Goal: Task Accomplishment & Management: Manage account settings

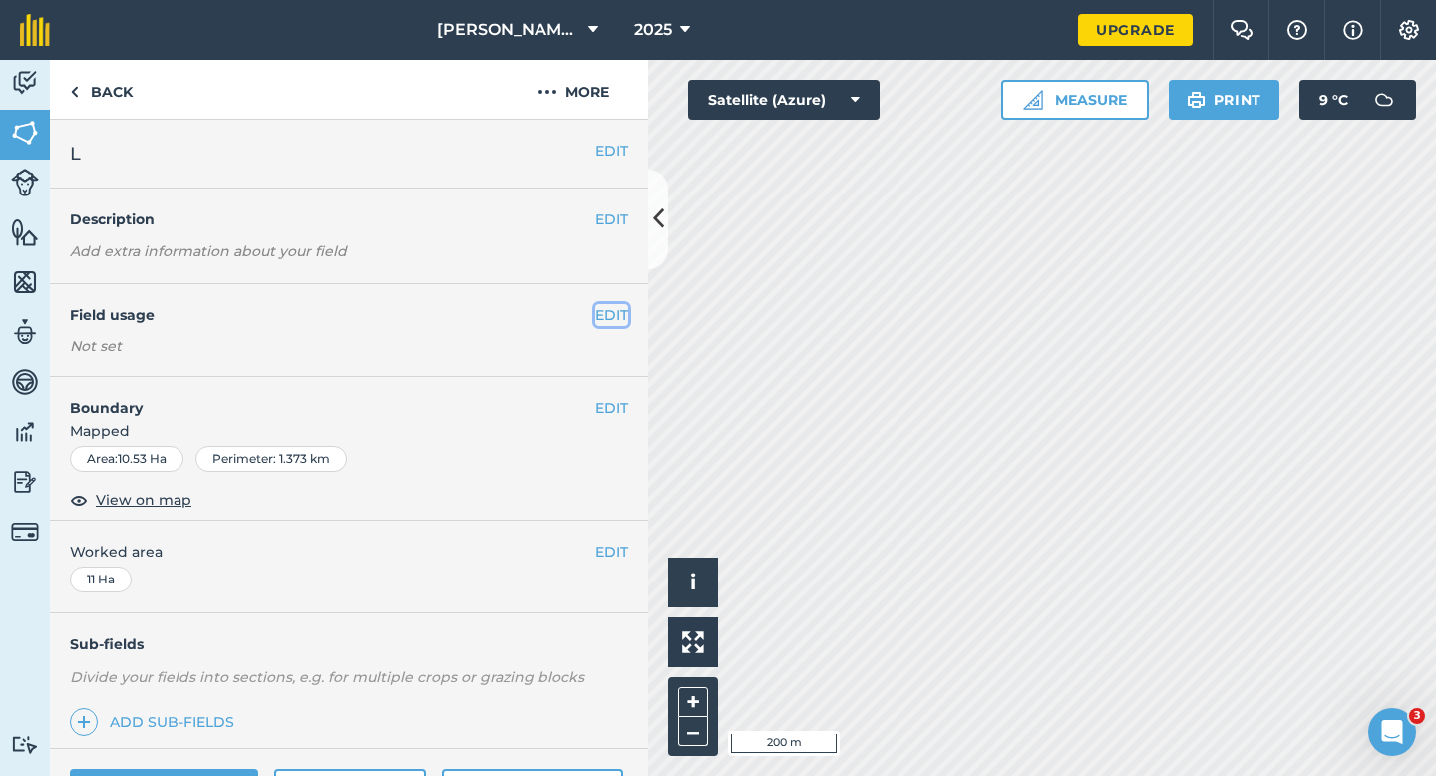
click at [603, 308] on button "EDIT" at bounding box center [612, 315] width 33 height 22
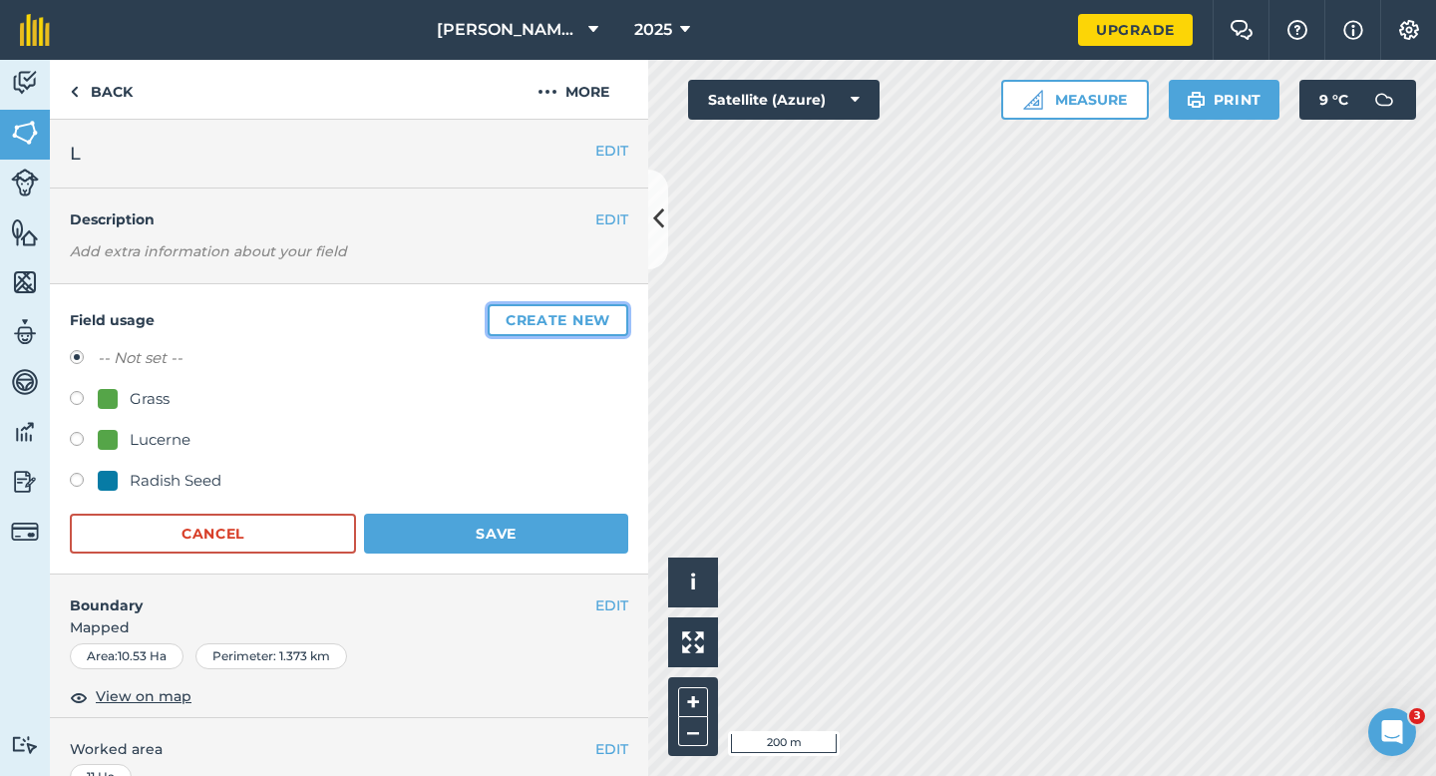
click at [603, 308] on button "Create new" at bounding box center [558, 320] width 141 height 32
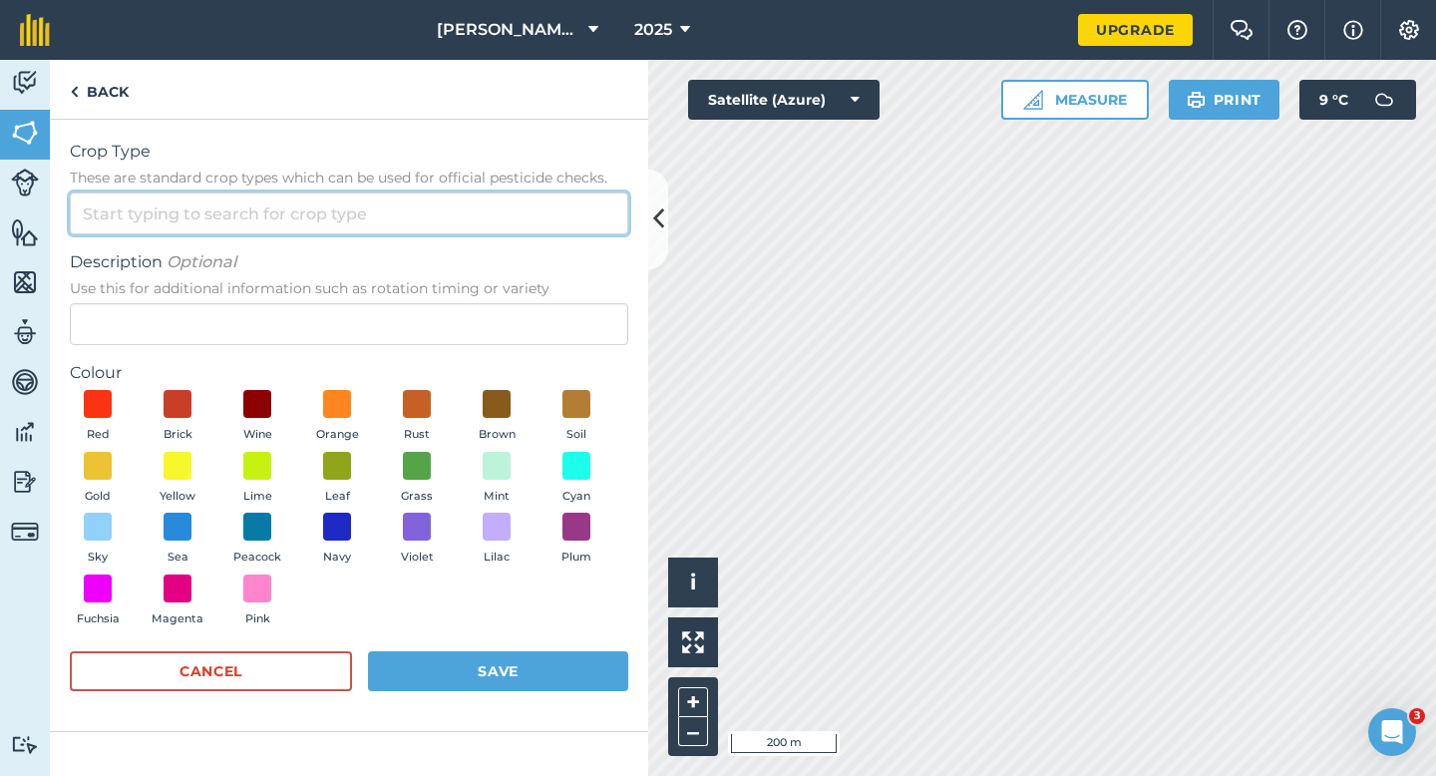
click at [512, 198] on input "Crop Type These are standard crop types which can be used for official pesticid…" at bounding box center [349, 214] width 559 height 42
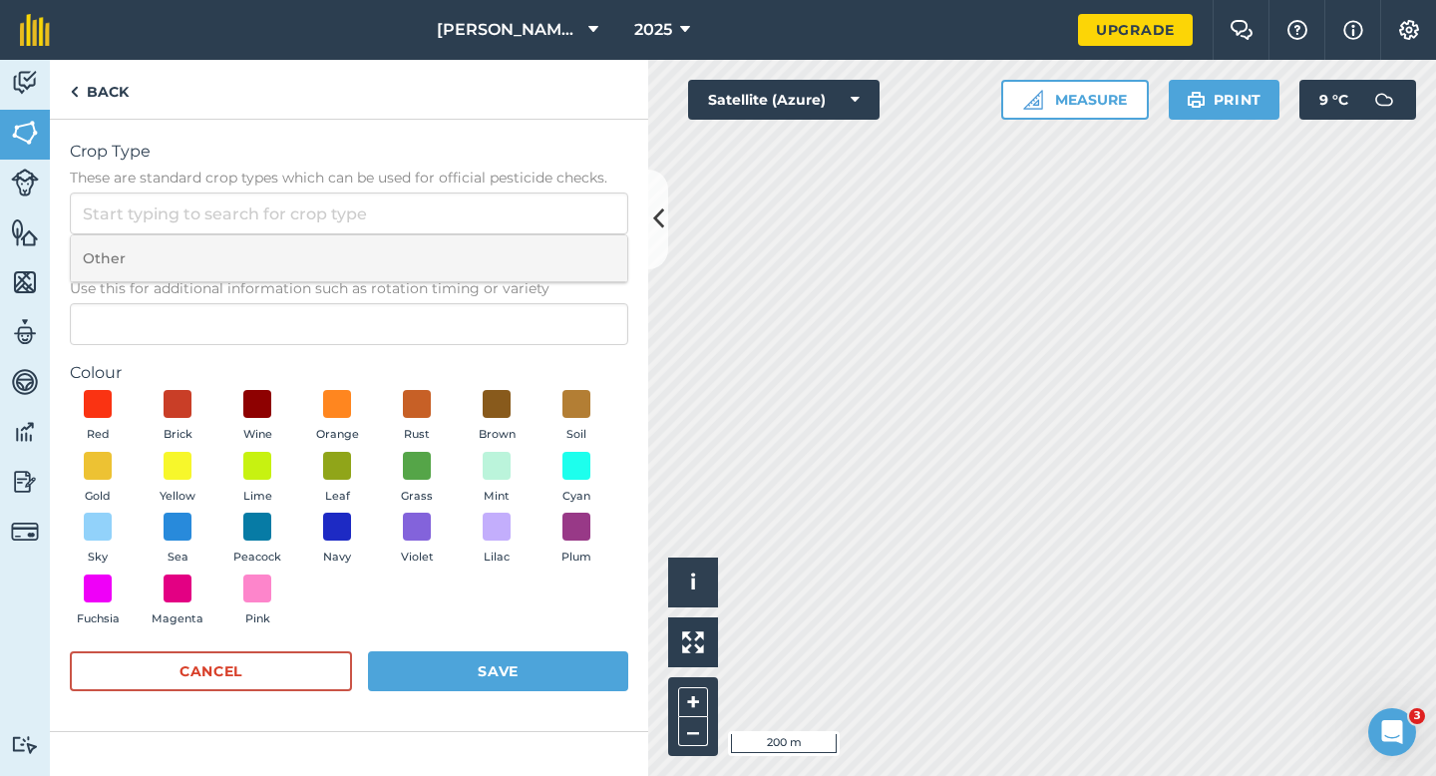
click at [512, 257] on li "Other" at bounding box center [349, 258] width 557 height 47
type input "Other"
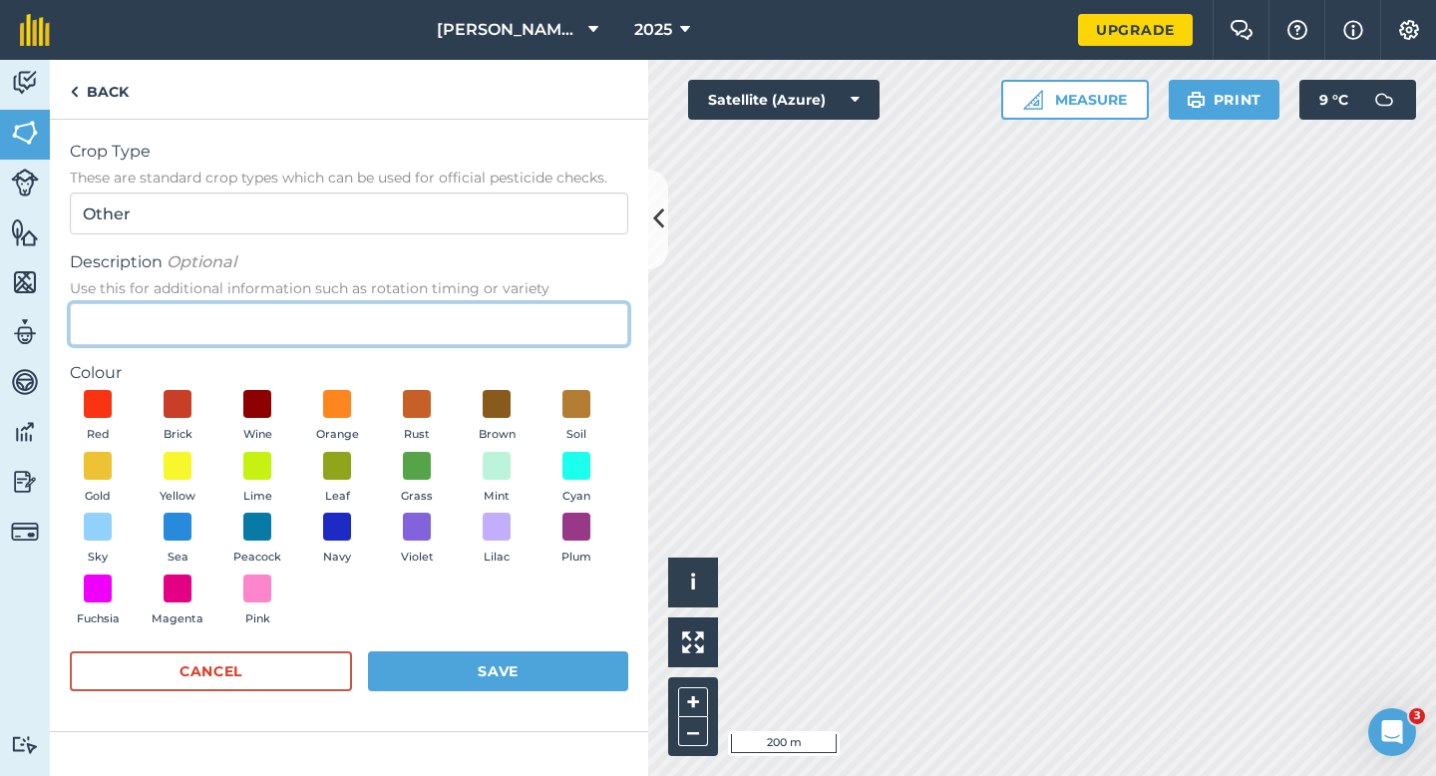
click at [511, 316] on input "Description Optional Use this for additional information such as rotation timin…" at bounding box center [349, 324] width 559 height 42
type input "Wheat"
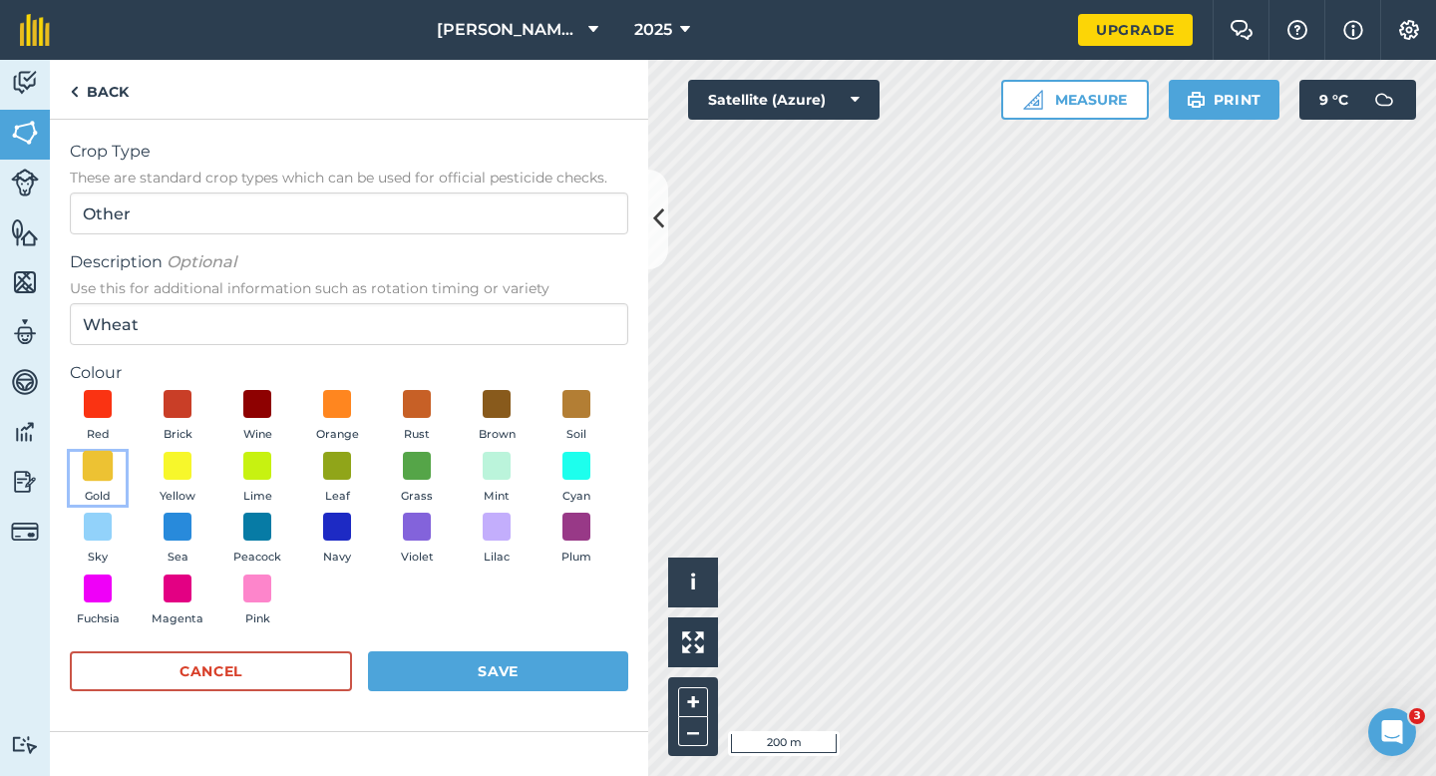
click at [100, 464] on span at bounding box center [98, 465] width 31 height 31
click at [398, 664] on button "Save" at bounding box center [498, 671] width 260 height 40
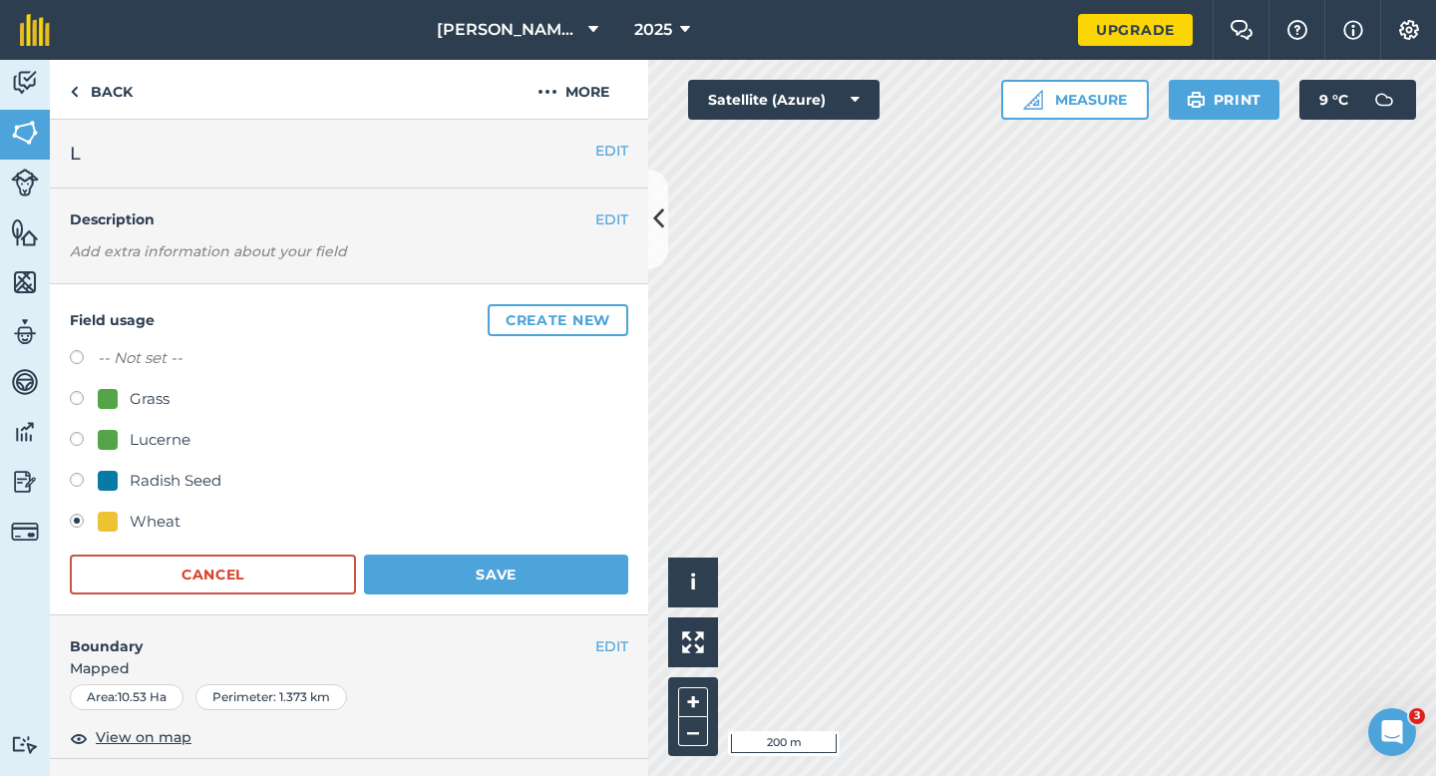
click at [539, 542] on form "-- Not set -- Grass Lucerne Radish Seed Wheat Cancel Save" at bounding box center [349, 470] width 559 height 248
click at [539, 575] on button "Save" at bounding box center [496, 575] width 264 height 40
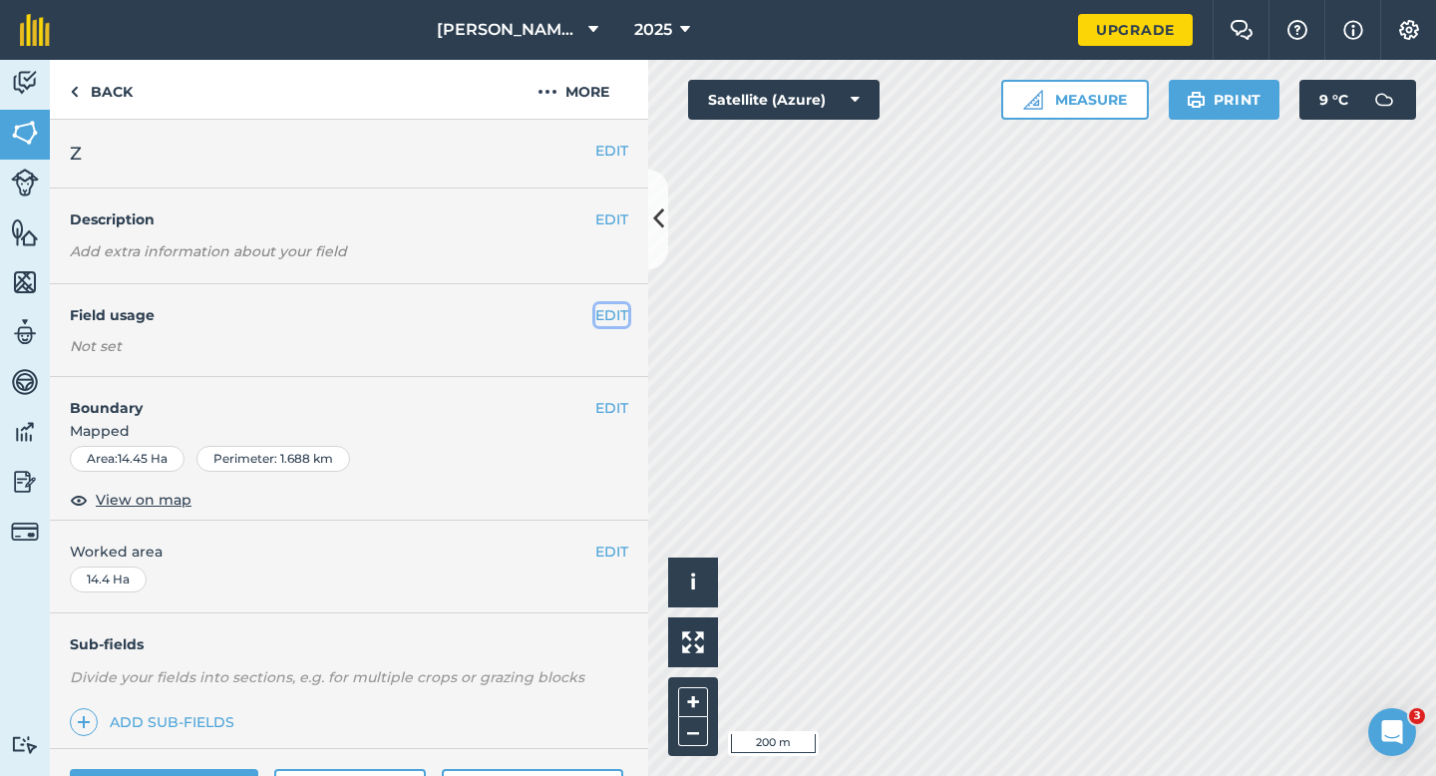
click at [597, 314] on button "EDIT" at bounding box center [612, 315] width 33 height 22
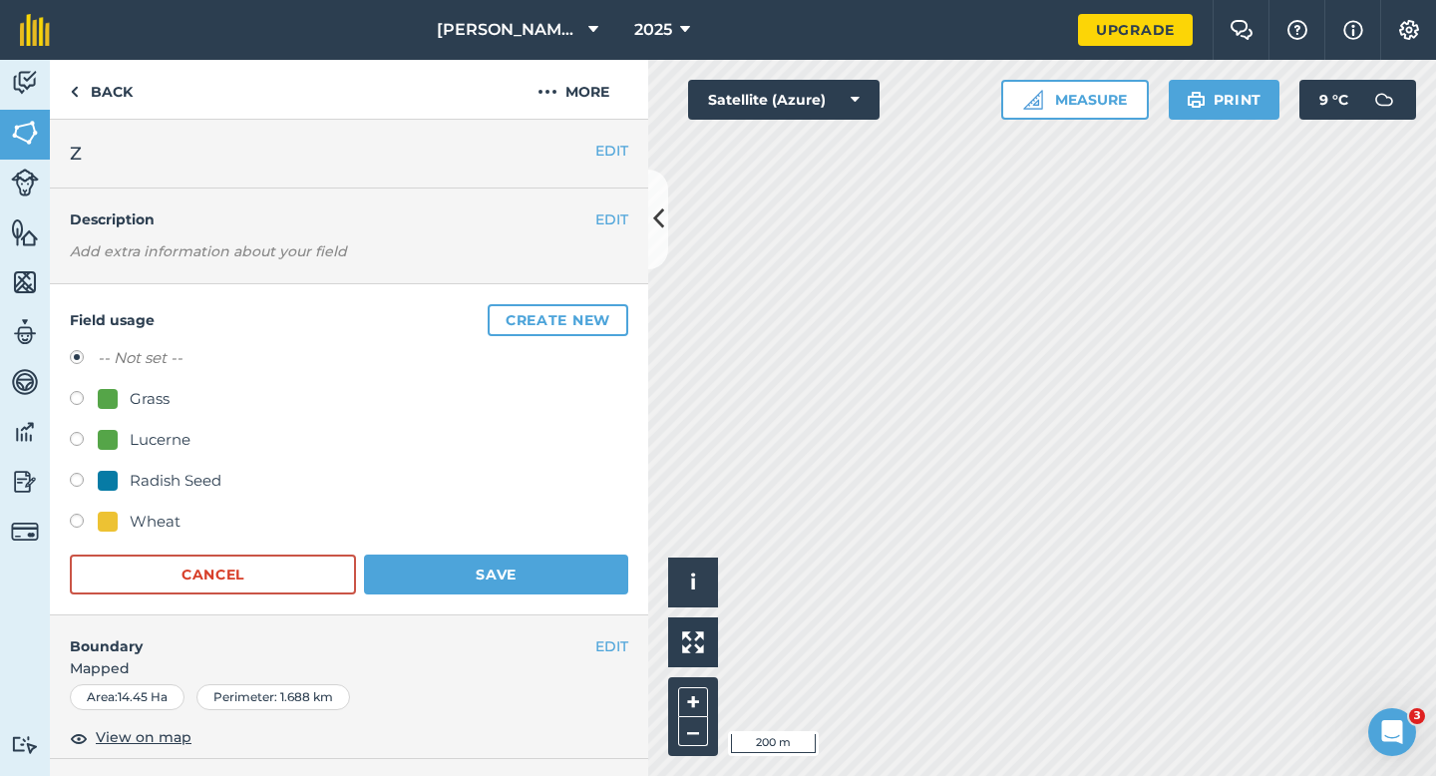
click at [125, 512] on div "Wheat" at bounding box center [139, 522] width 83 height 24
radio input "true"
radio input "false"
click at [466, 602] on div "Field usage Create new -- Not set -- Grass Lucerne Radish Seed Wheat Cancel Save" at bounding box center [349, 449] width 599 height 331
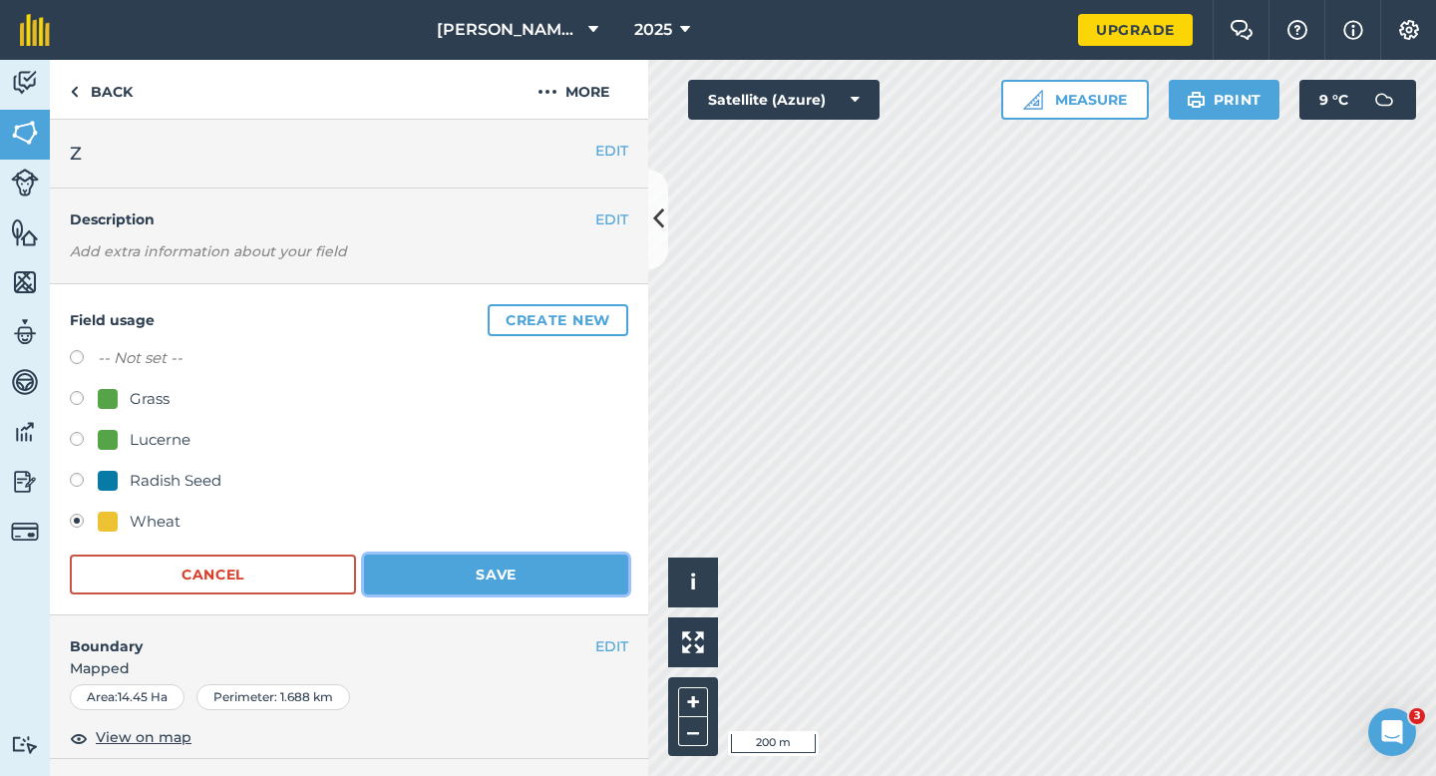
click at [490, 579] on button "Save" at bounding box center [496, 575] width 264 height 40
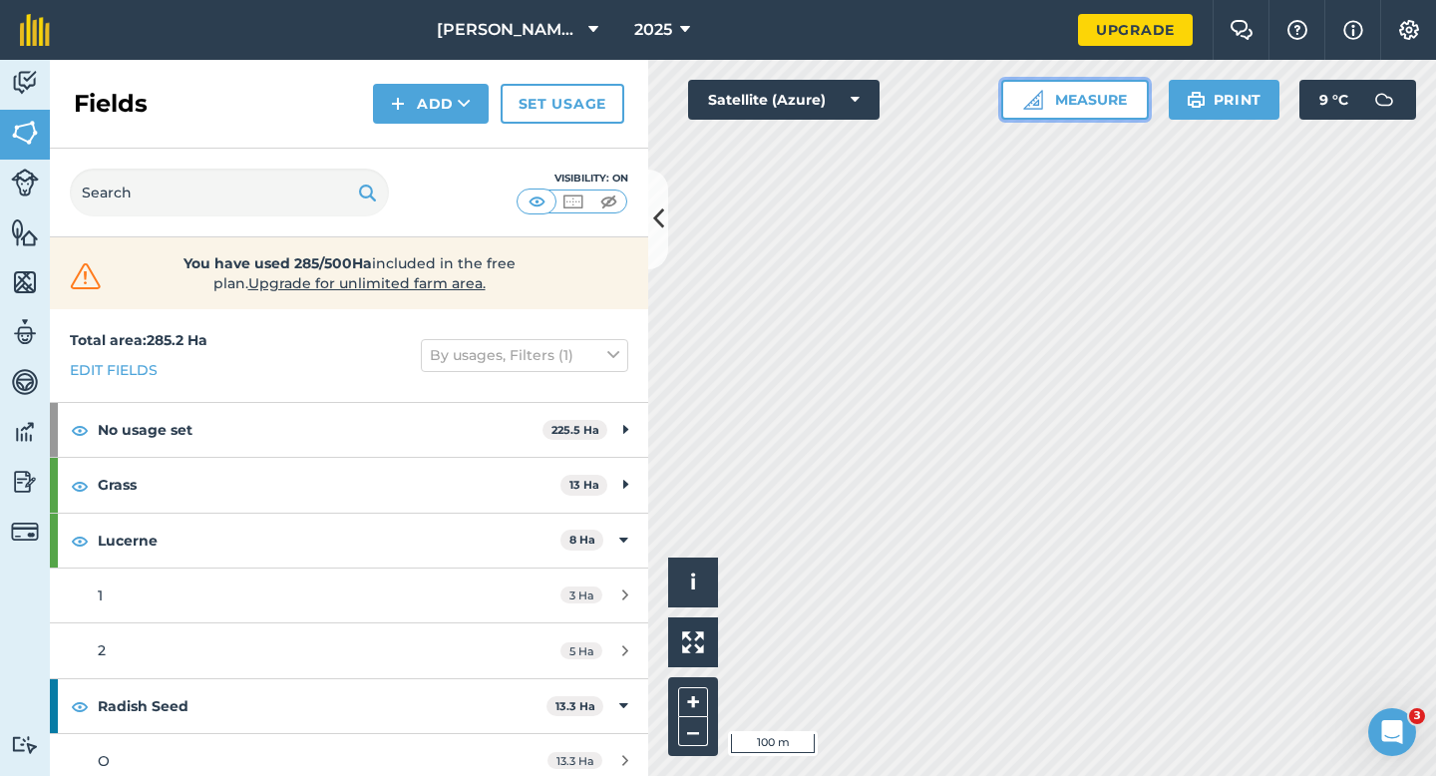
click at [1061, 120] on div "Click to start drawing i © 2025 TomTom, Microsoft 100 m + – Satellite (Azure) M…" at bounding box center [1042, 418] width 788 height 716
click at [1074, 83] on button "Measure" at bounding box center [1076, 100] width 148 height 40
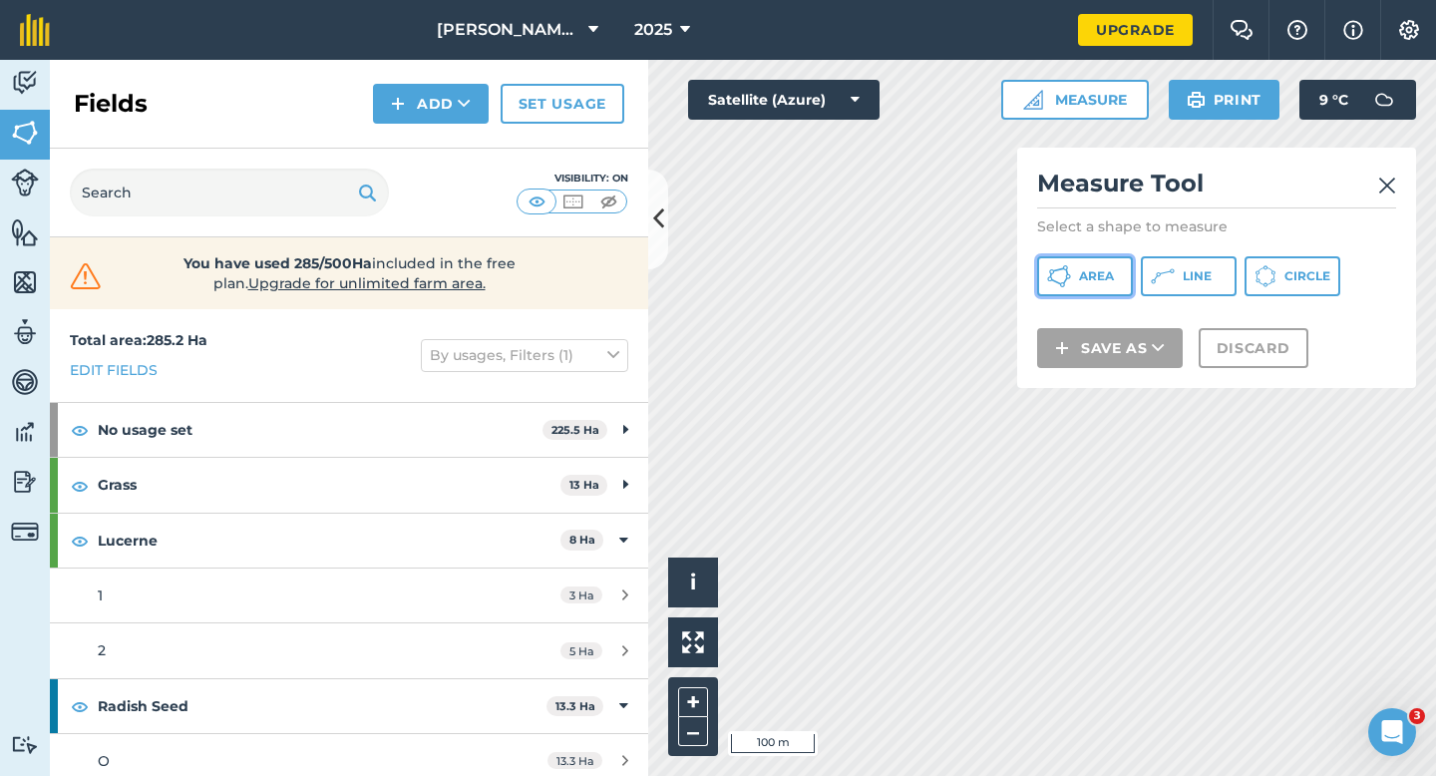
click at [1070, 262] on button "Area" at bounding box center [1085, 276] width 96 height 40
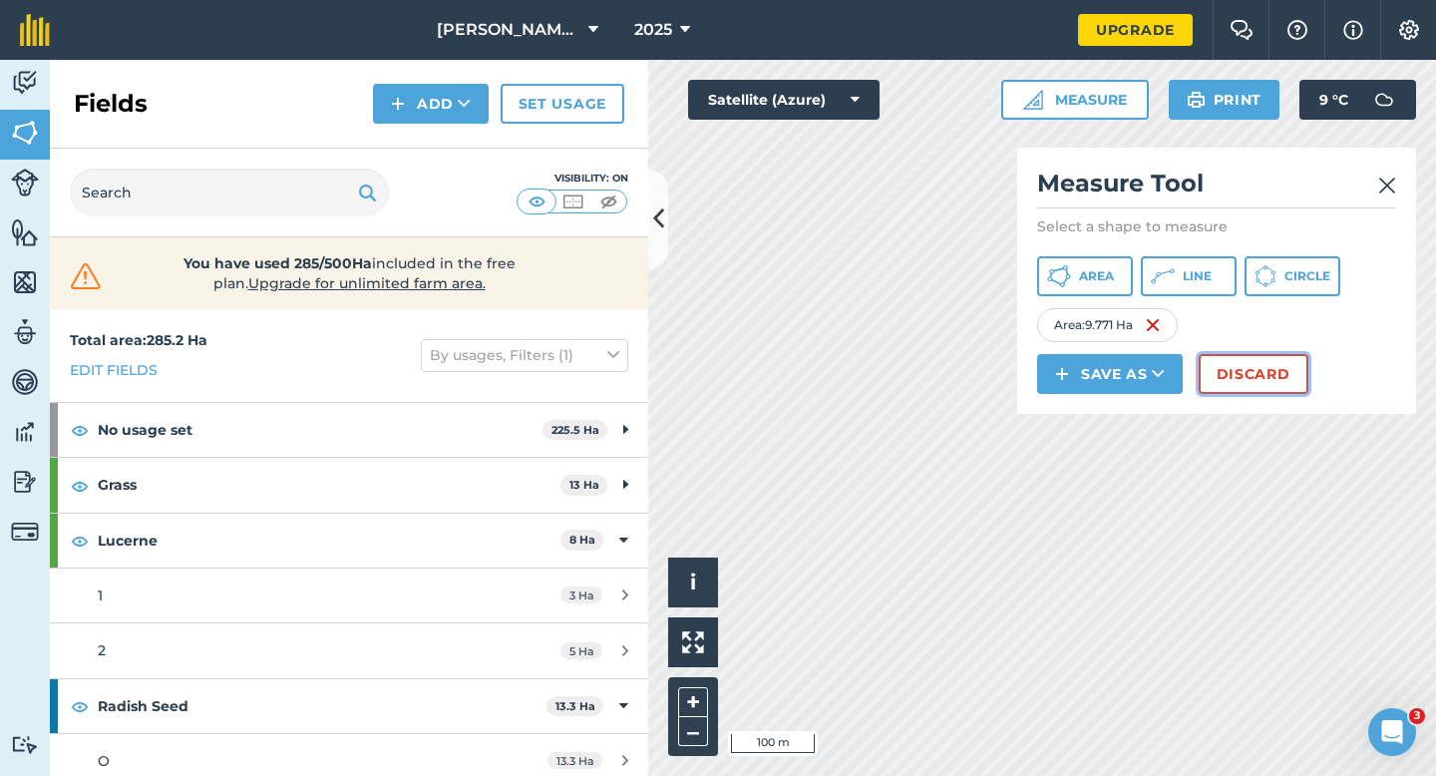
click at [1243, 369] on button "Discard" at bounding box center [1254, 374] width 110 height 40
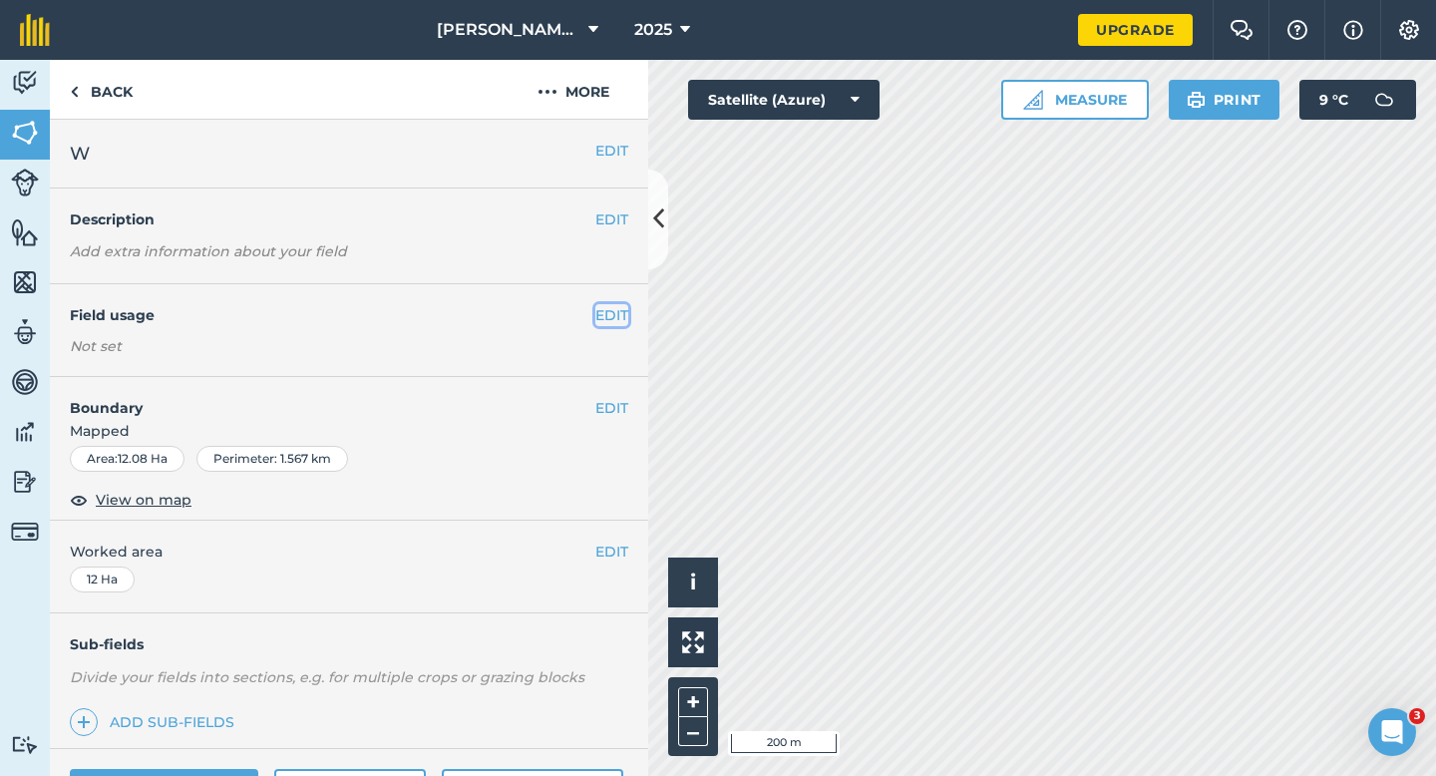
click at [619, 315] on button "EDIT" at bounding box center [612, 315] width 33 height 22
click at [610, 317] on button "EDIT" at bounding box center [612, 315] width 33 height 22
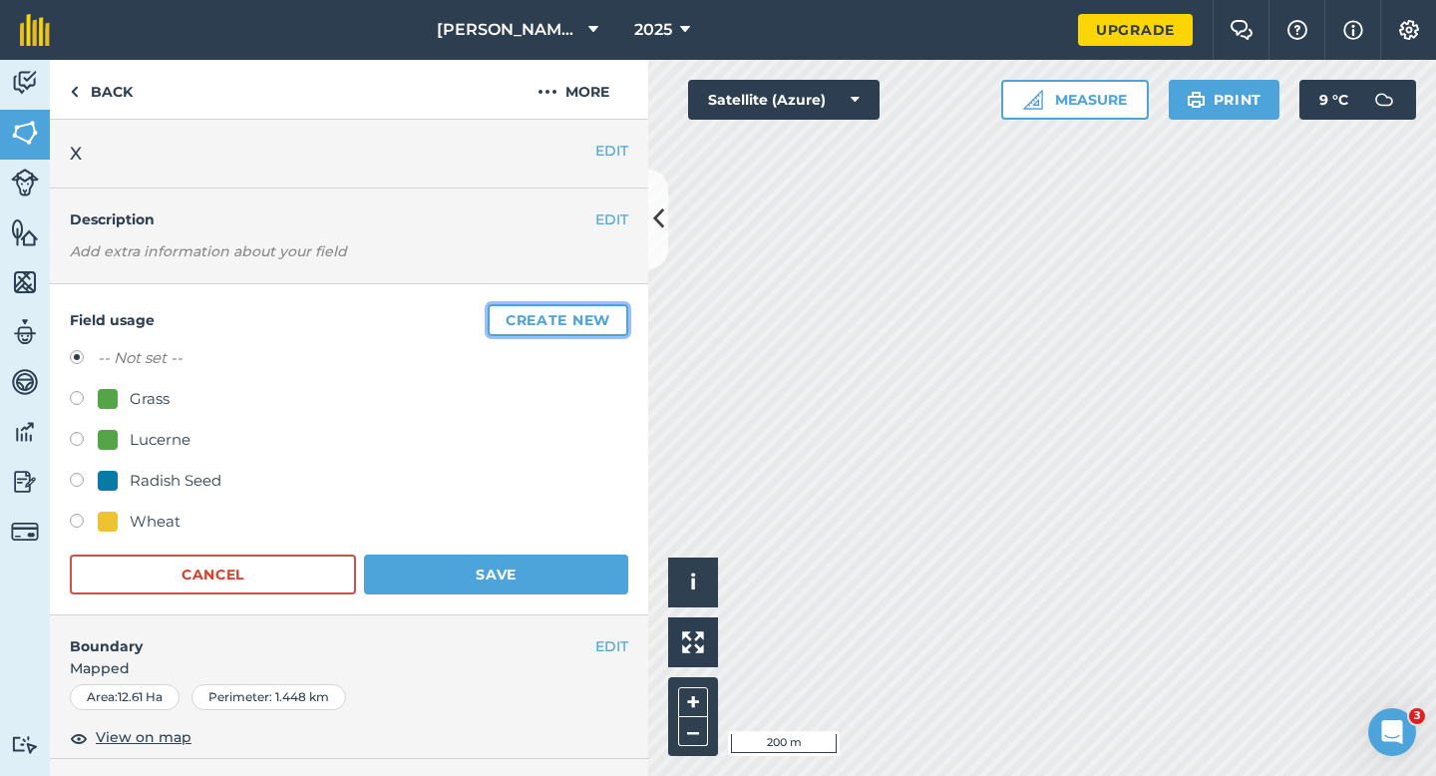
click at [546, 317] on button "Create new" at bounding box center [558, 320] width 141 height 32
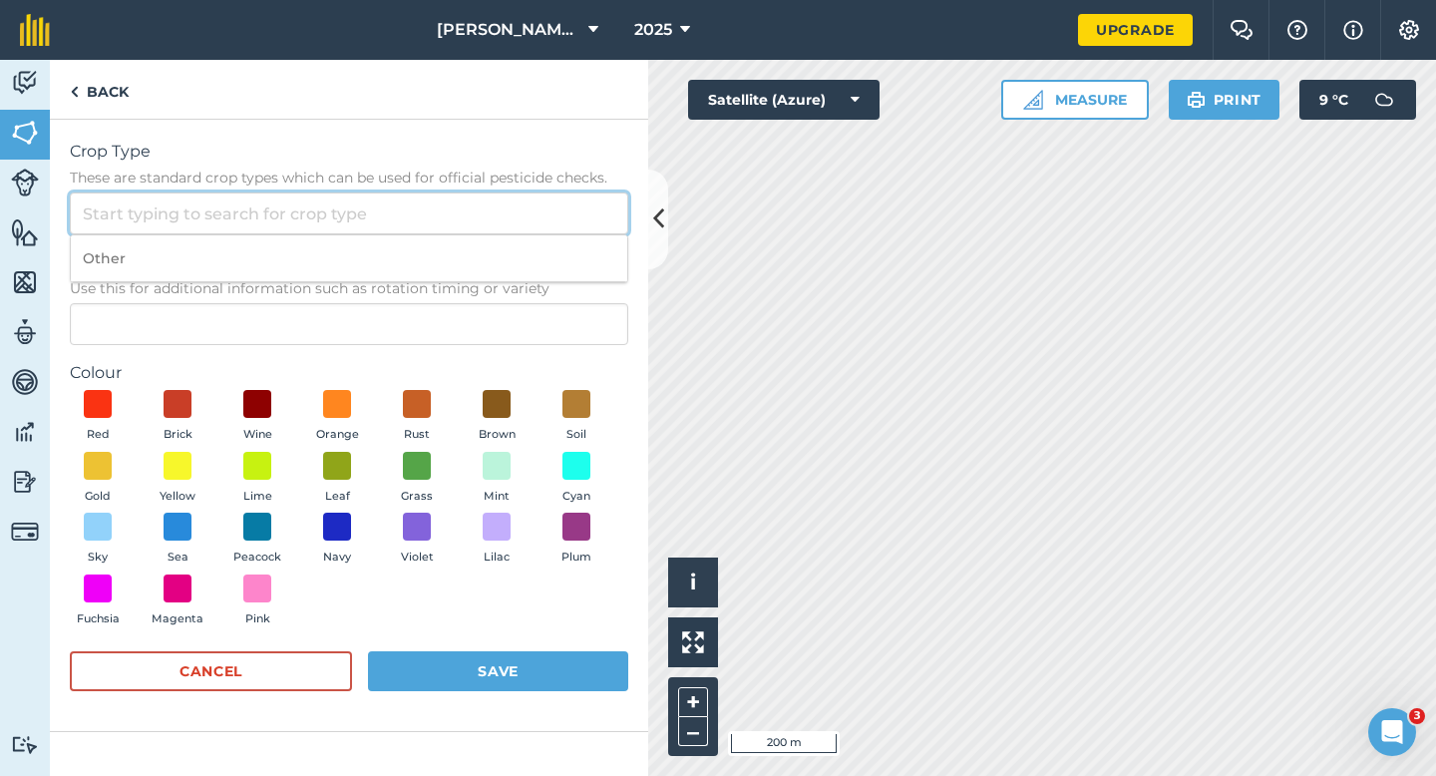
click at [484, 222] on input "Crop Type These are standard crop types which can be used for official pesticid…" at bounding box center [349, 214] width 559 height 42
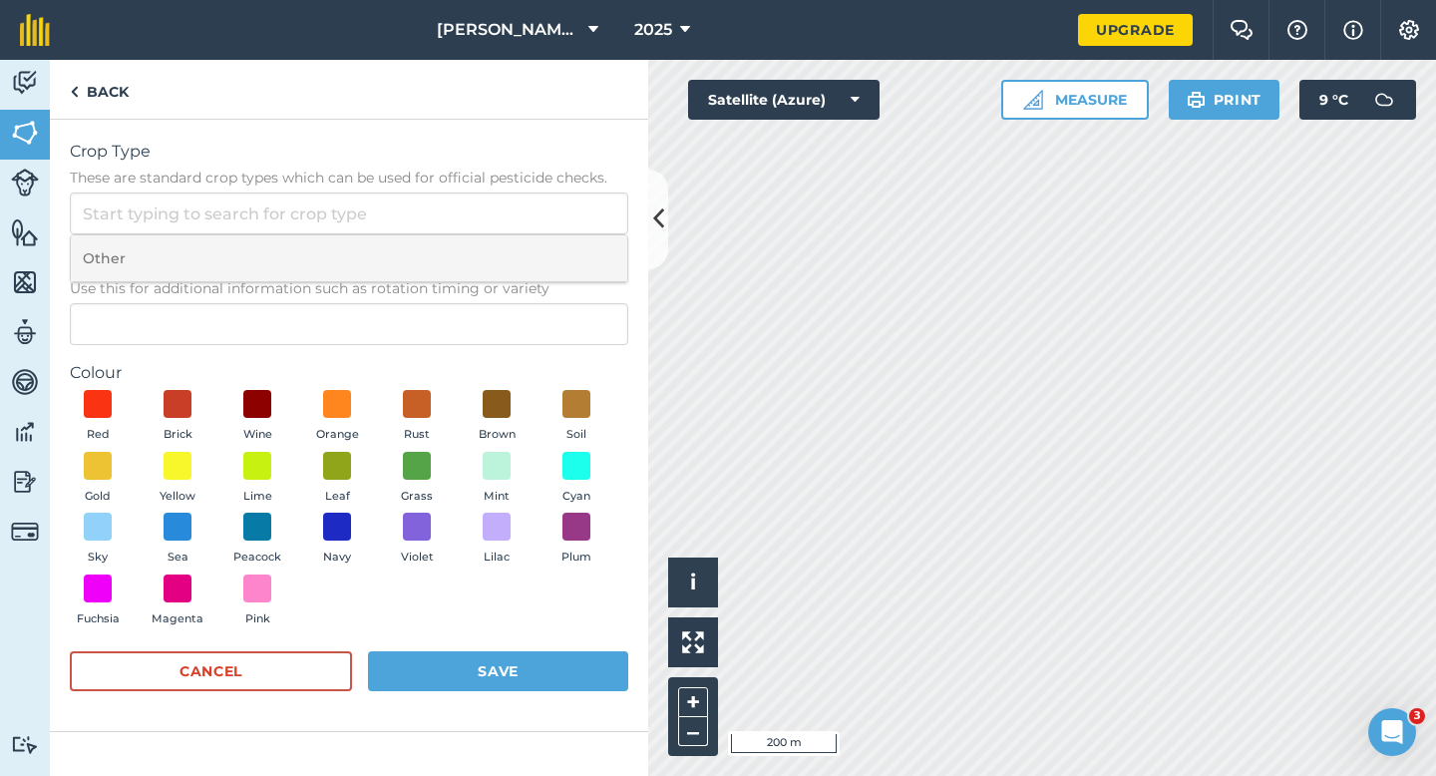
click at [484, 247] on li "Other" at bounding box center [349, 258] width 557 height 47
type input "Other"
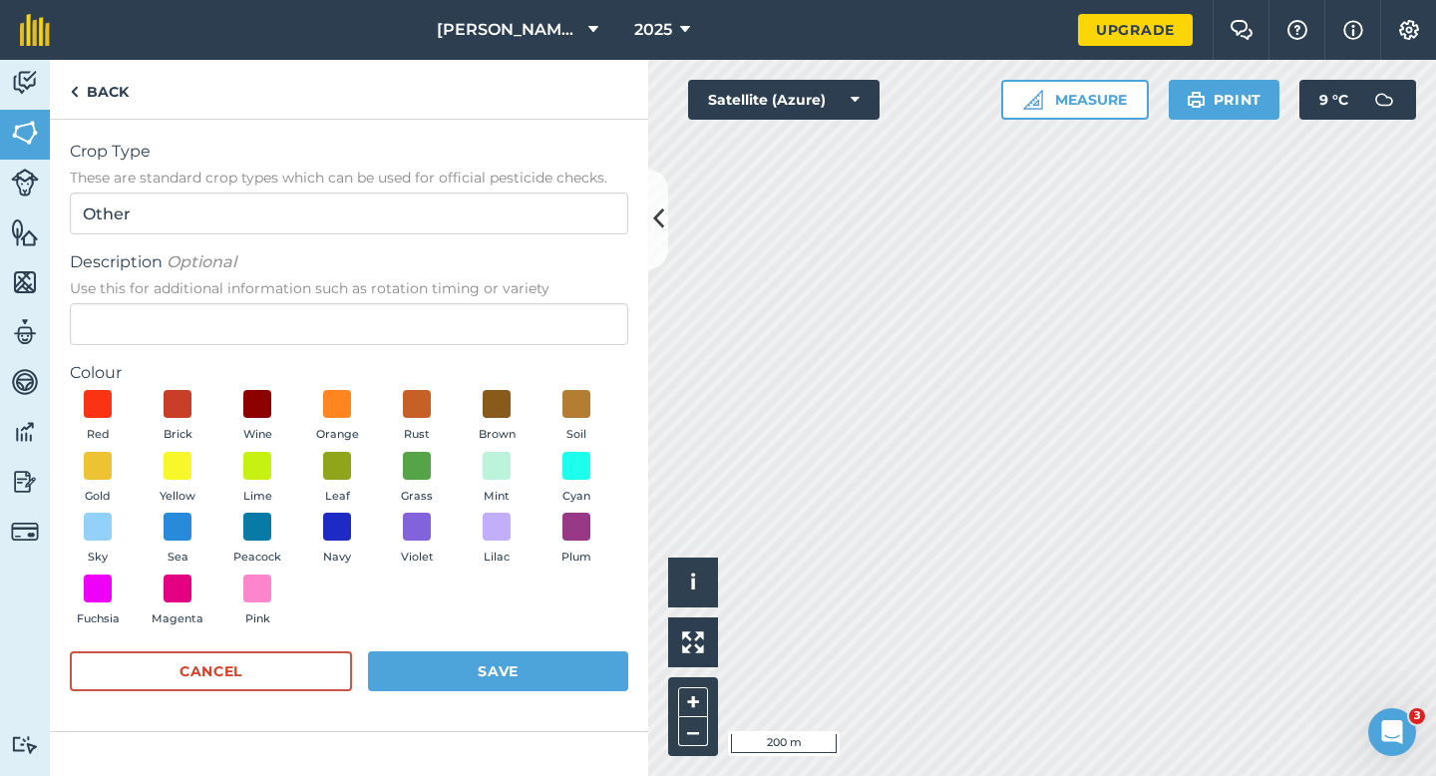
click at [484, 352] on form "Crop Type These are standard crop types which can be used for official pesticid…" at bounding box center [349, 426] width 559 height 572
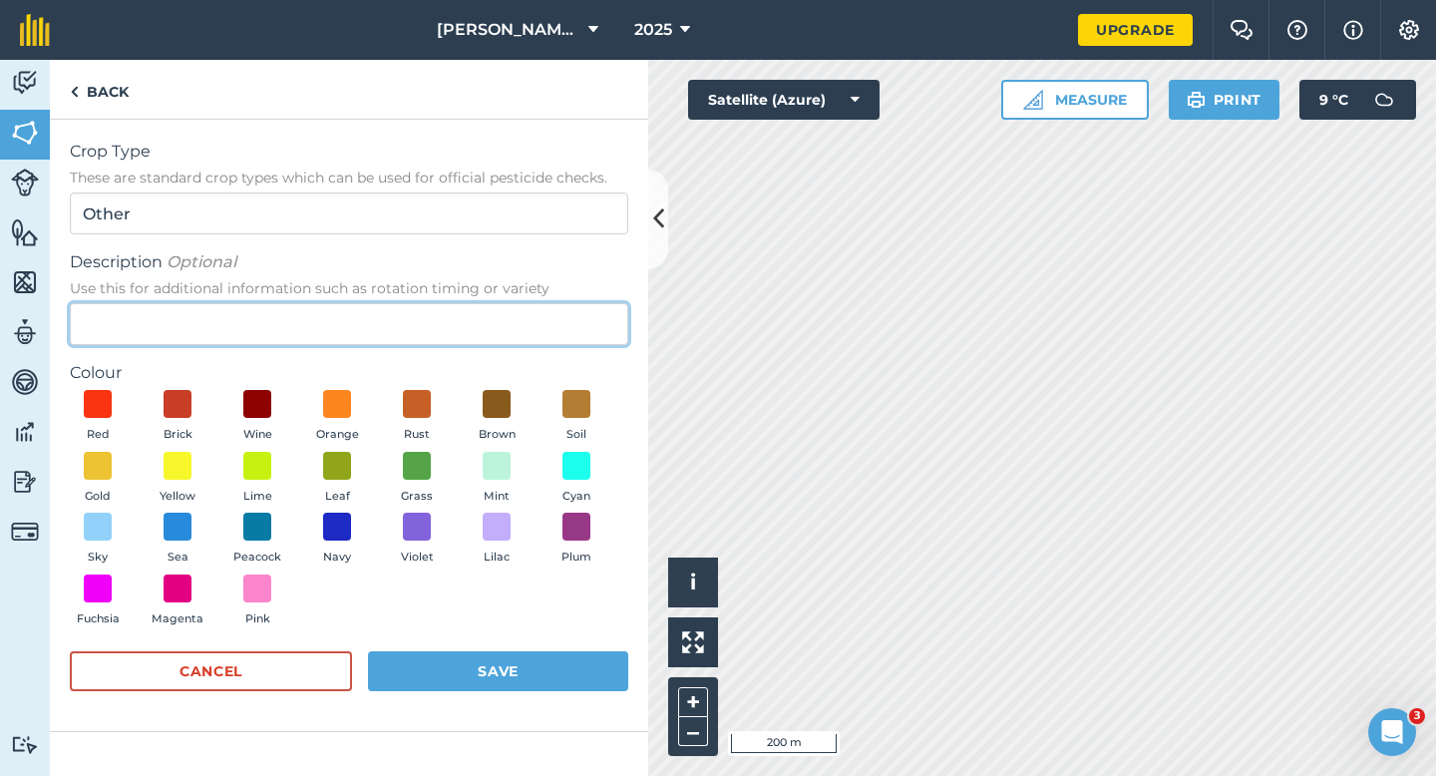
click at [479, 336] on input "Description Optional Use this for additional information such as rotation timin…" at bounding box center [349, 324] width 559 height 42
type input "Grass Seed"
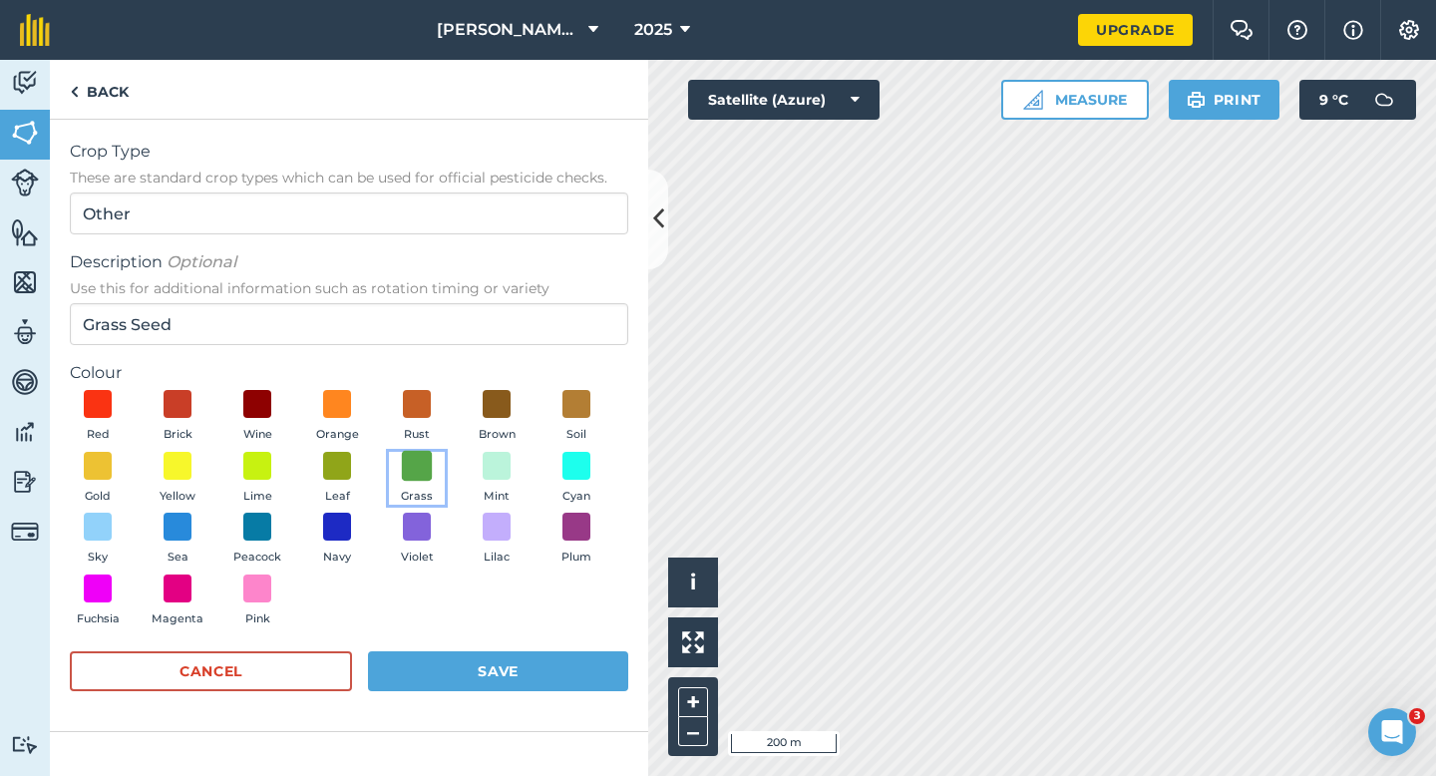
click at [421, 474] on span at bounding box center [417, 465] width 31 height 31
click at [463, 684] on button "Save" at bounding box center [498, 671] width 260 height 40
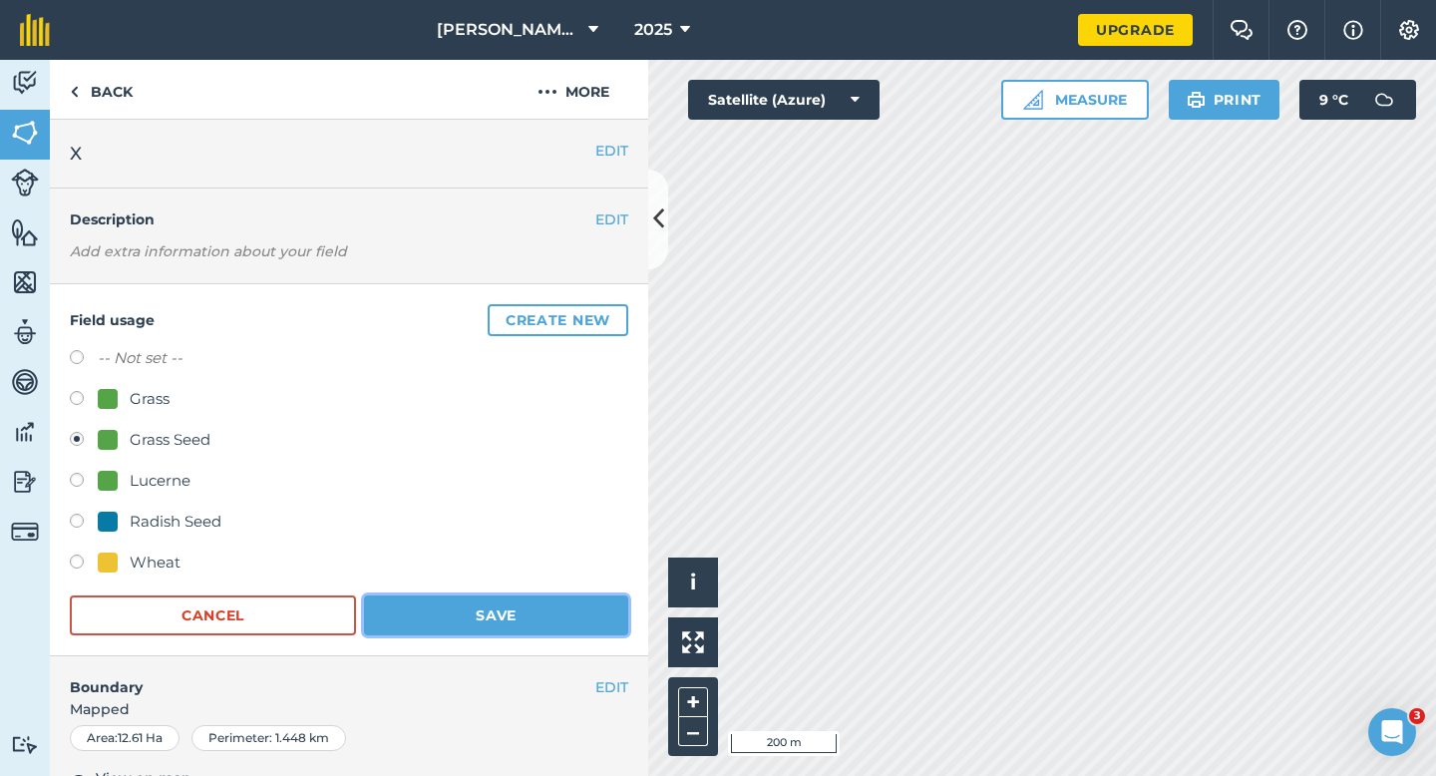
click at [538, 621] on button "Save" at bounding box center [496, 616] width 264 height 40
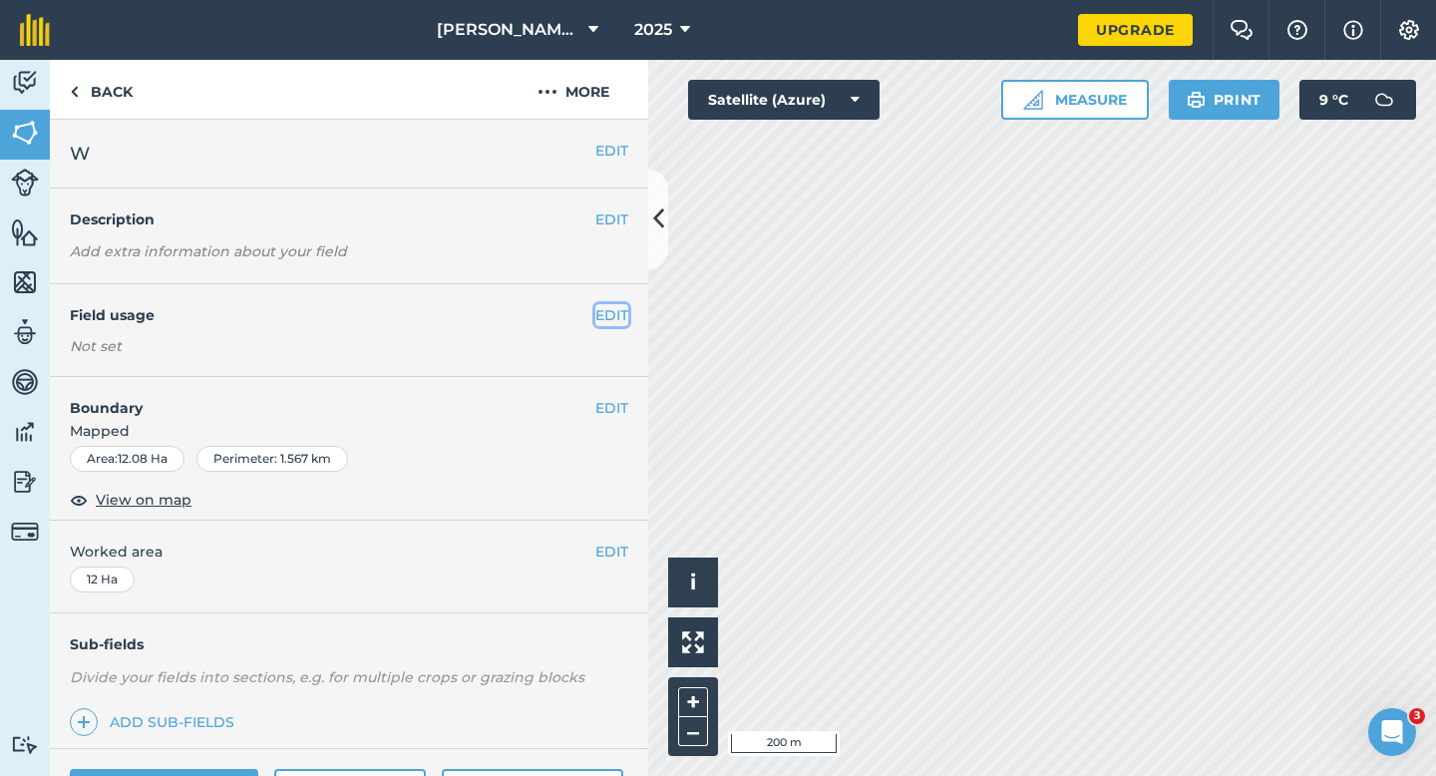
click at [607, 319] on button "EDIT" at bounding box center [612, 315] width 33 height 22
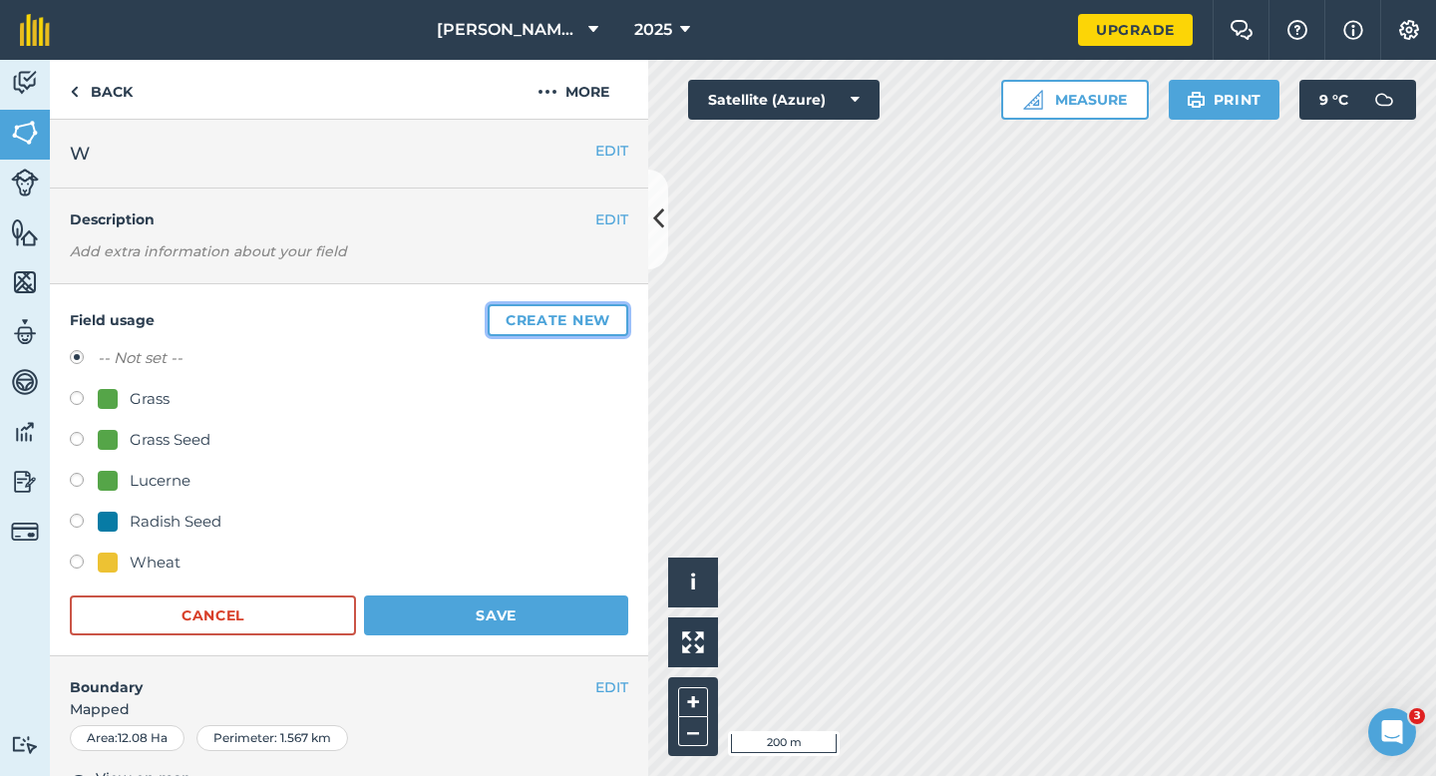
click at [607, 319] on button "Create new" at bounding box center [558, 320] width 141 height 32
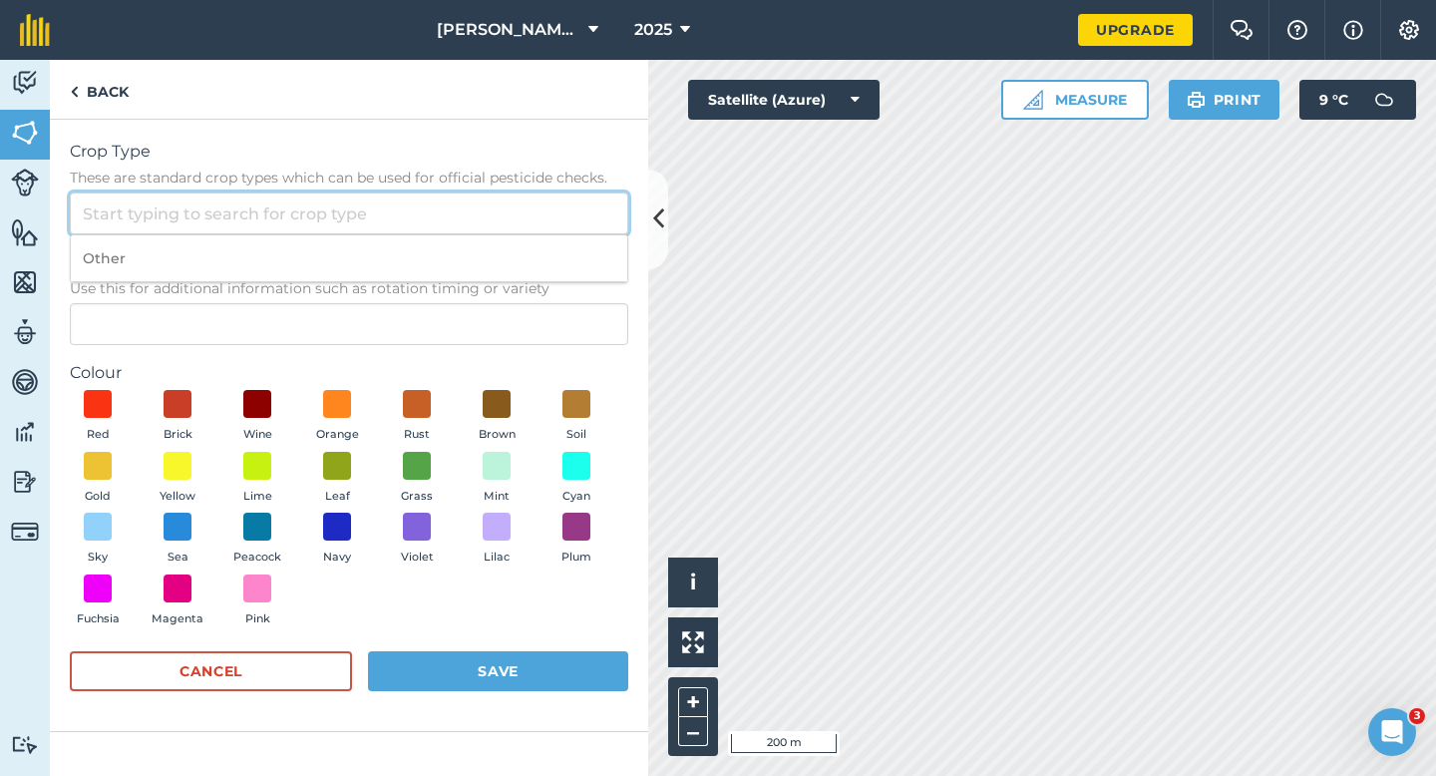
click at [529, 222] on input "Crop Type These are standard crop types which can be used for official pesticid…" at bounding box center [349, 214] width 559 height 42
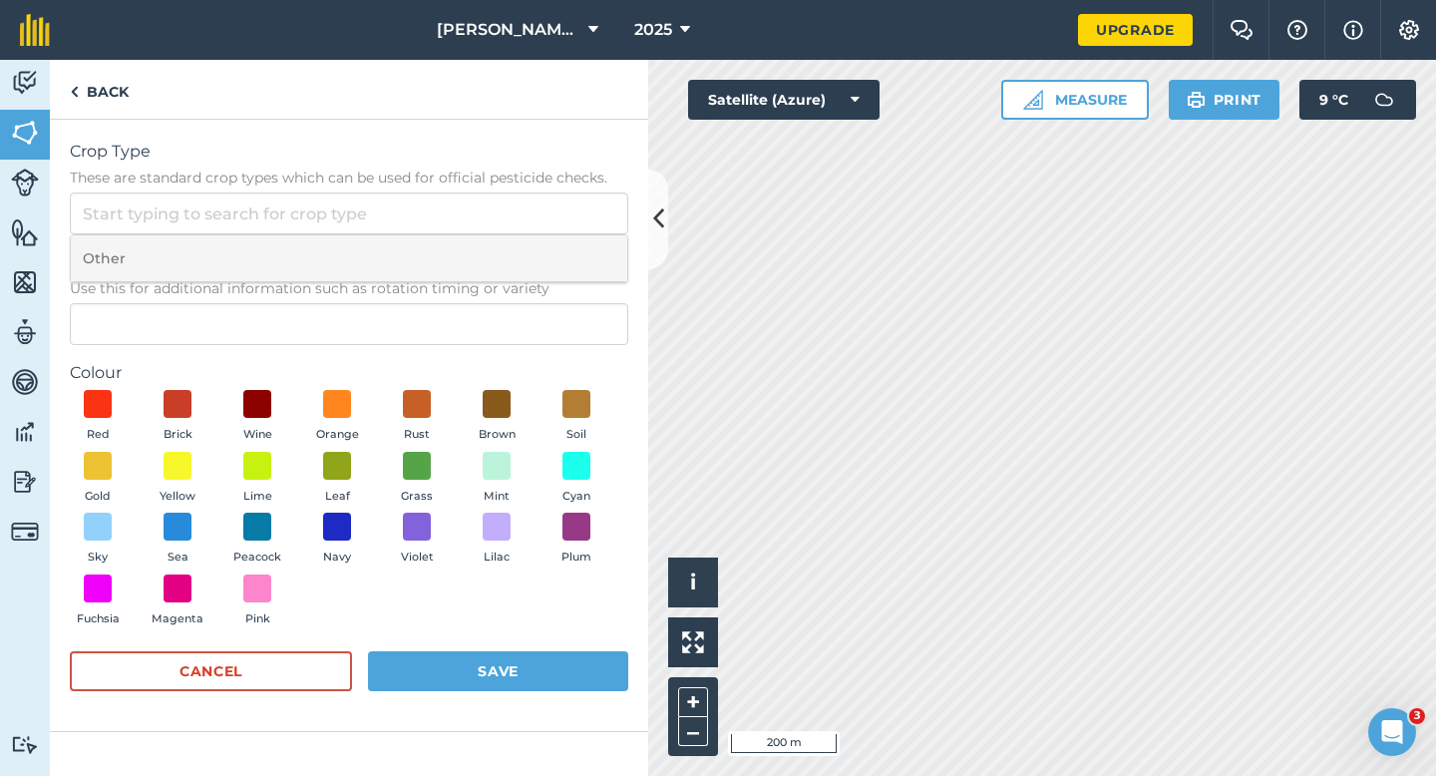
click at [529, 244] on li "Other" at bounding box center [349, 258] width 557 height 47
type input "Other"
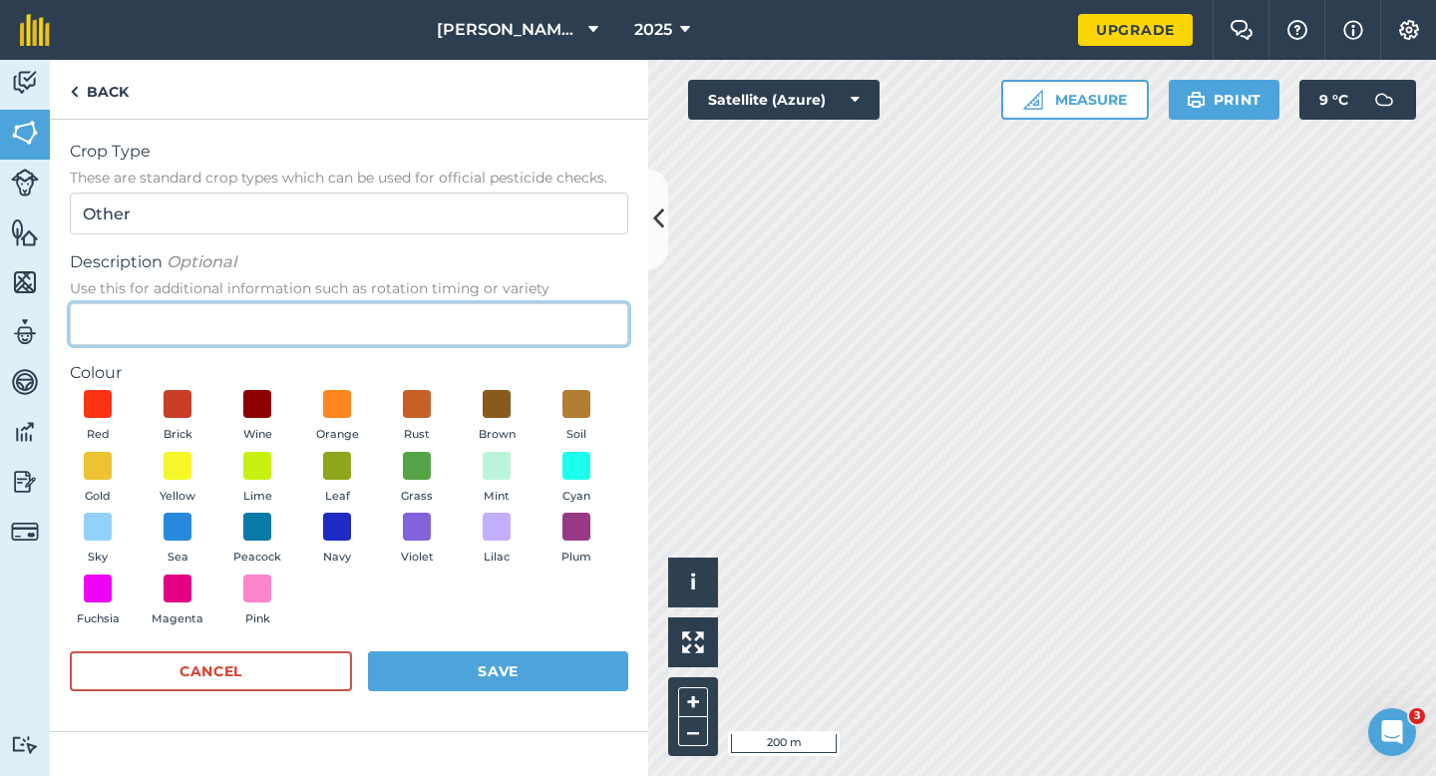
click at [530, 320] on input "Description Optional Use this for additional information such as rotation timin…" at bounding box center [349, 324] width 559 height 42
type input "Broad Bean Seed"
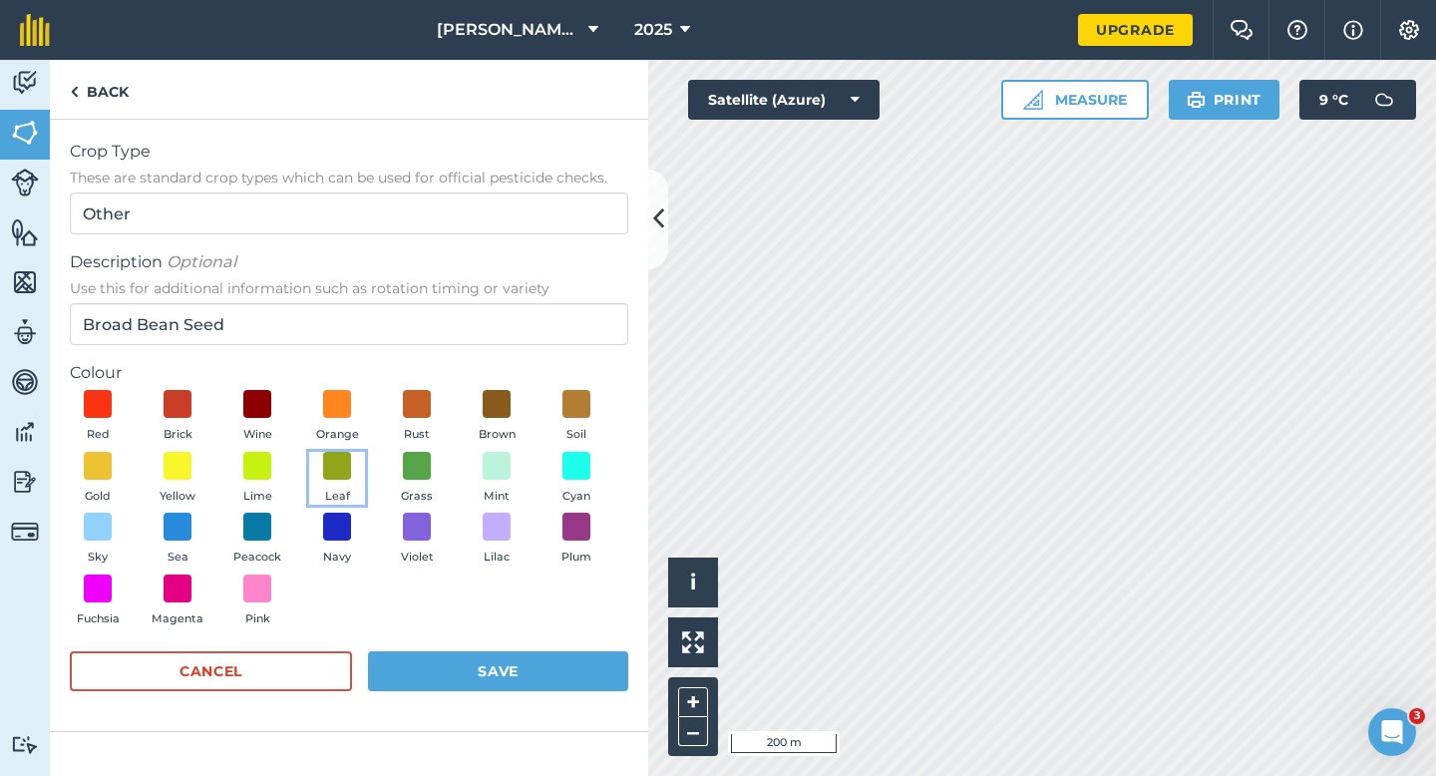
click at [361, 486] on button "Leaf" at bounding box center [337, 479] width 56 height 54
click at [406, 483] on button "Grass" at bounding box center [417, 479] width 56 height 54
click at [324, 460] on span at bounding box center [337, 465] width 31 height 31
click at [455, 642] on form "Crop Type These are standard crop types which can be used for official pesticid…" at bounding box center [349, 426] width 559 height 572
click at [460, 665] on button "Save" at bounding box center [498, 671] width 260 height 40
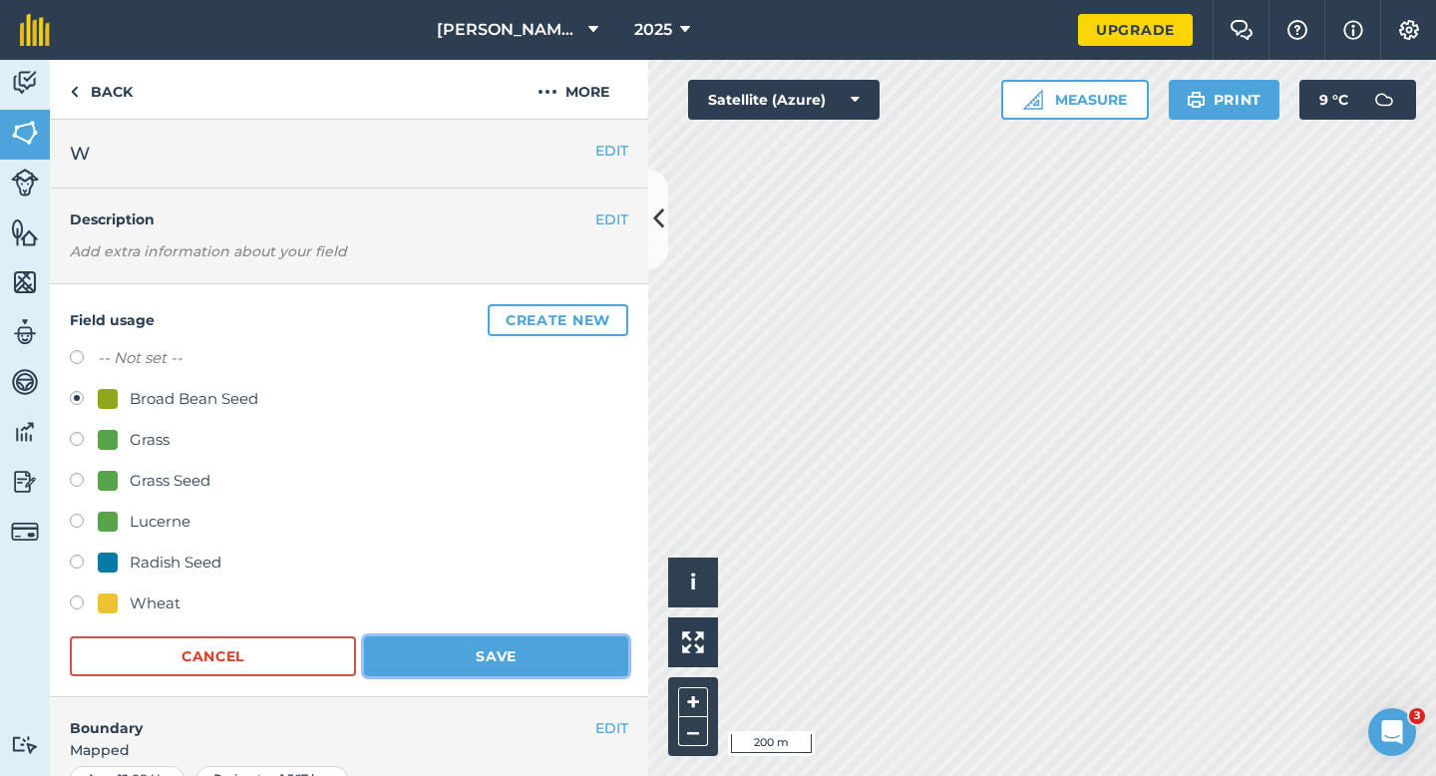
click at [485, 646] on button "Save" at bounding box center [496, 656] width 264 height 40
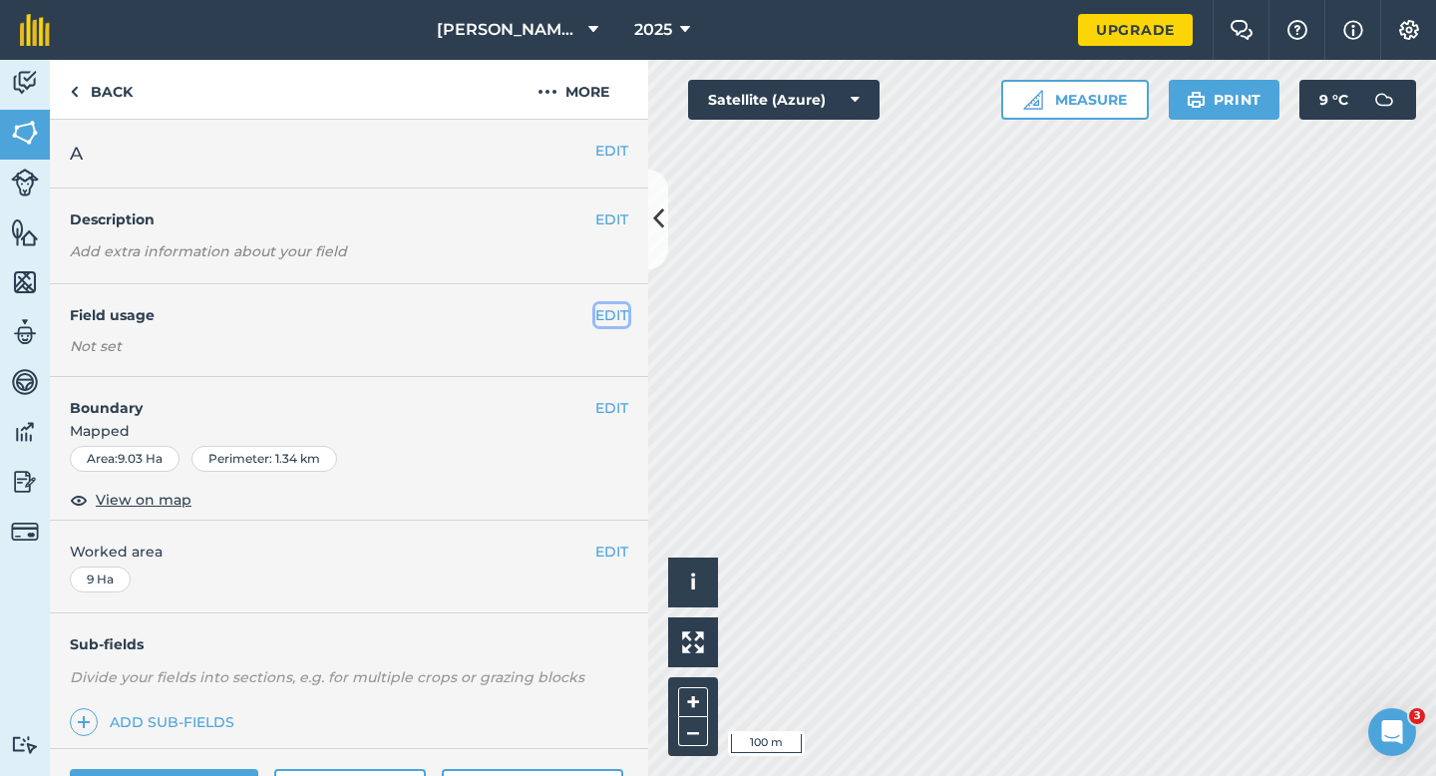
click at [609, 319] on button "EDIT" at bounding box center [612, 315] width 33 height 22
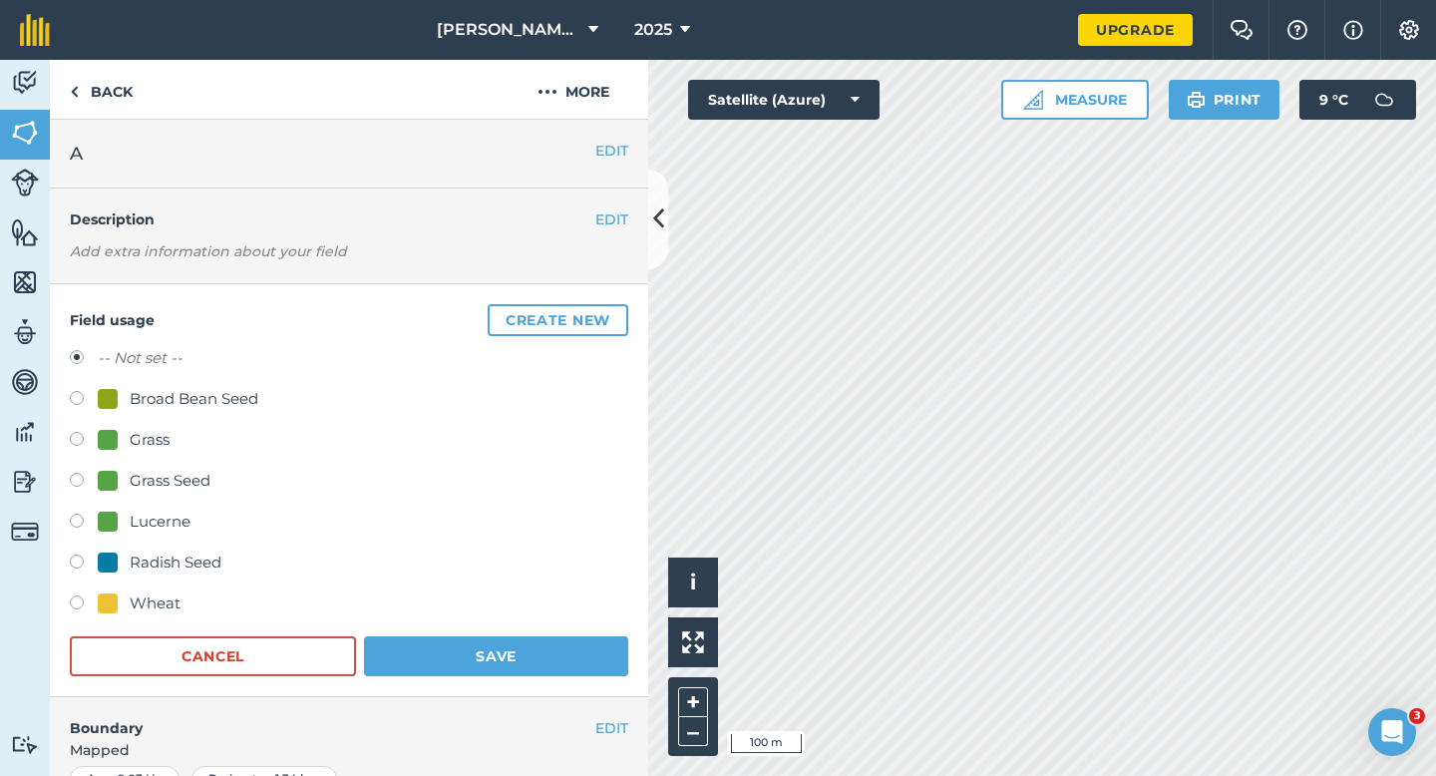
click at [163, 476] on div "Grass Seed" at bounding box center [170, 481] width 81 height 24
radio input "true"
radio input "false"
click at [475, 636] on button "Save" at bounding box center [496, 656] width 264 height 40
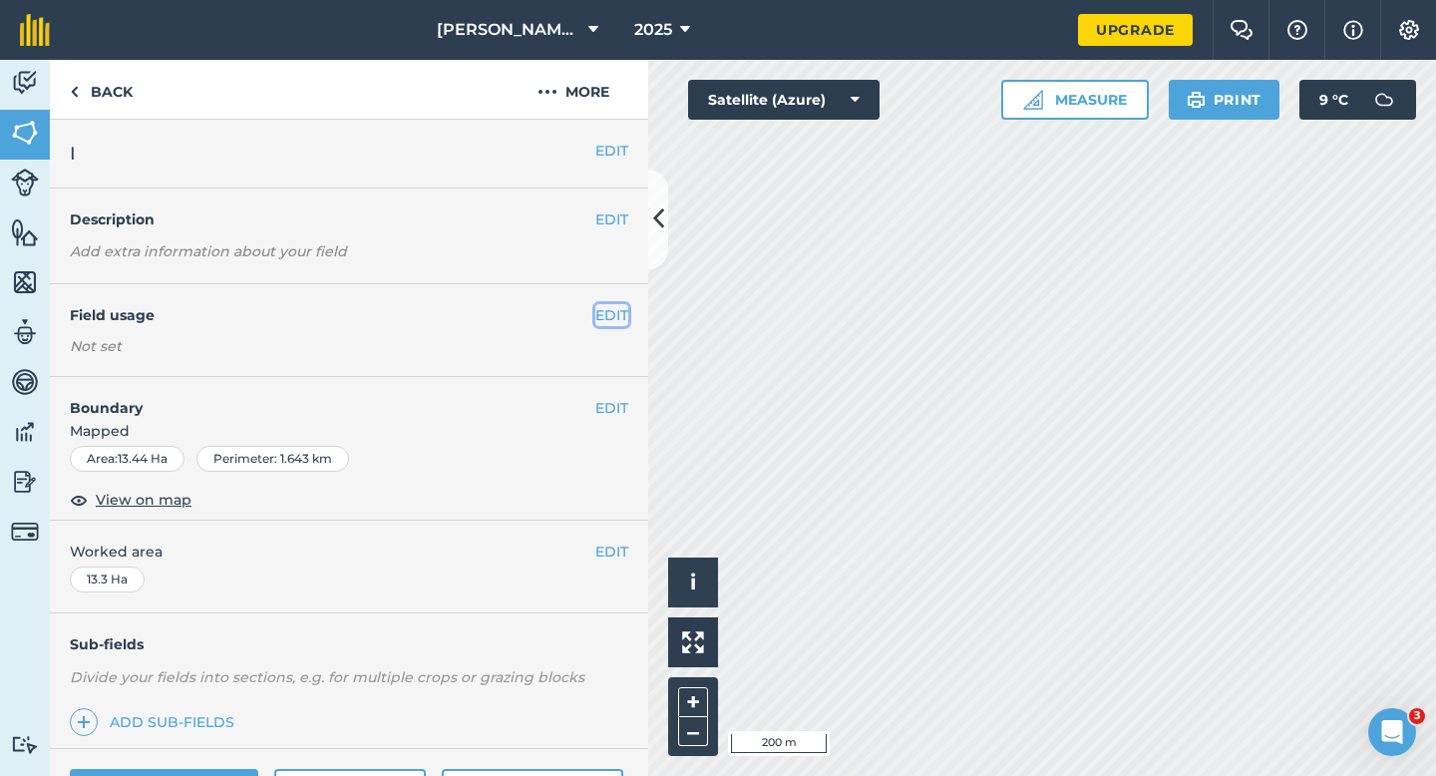
click at [604, 316] on button "EDIT" at bounding box center [612, 315] width 33 height 22
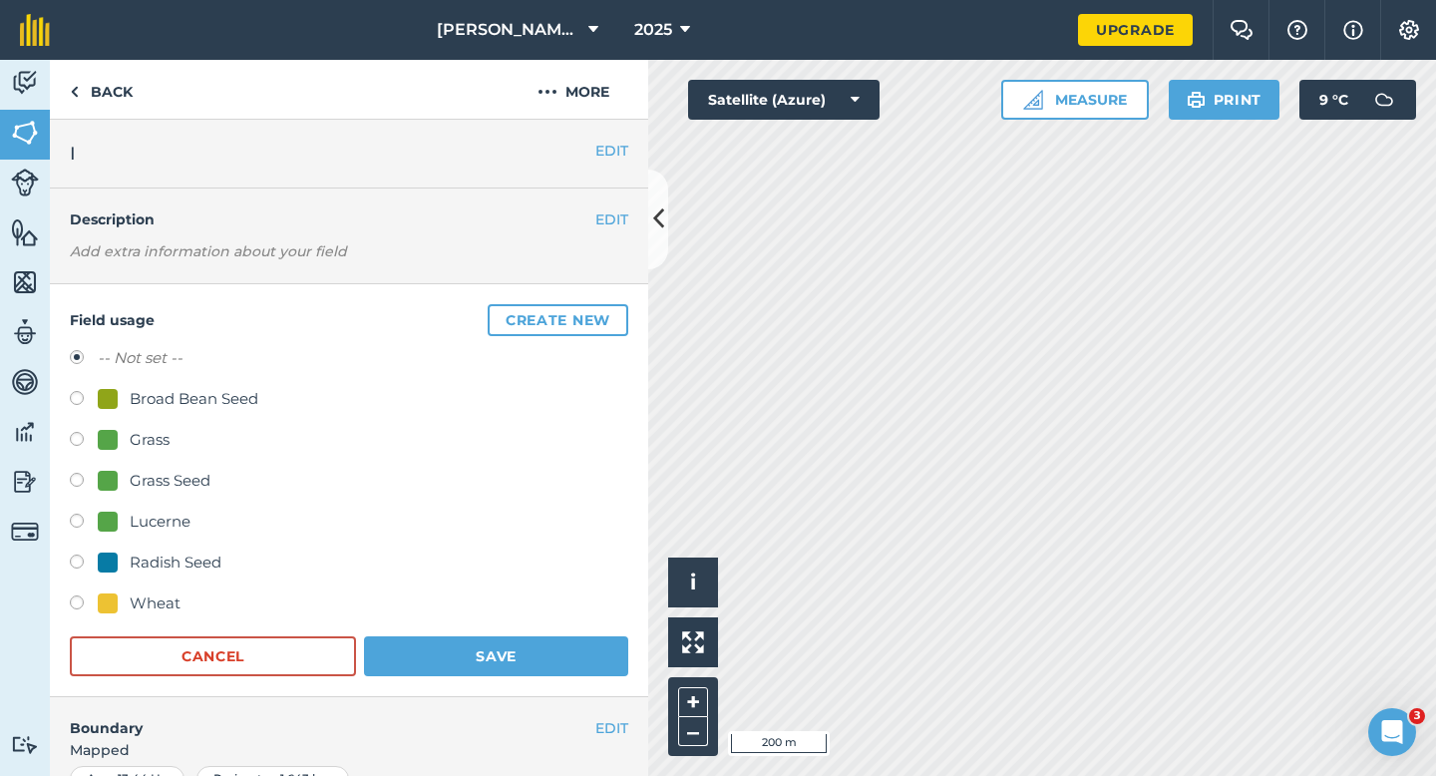
click at [191, 491] on div "Grass Seed" at bounding box center [170, 481] width 81 height 24
radio input "true"
radio input "false"
click at [451, 645] on button "Save" at bounding box center [496, 656] width 264 height 40
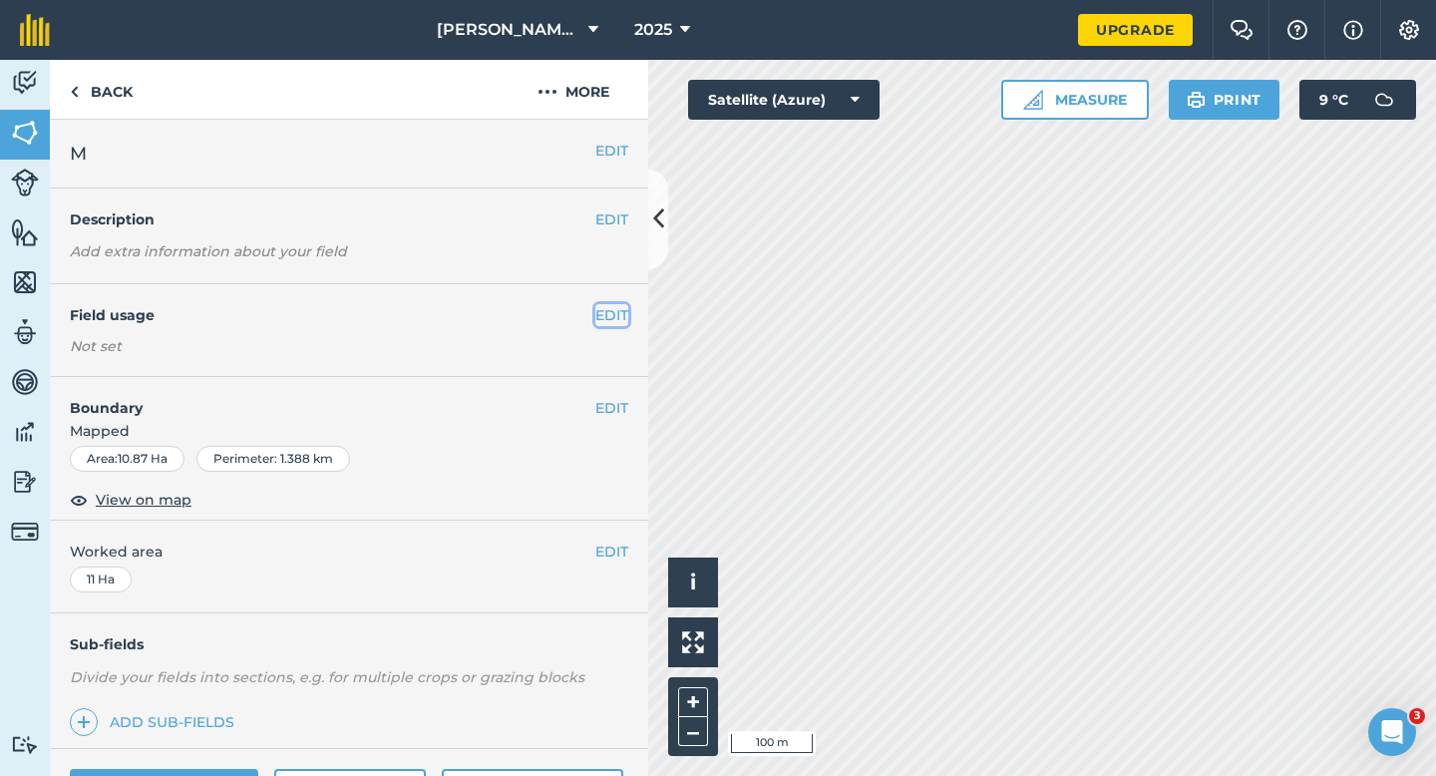
click at [614, 316] on button "EDIT" at bounding box center [612, 315] width 33 height 22
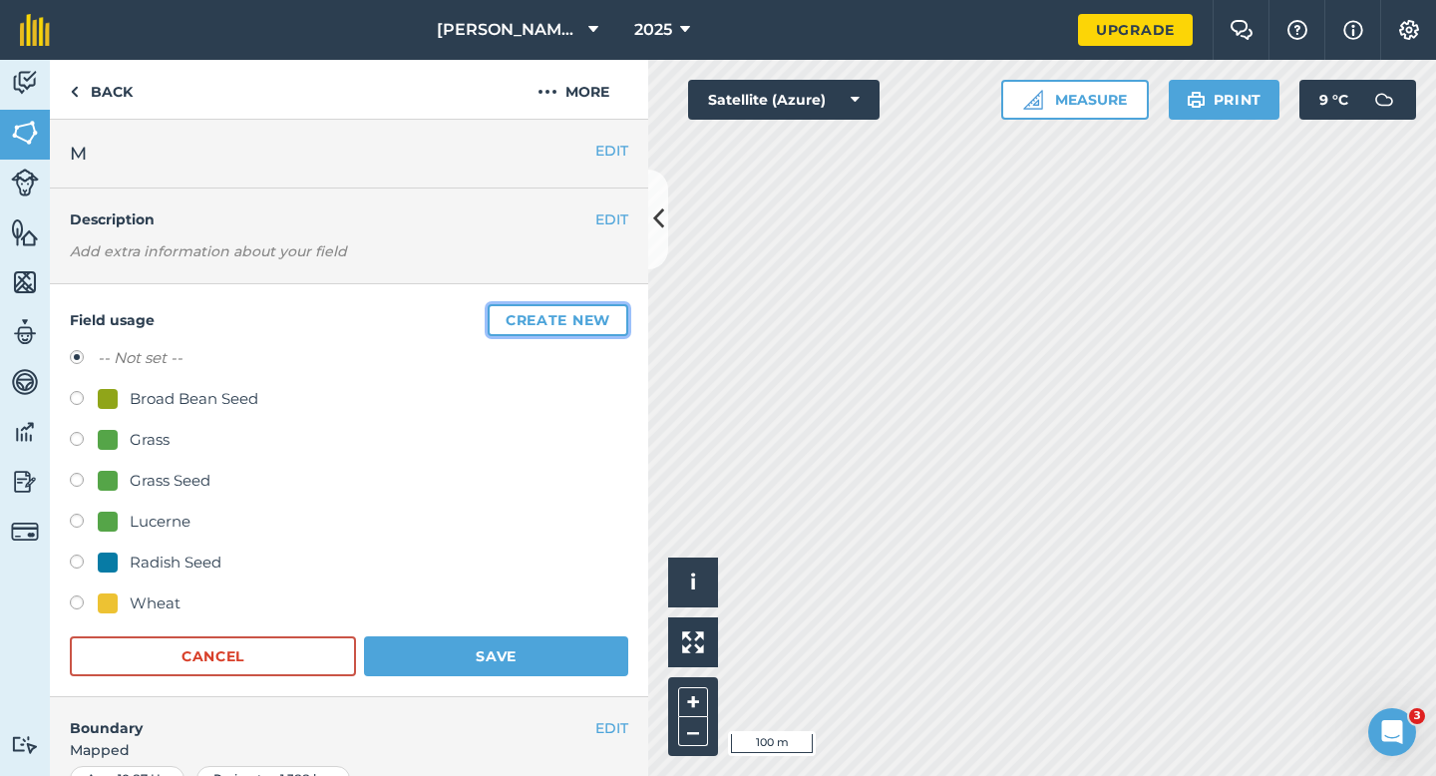
click at [614, 316] on button "Create new" at bounding box center [558, 320] width 141 height 32
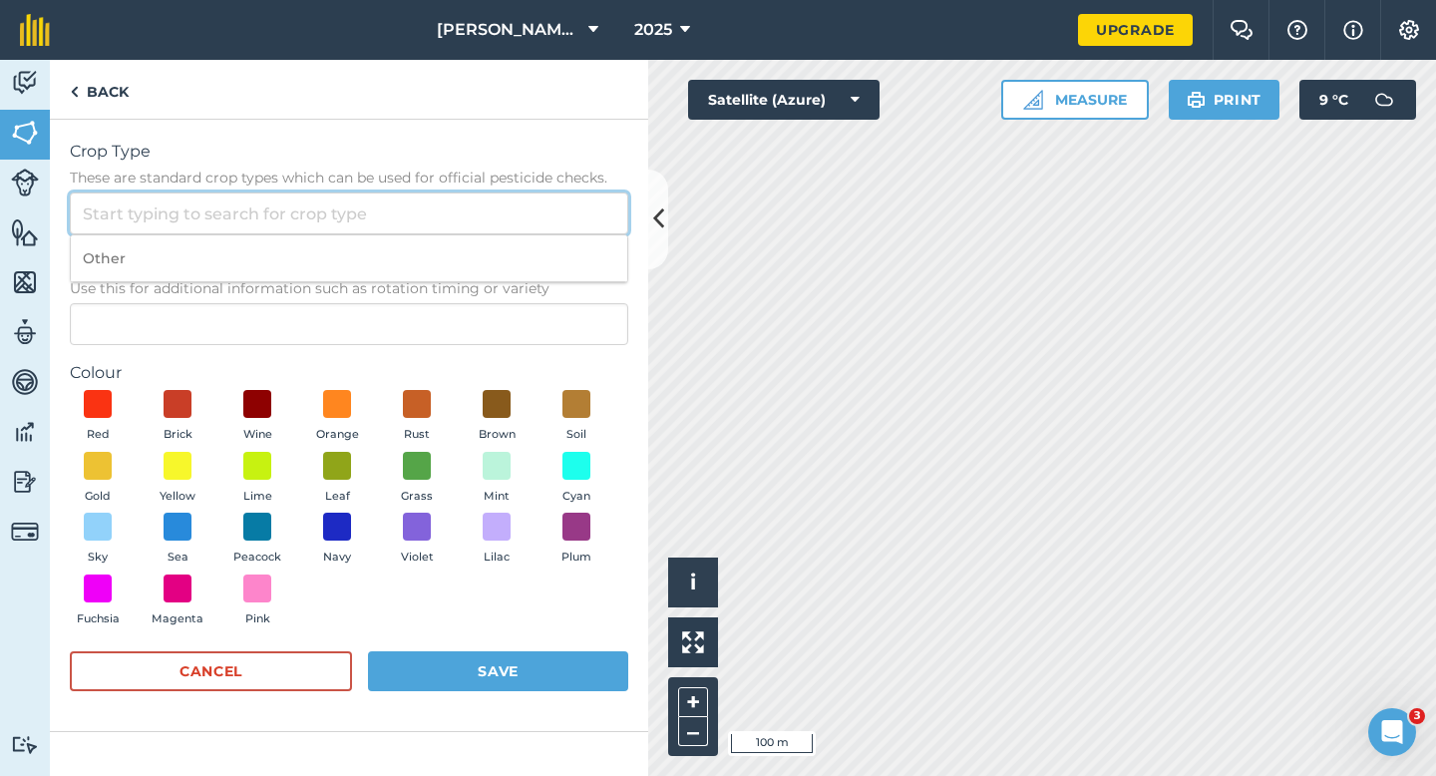
click at [509, 227] on input "Crop Type These are standard crop types which can be used for official pesticid…" at bounding box center [349, 214] width 559 height 42
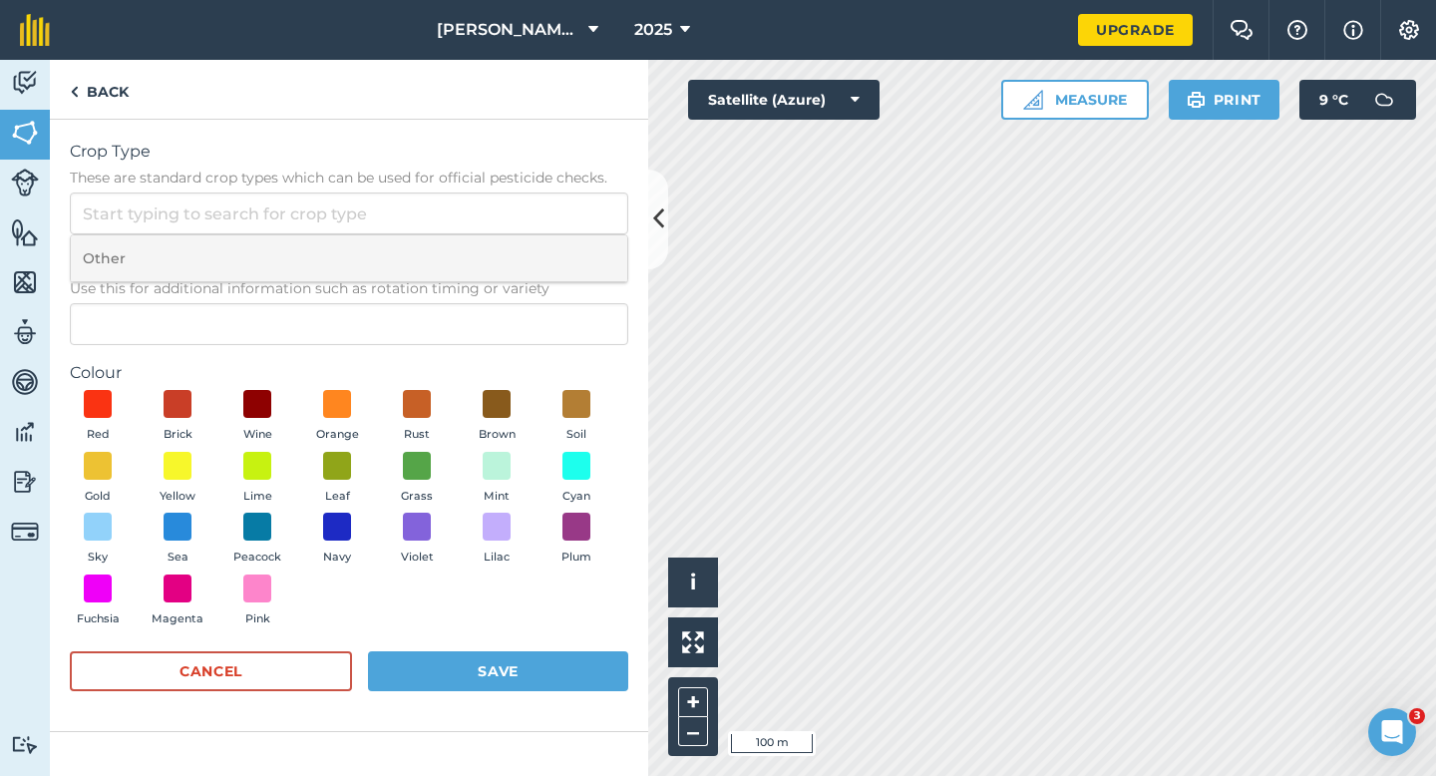
click at [509, 243] on li "Other" at bounding box center [349, 258] width 557 height 47
type input "Other"
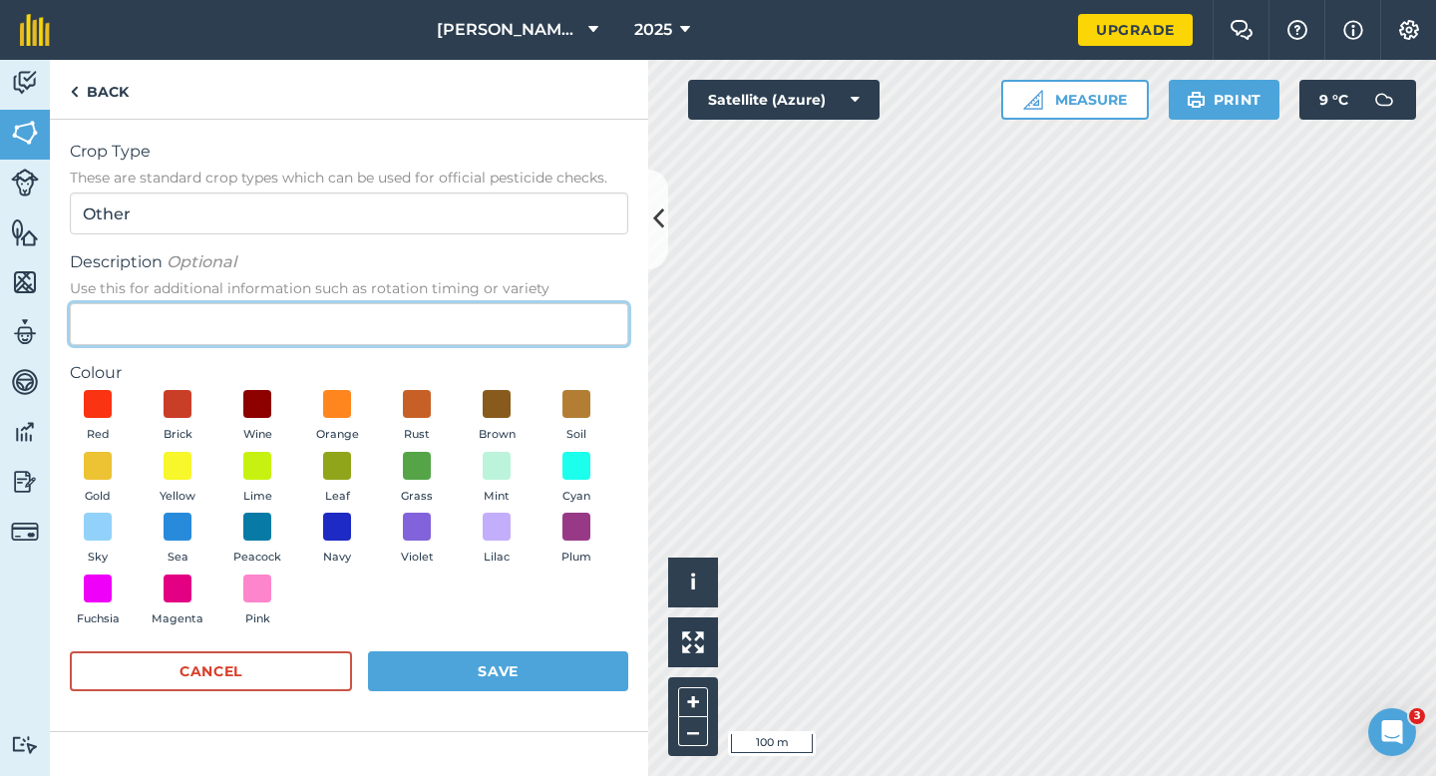
click at [509, 334] on input "Description Optional Use this for additional information such as rotation timin…" at bounding box center [349, 324] width 559 height 42
type input "Barley"
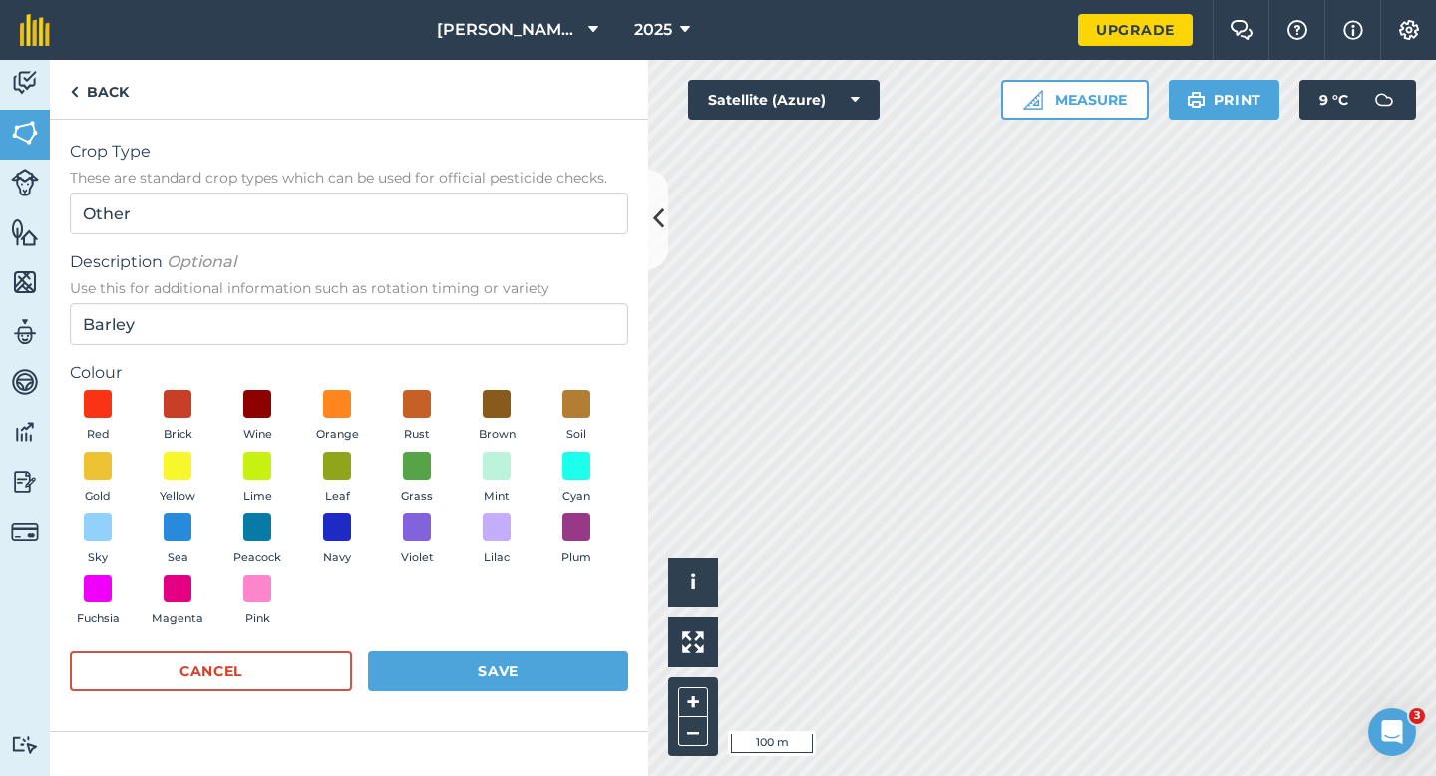
click at [205, 476] on div "Red Brick Wine Orange Rust Brown Soil Gold Yellow Lime Leaf Grass Mint Cyan Sky…" at bounding box center [349, 512] width 559 height 245
click at [200, 482] on button "Yellow" at bounding box center [178, 479] width 56 height 54
click at [554, 665] on button "Save" at bounding box center [498, 671] width 260 height 40
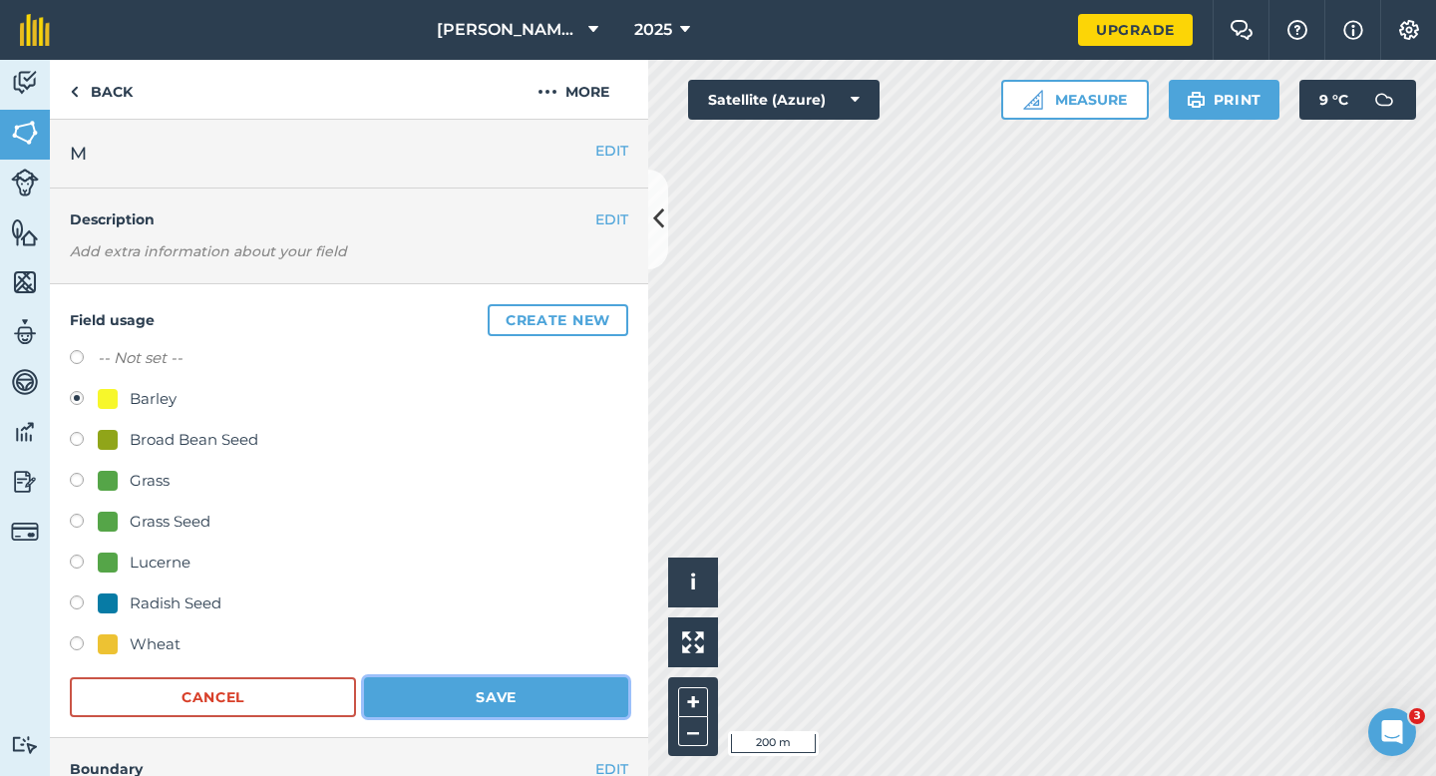
click at [547, 693] on button "Save" at bounding box center [496, 697] width 264 height 40
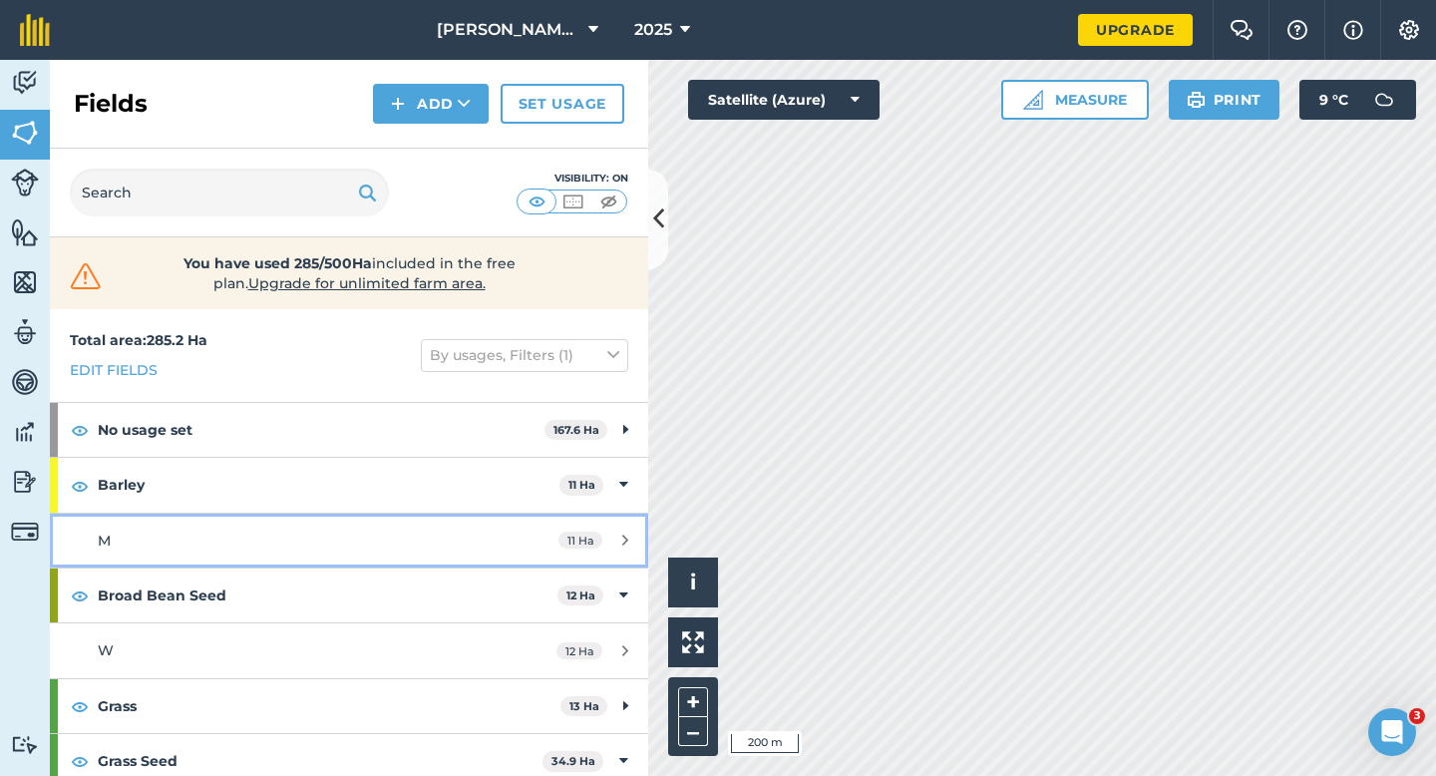
click at [602, 535] on div "11 Ha" at bounding box center [594, 541] width 110 height 16
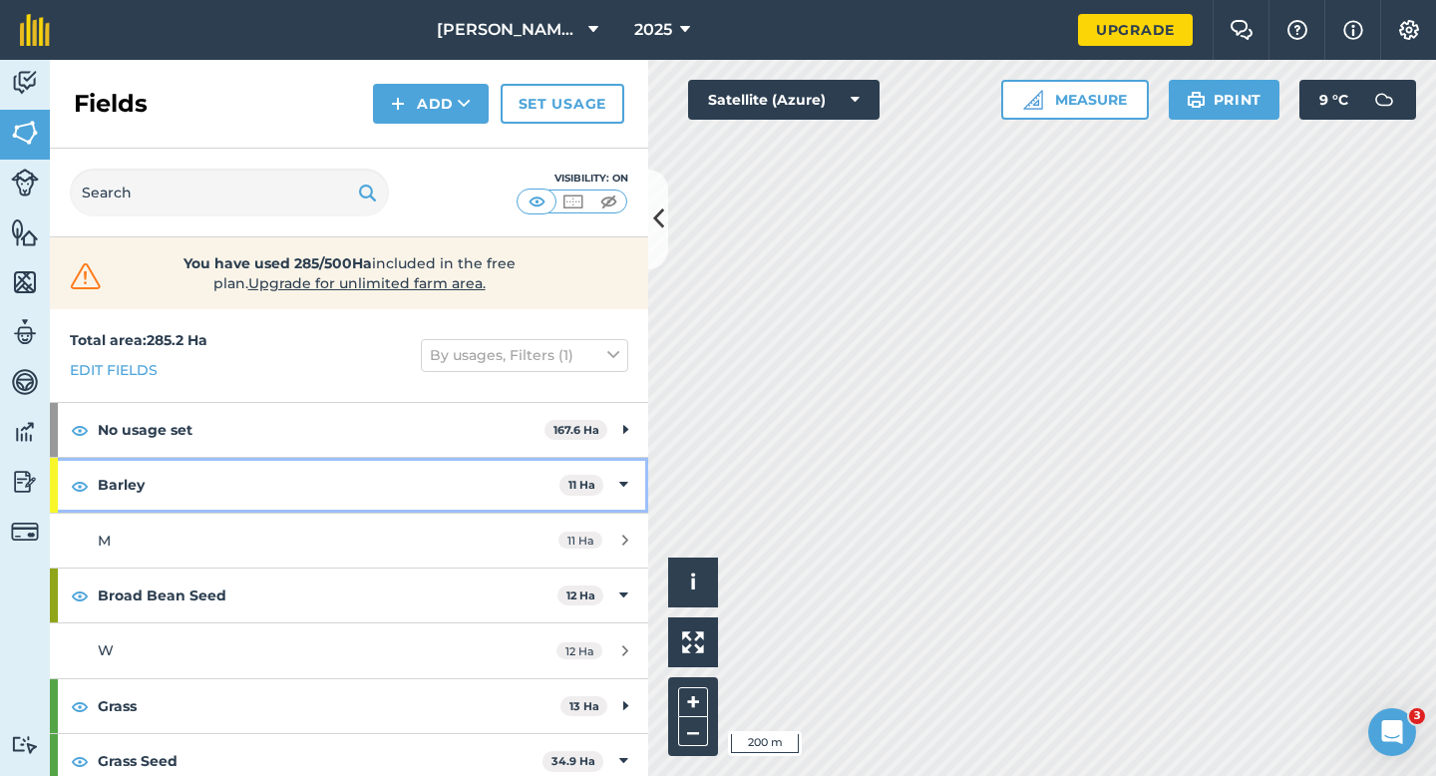
click at [623, 478] on icon at bounding box center [623, 485] width 9 height 22
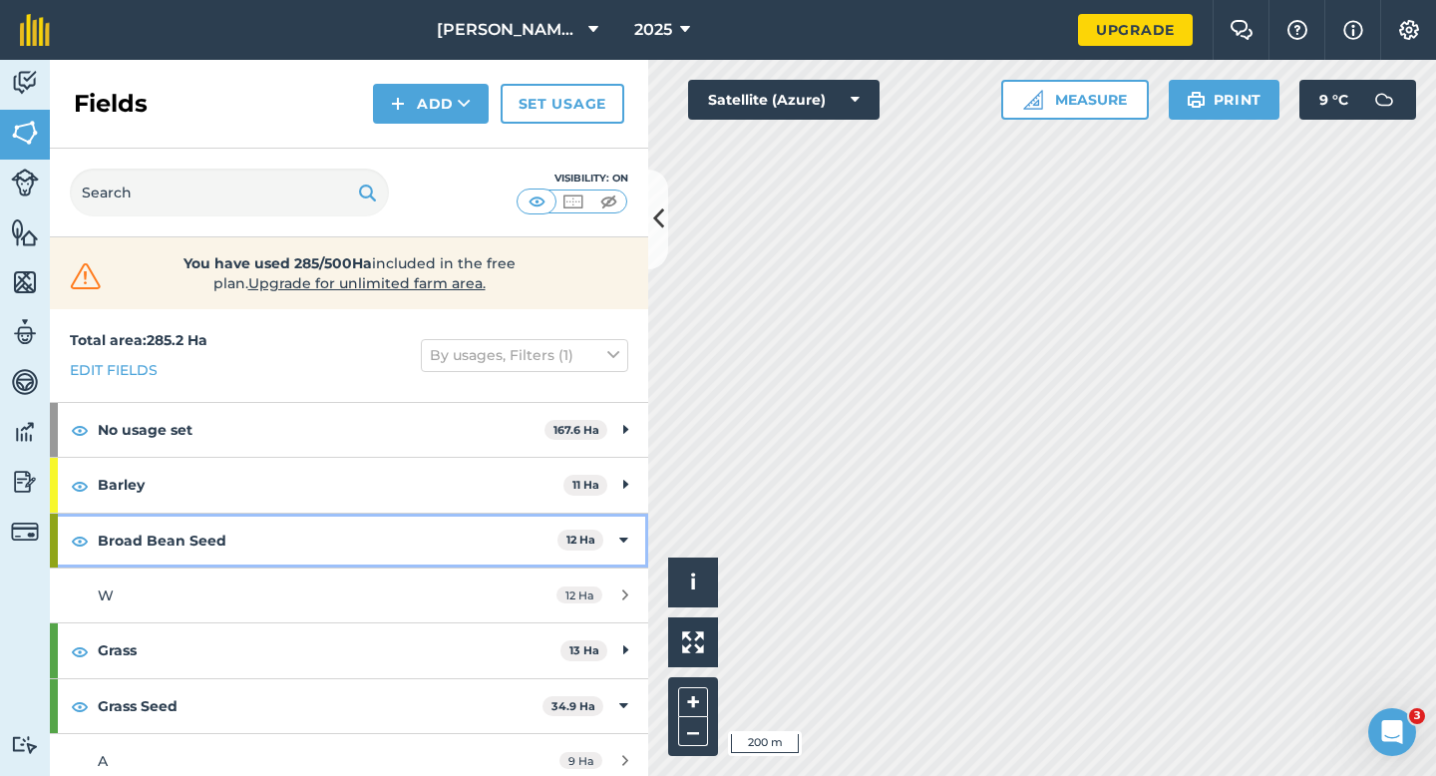
click at [622, 538] on icon at bounding box center [623, 541] width 9 height 22
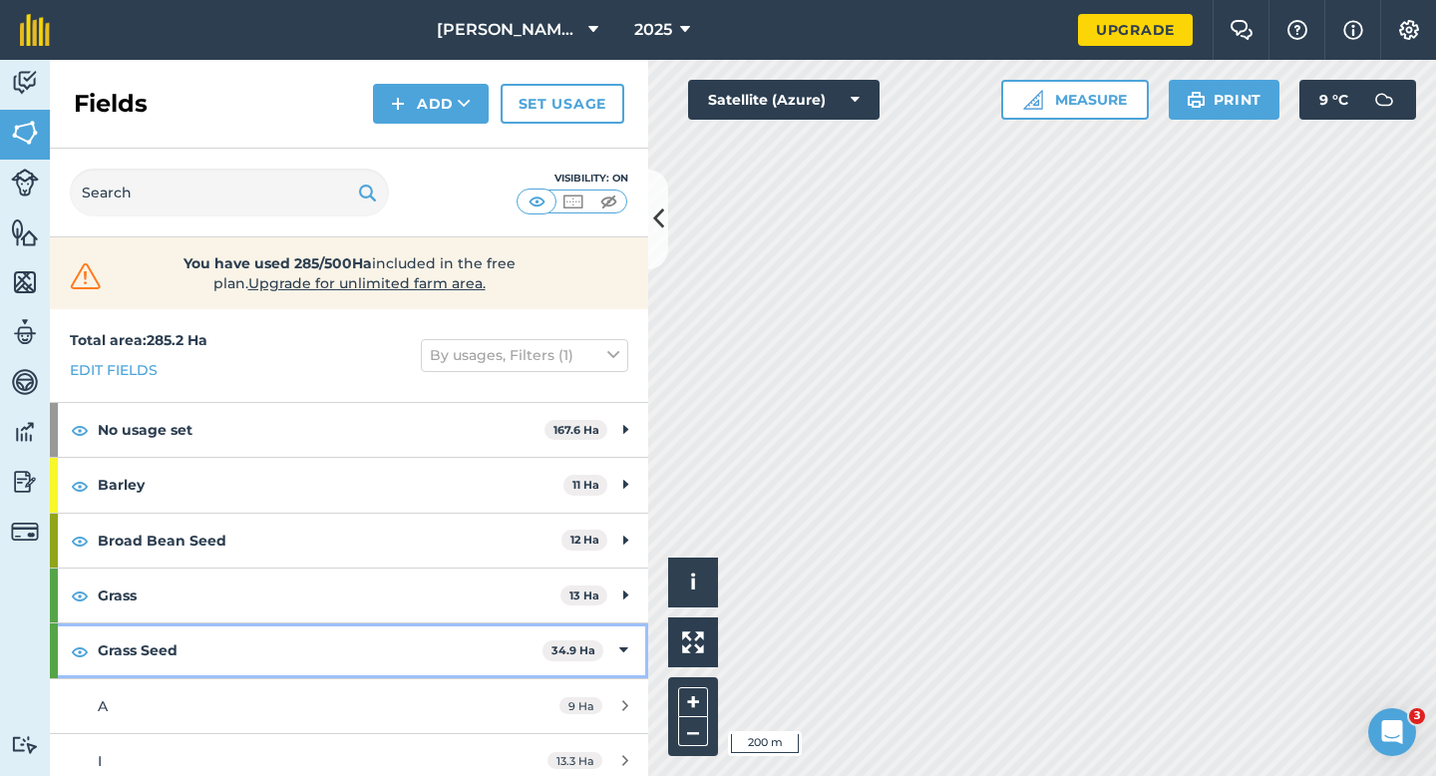
click at [633, 634] on div "Grass Seed 34.9 Ha" at bounding box center [349, 650] width 599 height 54
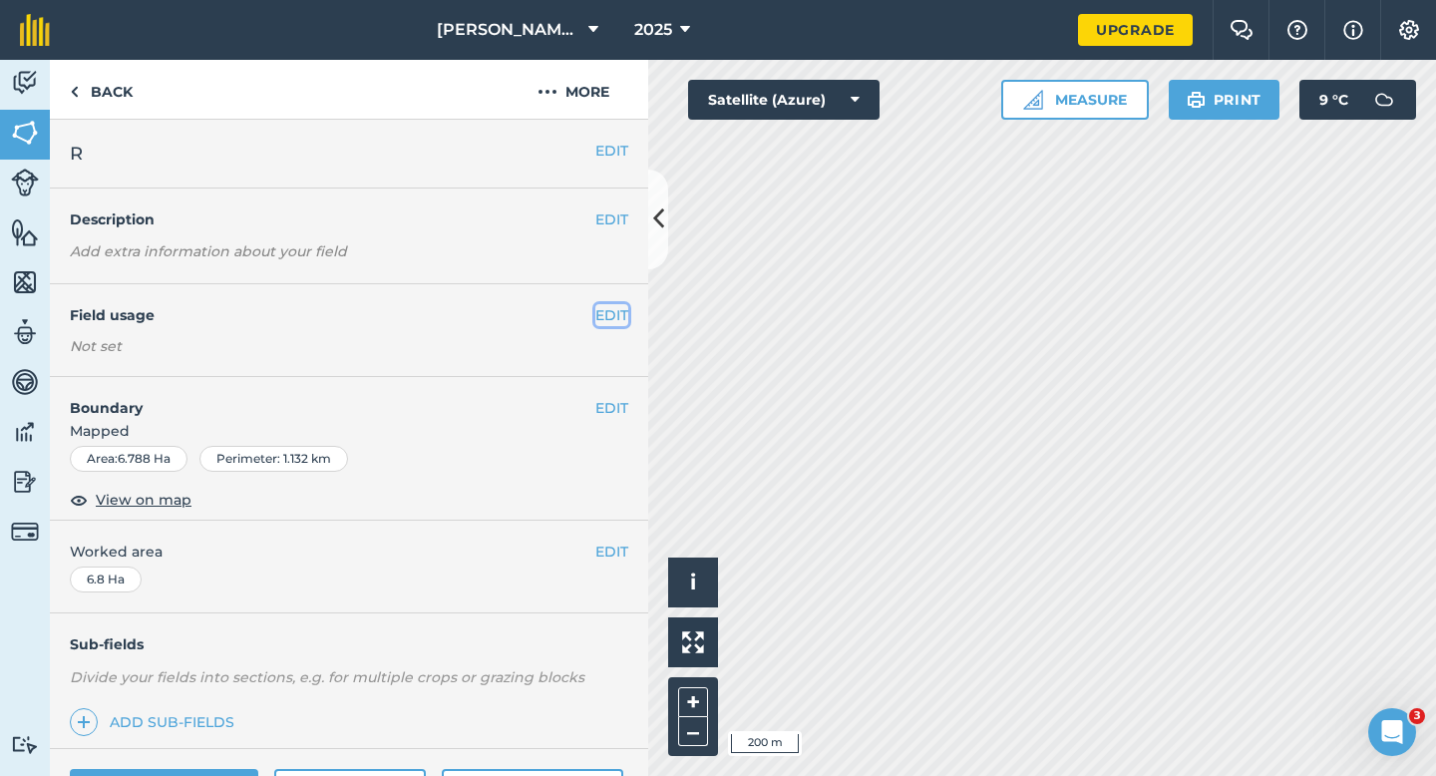
click at [619, 311] on button "EDIT" at bounding box center [612, 315] width 33 height 22
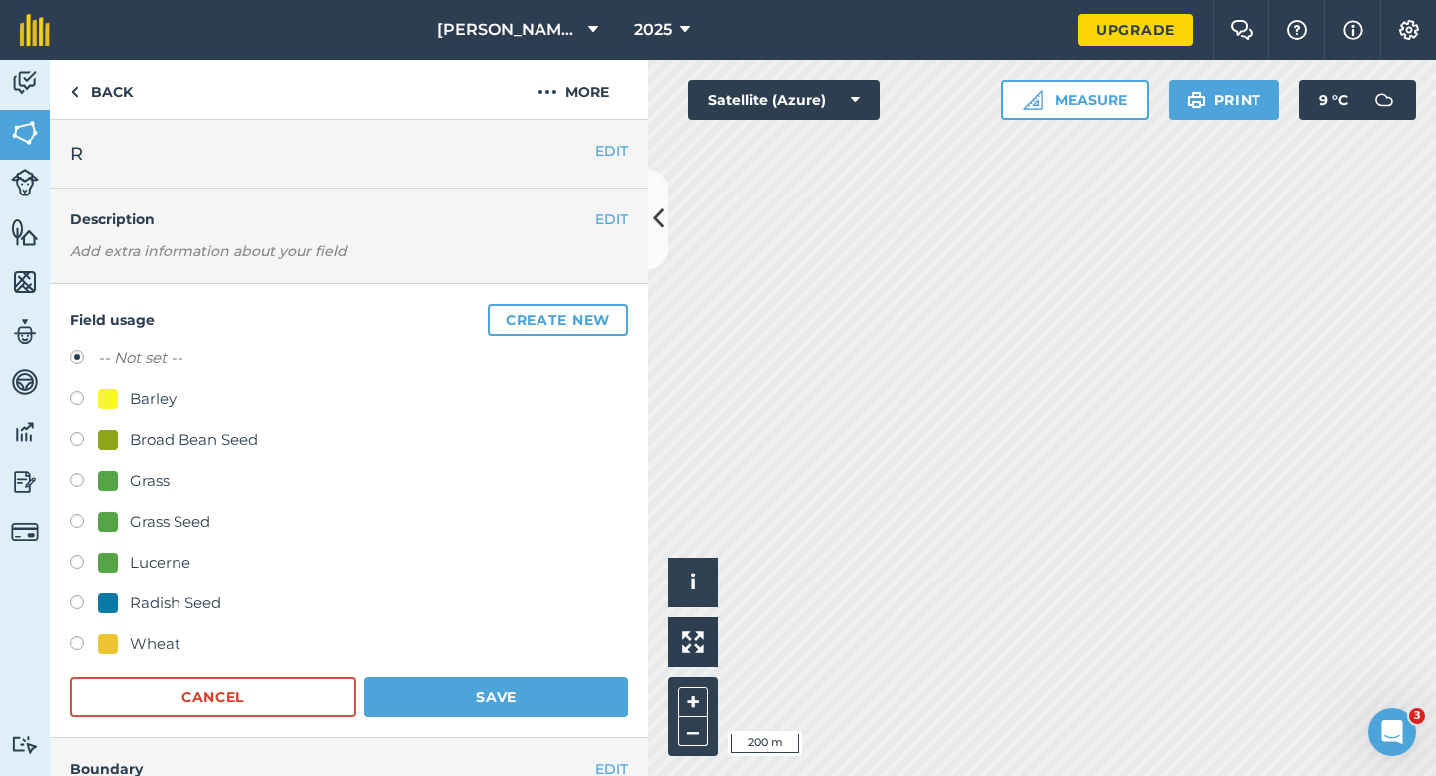
click at [148, 476] on div "Grass" at bounding box center [150, 481] width 40 height 24
radio input "true"
radio input "false"
click at [512, 702] on button "Save" at bounding box center [496, 697] width 264 height 40
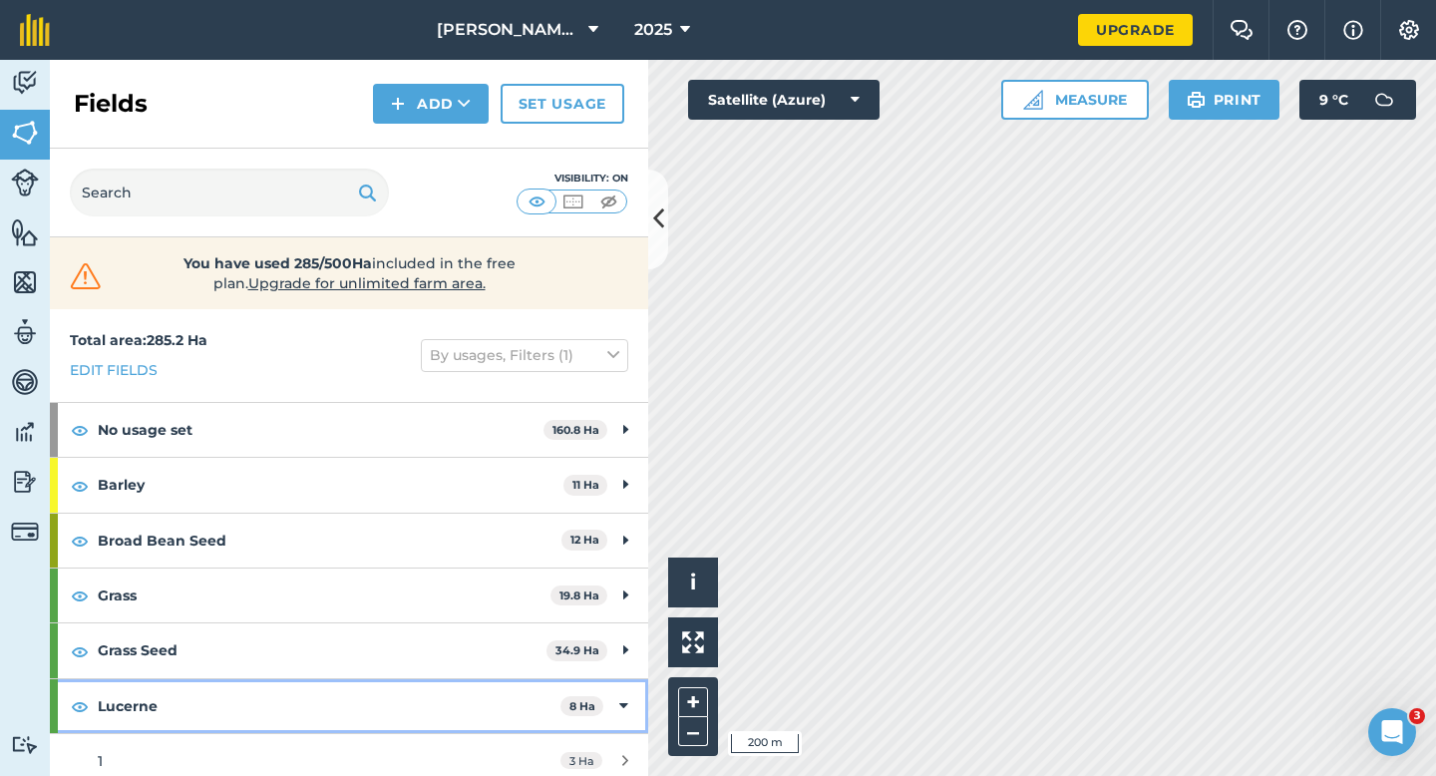
click at [612, 685] on div "Lucerne 8 Ha" at bounding box center [349, 706] width 599 height 54
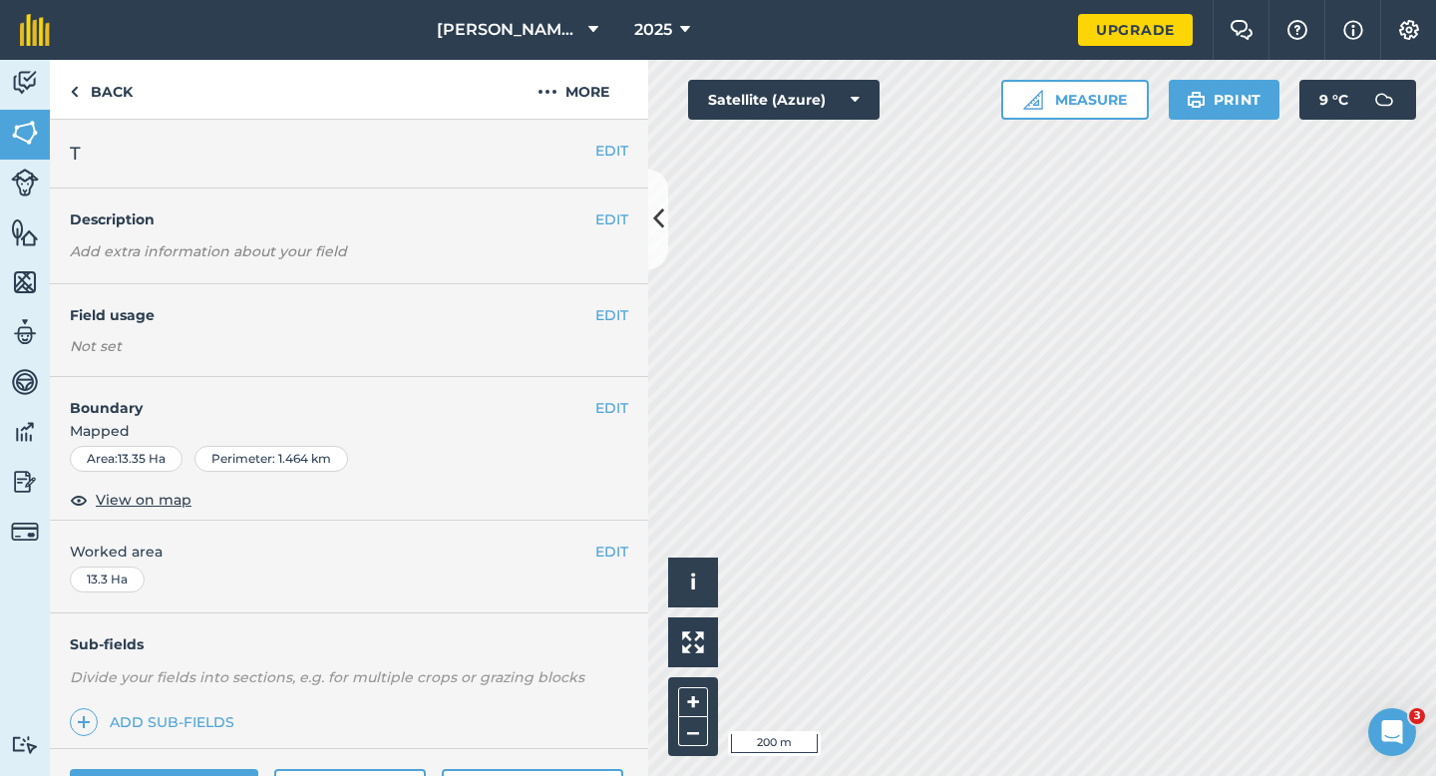
click at [628, 317] on div "EDIT Field usage Not set" at bounding box center [349, 330] width 599 height 93
click at [625, 315] on button "EDIT" at bounding box center [612, 315] width 33 height 22
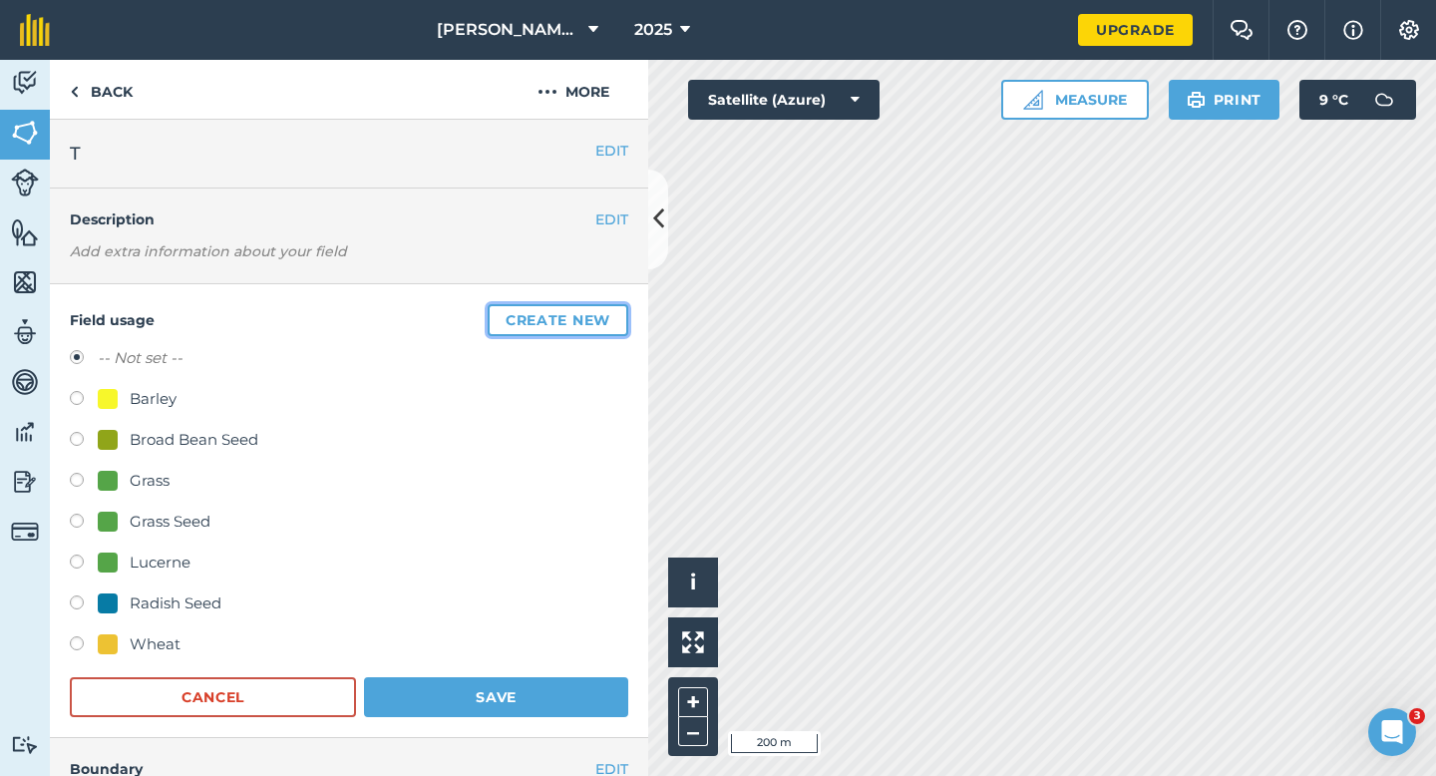
click at [625, 315] on button "Create new" at bounding box center [558, 320] width 141 height 32
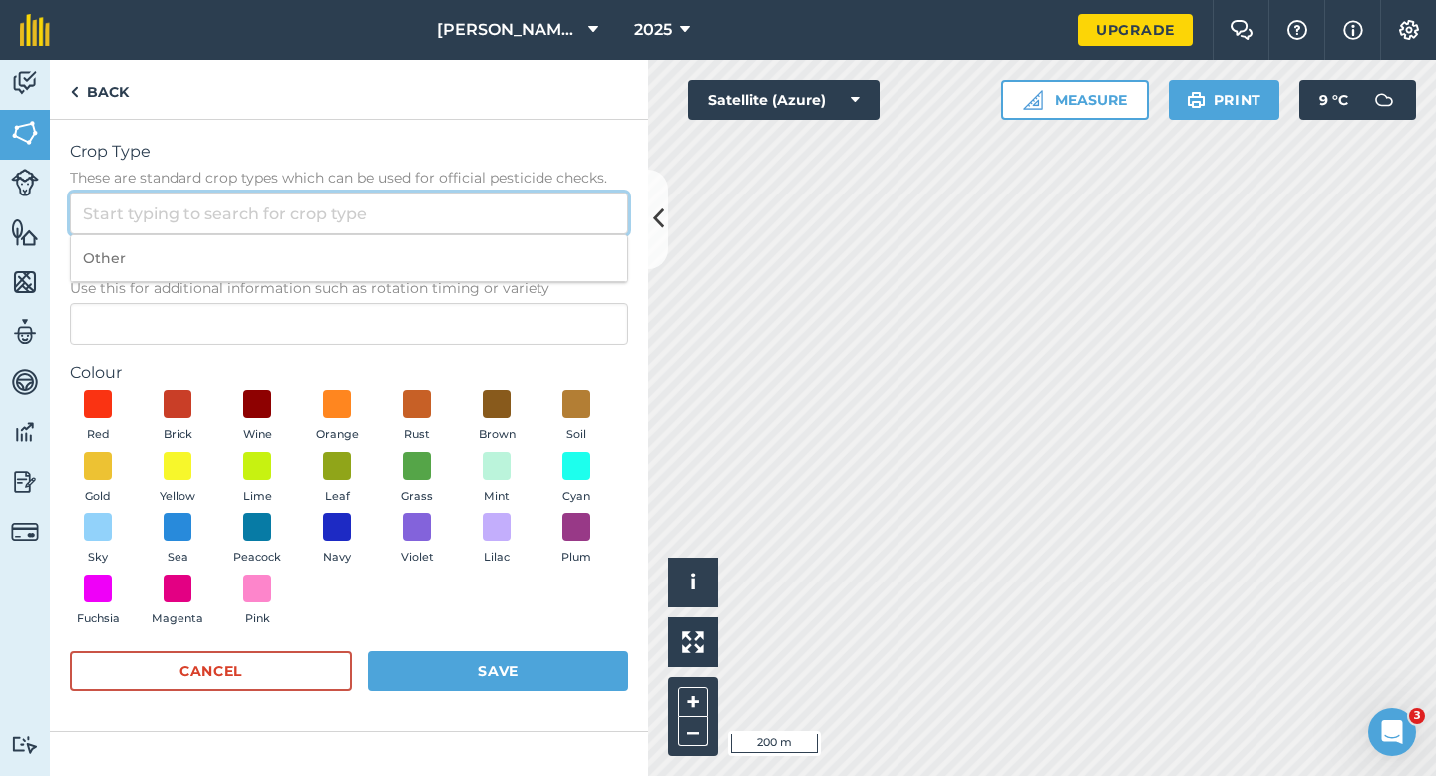
click at [567, 227] on input "Crop Type These are standard crop types which can be used for official pesticid…" at bounding box center [349, 214] width 559 height 42
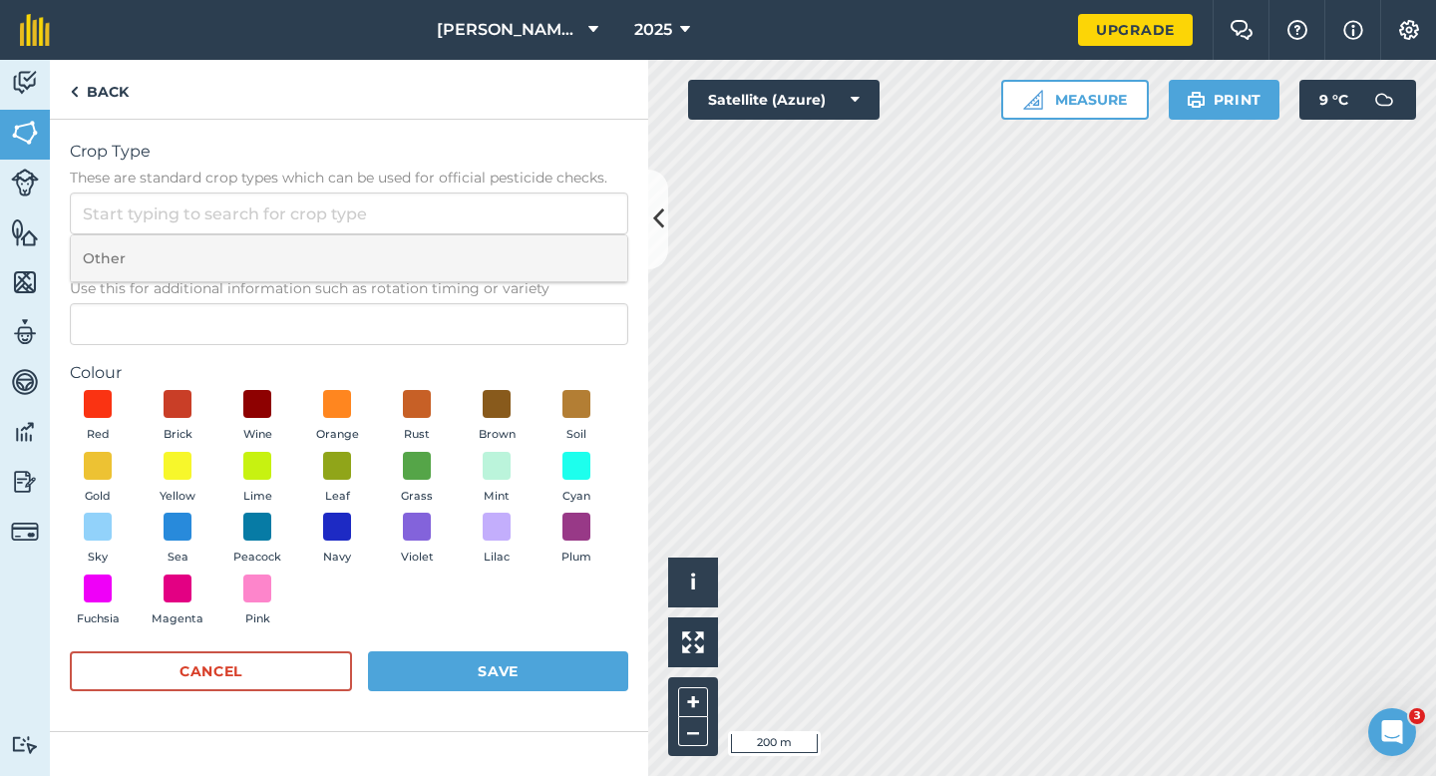
click at [567, 263] on li "Other" at bounding box center [349, 258] width 557 height 47
type input "Other"
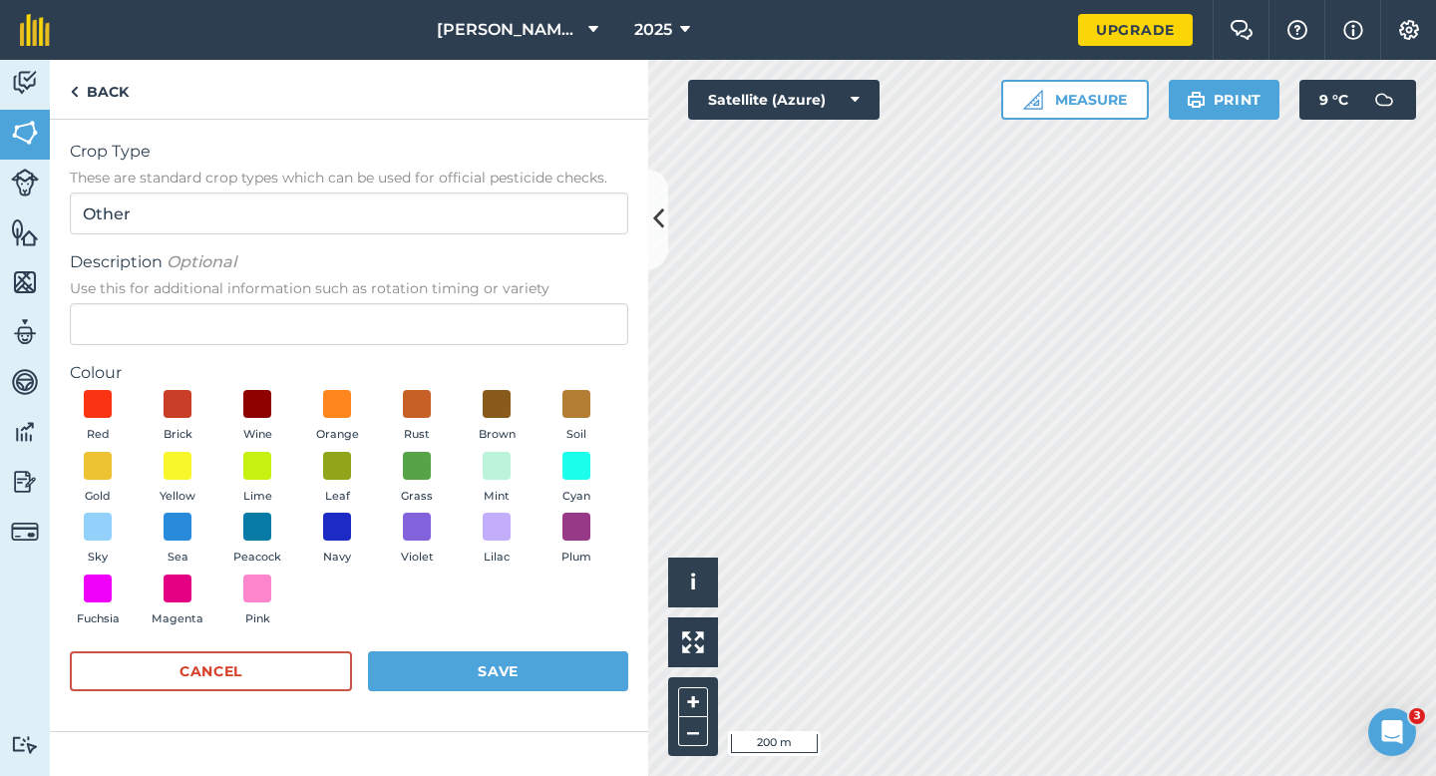
click at [567, 359] on form "Crop Type These are standard crop types which can be used for official pesticid…" at bounding box center [349, 426] width 559 height 572
click at [568, 353] on form "Crop Type These are standard crop types which can be used for official pesticid…" at bounding box center [349, 426] width 559 height 572
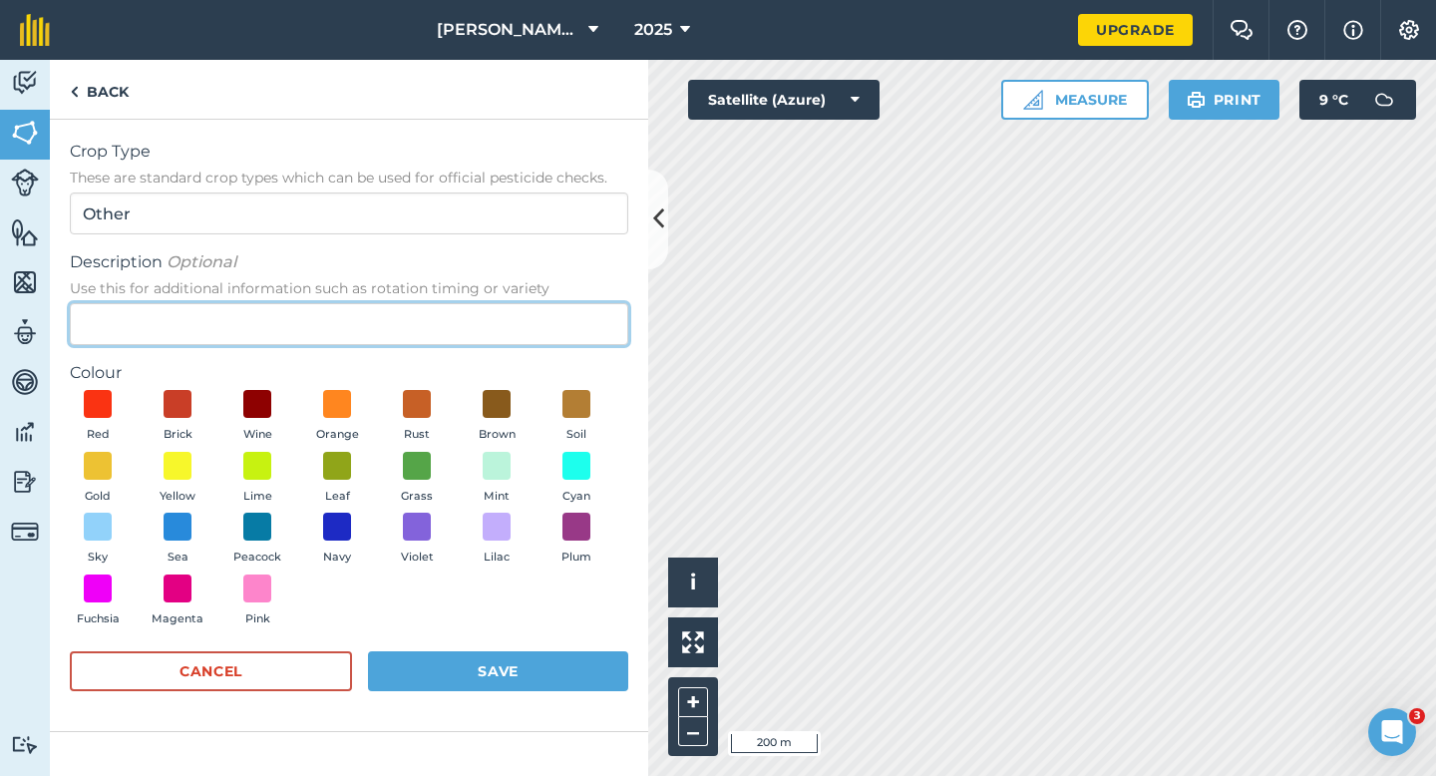
click at [568, 343] on input "Description Optional Use this for additional information such as rotation timin…" at bounding box center [349, 324] width 559 height 42
type input "Watties Broad Beans"
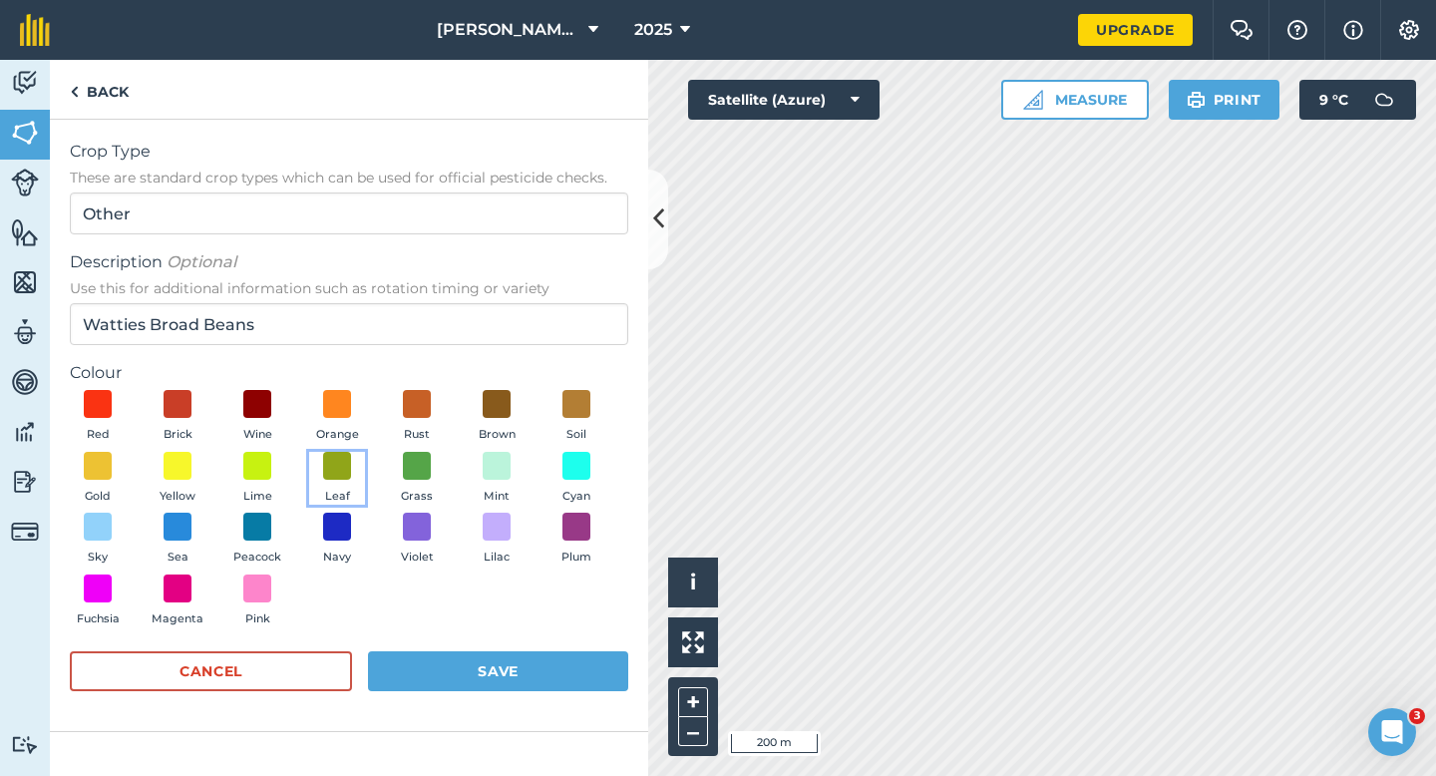
click at [321, 467] on button "Leaf" at bounding box center [337, 479] width 56 height 54
click at [507, 672] on button "Save" at bounding box center [498, 671] width 260 height 40
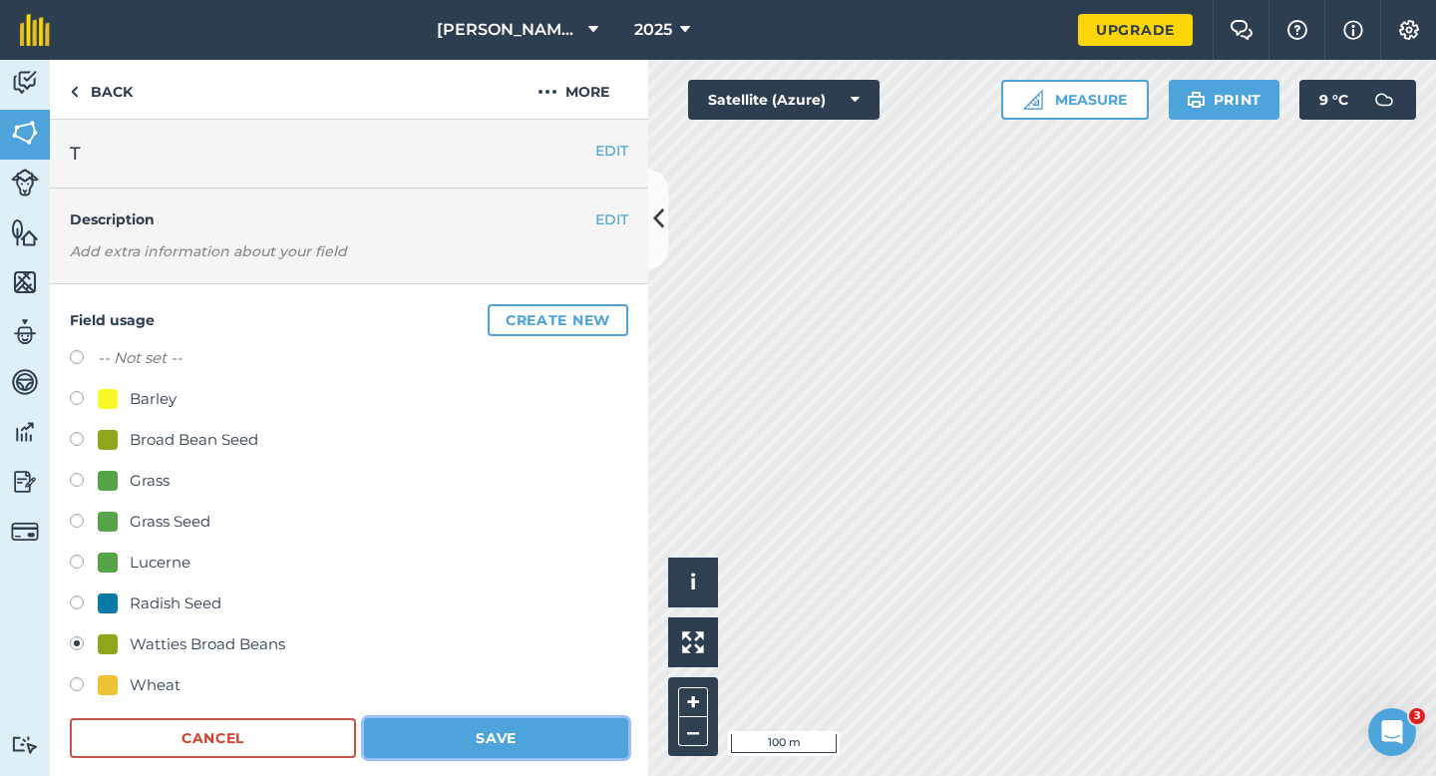
click at [467, 731] on button "Save" at bounding box center [496, 738] width 264 height 40
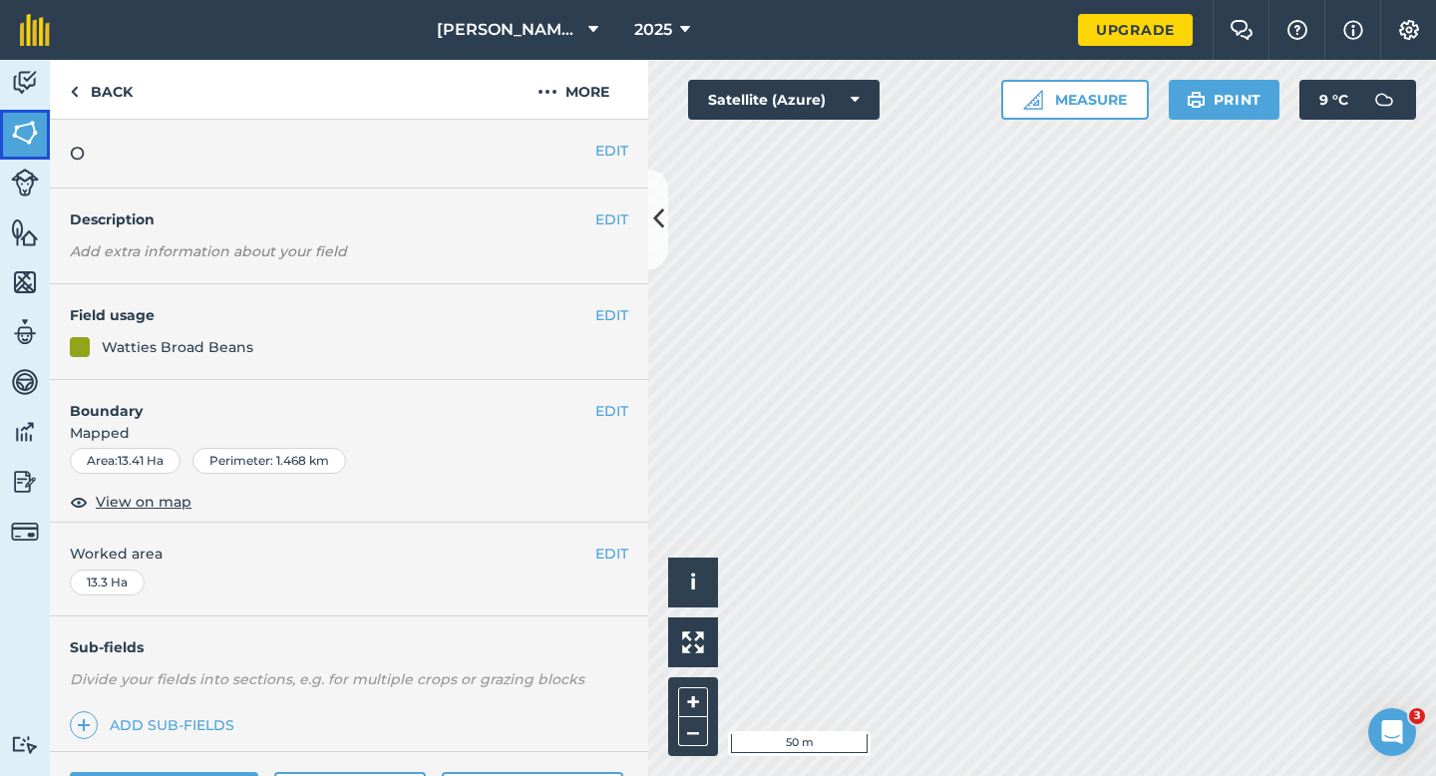
click at [0, 118] on link "Fields" at bounding box center [25, 135] width 50 height 50
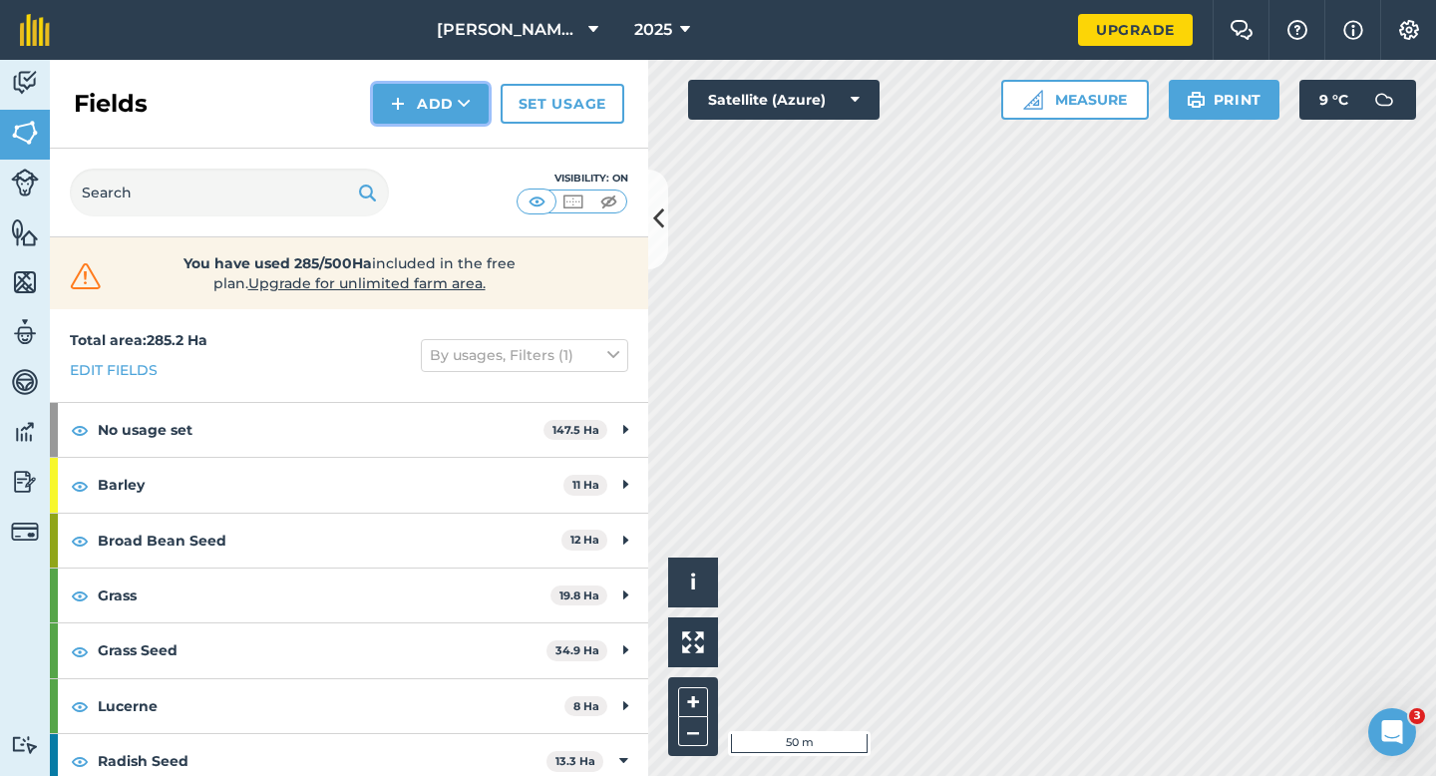
click at [430, 103] on button "Add" at bounding box center [431, 104] width 116 height 40
click at [436, 173] on link "Import" at bounding box center [431, 194] width 110 height 44
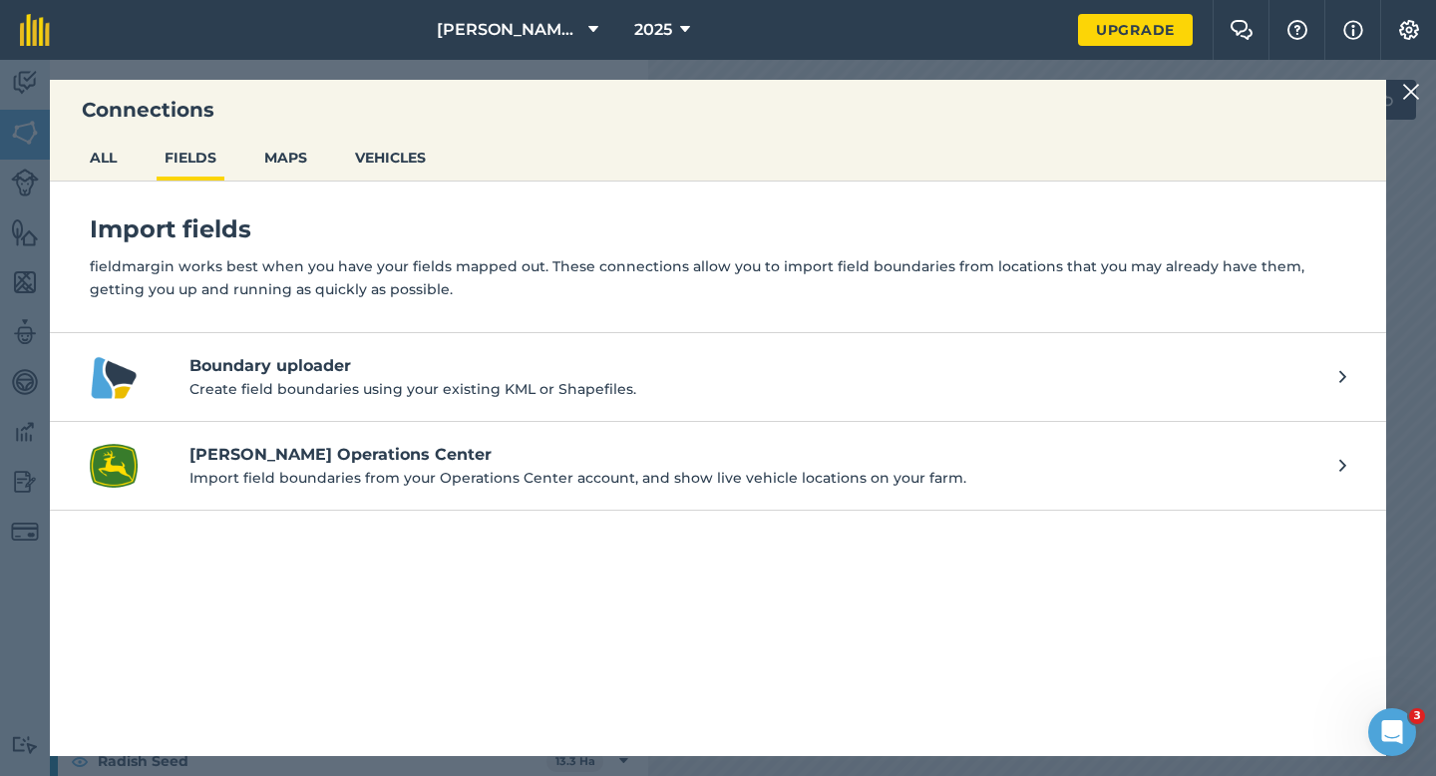
click at [1404, 88] on img at bounding box center [1412, 92] width 18 height 24
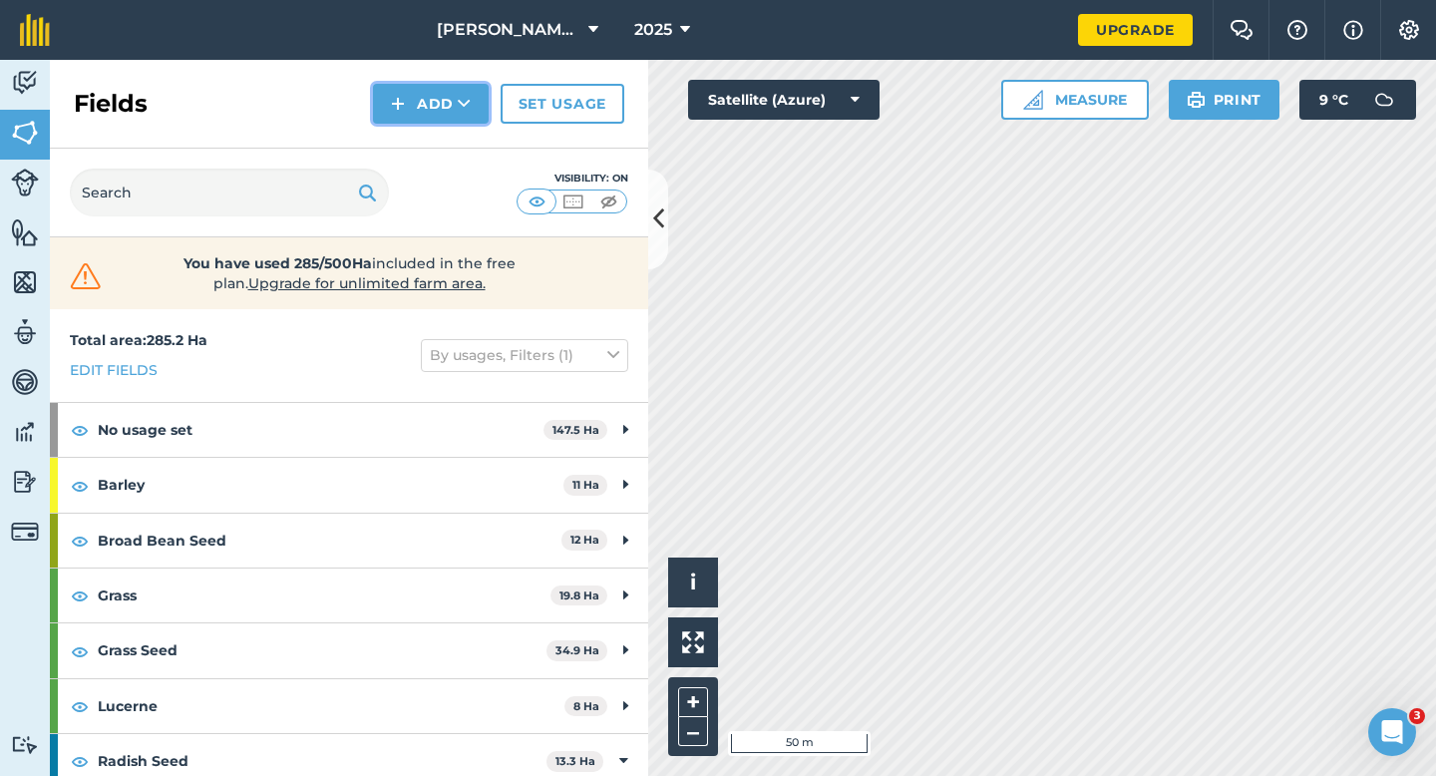
click at [407, 109] on button "Add" at bounding box center [431, 104] width 116 height 40
click at [444, 140] on link "Draw" at bounding box center [431, 149] width 110 height 44
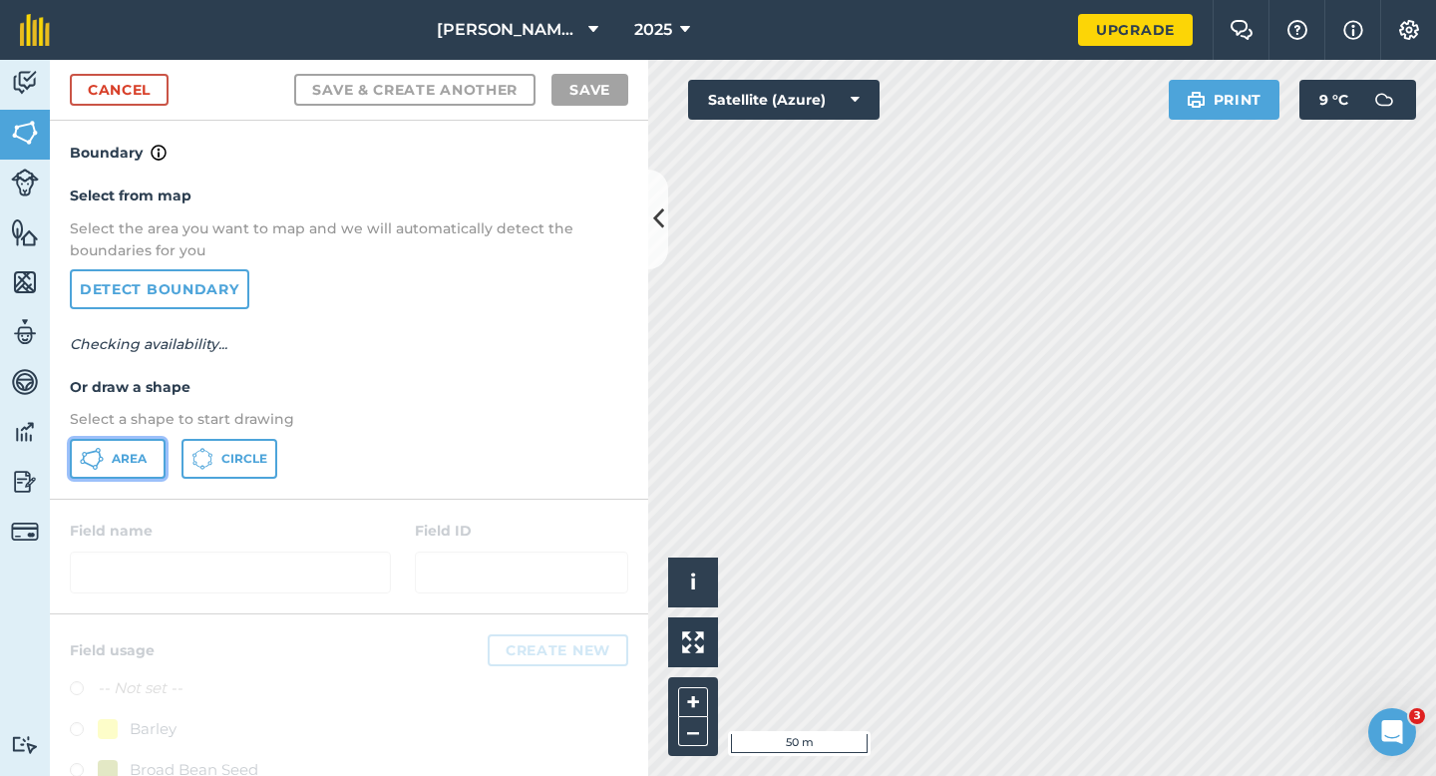
click at [98, 462] on icon at bounding box center [98, 463] width 5 height 7
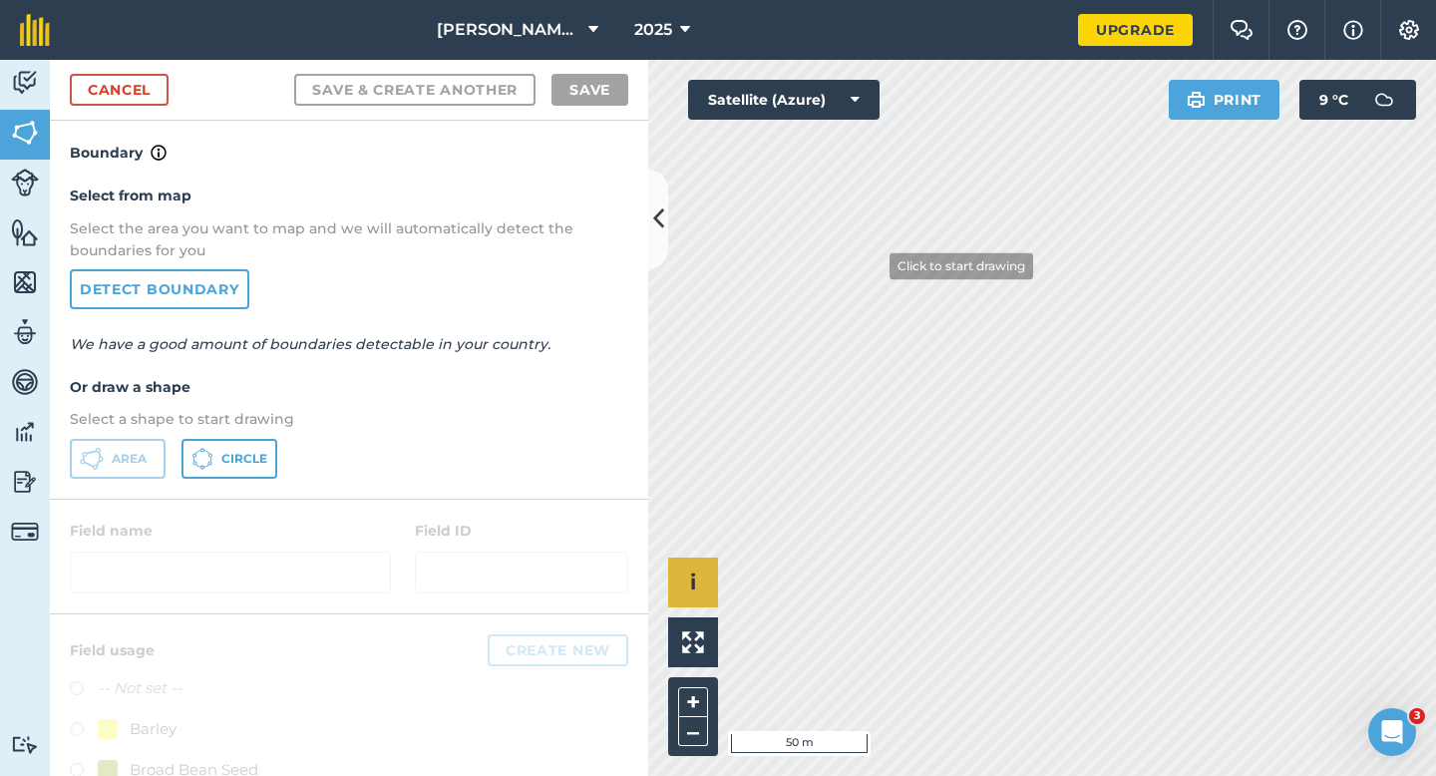
click at [697, 573] on div "Click to start drawing i © 2025 TomTom, Microsoft 50 m + –" at bounding box center [1042, 418] width 788 height 716
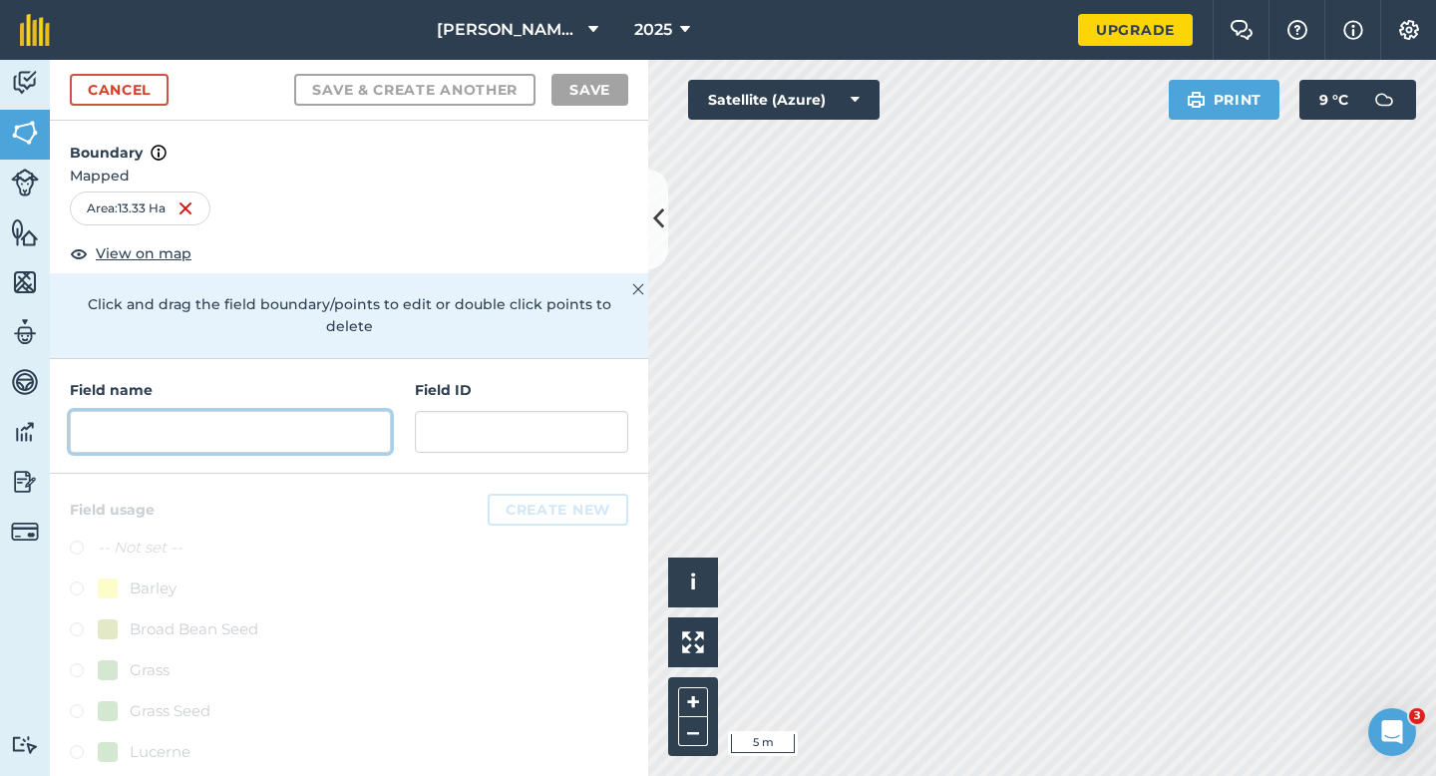
click at [187, 420] on input "text" at bounding box center [230, 432] width 321 height 42
click at [304, 415] on input "text" at bounding box center [230, 432] width 321 height 42
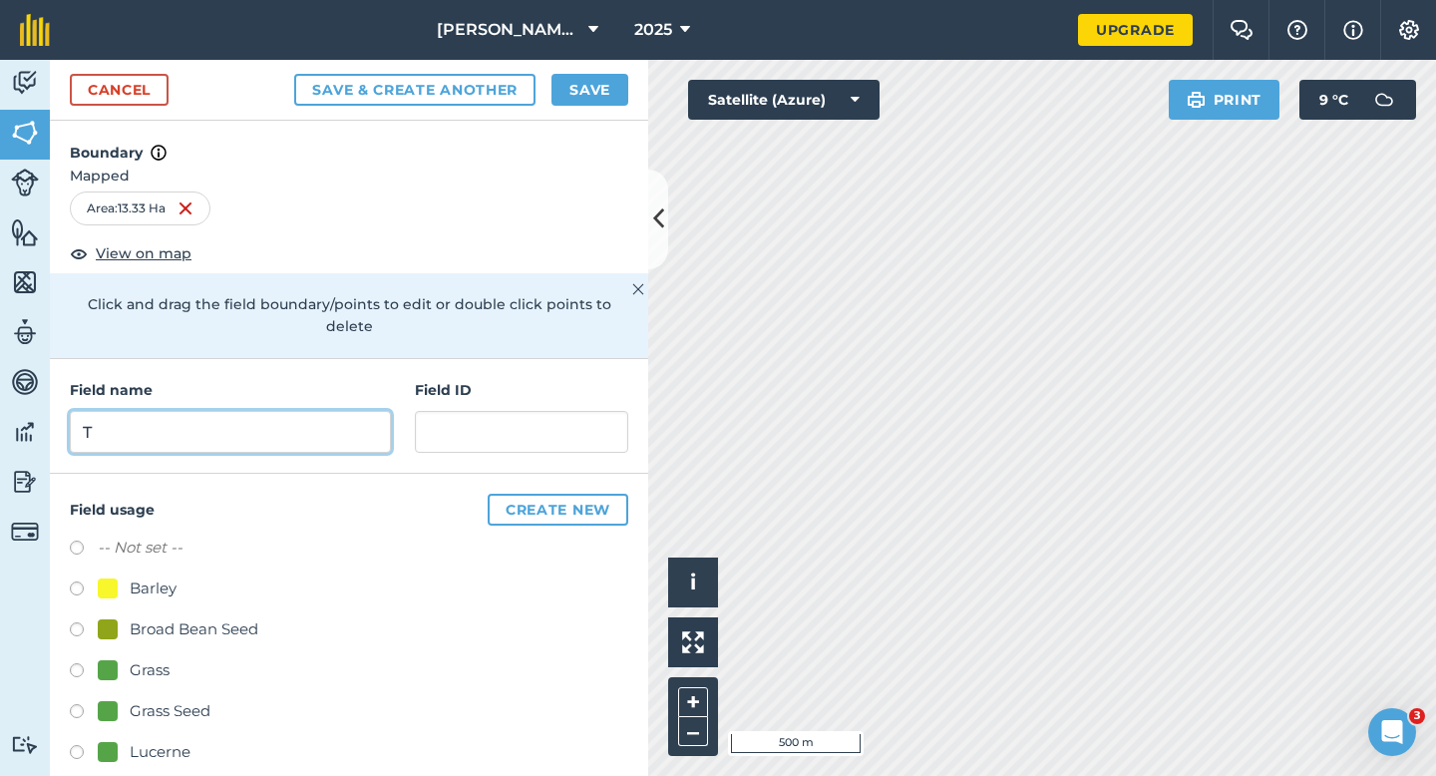
type input "T"
click at [588, 60] on div "Cancel Save & Create Another Save" at bounding box center [349, 90] width 599 height 61
click at [588, 77] on button "Save" at bounding box center [590, 90] width 77 height 32
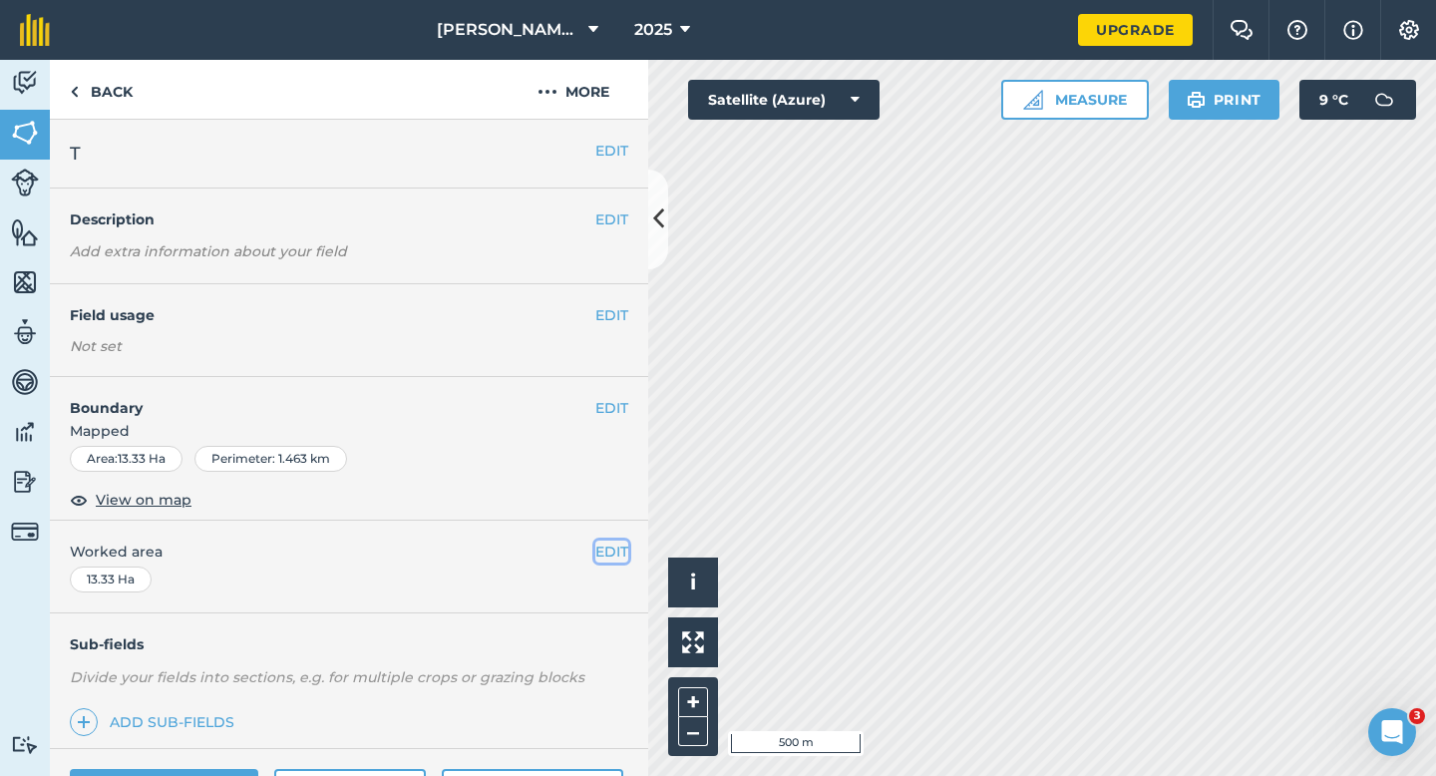
click at [609, 558] on button "EDIT" at bounding box center [612, 552] width 33 height 22
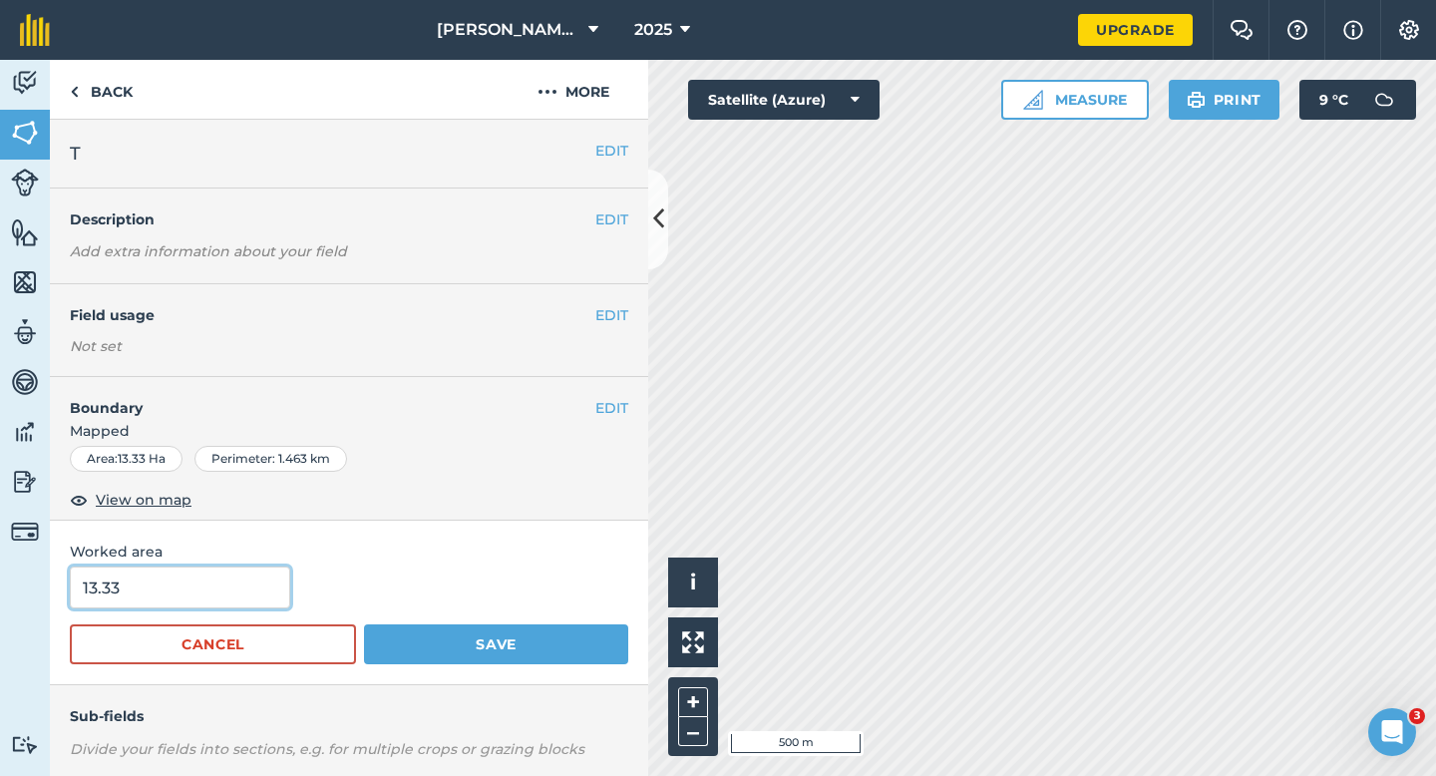
click at [198, 573] on input "13.33" at bounding box center [180, 588] width 220 height 42
click at [198, 596] on input "13.33" at bounding box center [180, 588] width 220 height 42
type input "13.3"
click at [364, 624] on button "Save" at bounding box center [496, 644] width 264 height 40
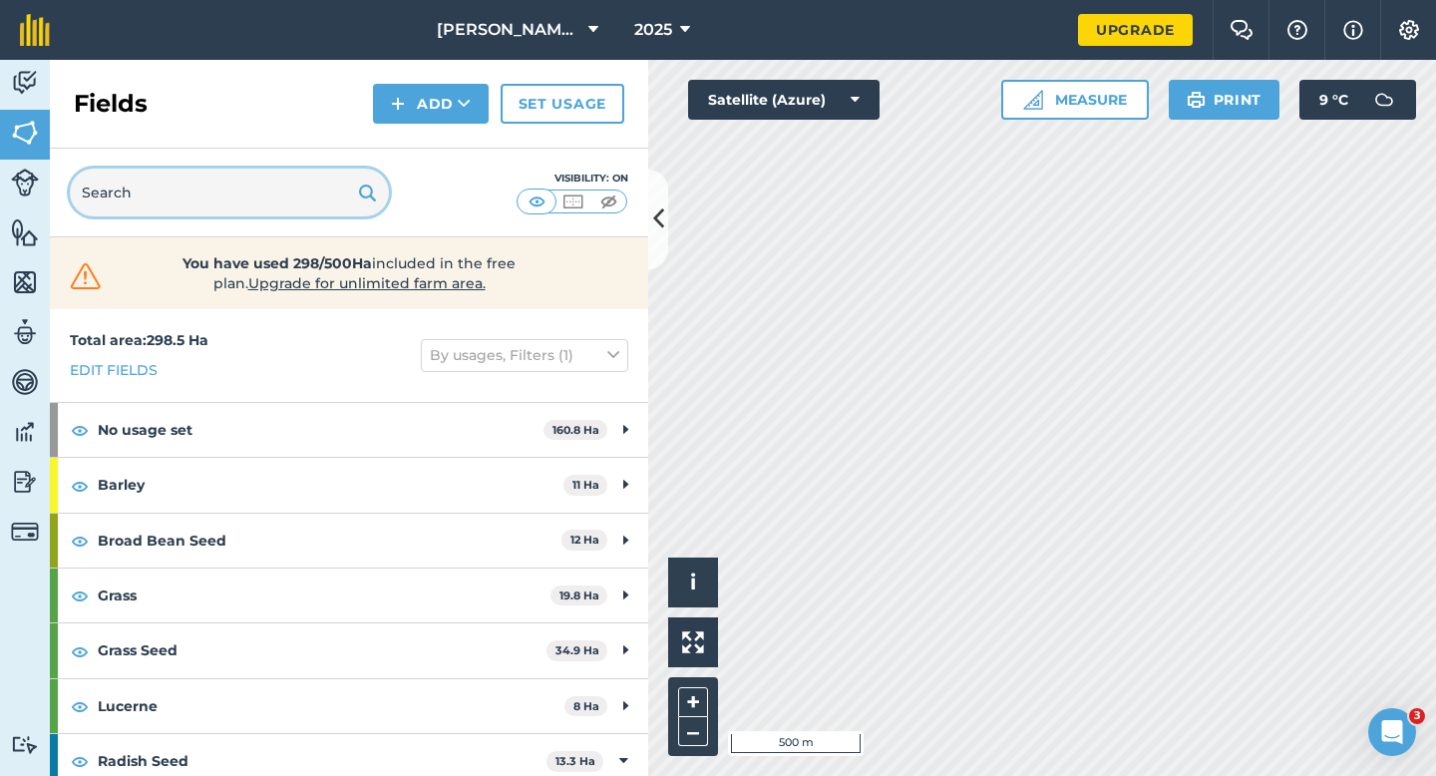
click at [384, 180] on input "text" at bounding box center [229, 193] width 319 height 48
click at [291, 180] on input "text" at bounding box center [229, 193] width 319 height 48
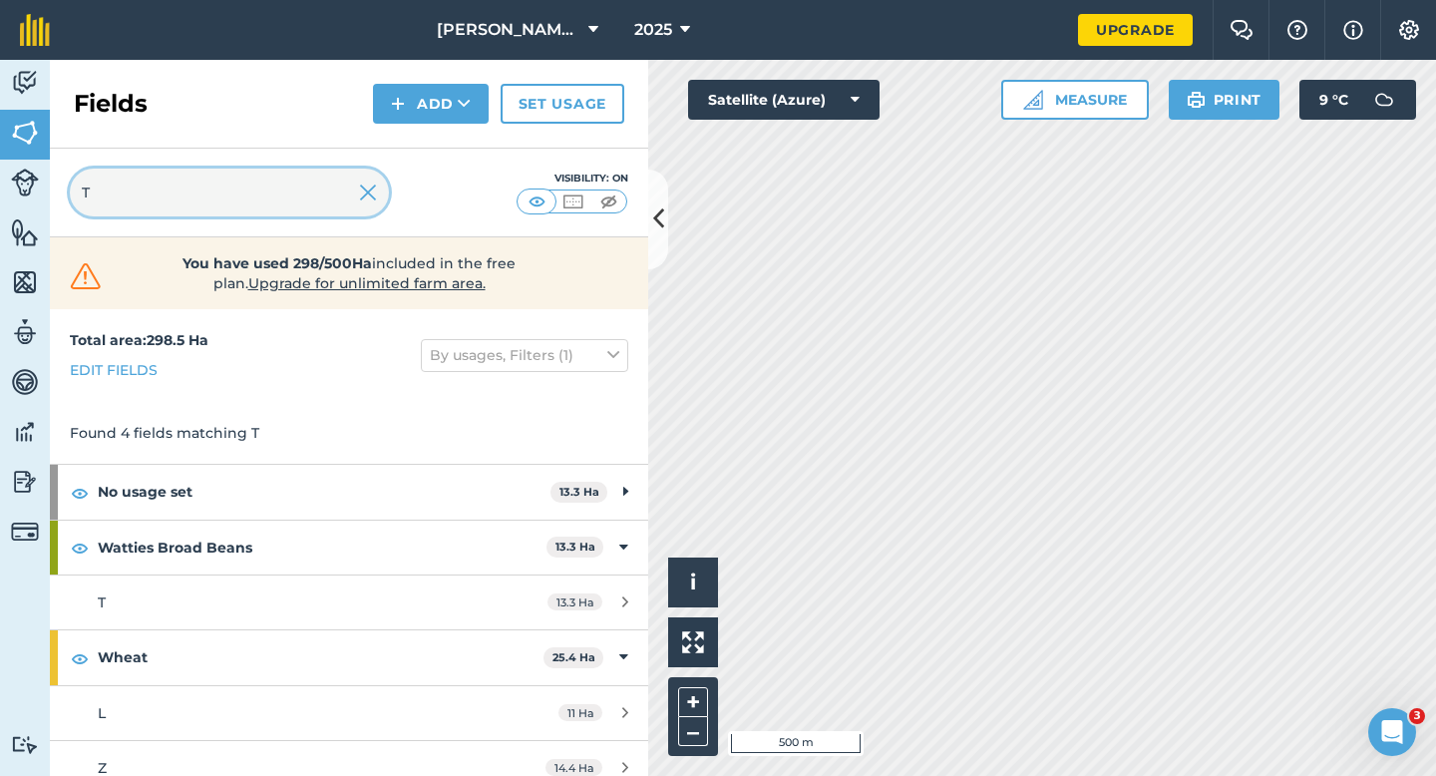
type input "T"
click at [511, 453] on div "Found 4 fields matching T" at bounding box center [349, 433] width 599 height 62
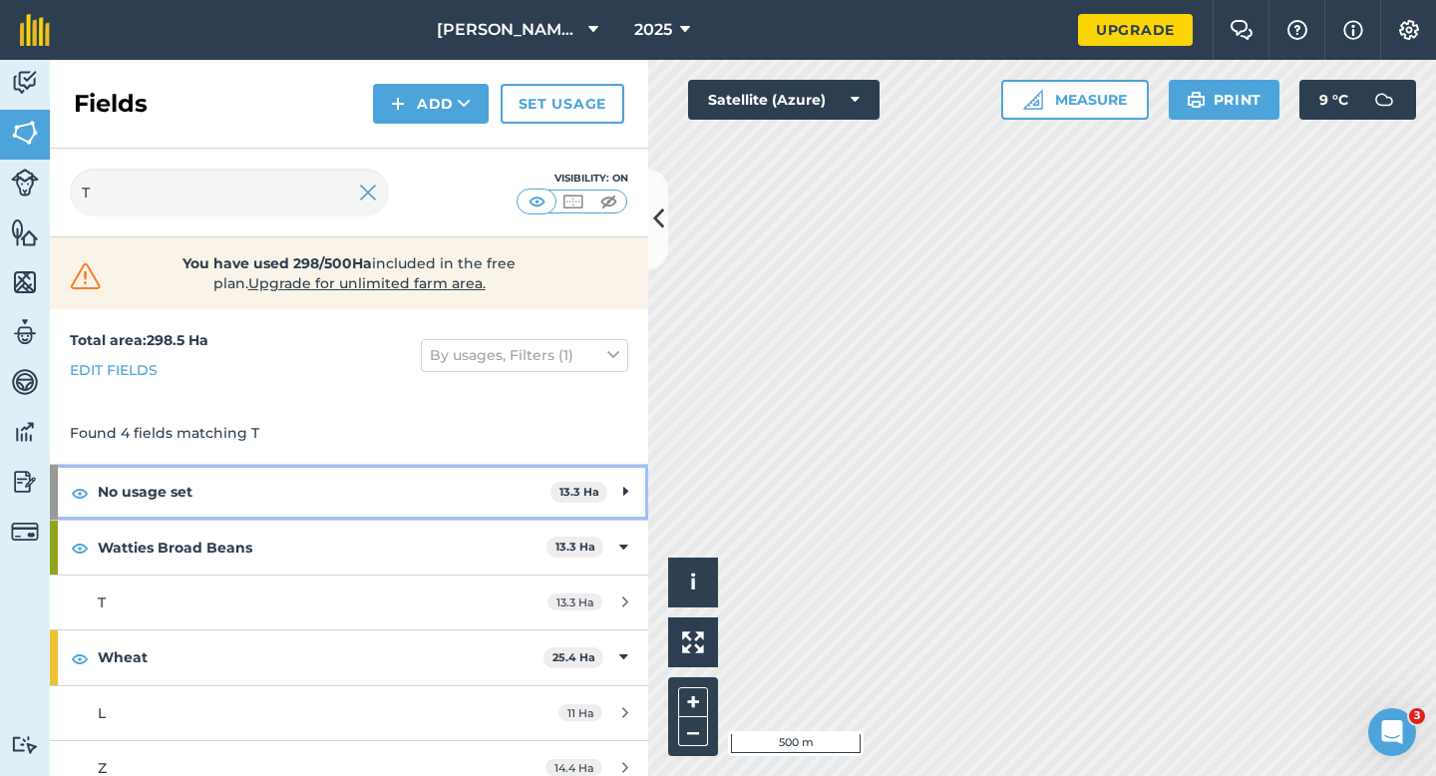
click at [511, 480] on strong "No usage set" at bounding box center [324, 492] width 453 height 54
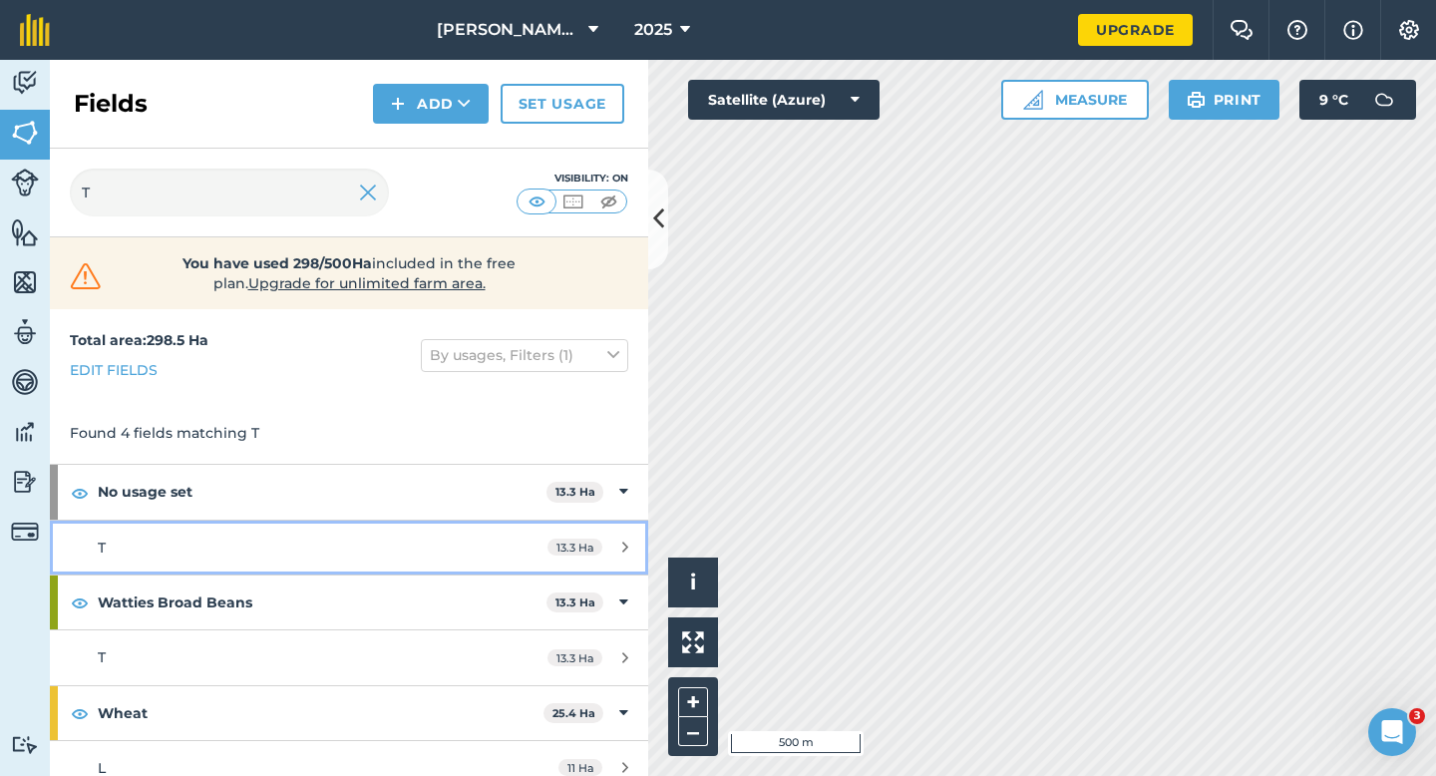
click at [525, 538] on link "T 13.3 Ha" at bounding box center [349, 548] width 599 height 54
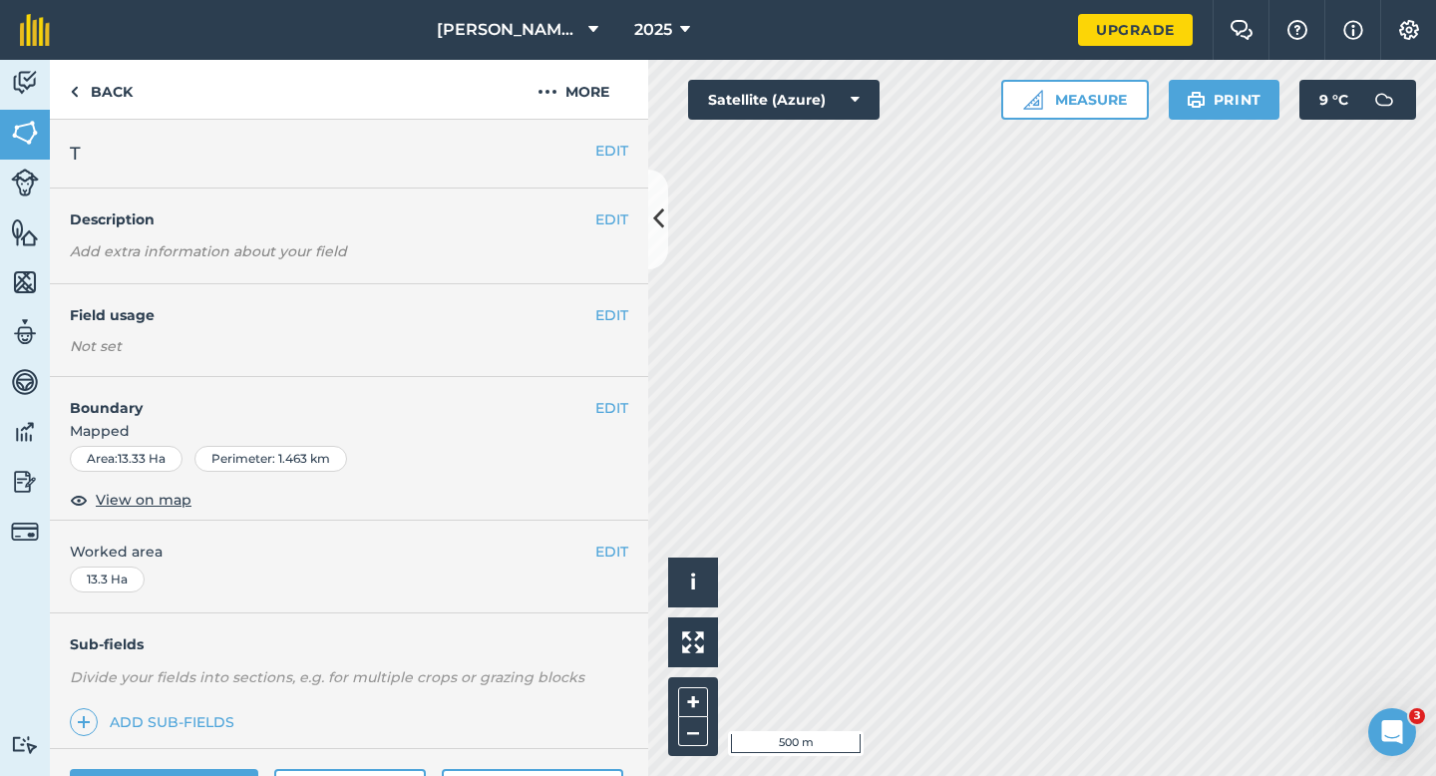
click at [607, 302] on div "EDIT Field usage Not set" at bounding box center [349, 330] width 599 height 93
click at [600, 304] on button "EDIT" at bounding box center [612, 315] width 33 height 22
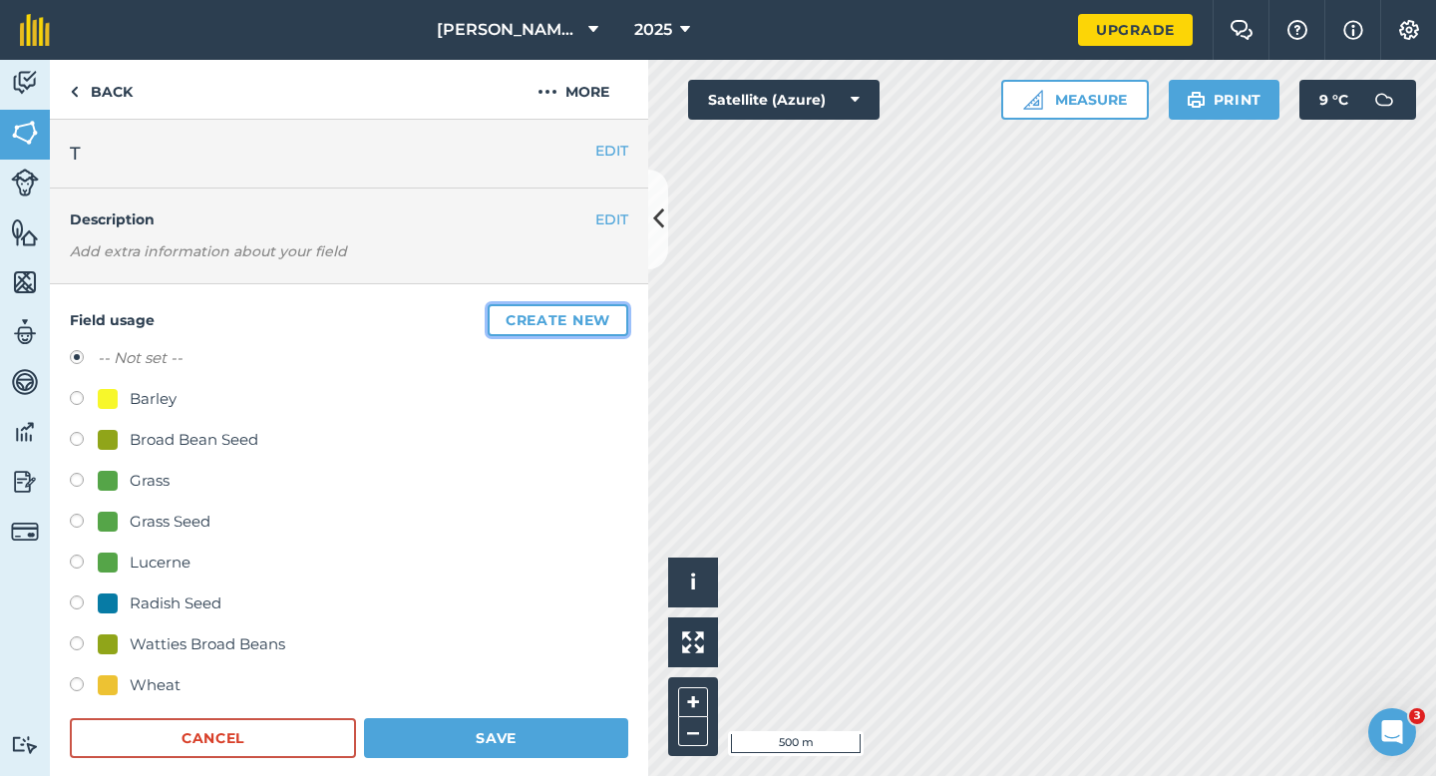
click at [600, 304] on button "Create new" at bounding box center [558, 320] width 141 height 32
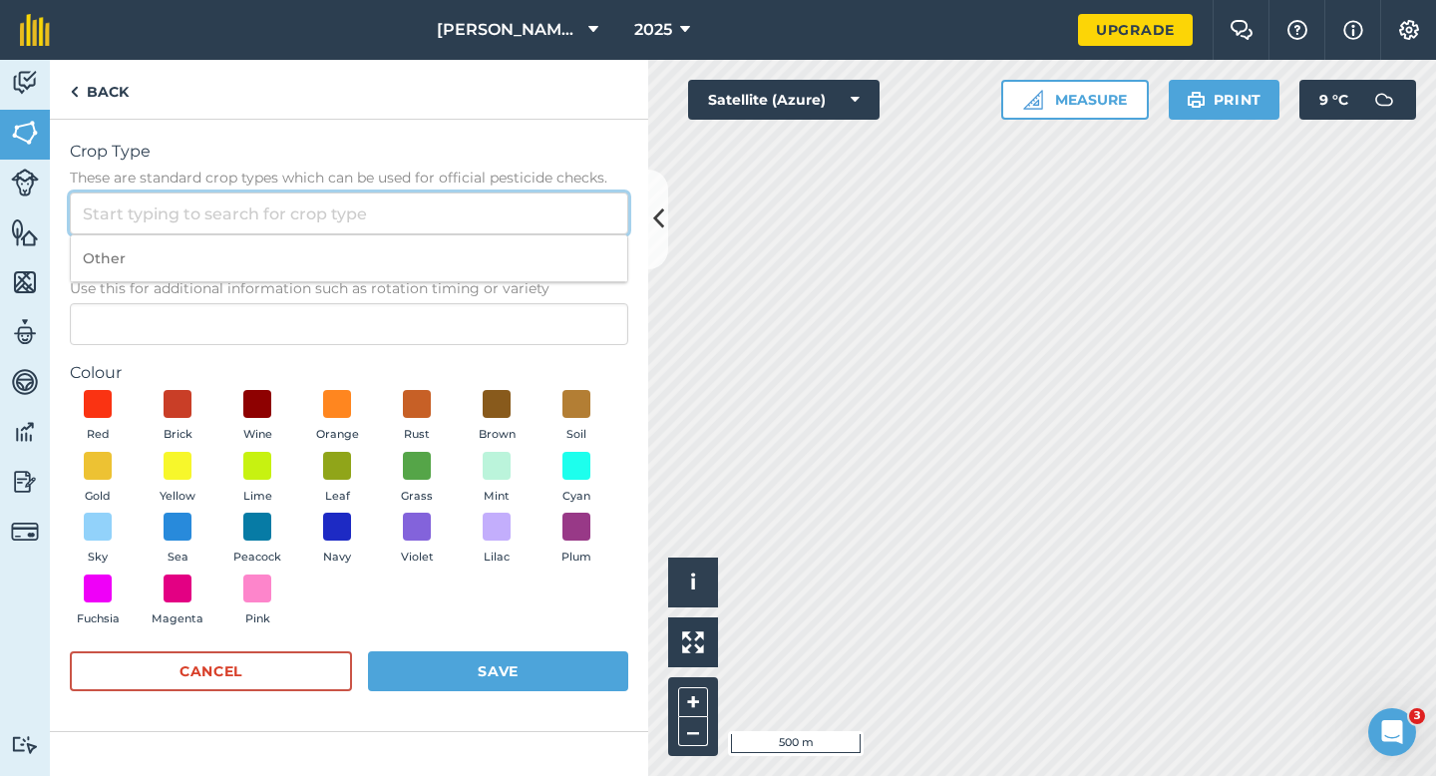
click at [528, 198] on input "Crop Type These are standard crop types which can be used for official pesticid…" at bounding box center [349, 214] width 559 height 42
click at [533, 227] on input "Crop Type These are standard crop types which can be used for official pesticid…" at bounding box center [349, 214] width 559 height 42
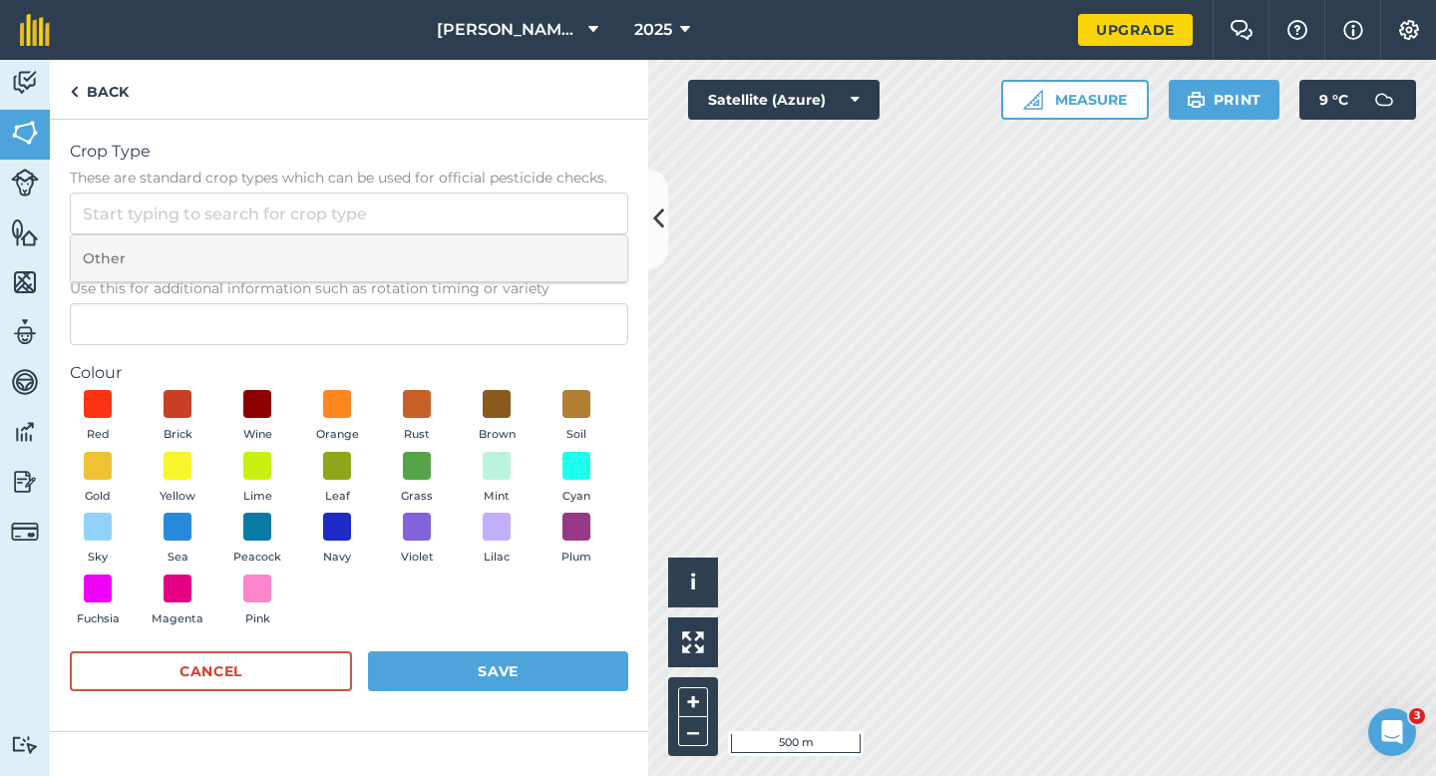
click at [533, 240] on li "Other" at bounding box center [349, 258] width 557 height 47
type input "Other"
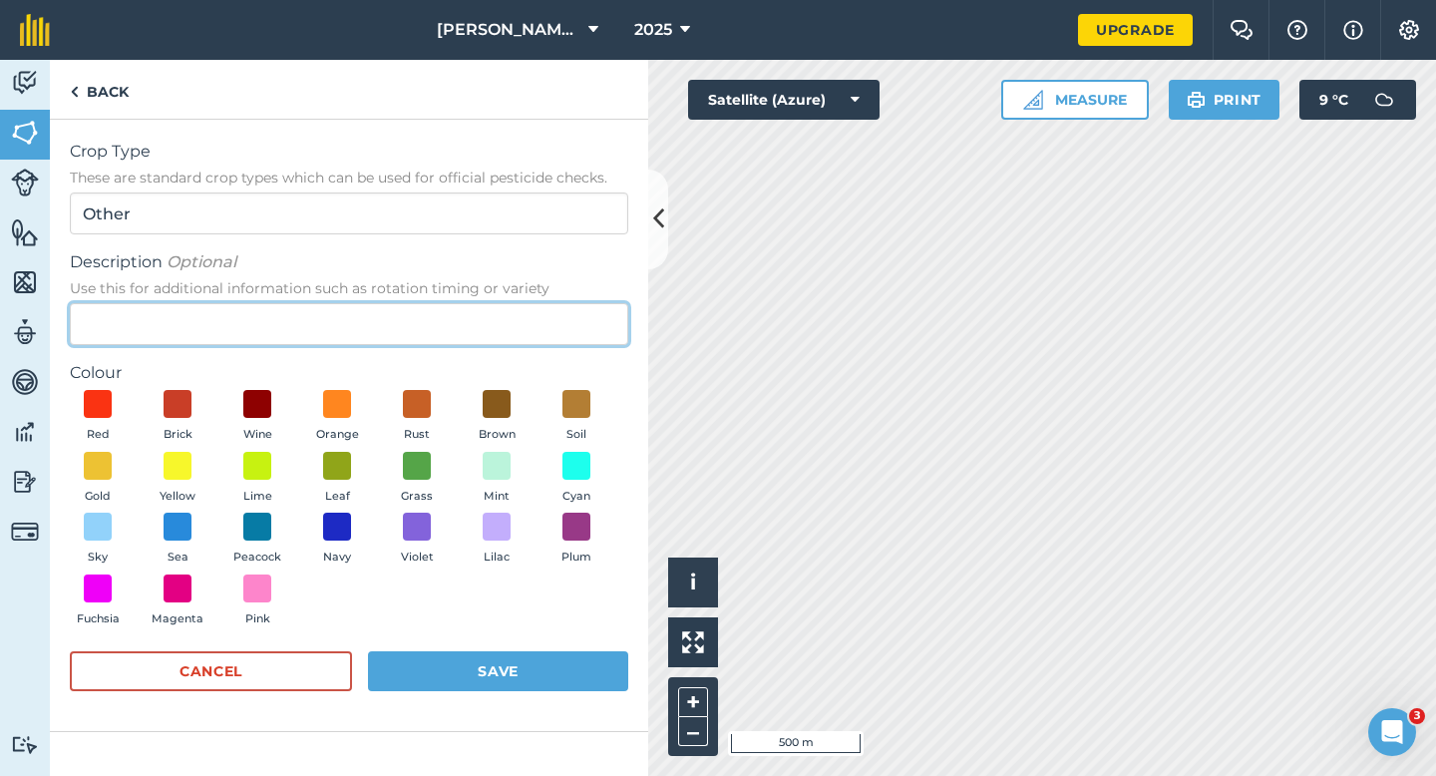
click at [525, 316] on input "Description Optional Use this for additional information such as rotation timin…" at bounding box center [349, 324] width 559 height 42
type input "Watties Beans"
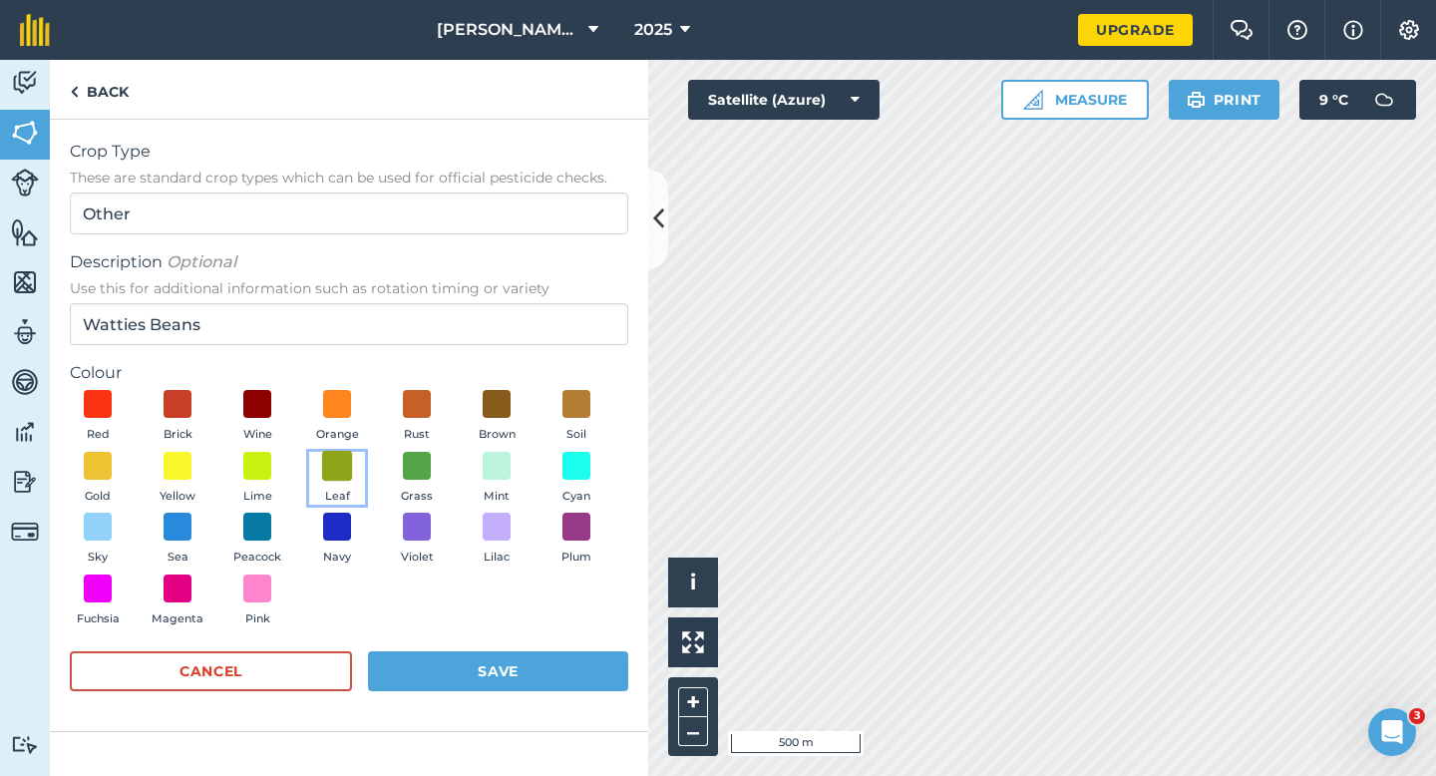
click at [328, 457] on span at bounding box center [337, 465] width 31 height 31
click at [524, 671] on button "Save" at bounding box center [498, 671] width 260 height 40
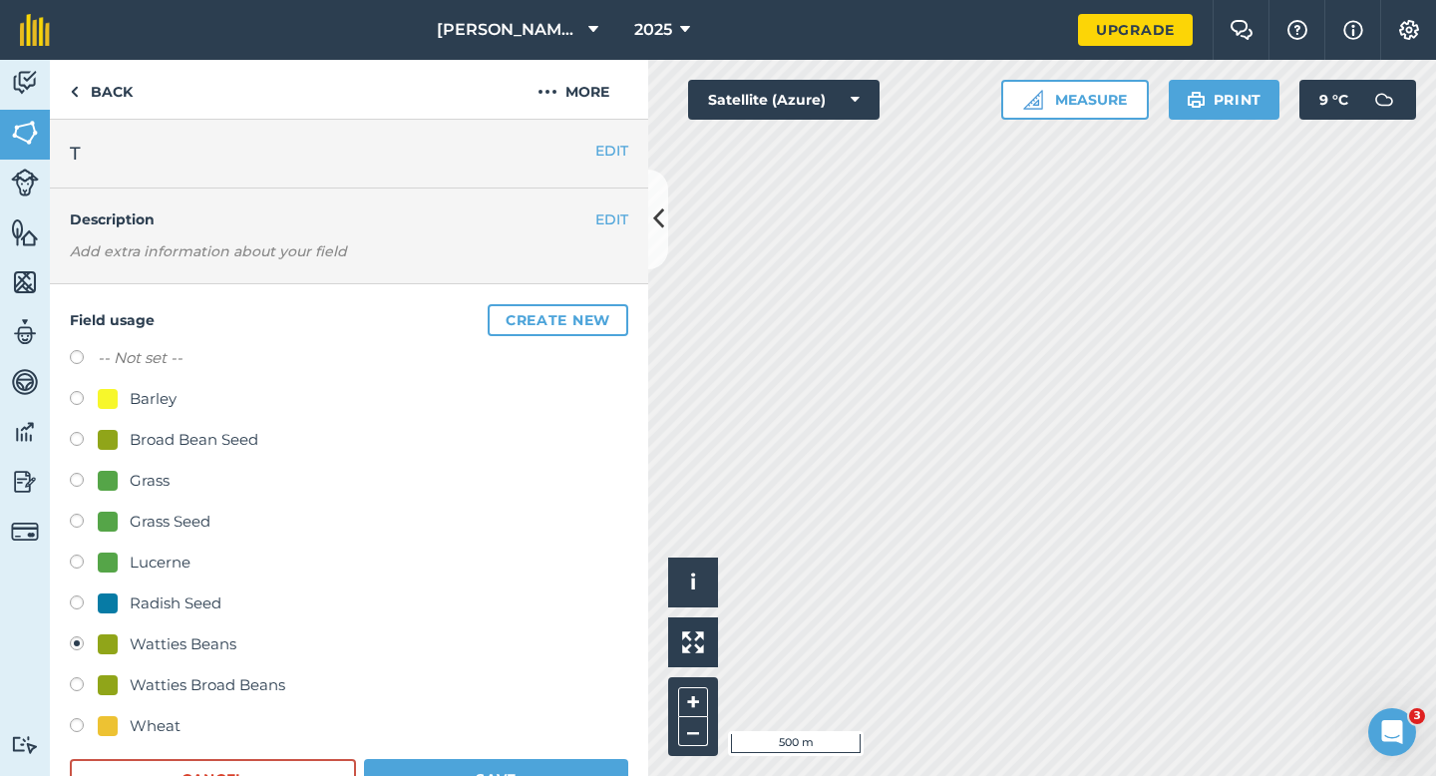
click at [544, 751] on form "-- Not set -- Barley Broad Bean Seed Grass Grass Seed Lucerne Radish Seed Watti…" at bounding box center [349, 572] width 559 height 453
click at [544, 775] on button "Save" at bounding box center [496, 779] width 264 height 40
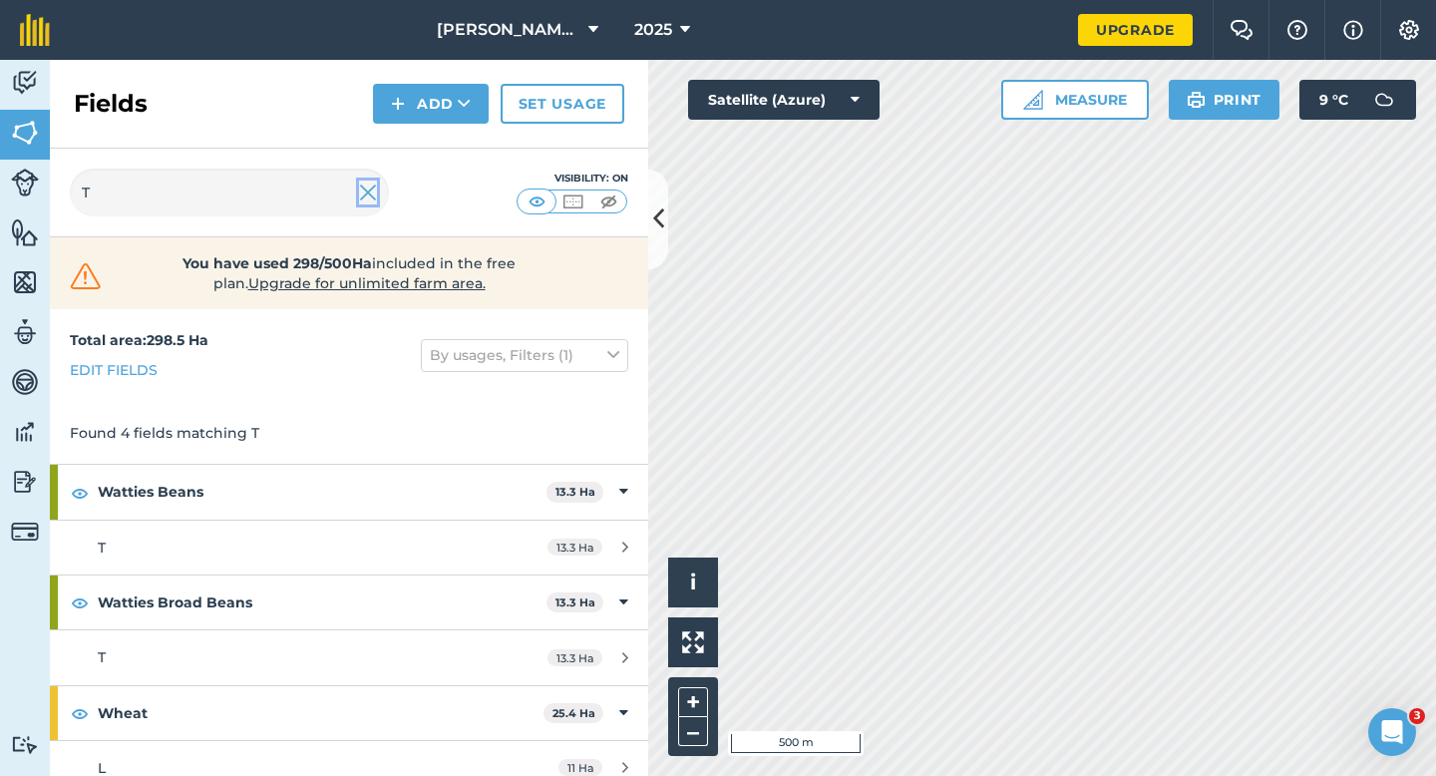
click at [371, 186] on img at bounding box center [368, 193] width 18 height 24
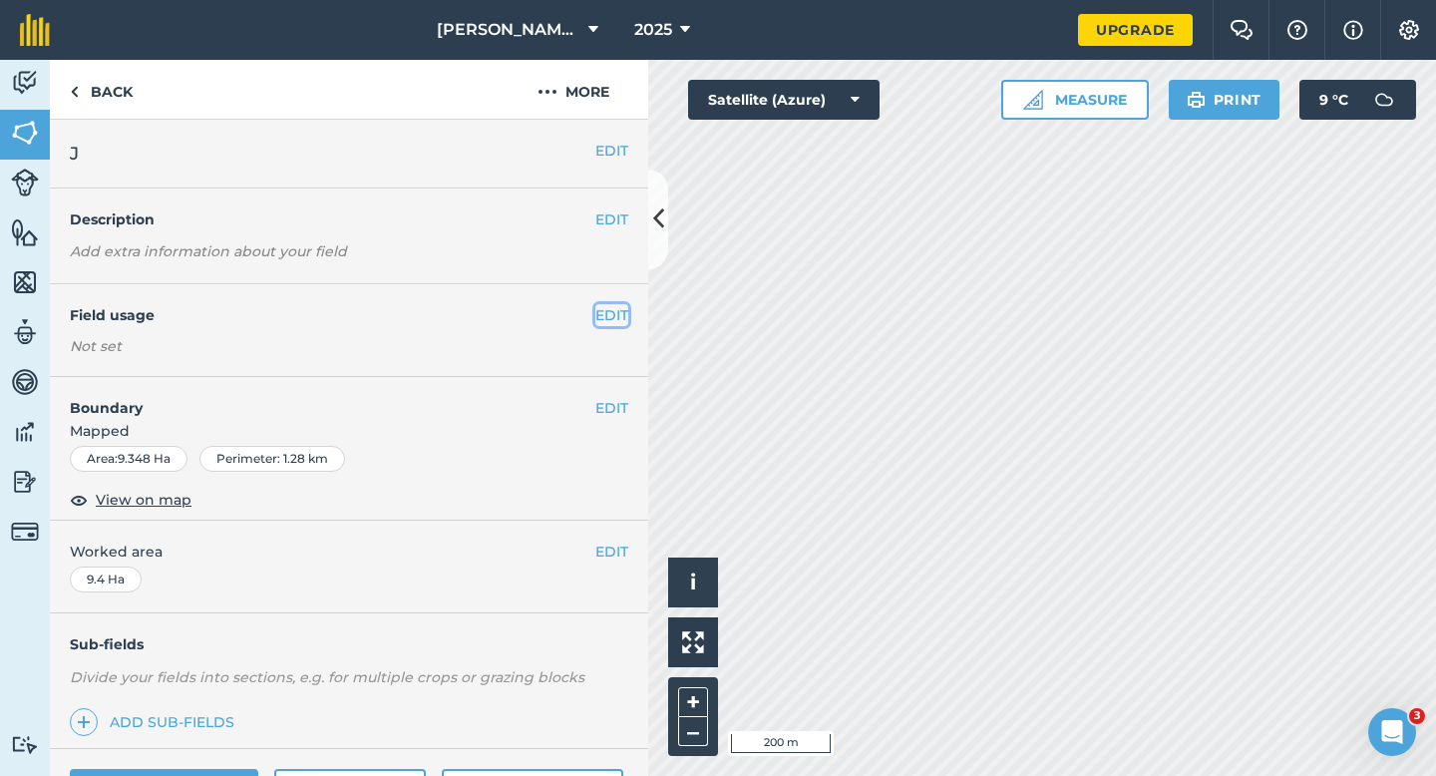
click at [617, 321] on button "EDIT" at bounding box center [612, 315] width 33 height 22
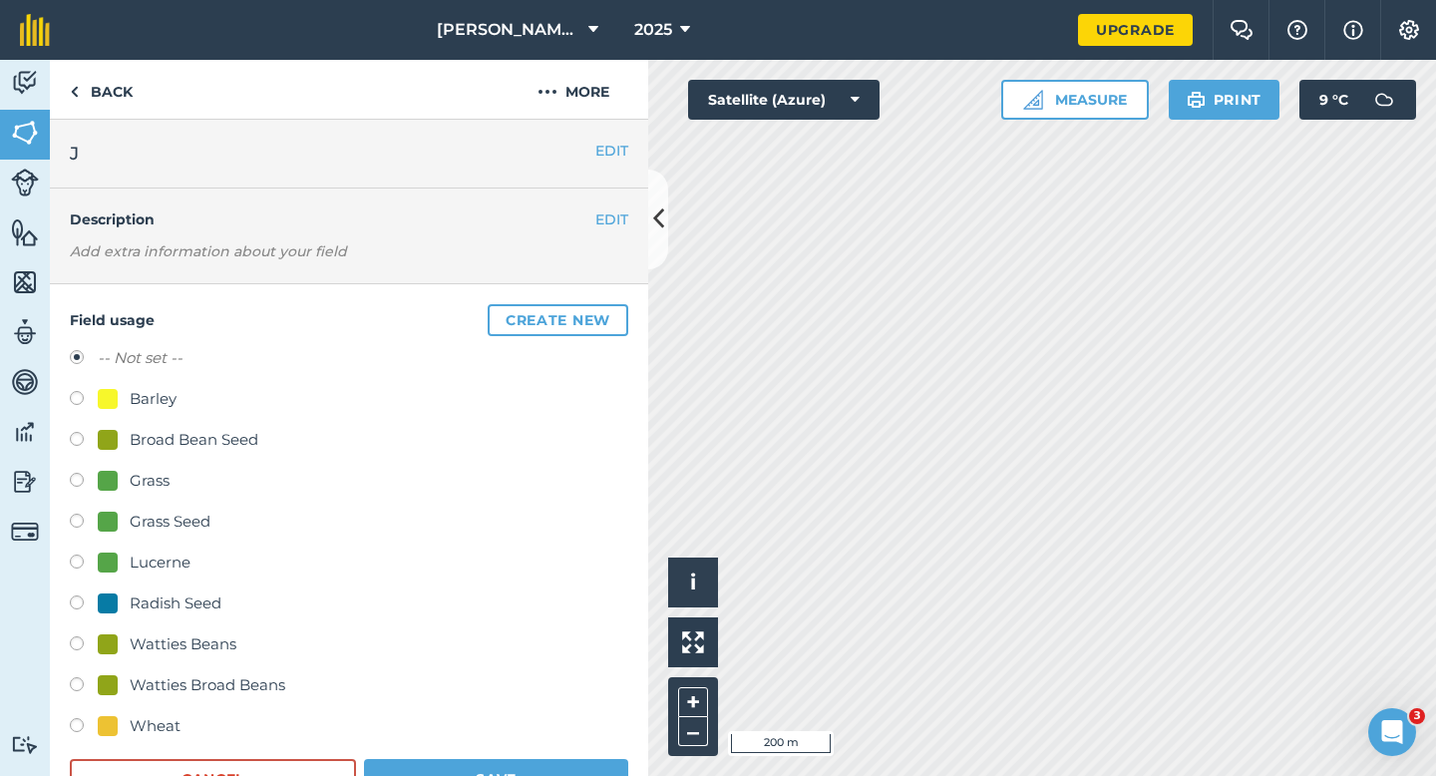
click at [160, 630] on div "-- Not set -- Barley Broad Bean Seed Grass Grass Seed Lucerne Radish Seed Watti…" at bounding box center [349, 544] width 559 height 397
click at [160, 635] on div "Watties Beans" at bounding box center [183, 644] width 107 height 24
radio input "true"
radio input "false"
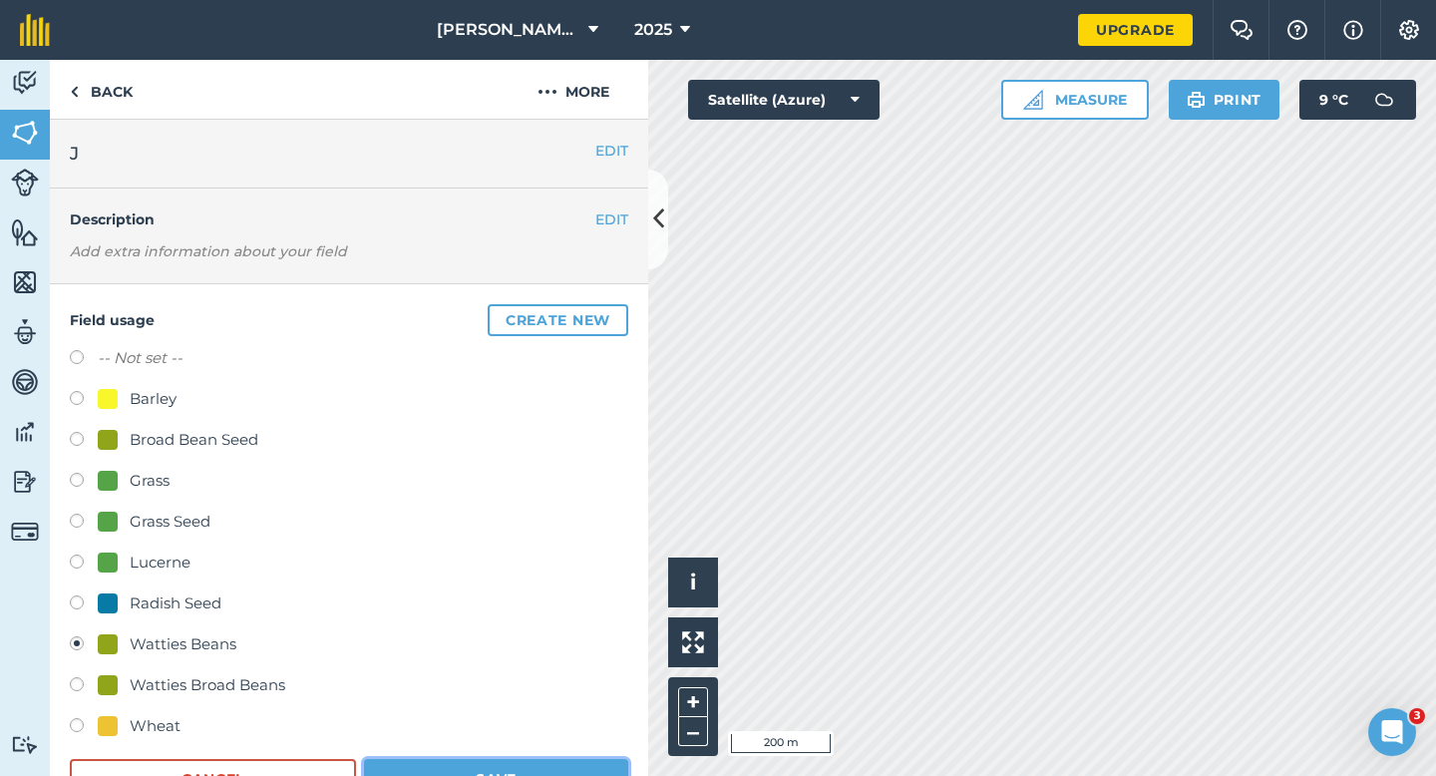
click at [511, 775] on button "Save" at bounding box center [496, 779] width 264 height 40
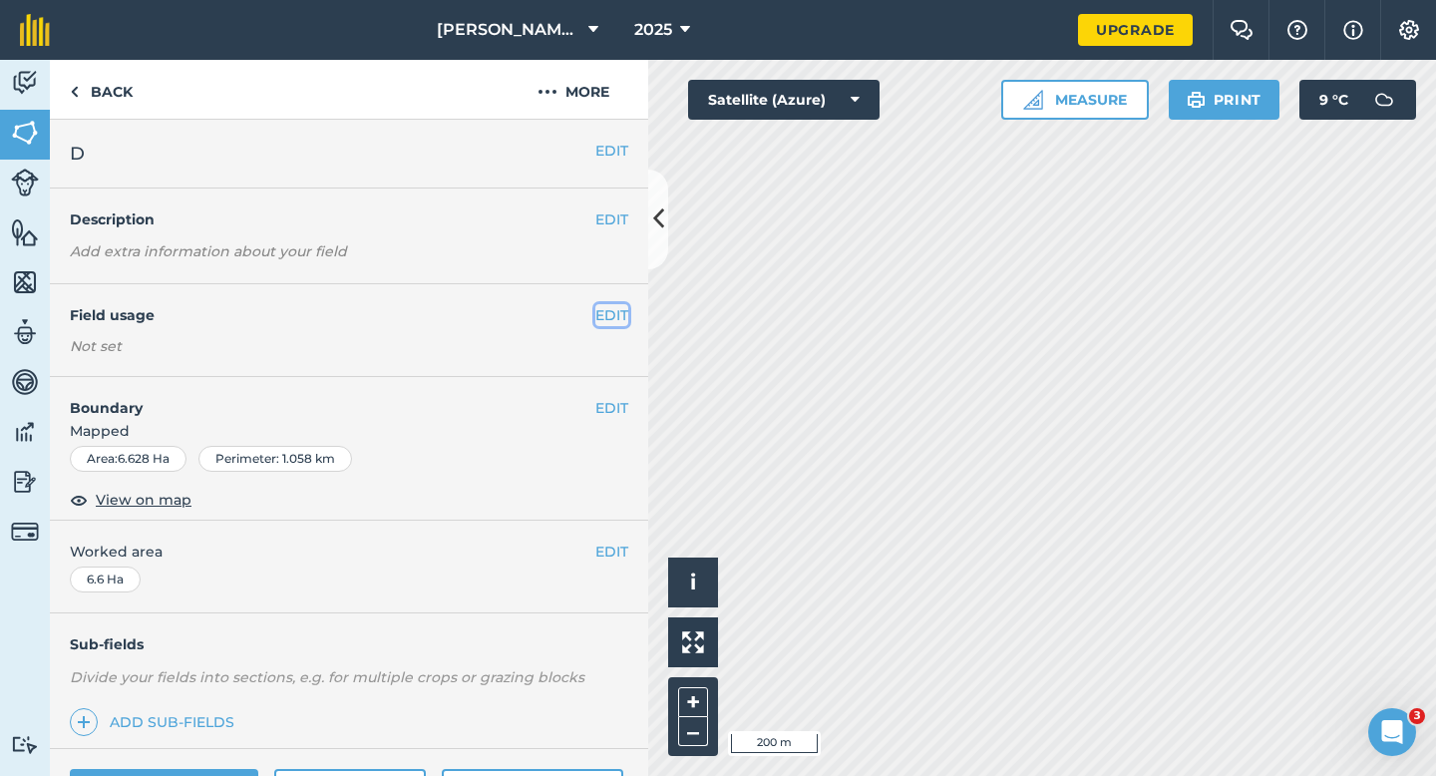
click at [609, 317] on button "EDIT" at bounding box center [612, 315] width 33 height 22
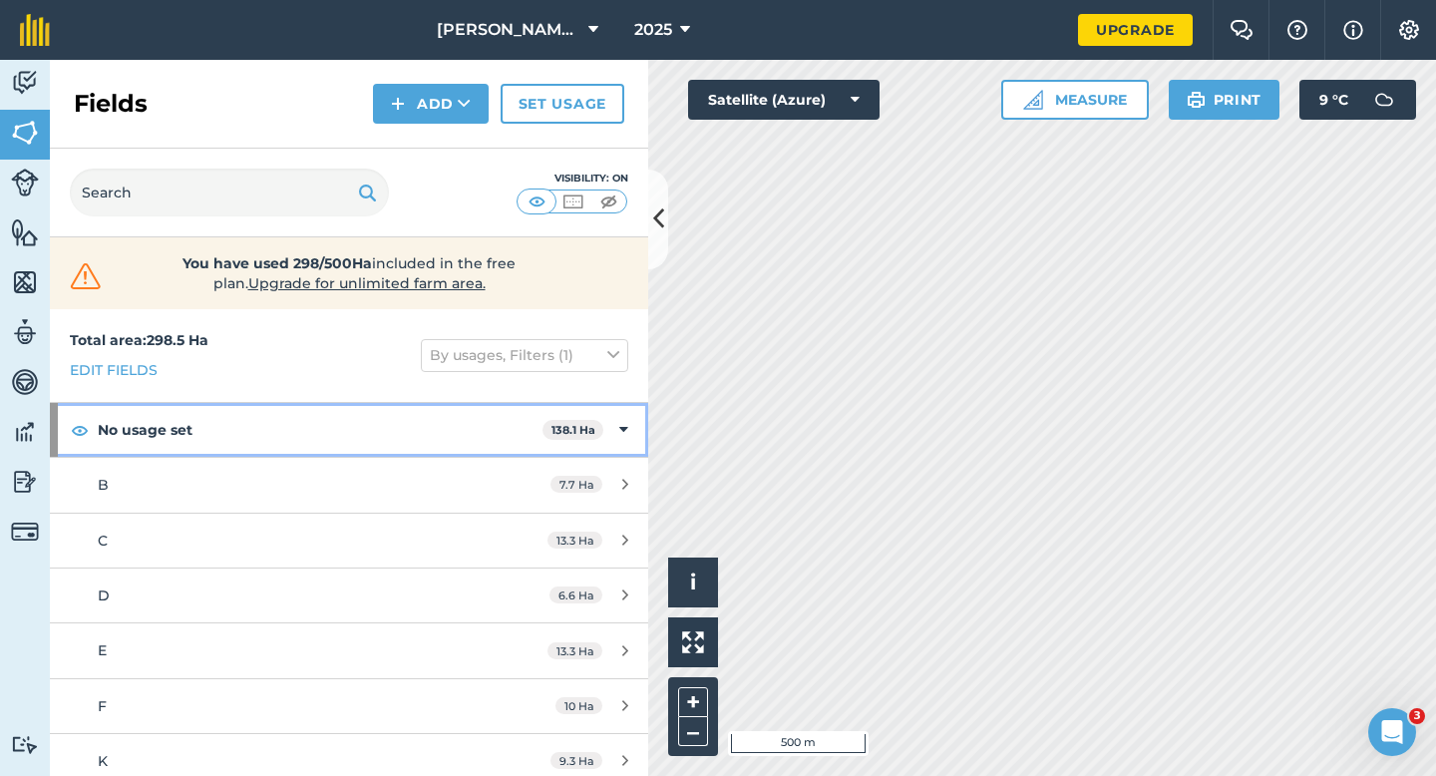
click at [633, 417] on div "No usage set 138.1 Ha" at bounding box center [349, 430] width 599 height 54
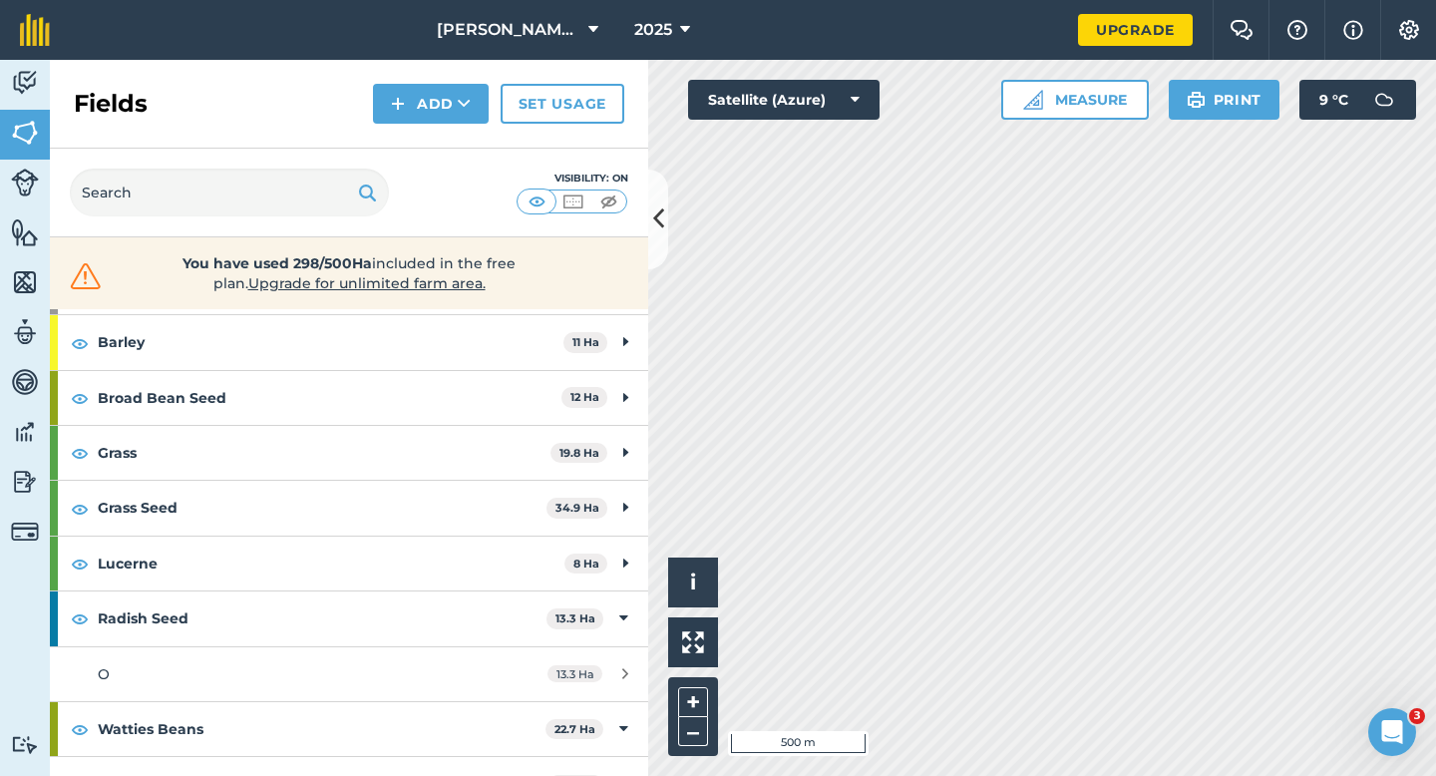
scroll to position [243, 0]
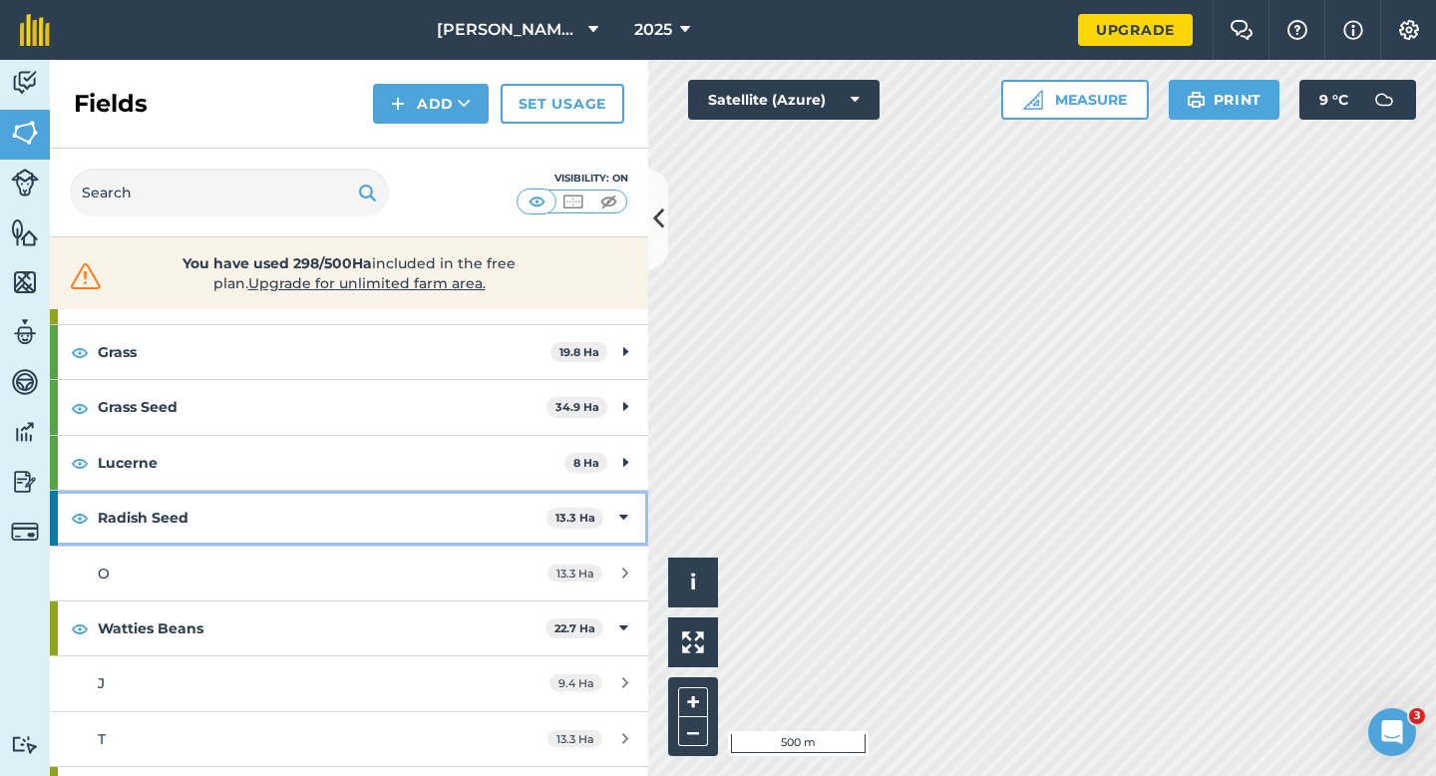
click at [523, 507] on strong "Radish Seed" at bounding box center [322, 518] width 449 height 54
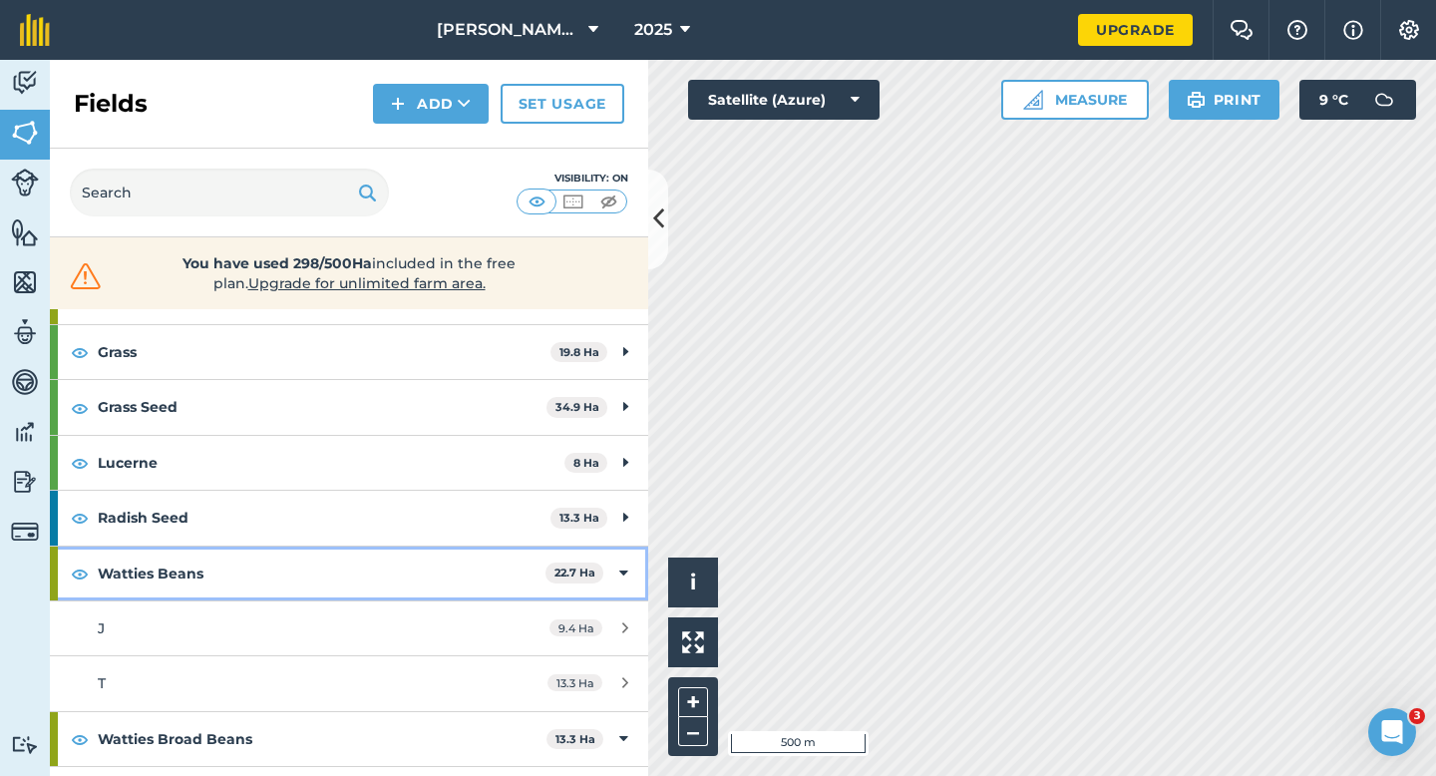
click at [563, 567] on strong "22.7 Ha" at bounding box center [575, 573] width 41 height 14
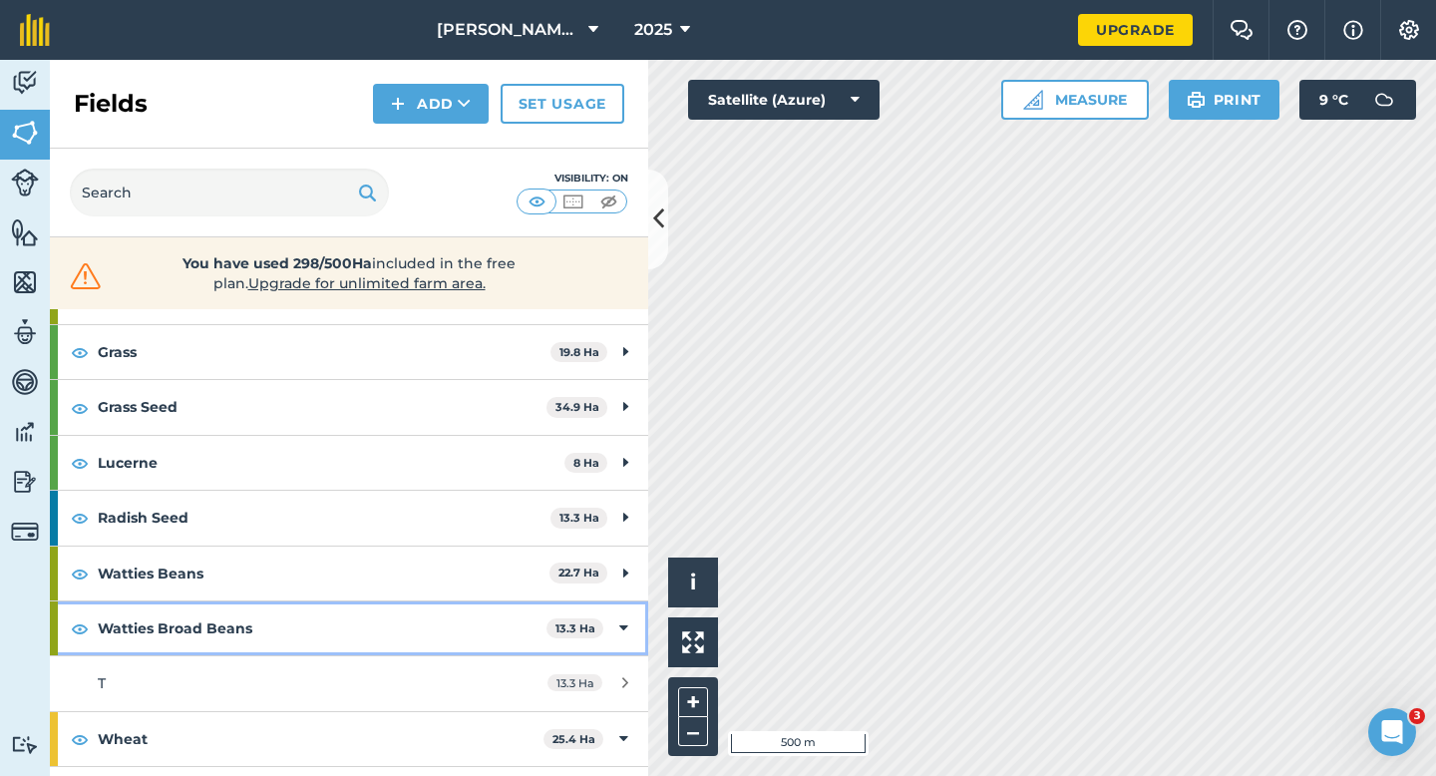
click at [615, 626] on div "Watties Broad Beans 13.3 Ha" at bounding box center [349, 629] width 599 height 54
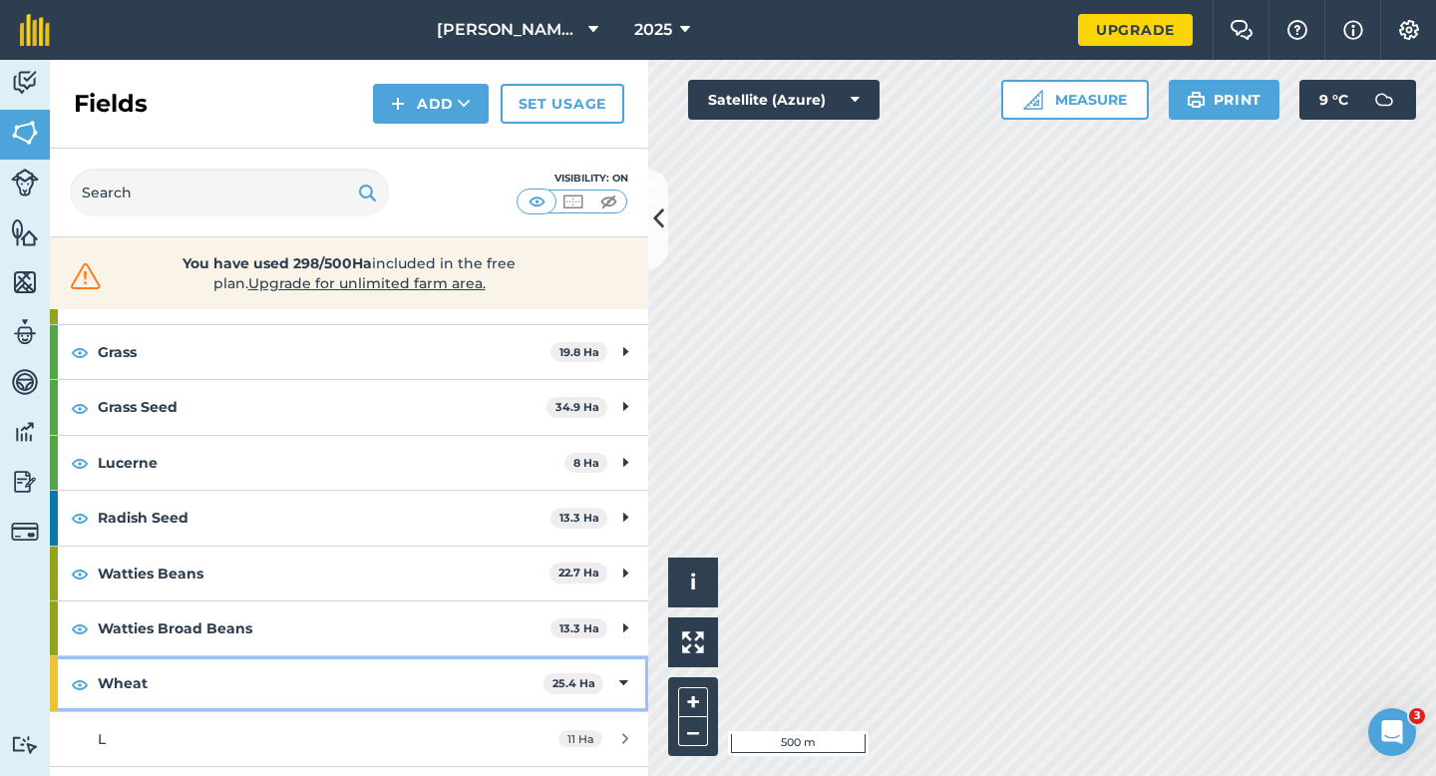
click at [621, 682] on icon at bounding box center [623, 683] width 9 height 22
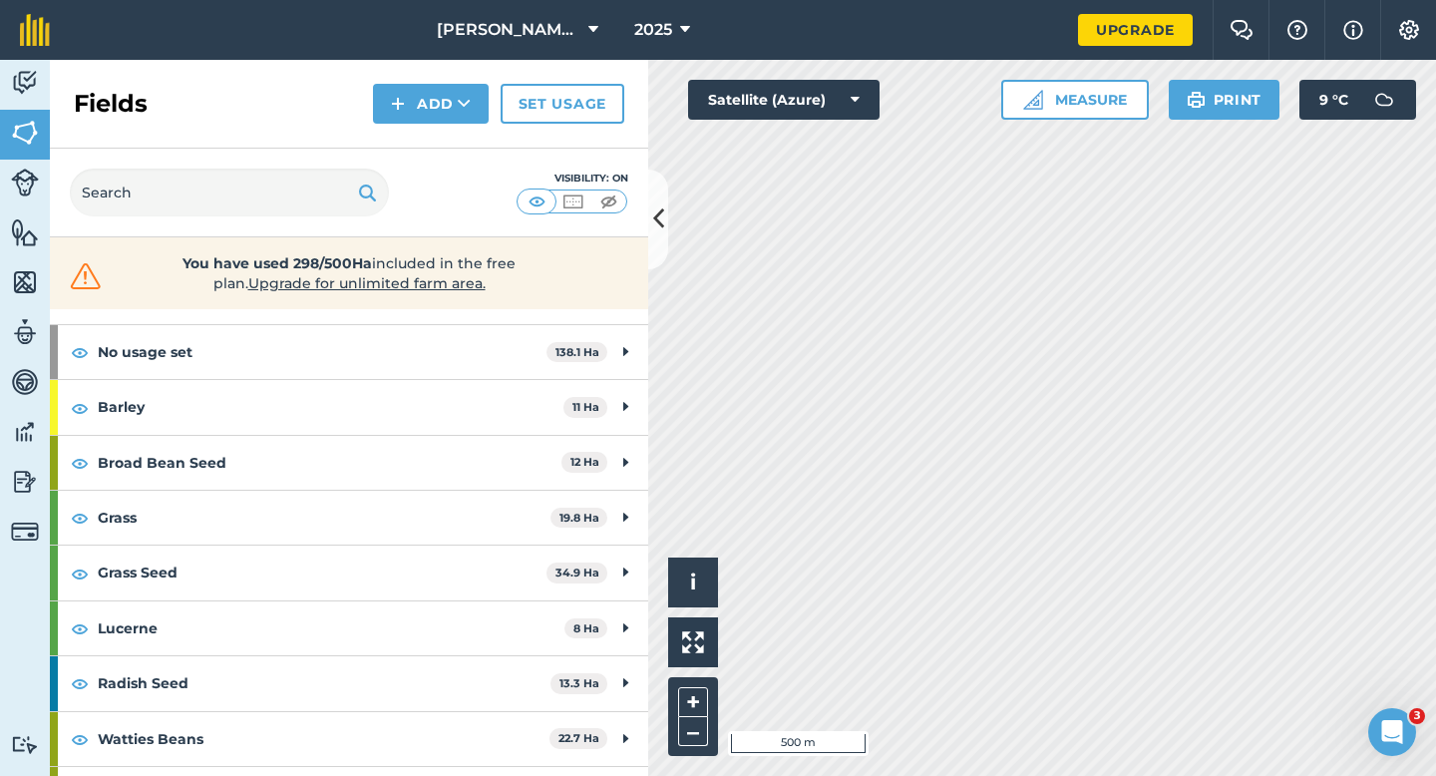
scroll to position [0, 0]
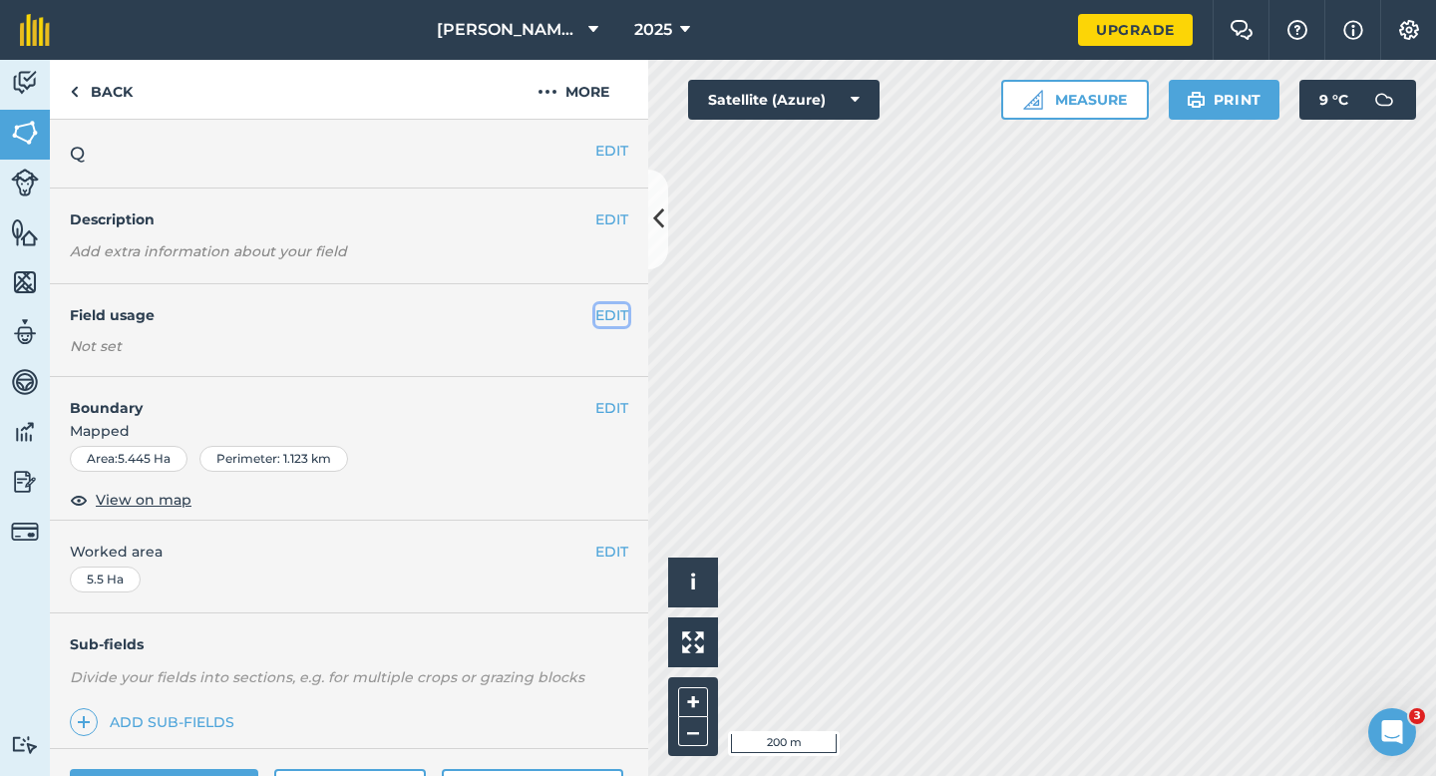
click at [602, 311] on button "EDIT" at bounding box center [612, 315] width 33 height 22
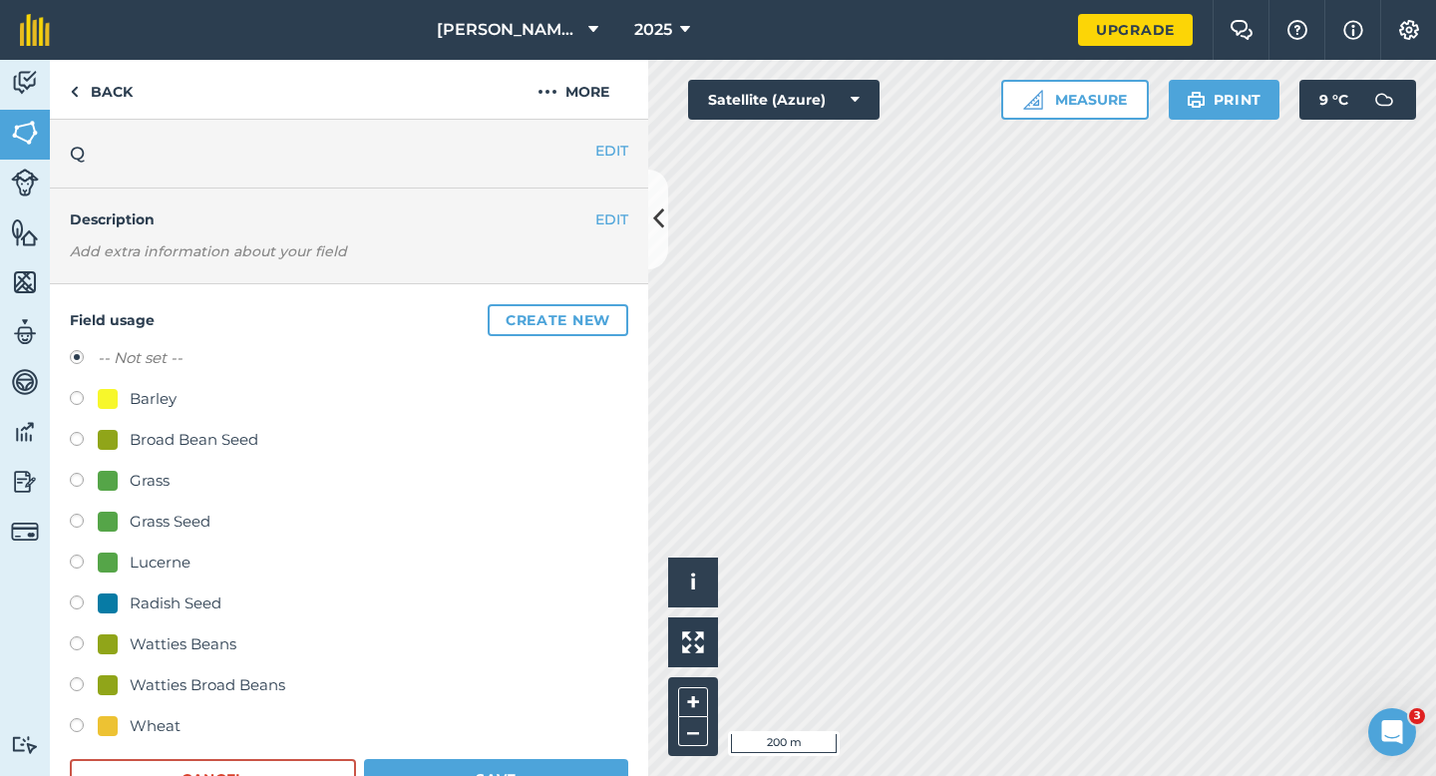
click at [106, 400] on div at bounding box center [108, 399] width 20 height 20
radio input "true"
radio input "false"
click at [444, 769] on button "Save" at bounding box center [496, 779] width 264 height 40
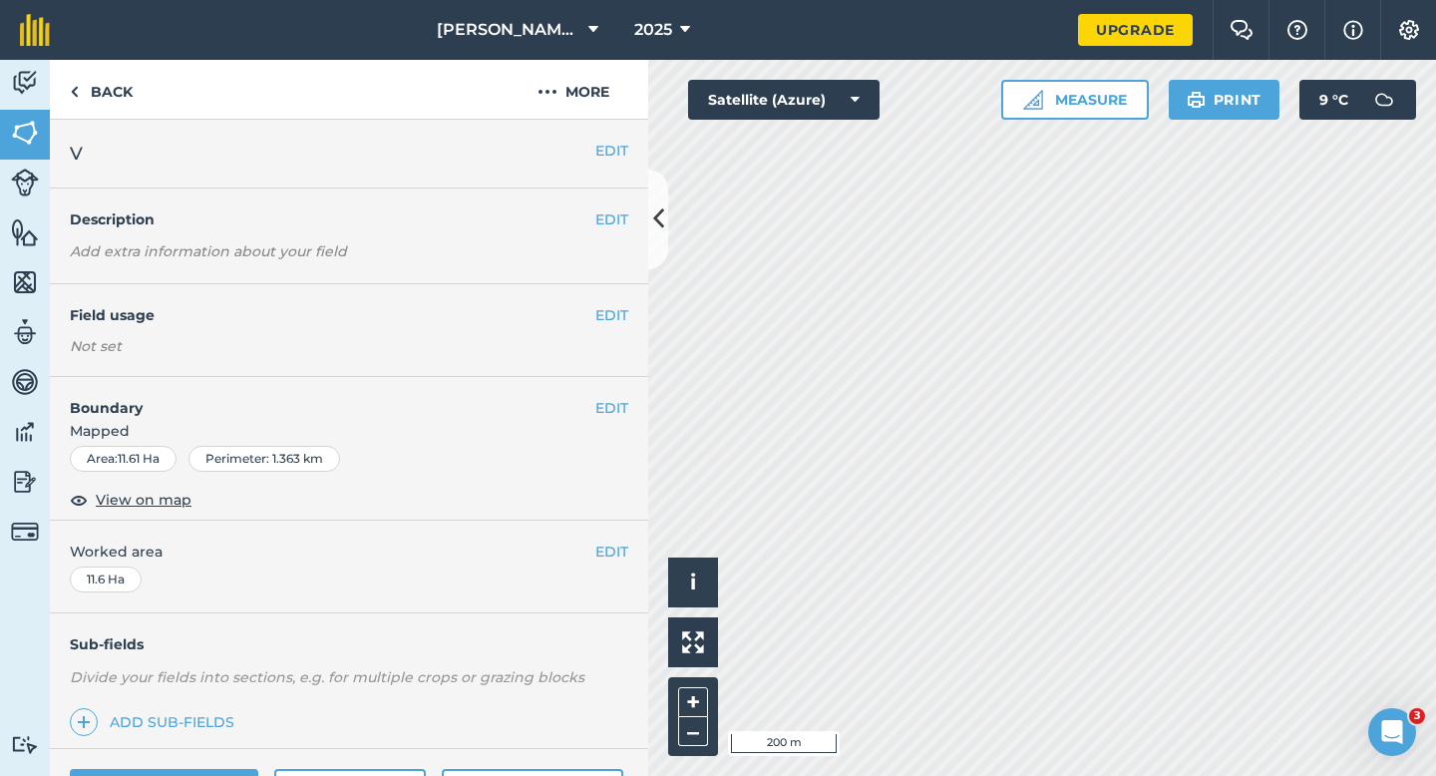
click at [606, 330] on div "EDIT Field usage Not set" at bounding box center [349, 330] width 599 height 93
click at [606, 312] on button "EDIT" at bounding box center [612, 315] width 33 height 22
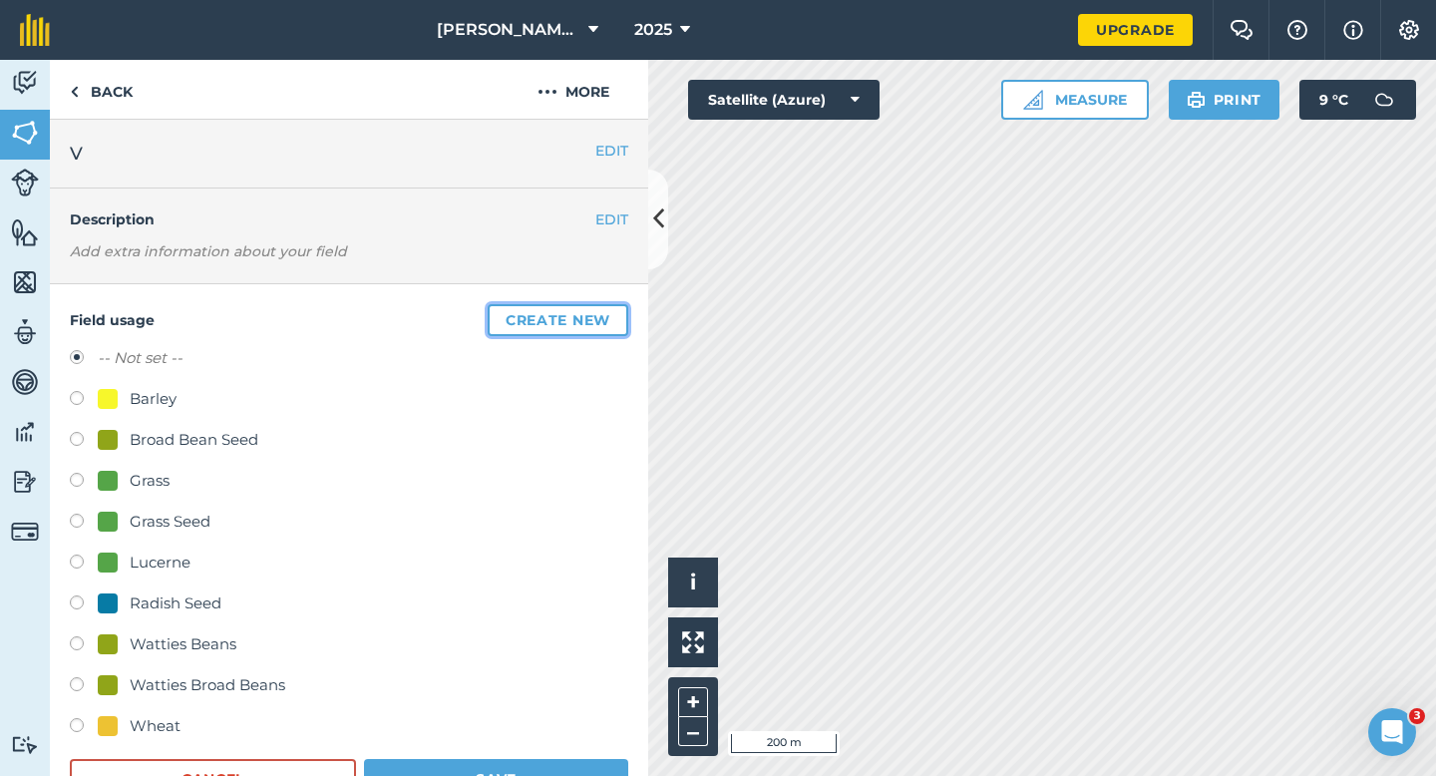
click at [606, 312] on button "Create new" at bounding box center [558, 320] width 141 height 32
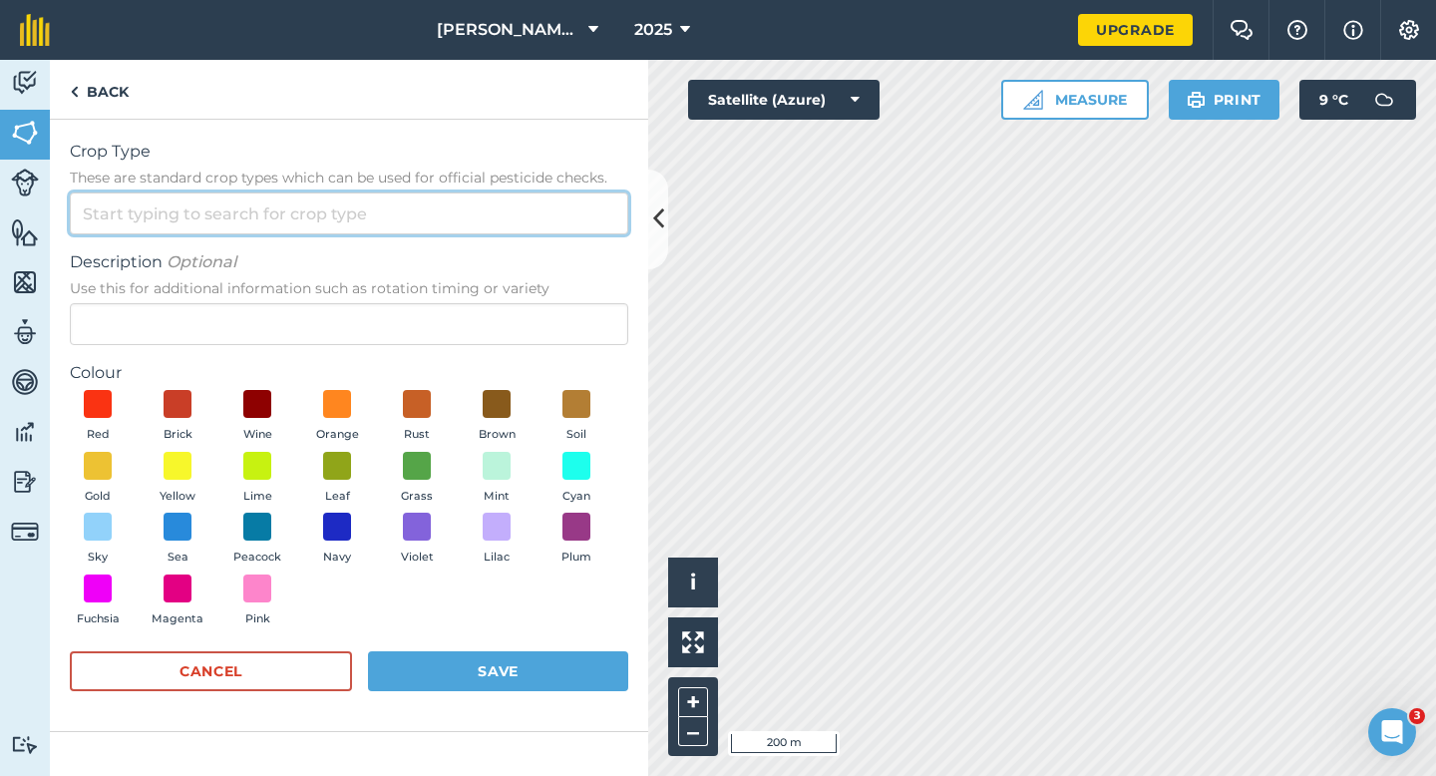
click at [559, 219] on input "Crop Type These are standard crop types which can be used for official pesticid…" at bounding box center [349, 214] width 559 height 42
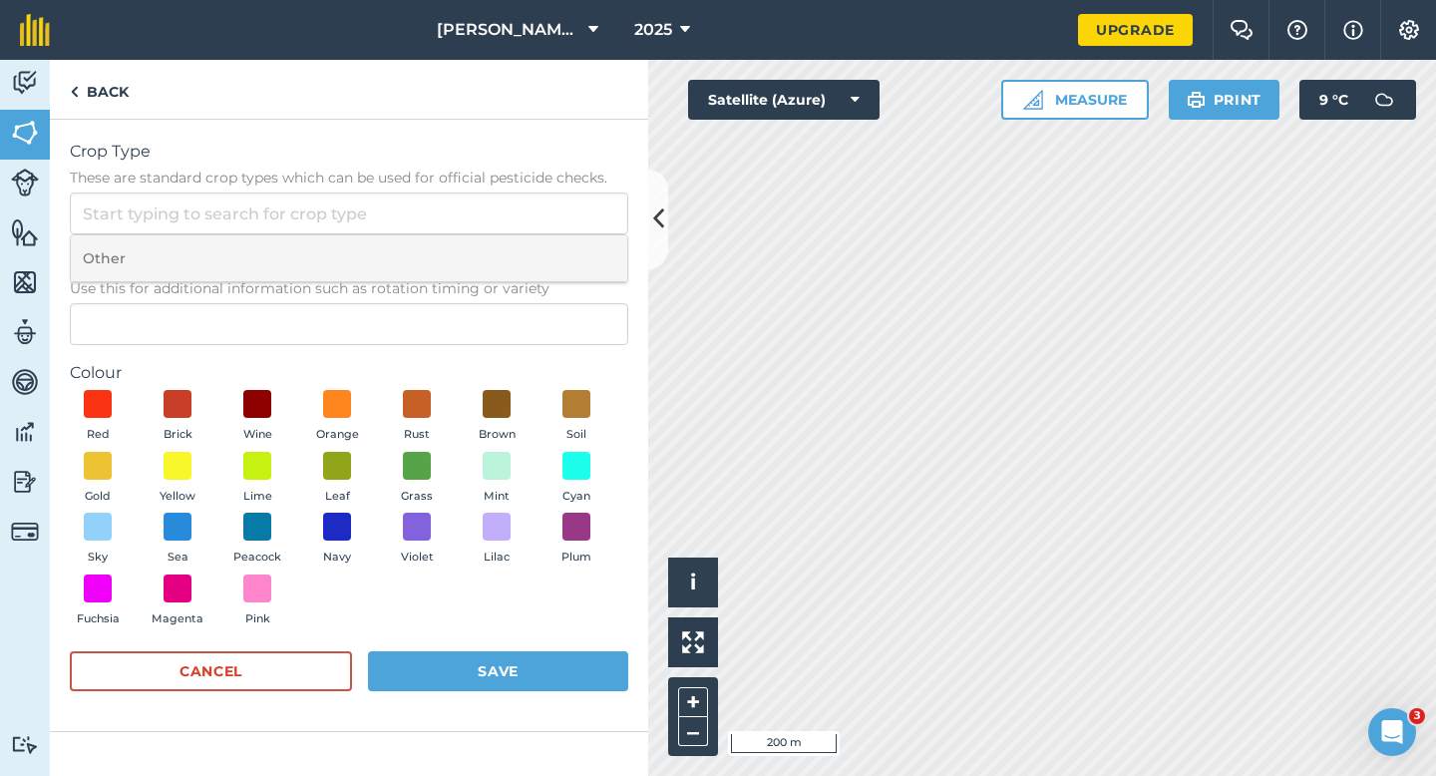
click at [559, 261] on li "Other" at bounding box center [349, 258] width 557 height 47
type input "Other"
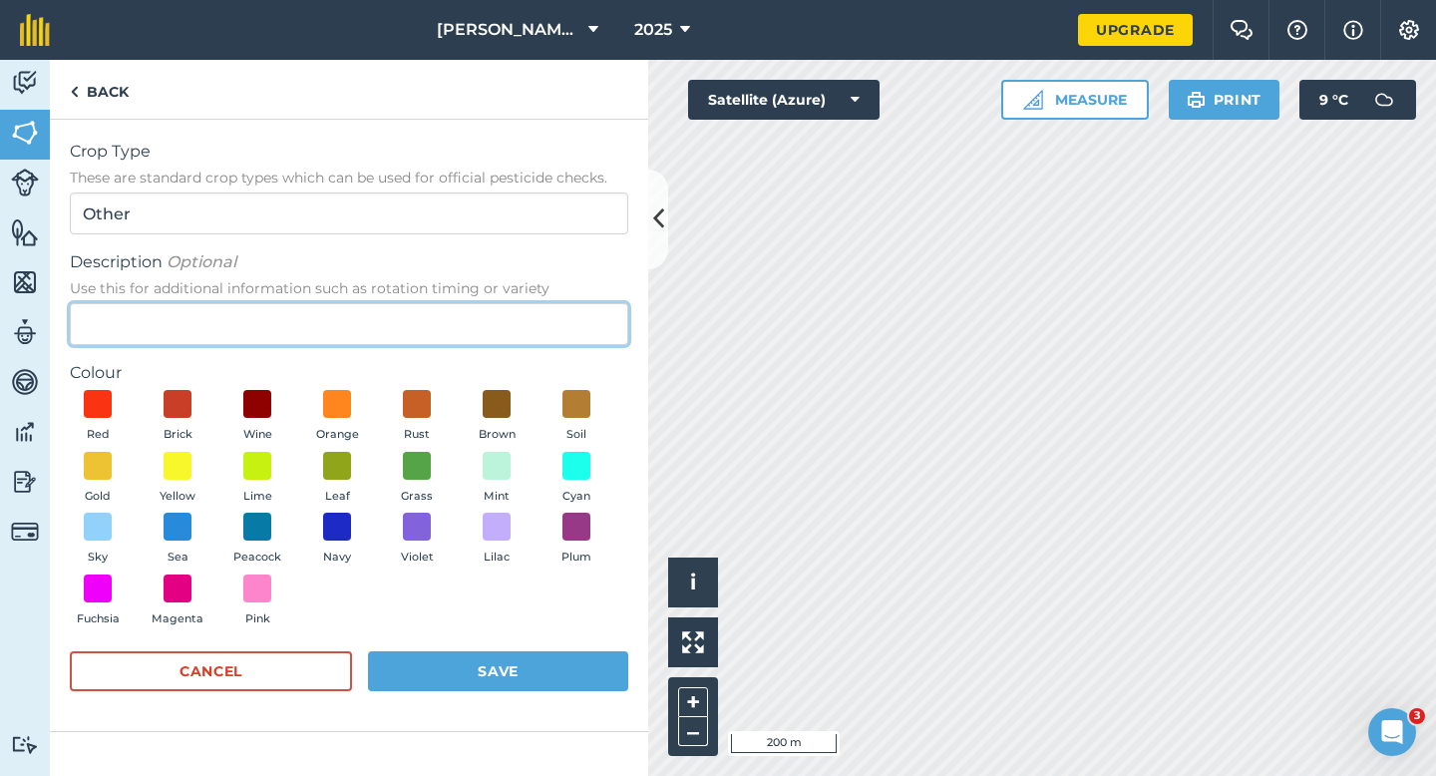
click at [559, 338] on input "Description Optional Use this for additional information such as rotation timin…" at bounding box center [349, 324] width 559 height 42
type input "Clover Seed"
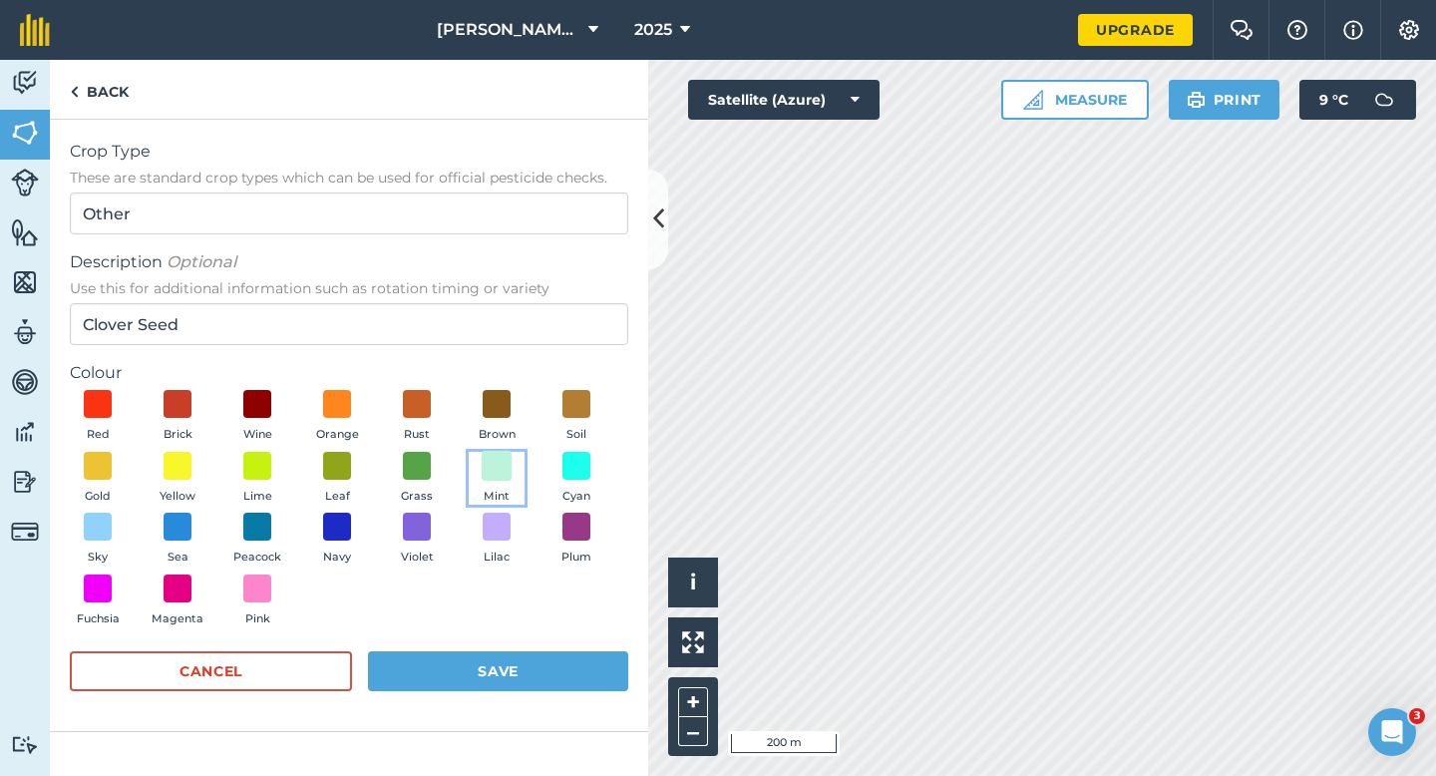
click at [504, 476] on span at bounding box center [497, 465] width 31 height 31
click at [504, 700] on div "Cancel Save" at bounding box center [349, 681] width 559 height 60
click at [504, 679] on button "Save" at bounding box center [498, 671] width 260 height 40
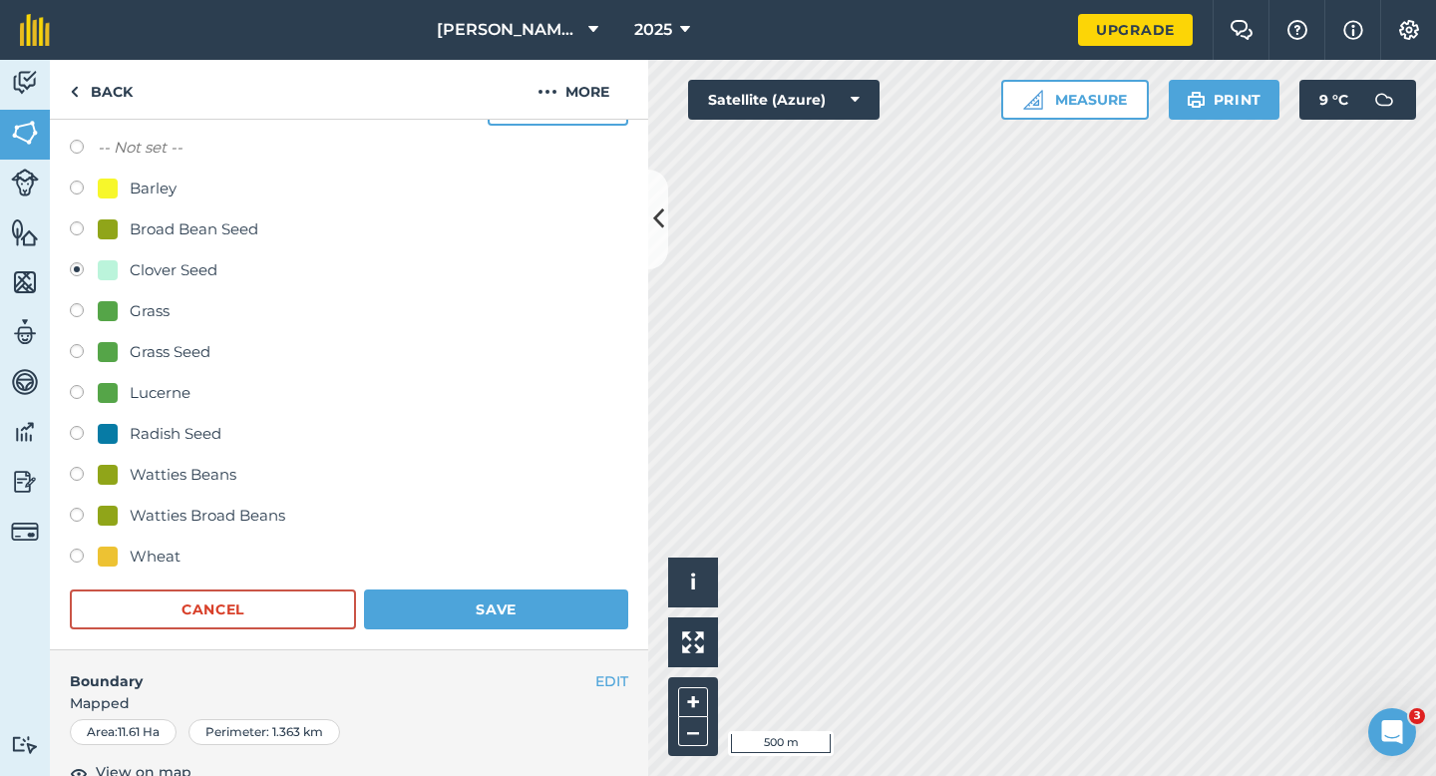
scroll to position [314, 0]
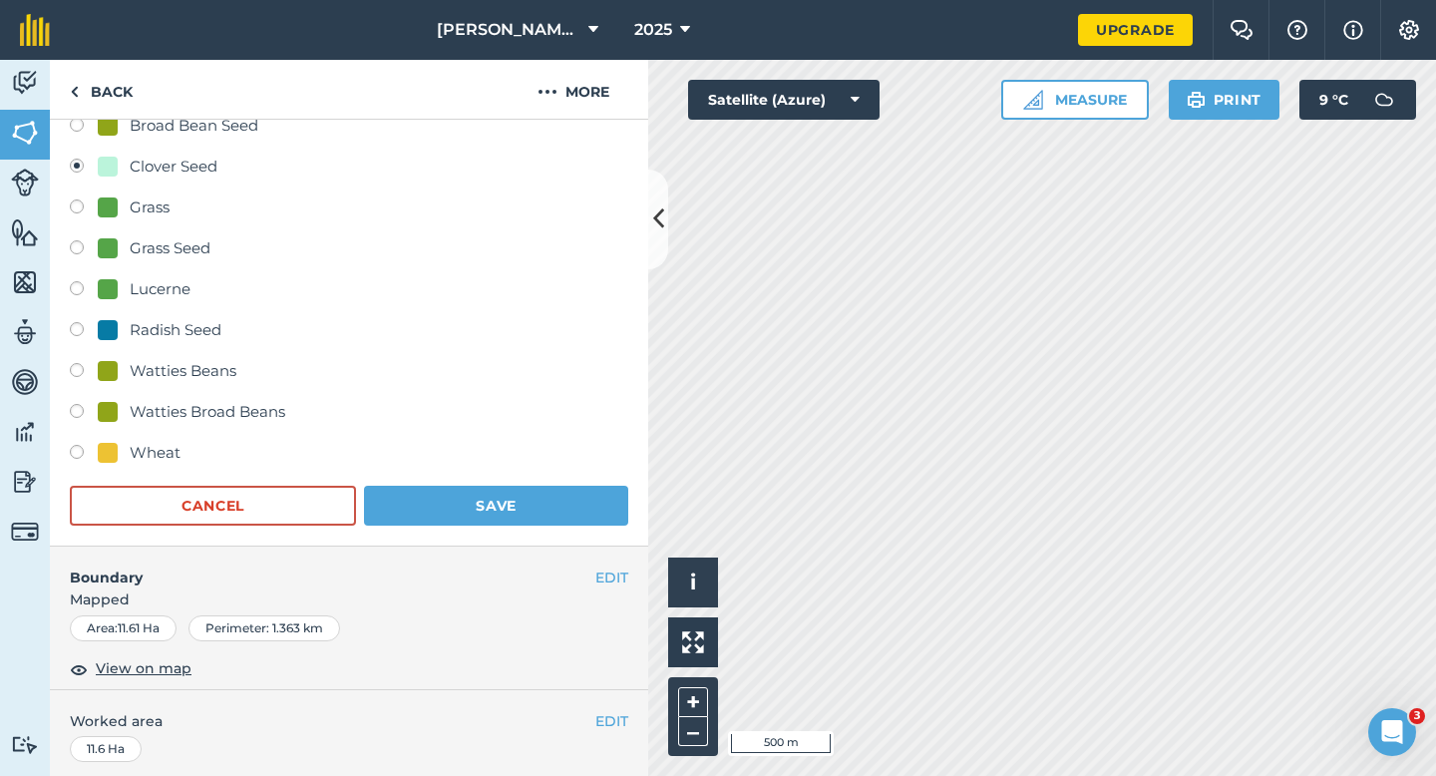
click at [541, 538] on div "Field usage Create new -- Not set -- Barley Broad Bean Seed Clover Seed Grass G…" at bounding box center [349, 258] width 599 height 577
click at [541, 491] on button "Save" at bounding box center [496, 506] width 264 height 40
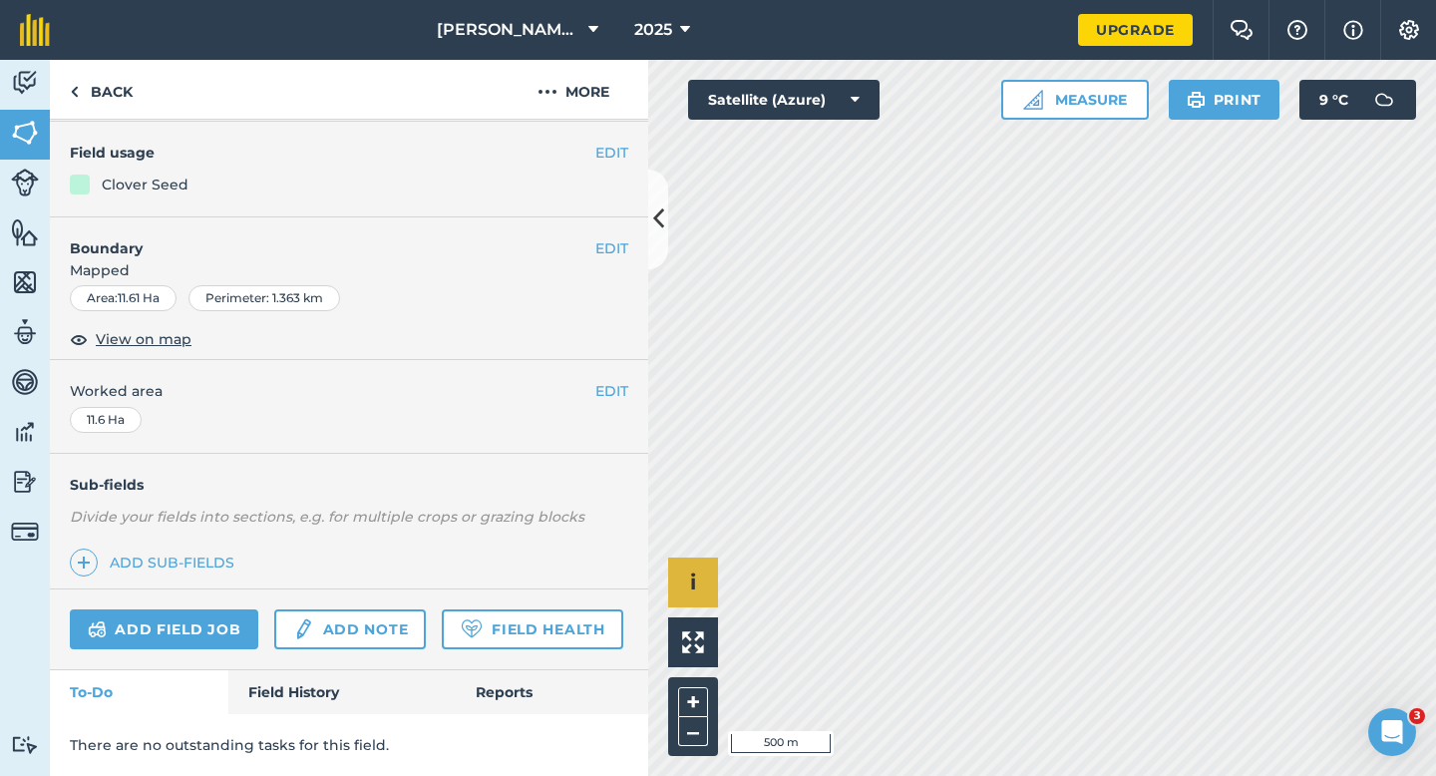
scroll to position [163, 0]
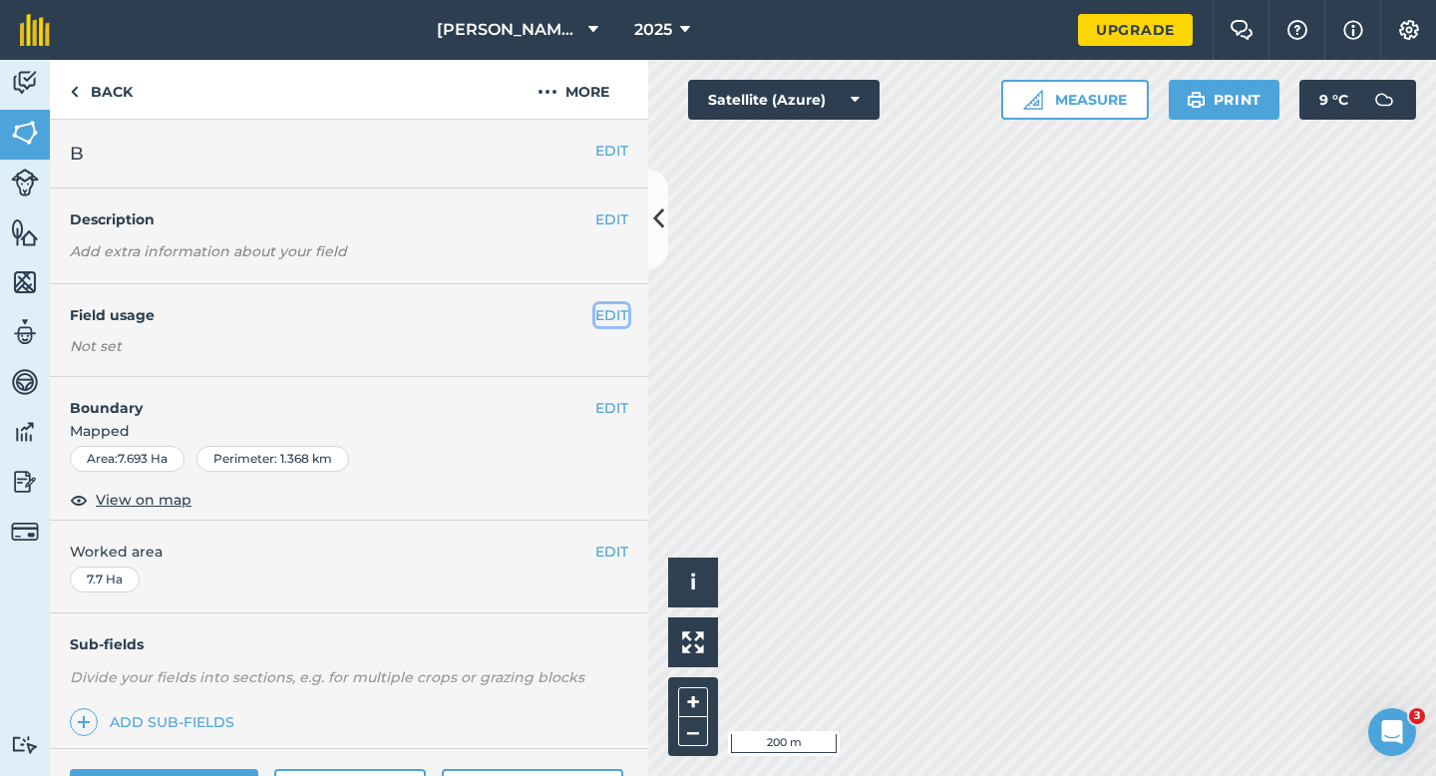
click at [620, 322] on button "EDIT" at bounding box center [612, 315] width 33 height 22
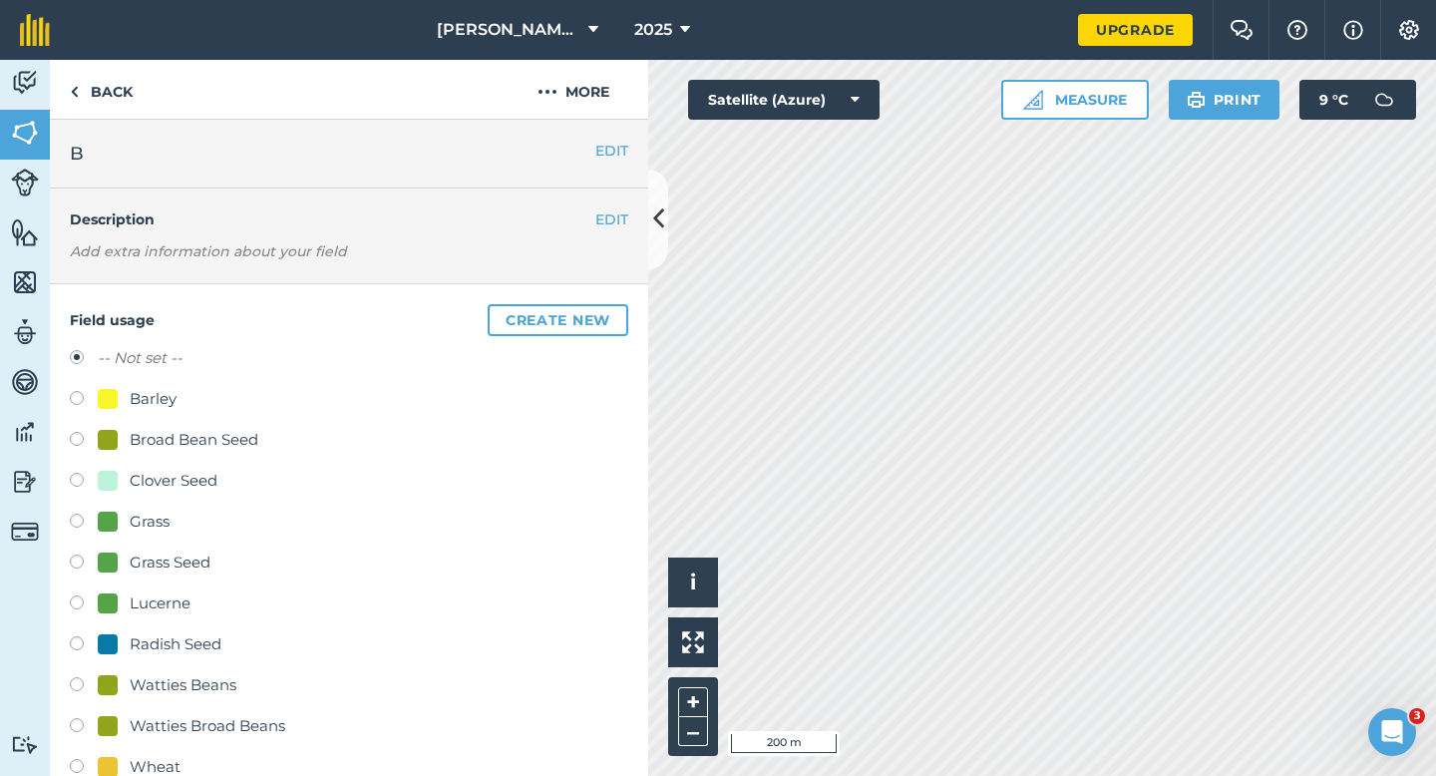
click at [119, 488] on div "Clover Seed" at bounding box center [158, 481] width 120 height 24
radio input "true"
radio input "false"
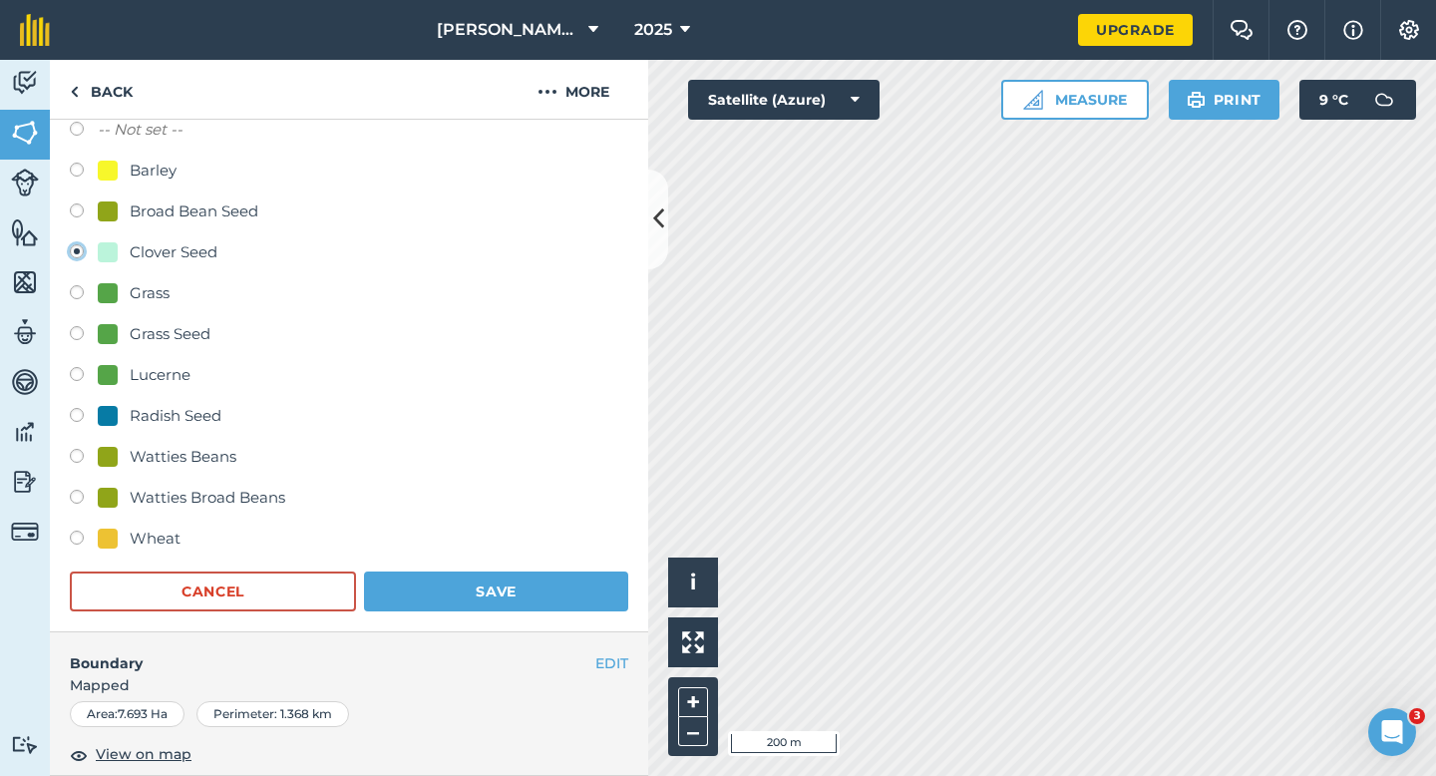
scroll to position [487, 0]
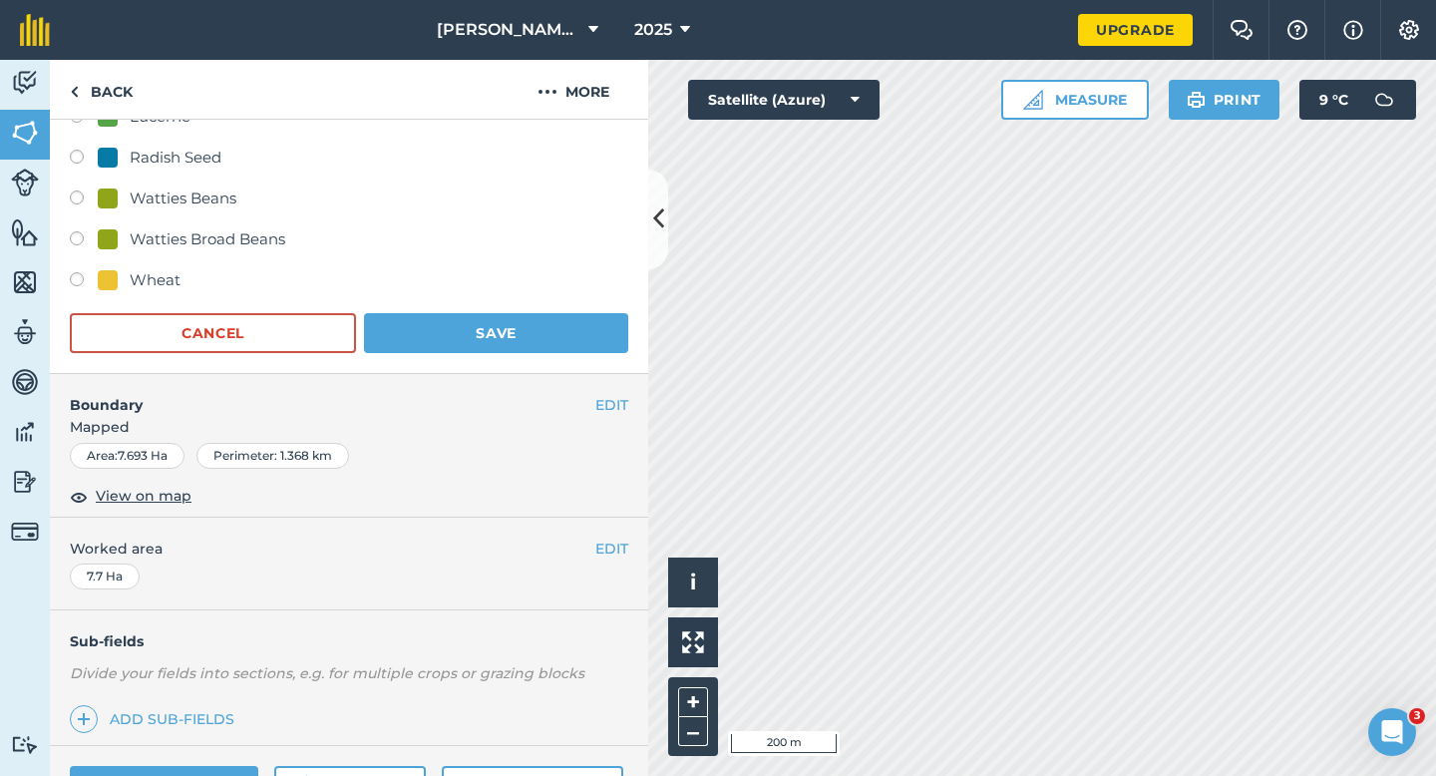
click at [499, 360] on div "Field usage Create new -- Not set -- Barley Broad Bean Seed Clover Seed Grass G…" at bounding box center [349, 86] width 599 height 577
click at [500, 318] on button "Save" at bounding box center [496, 333] width 264 height 40
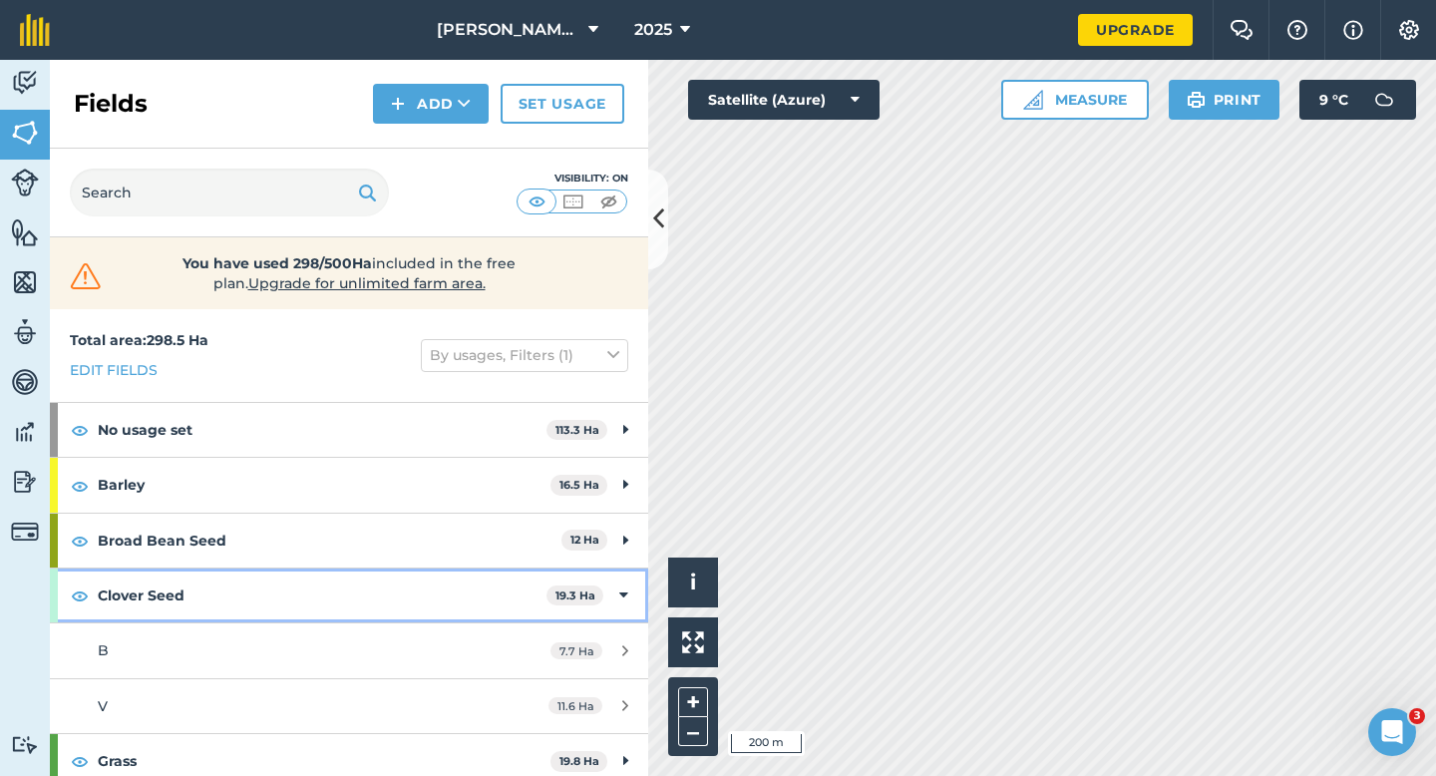
click at [632, 597] on div "Clover Seed 19.3 Ha" at bounding box center [349, 596] width 599 height 54
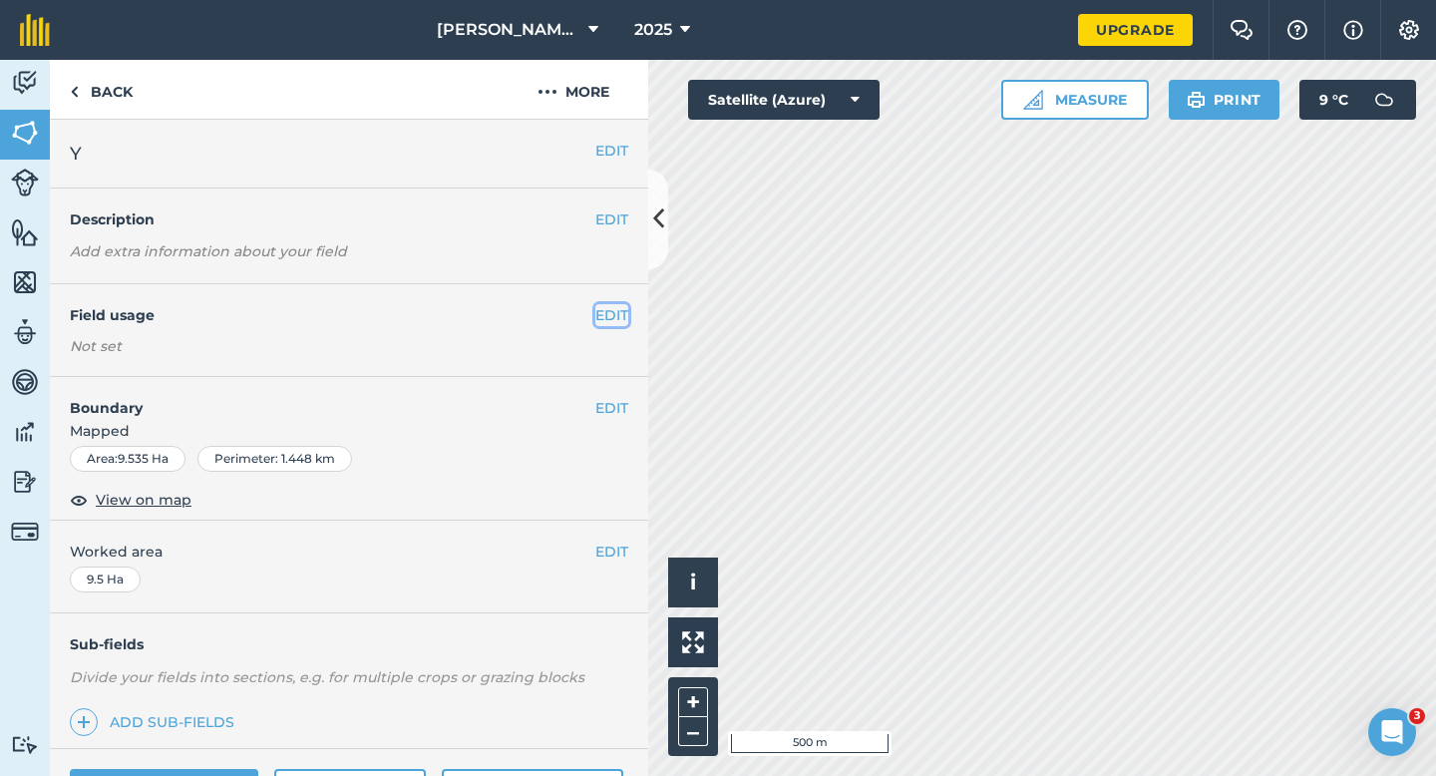
click at [610, 305] on button "EDIT" at bounding box center [612, 315] width 33 height 22
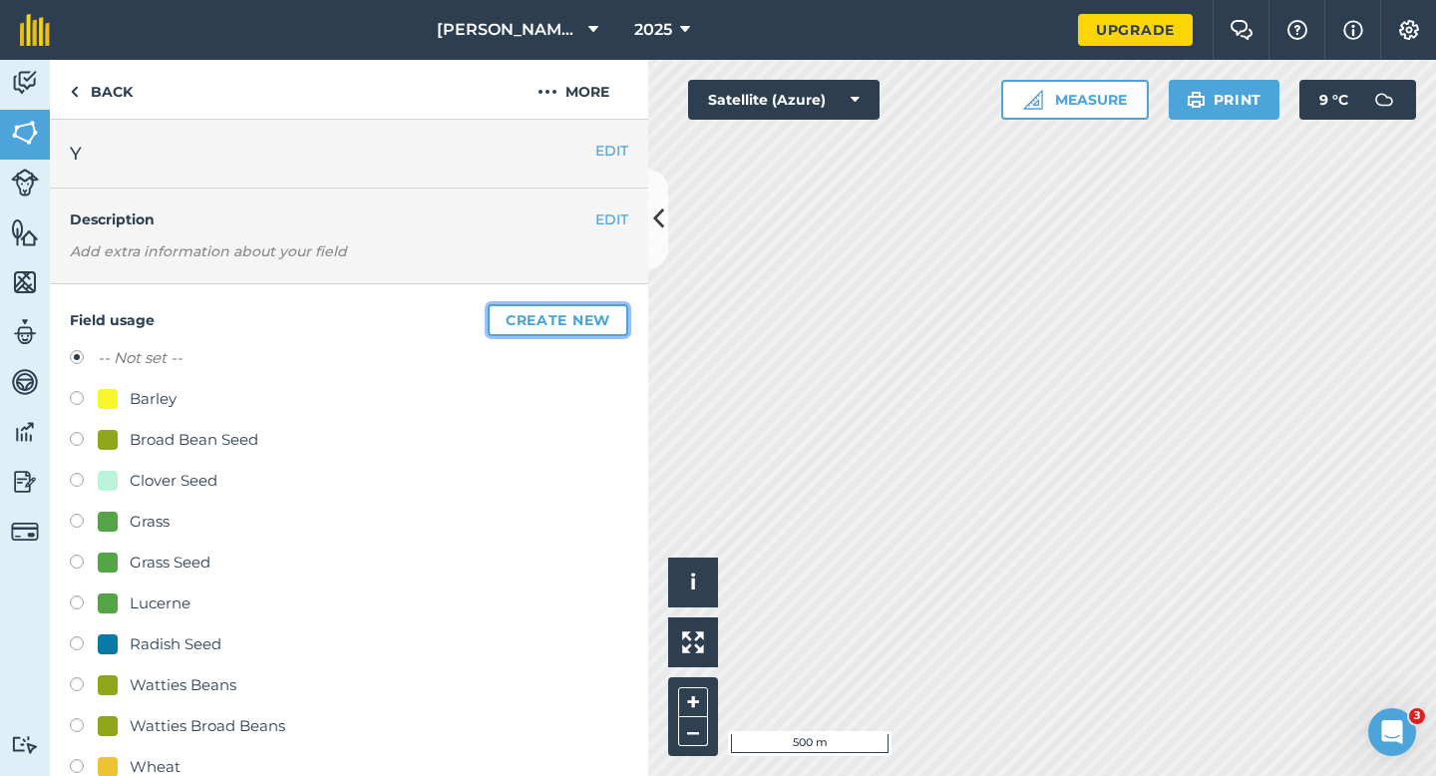
click at [597, 315] on button "Create new" at bounding box center [558, 320] width 141 height 32
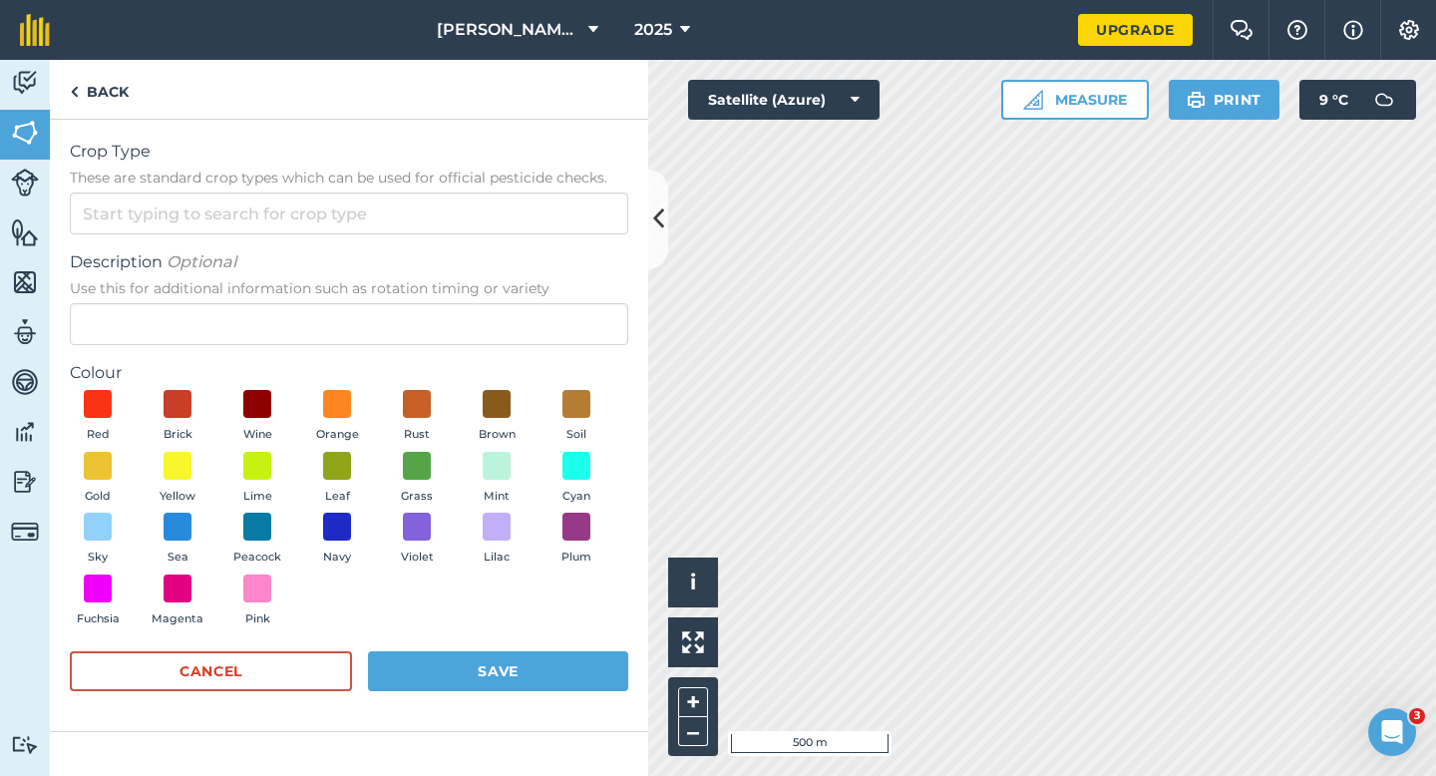
click at [577, 190] on div "Crop Type These are standard crop types which can be used for official pesticid…" at bounding box center [349, 187] width 559 height 95
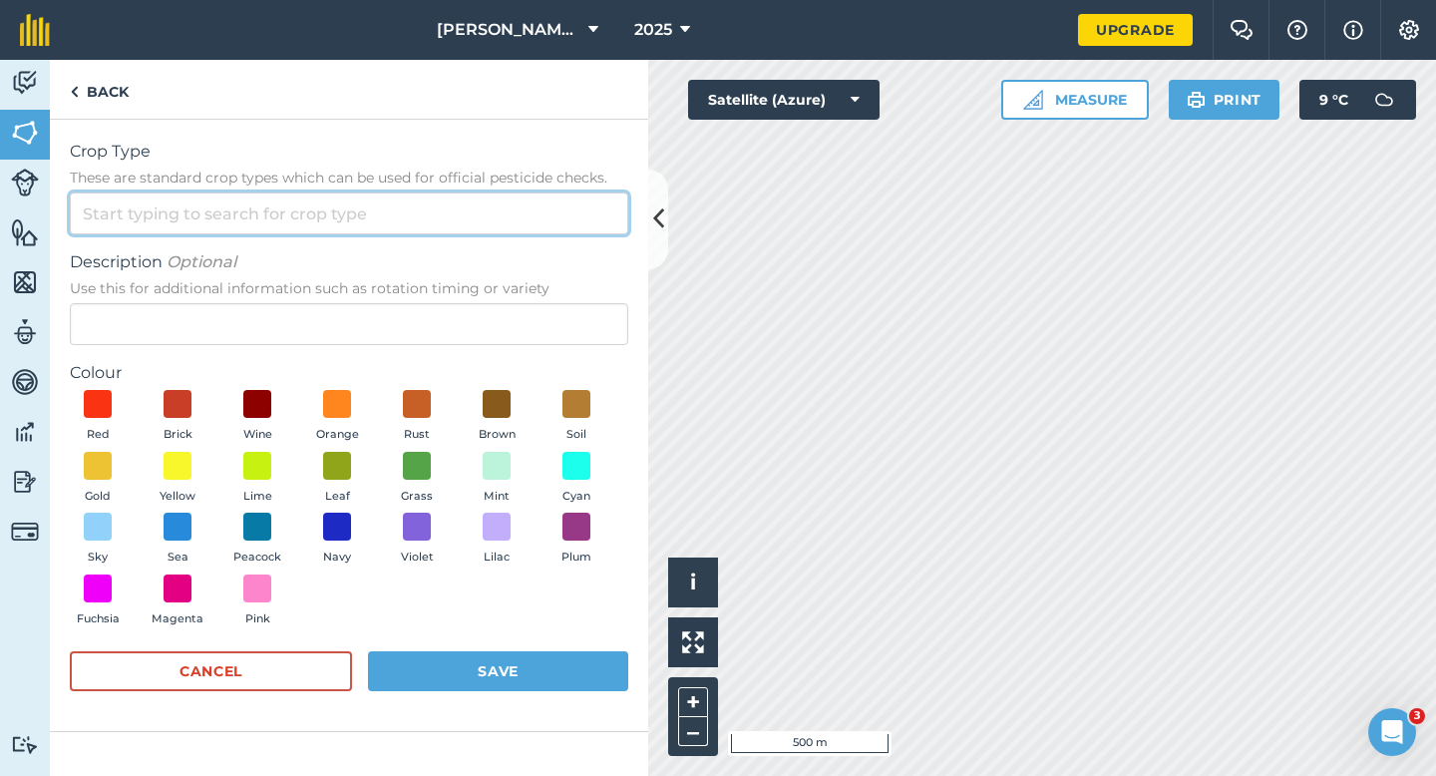
click at [577, 231] on input "Crop Type These are standard crop types which can be used for official pesticid…" at bounding box center [349, 214] width 559 height 42
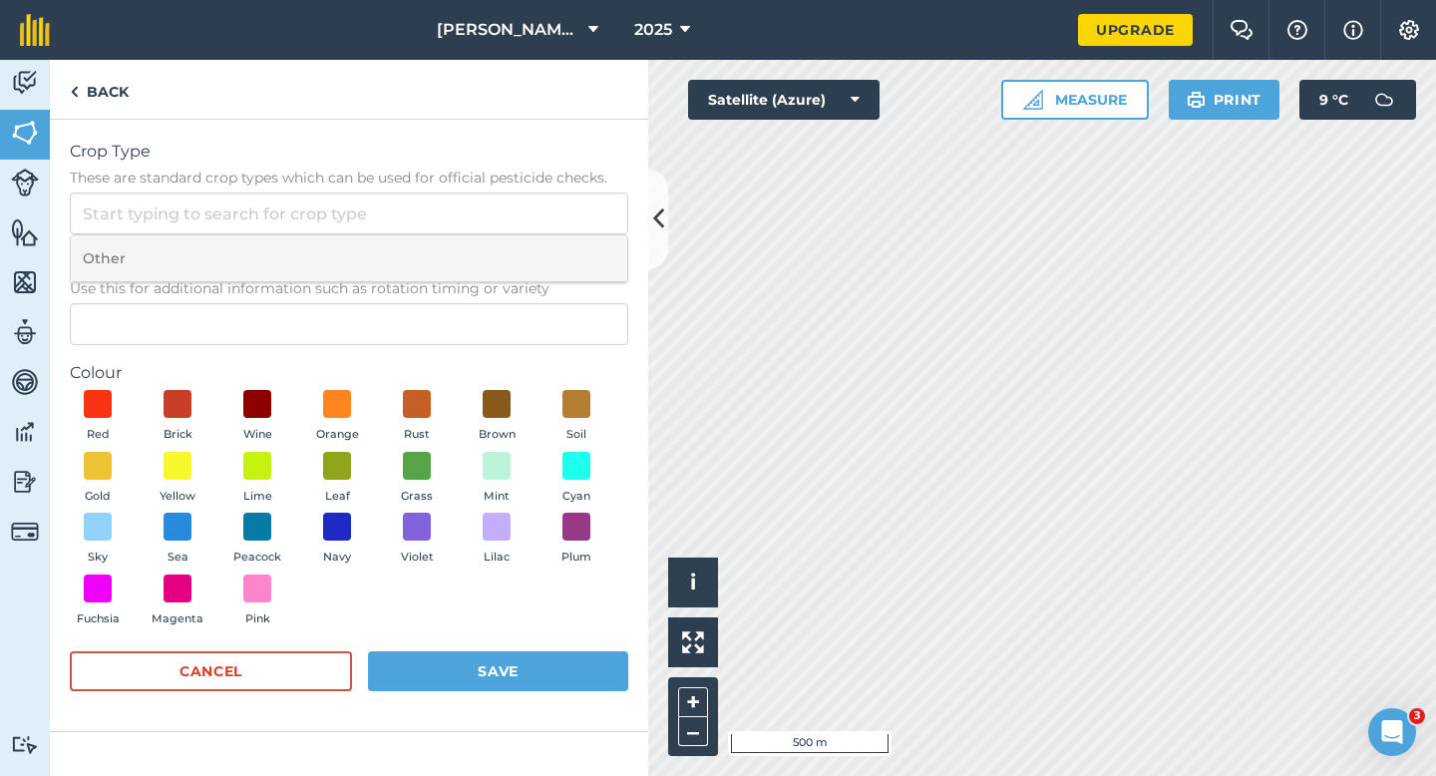
click at [577, 249] on li "Other" at bounding box center [349, 258] width 557 height 47
type input "Other"
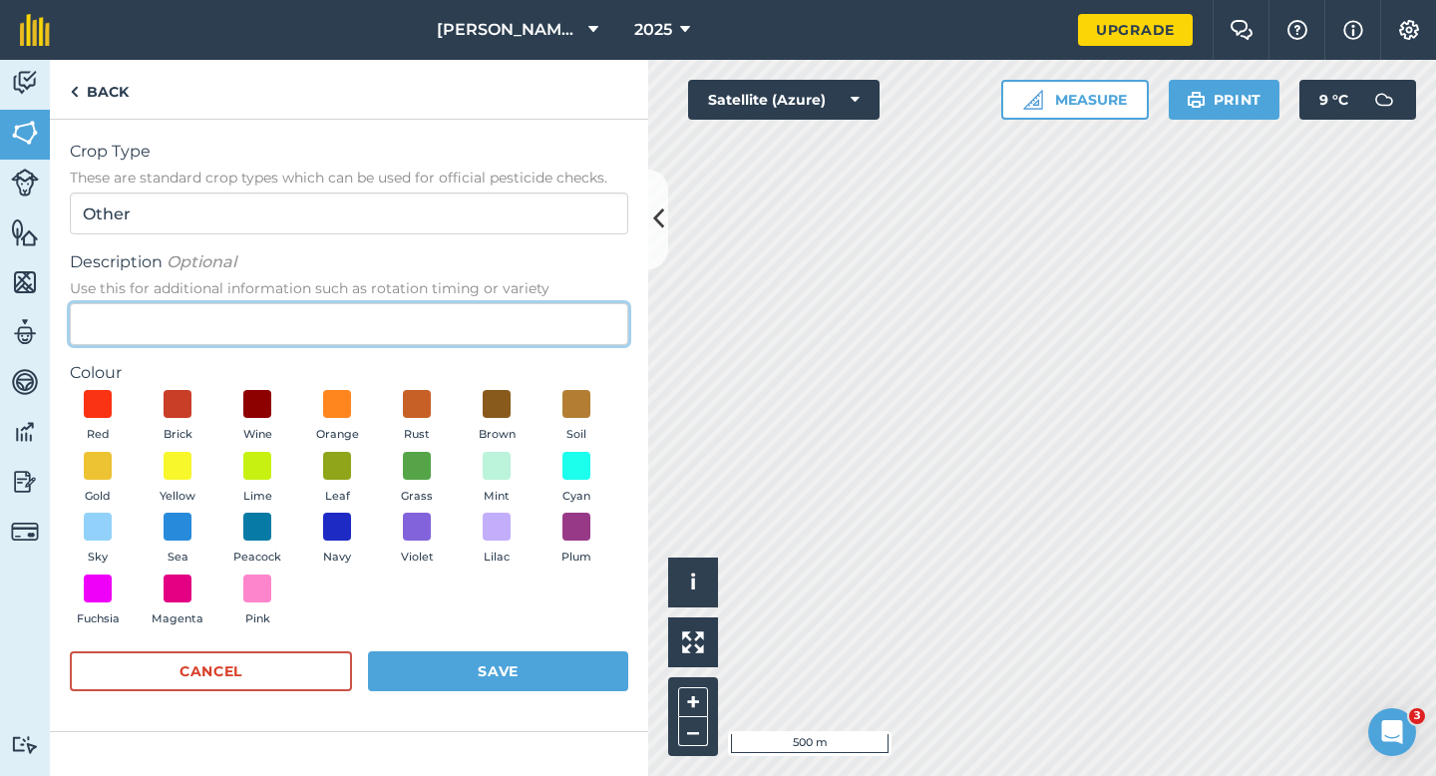
click at [535, 327] on input "Description Optional Use this for additional information such as rotation timin…" at bounding box center [349, 324] width 559 height 42
type input "Chard Seed"
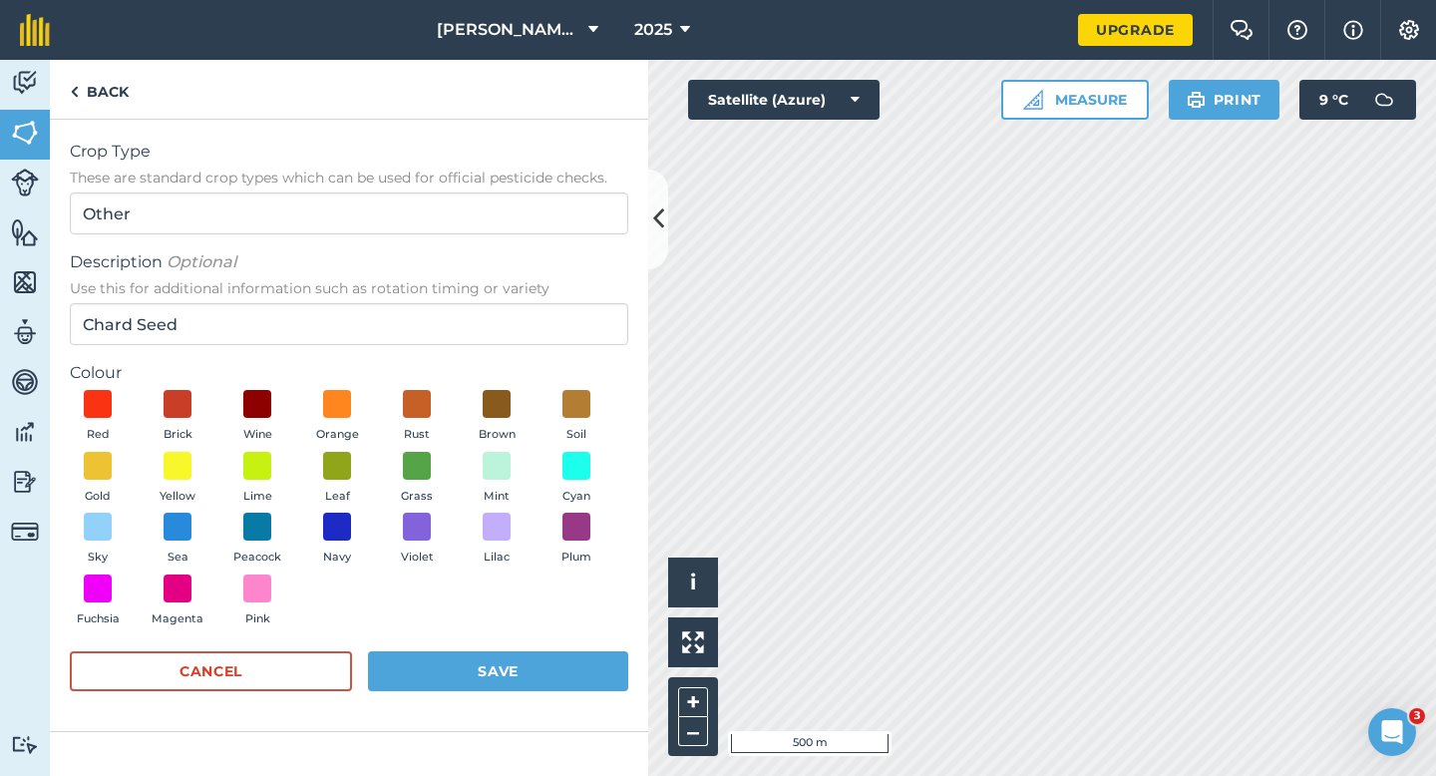
click at [141, 403] on div "Red Brick Wine Orange Rust Brown Soil Gold Yellow Lime Leaf Grass Mint Cyan Sky…" at bounding box center [349, 512] width 559 height 245
click at [186, 421] on button "Brick" at bounding box center [178, 417] width 56 height 54
click at [481, 665] on button "Save" at bounding box center [498, 671] width 260 height 40
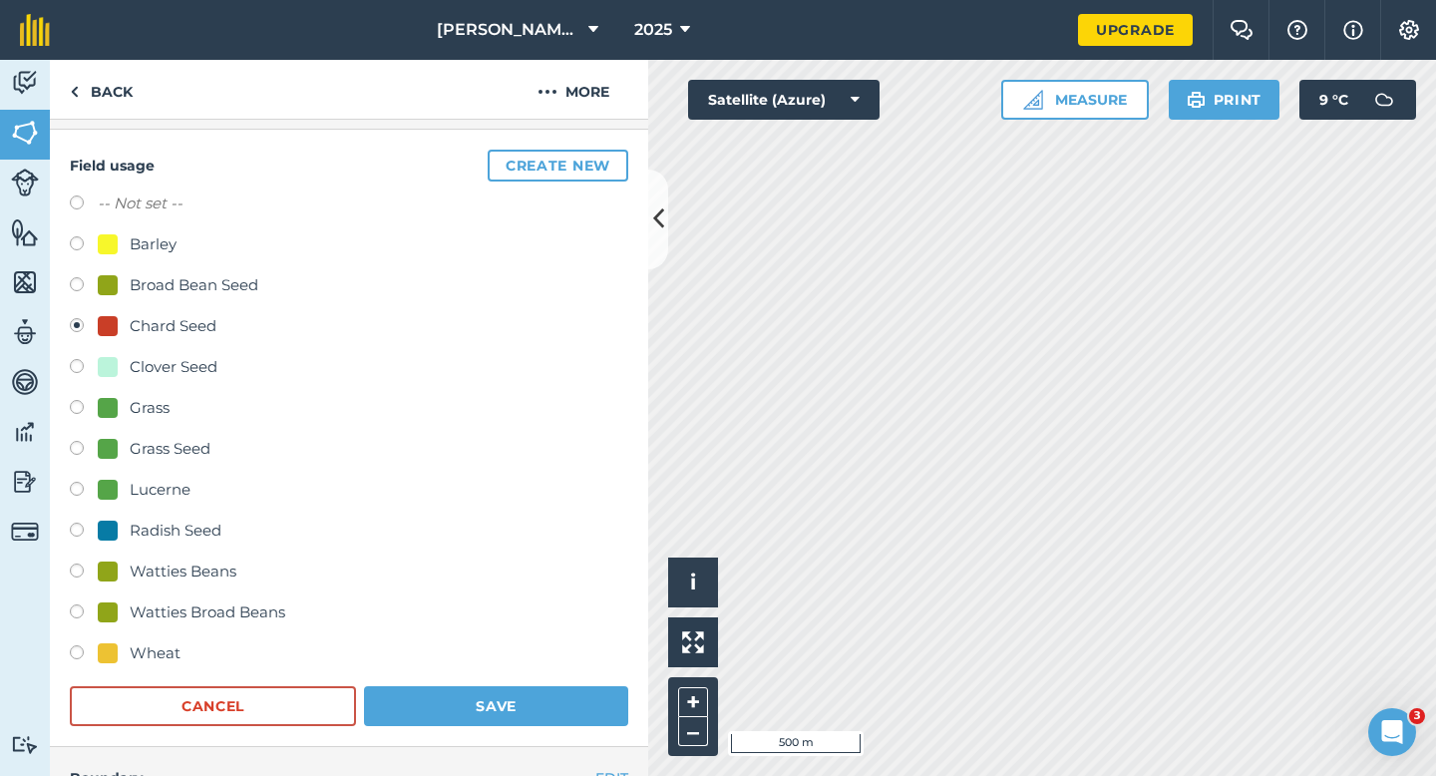
scroll to position [346, 0]
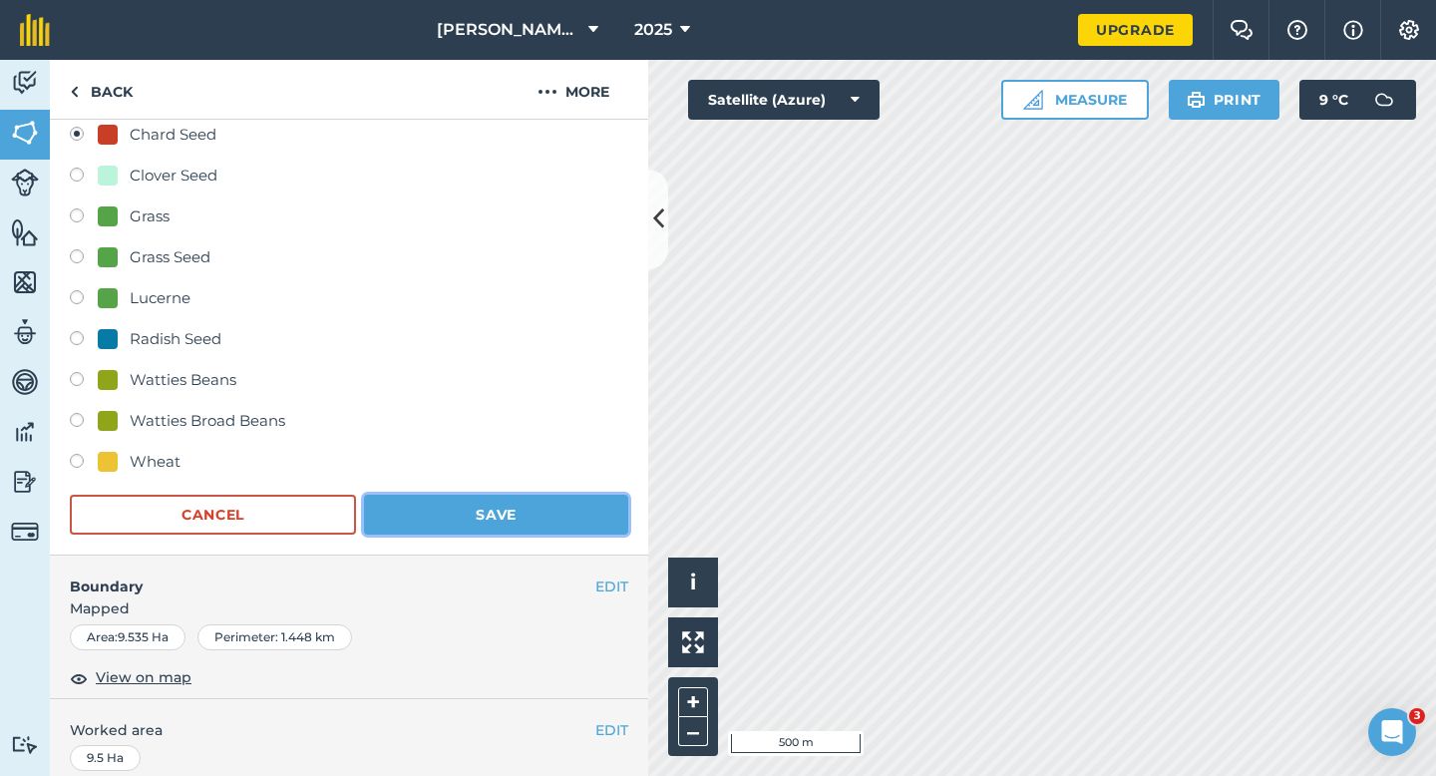
click at [571, 524] on button "Save" at bounding box center [496, 515] width 264 height 40
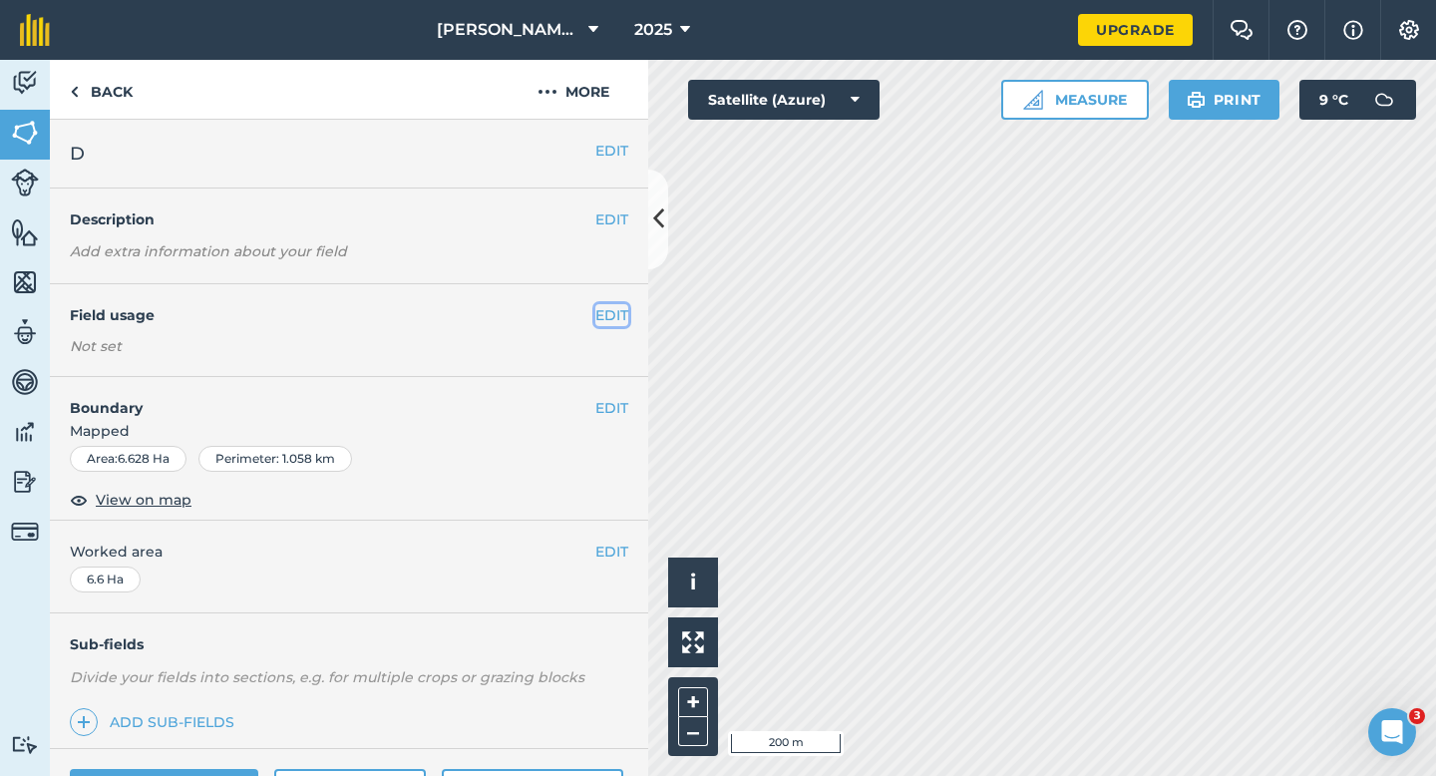
click at [622, 306] on button "EDIT" at bounding box center [612, 315] width 33 height 22
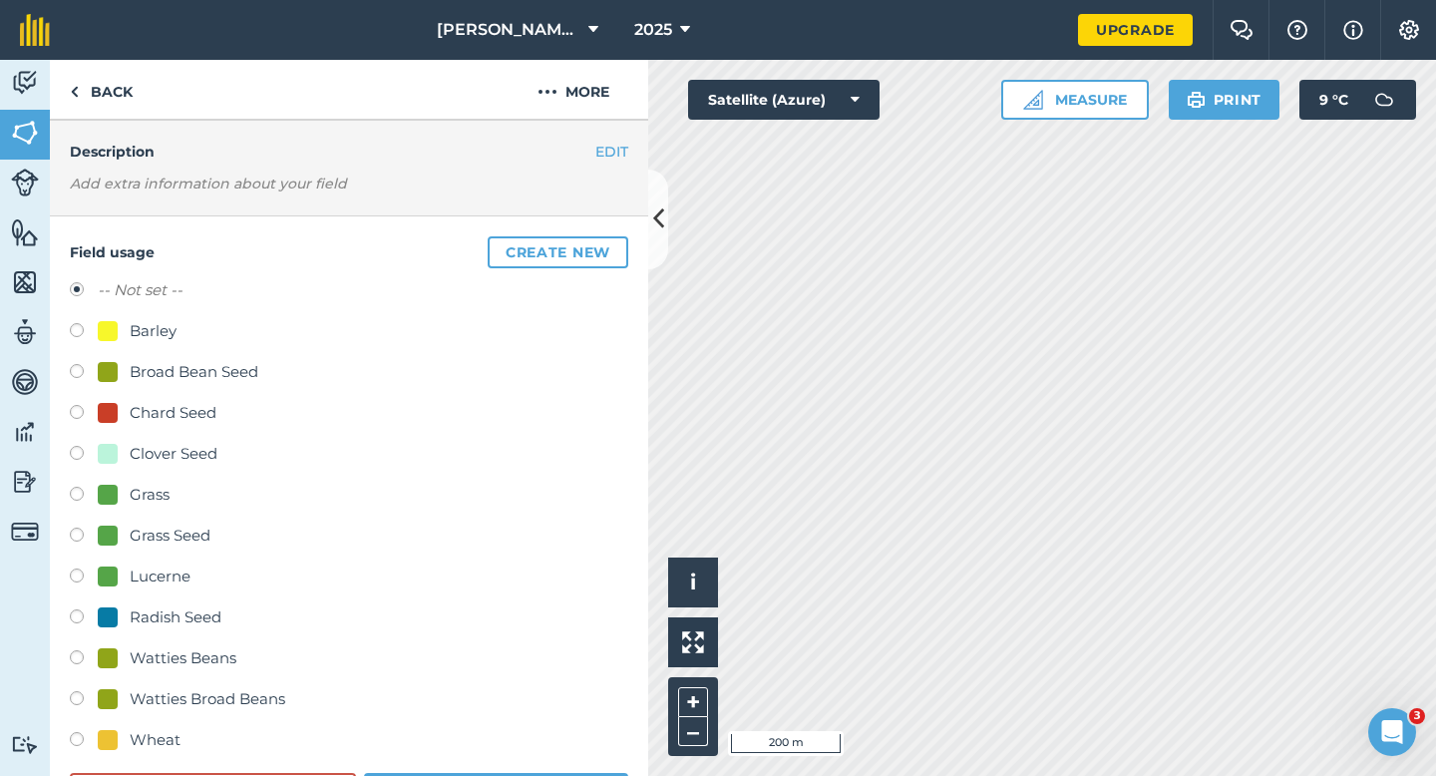
scroll to position [94, 0]
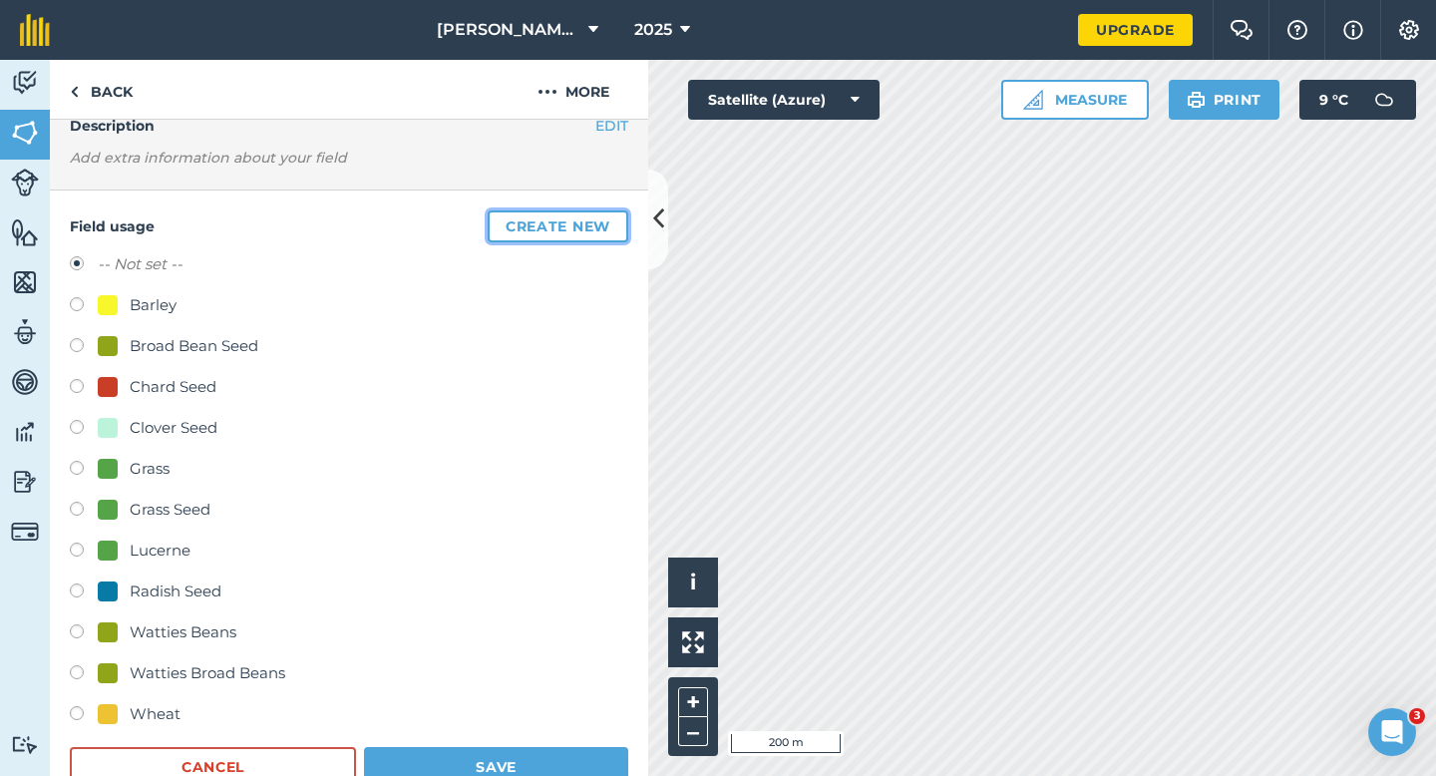
click at [541, 225] on button "Create new" at bounding box center [558, 226] width 141 height 32
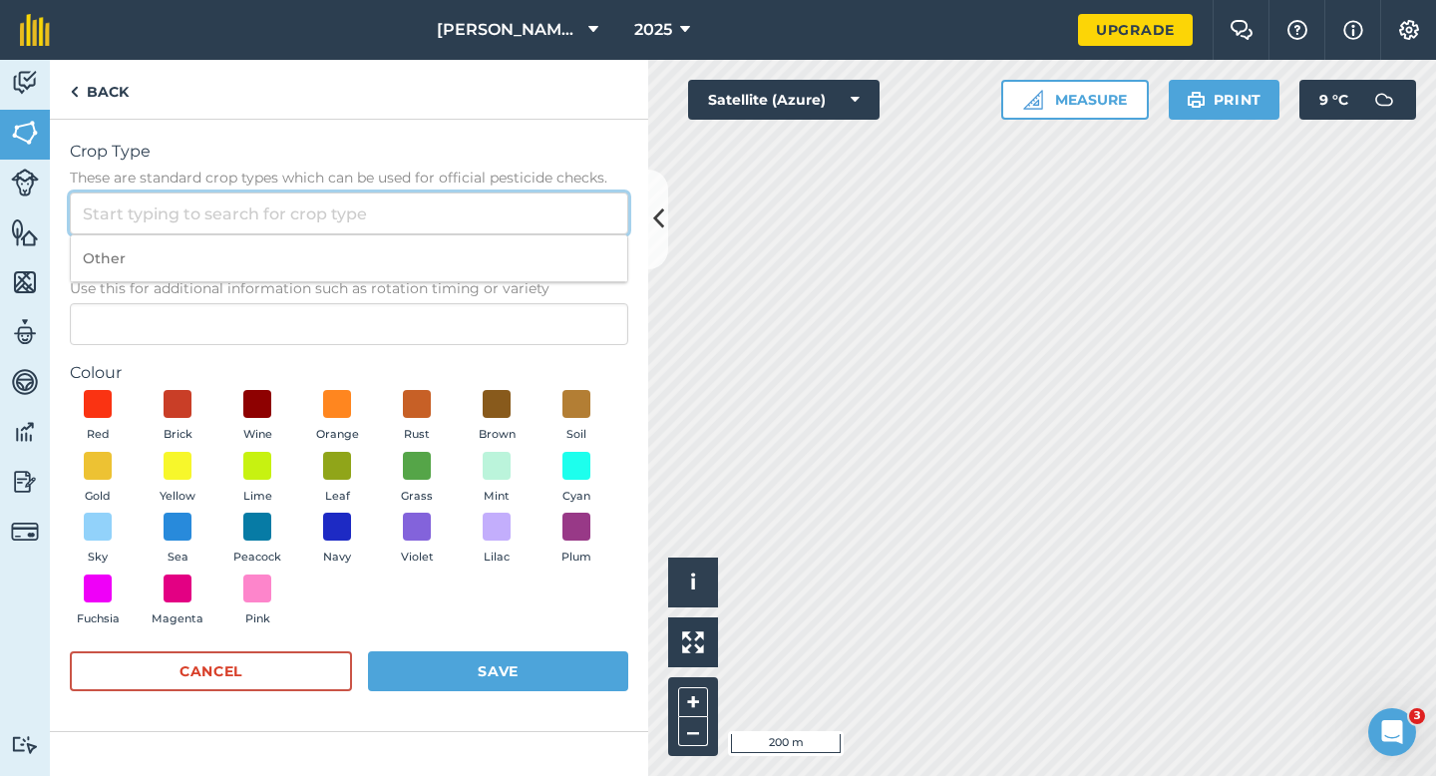
click at [457, 202] on input "Crop Type These are standard crop types which can be used for official pesticid…" at bounding box center [349, 214] width 559 height 42
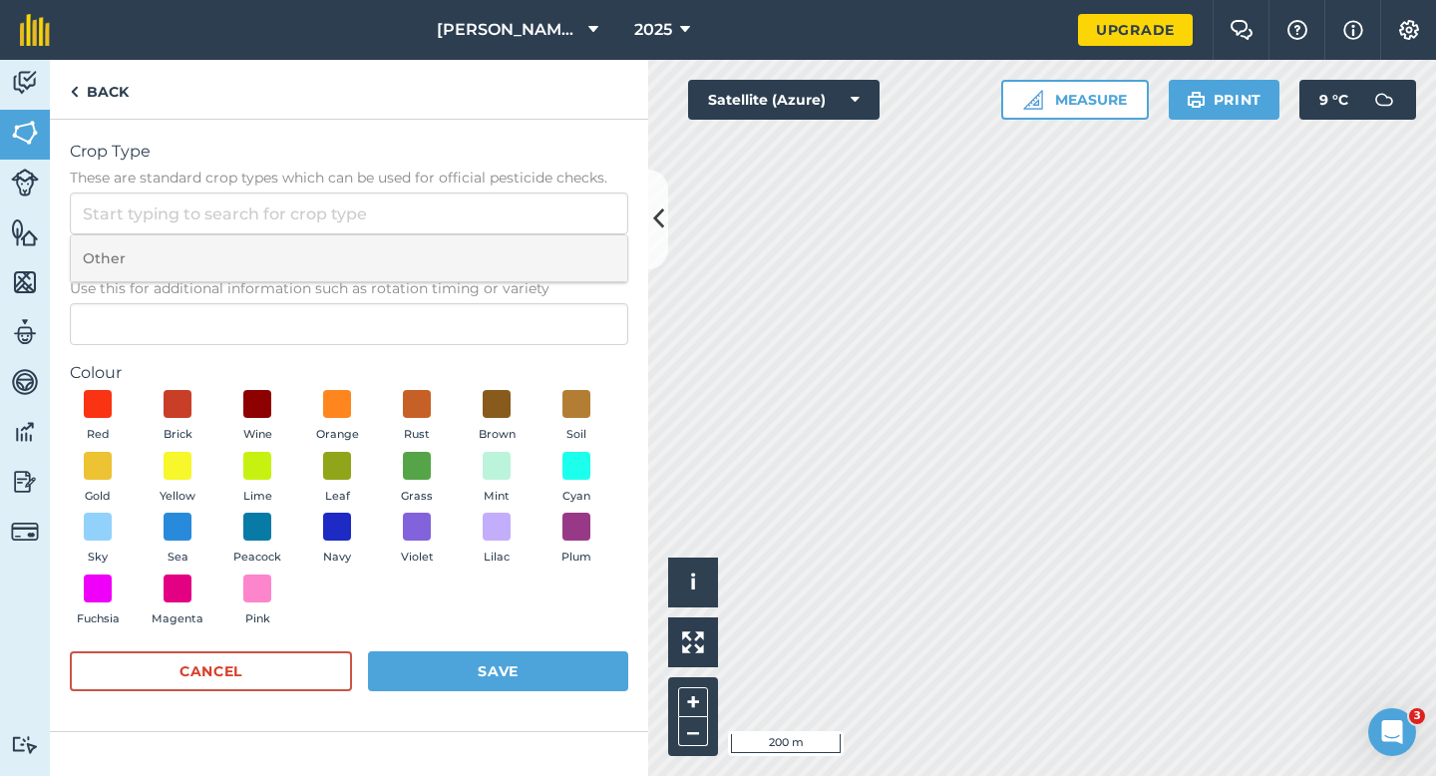
click at [457, 251] on li "Other" at bounding box center [349, 258] width 557 height 47
type input "Other"
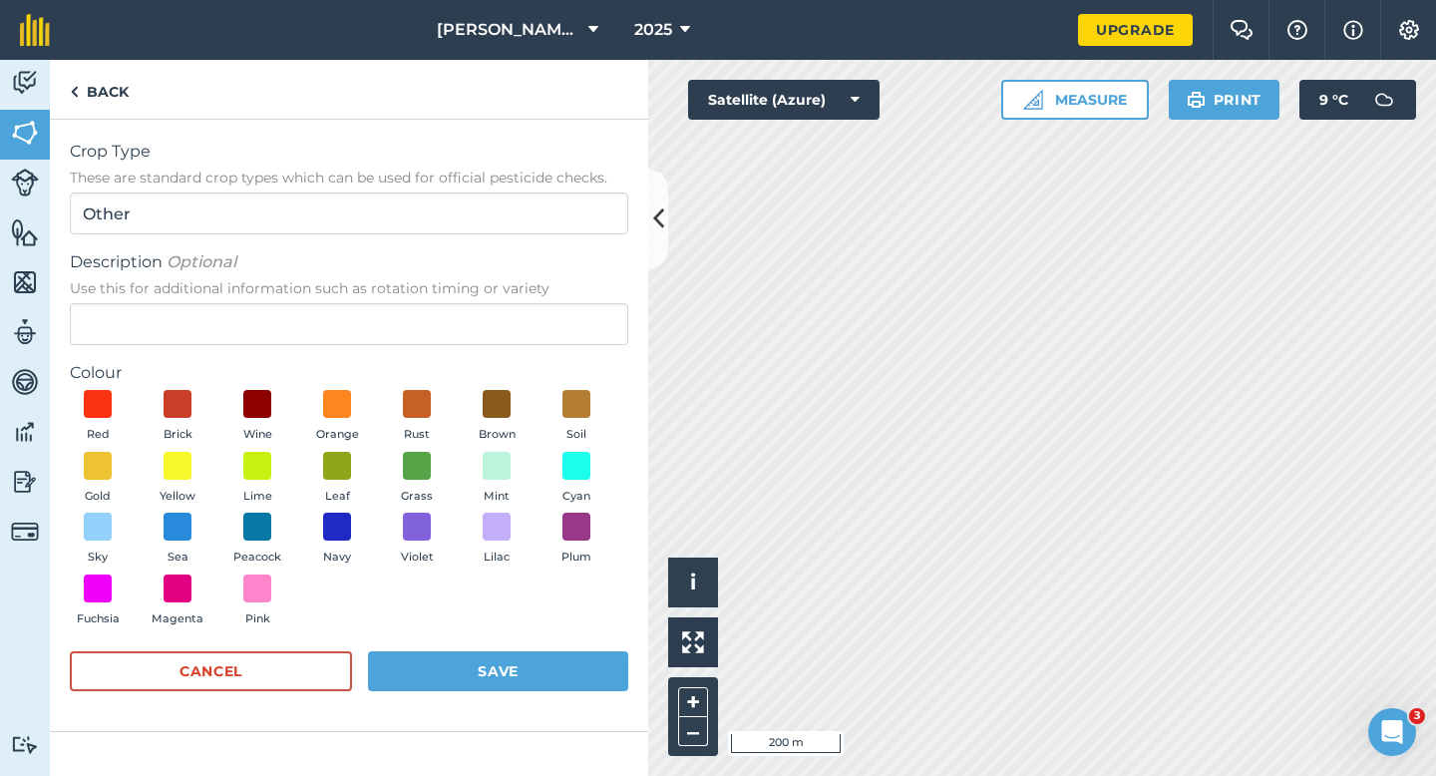
click at [457, 298] on div "Description Optional Use this for additional information such as rotation timin…" at bounding box center [349, 297] width 559 height 95
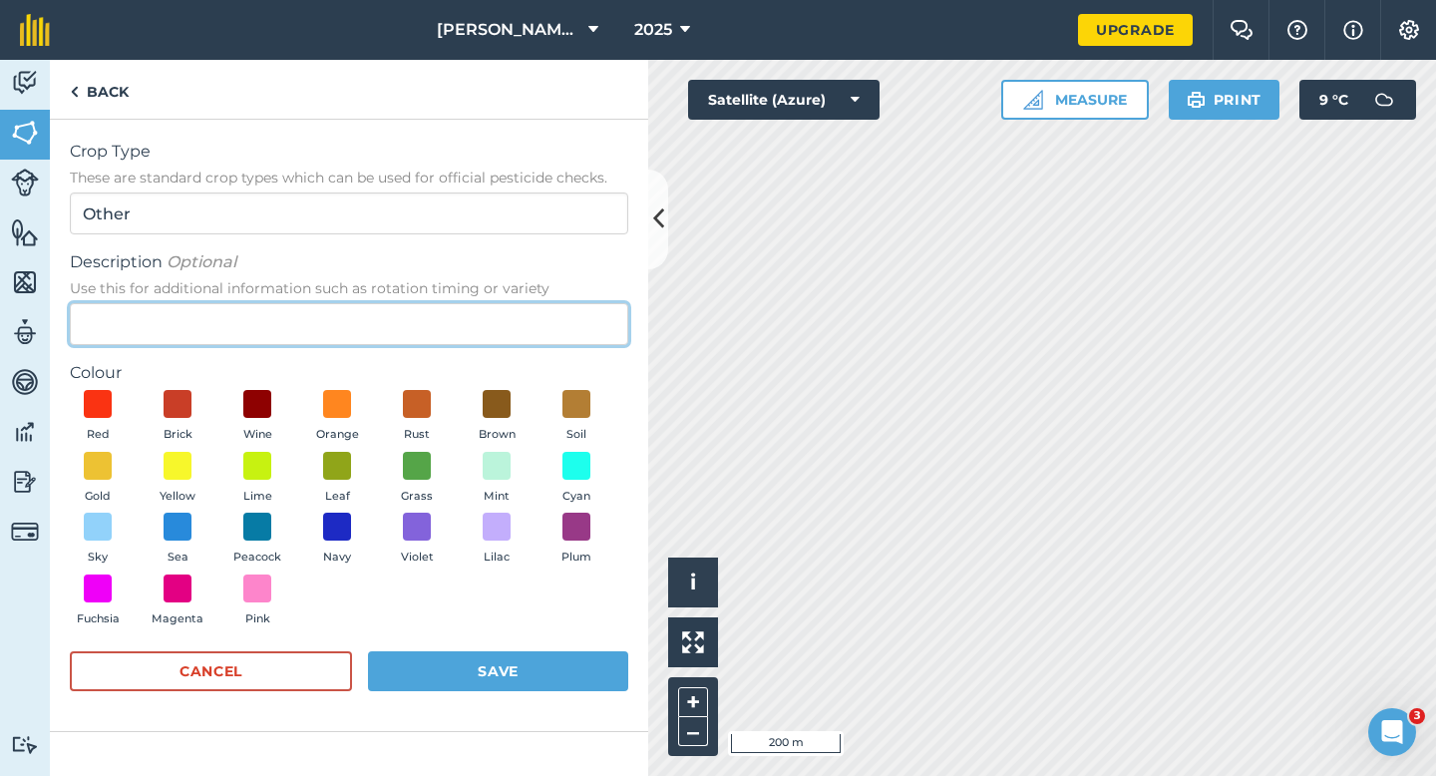
click at [457, 322] on input "Description Optional Use this for additional information such as rotation timin…" at bounding box center [349, 324] width 559 height 42
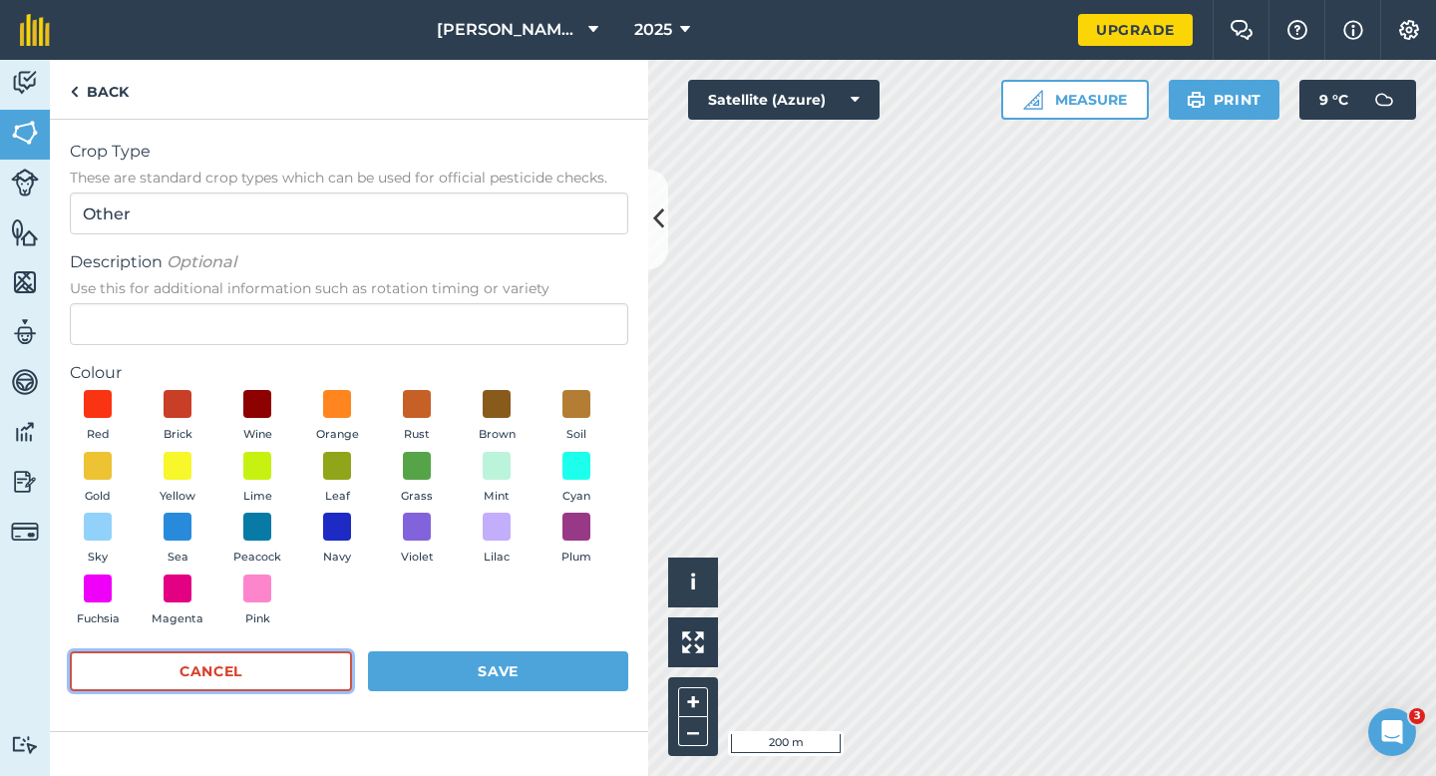
click at [305, 686] on button "Cancel" at bounding box center [211, 671] width 282 height 40
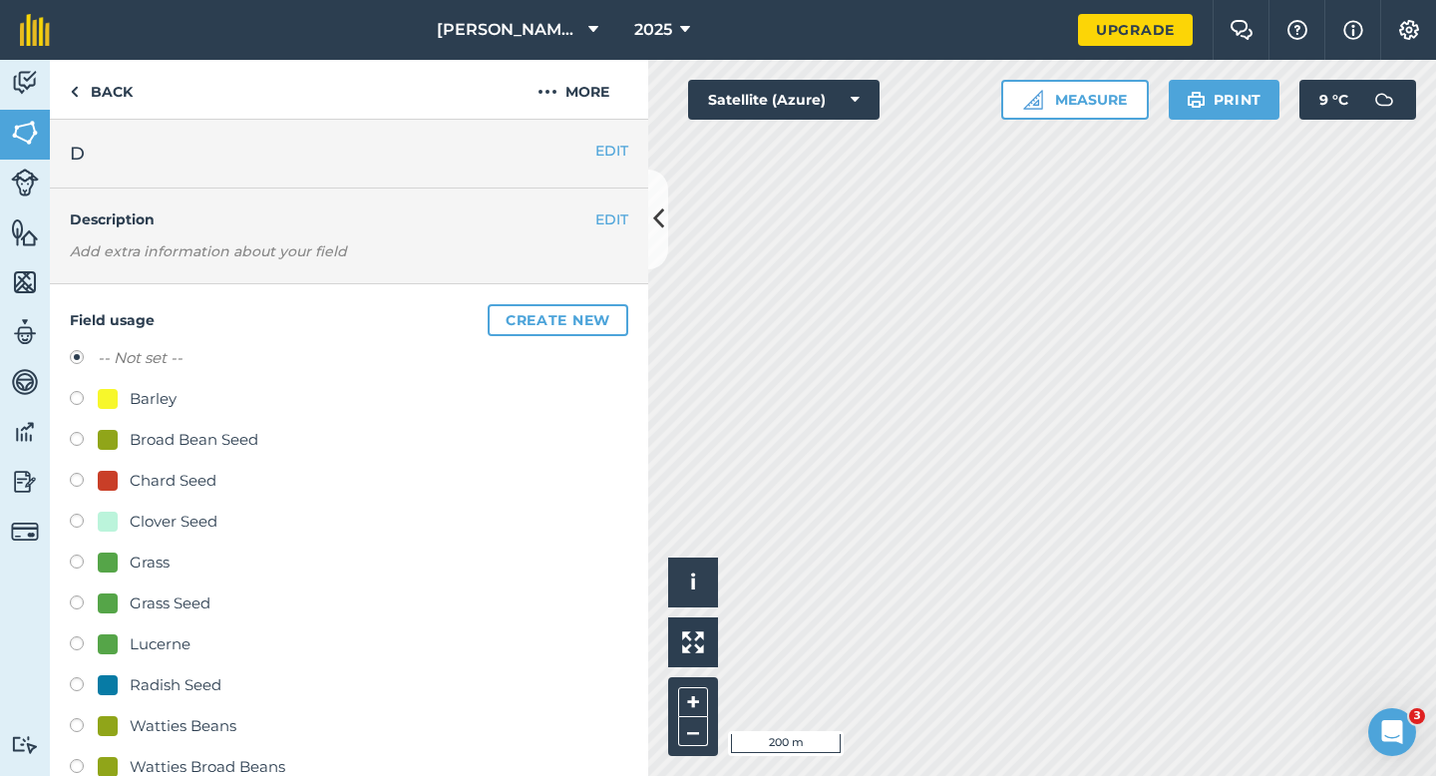
scroll to position [116, 0]
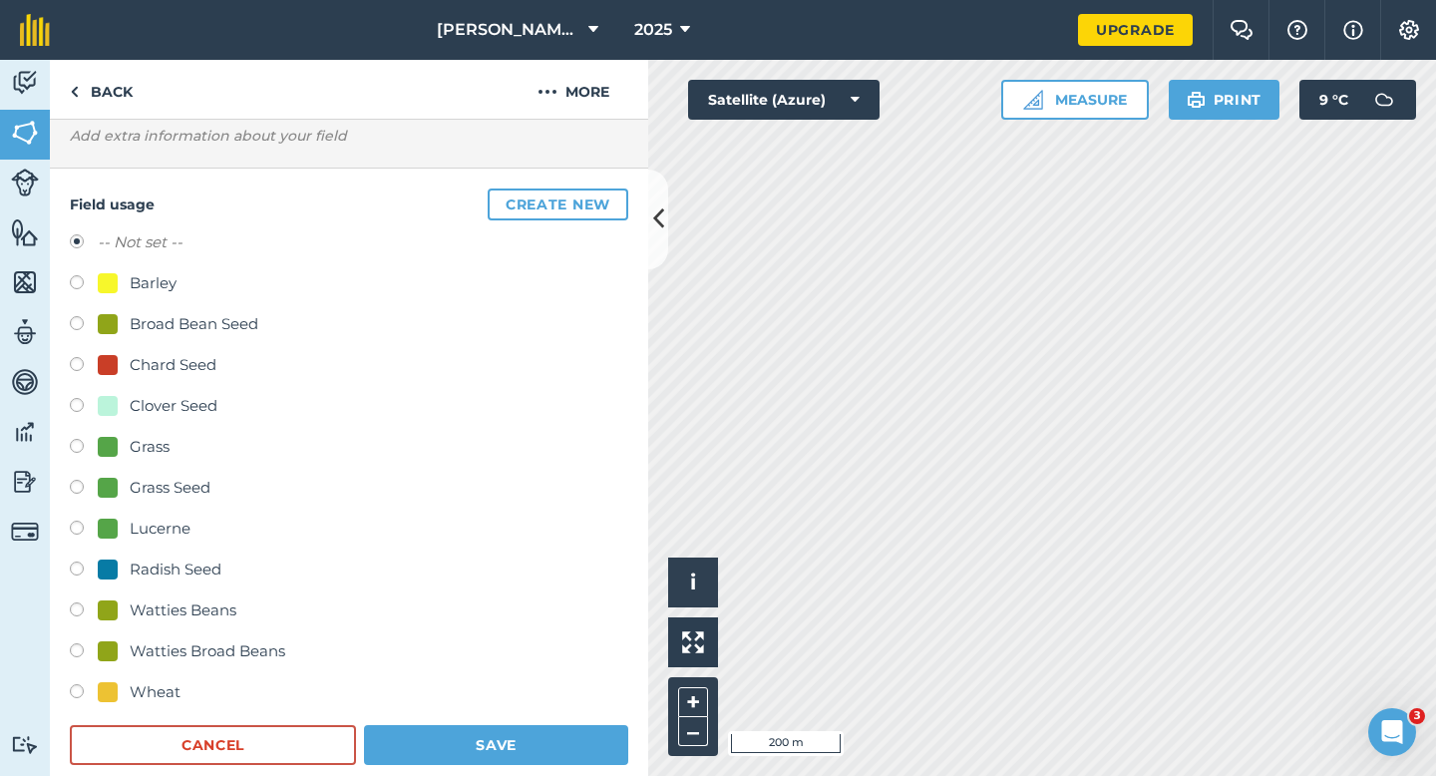
click at [123, 658] on div "Watties Broad Beans" at bounding box center [192, 651] width 188 height 24
radio input "true"
radio input "false"
click at [133, 620] on div "Watties Beans" at bounding box center [183, 611] width 107 height 24
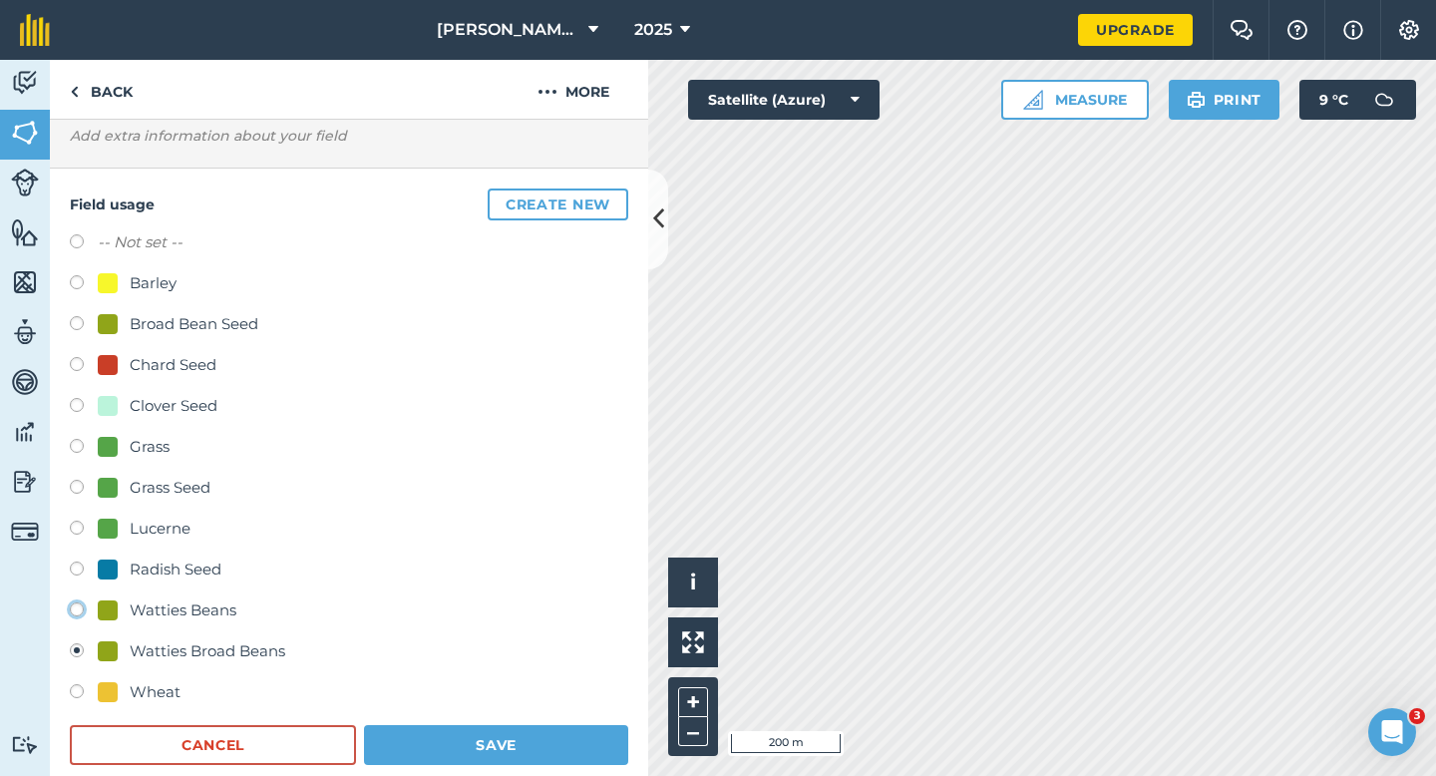
radio input "true"
radio input "false"
click at [440, 725] on div "Cancel Save" at bounding box center [349, 745] width 559 height 40
click at [467, 744] on button "Save" at bounding box center [496, 745] width 264 height 40
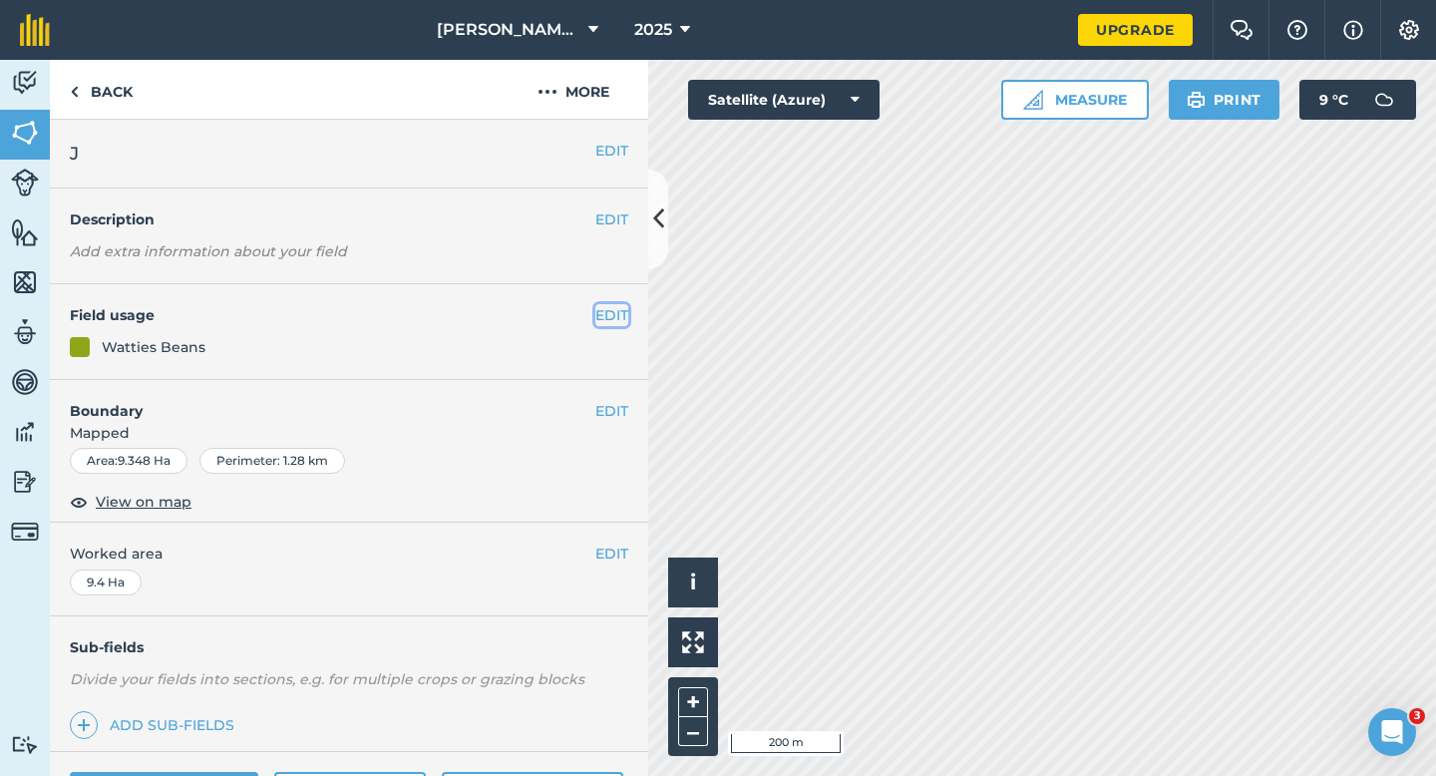
click at [616, 310] on button "EDIT" at bounding box center [612, 315] width 33 height 22
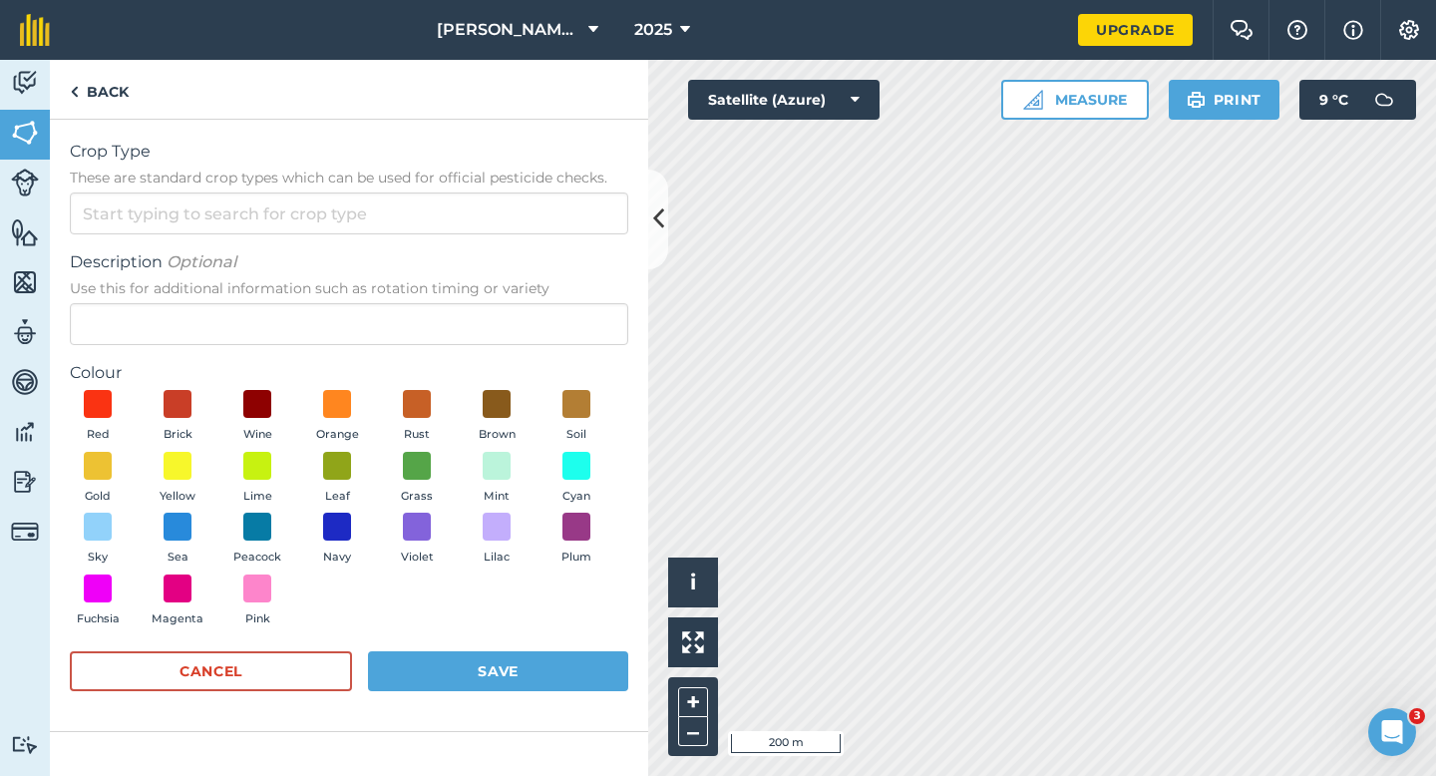
click at [528, 234] on form "Crop Type These are standard crop types which can be used for official pesticid…" at bounding box center [349, 426] width 559 height 572
click at [528, 223] on input "Crop Type These are standard crop types which can be used for official pesticid…" at bounding box center [349, 214] width 559 height 42
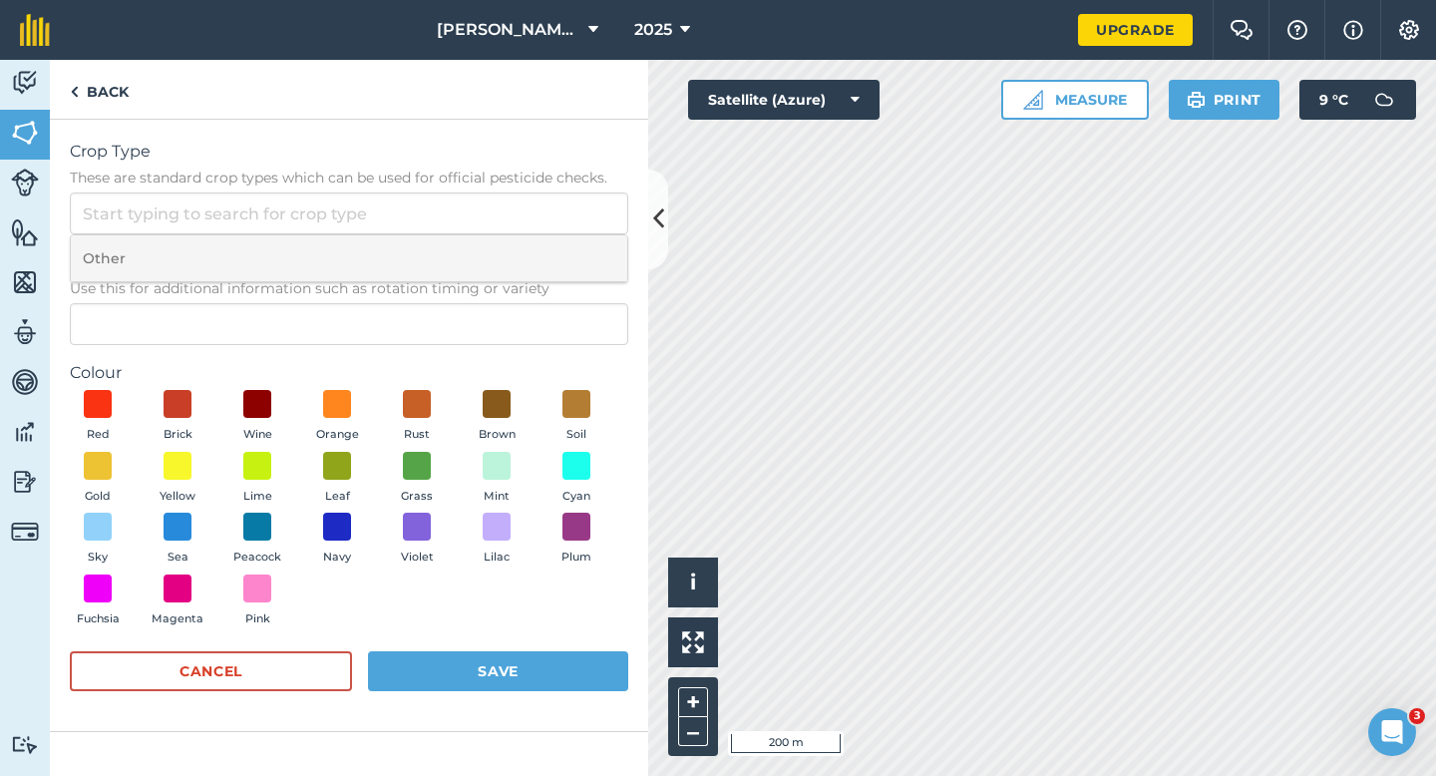
click at [528, 255] on li "Other" at bounding box center [349, 258] width 557 height 47
type input "Other"
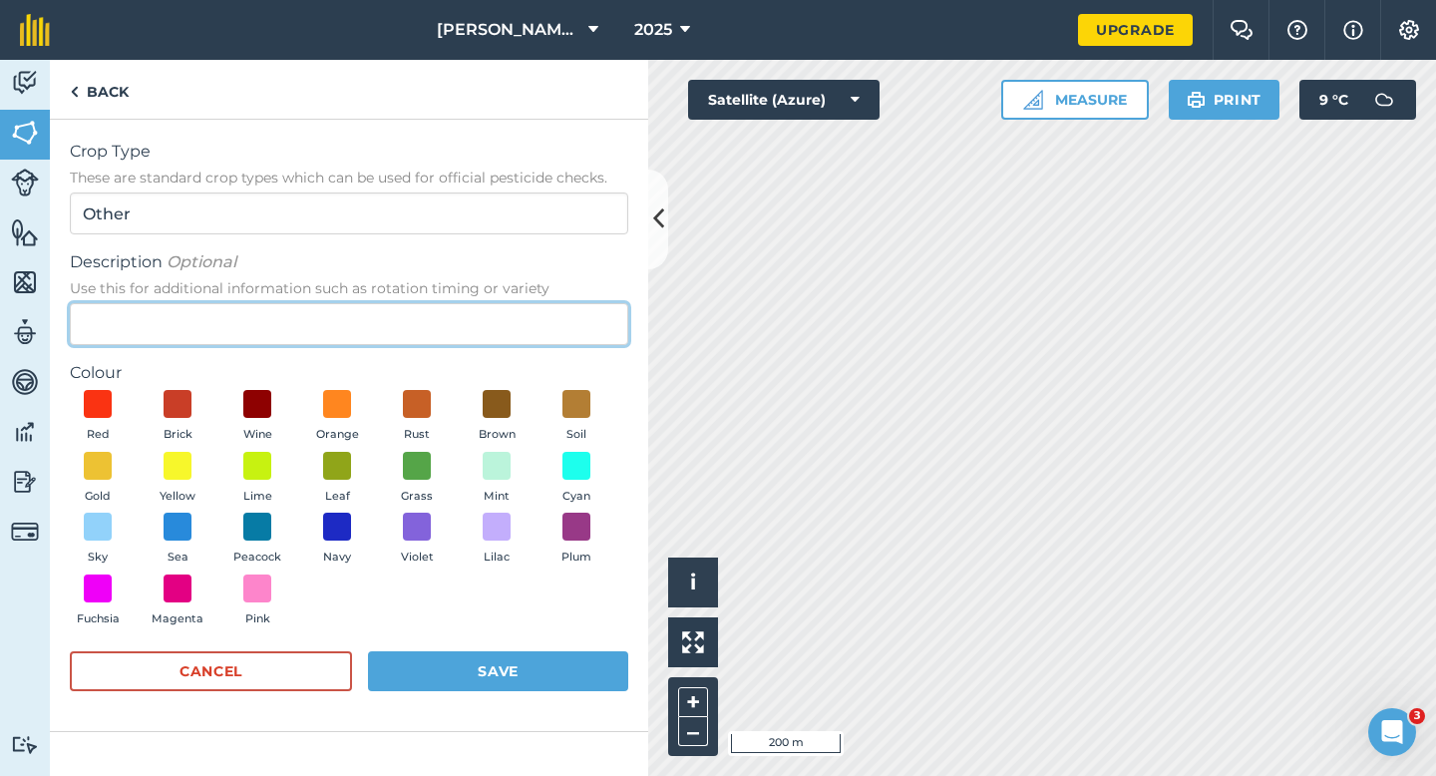
click at [528, 303] on input "Description Optional Use this for additional information such as rotation timin…" at bounding box center [349, 324] width 559 height 42
type input "Watties Peas"
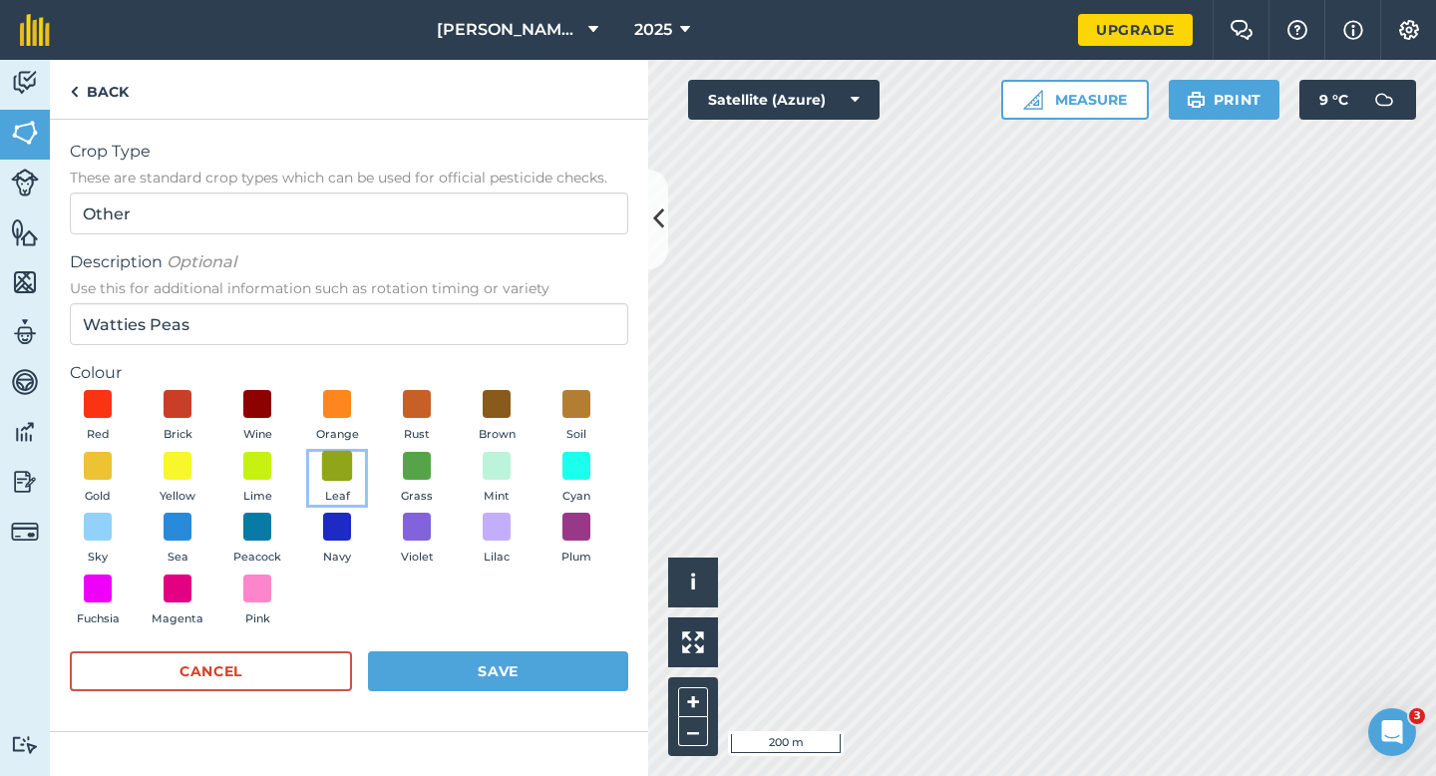
click at [340, 468] on span at bounding box center [337, 465] width 31 height 31
click at [510, 671] on button "Save" at bounding box center [498, 671] width 260 height 40
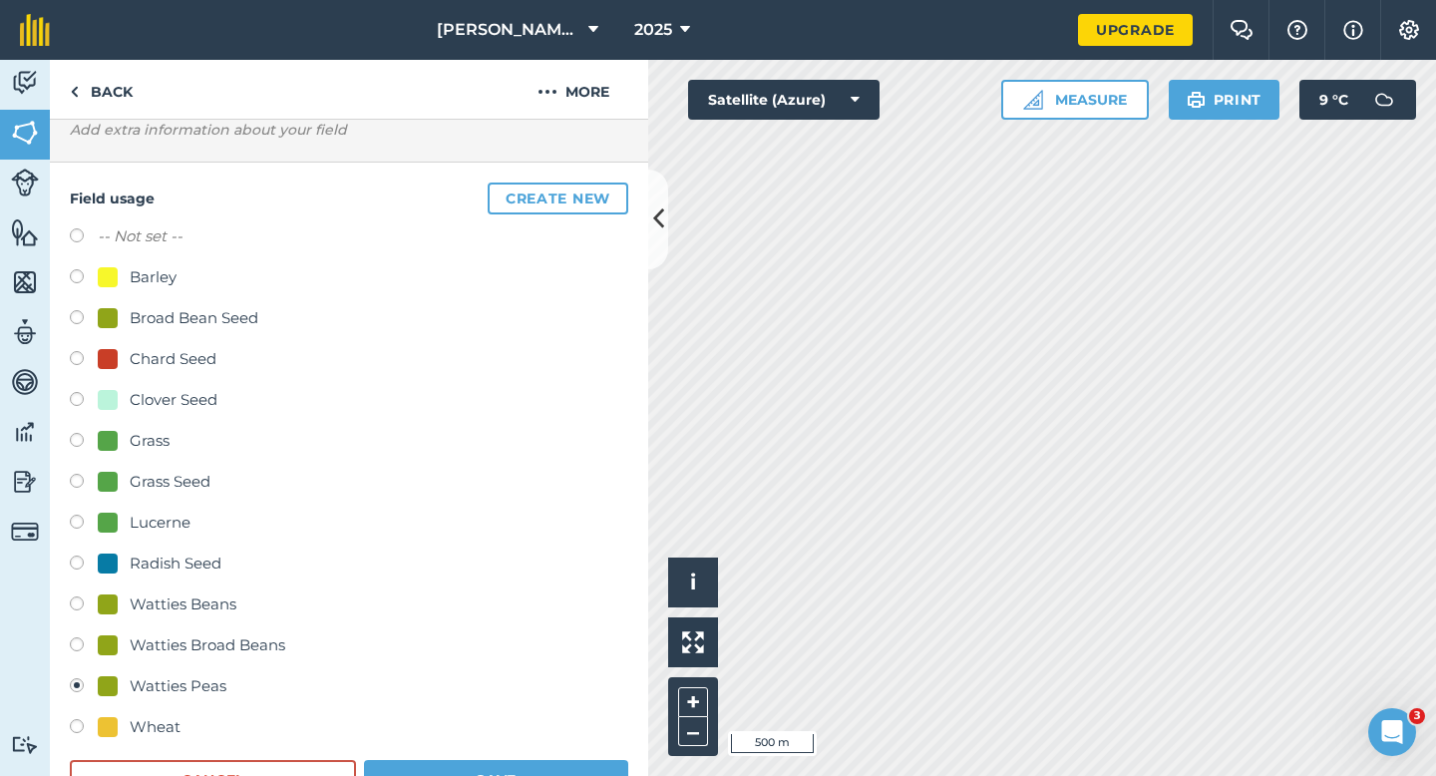
scroll to position [187, 0]
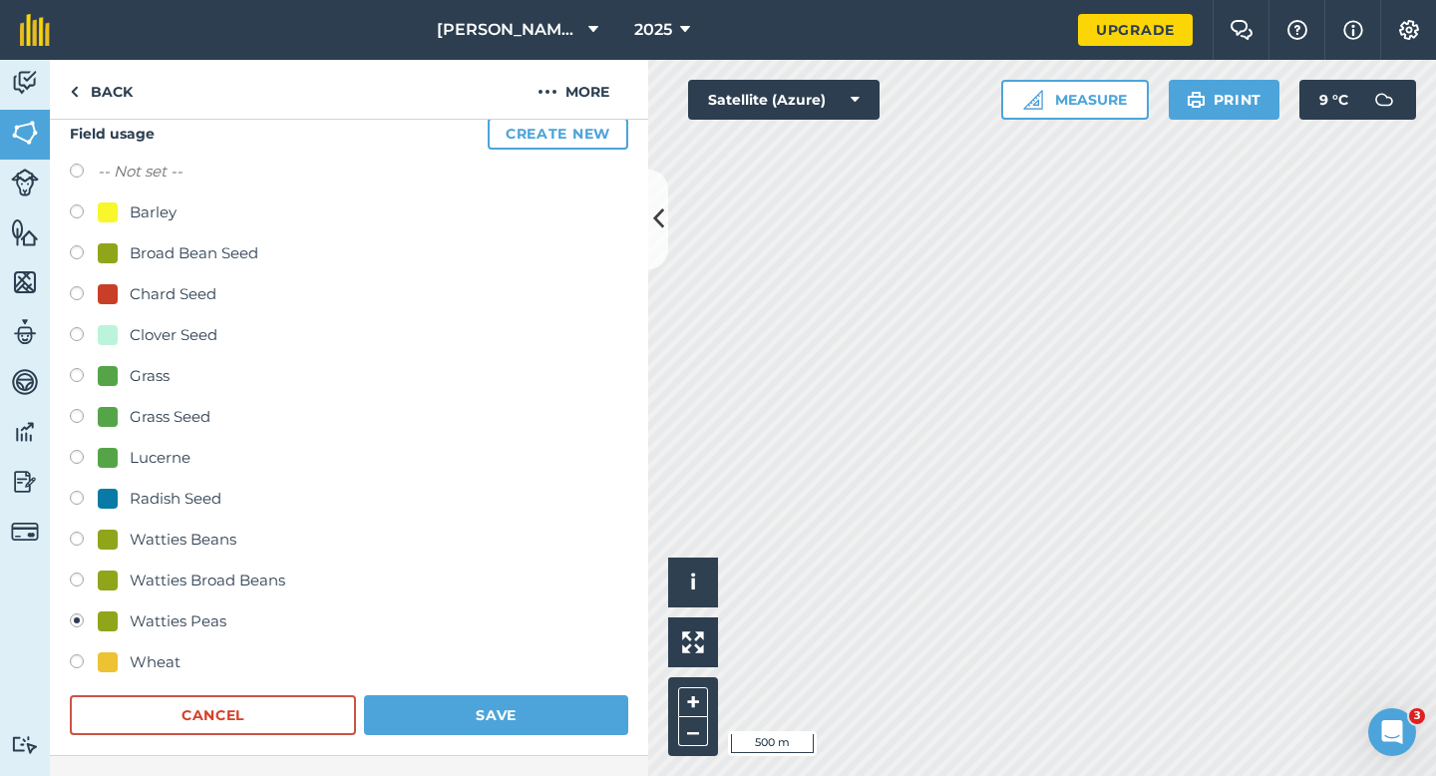
click at [511, 748] on div "Field usage Create new -- Not set -- Barley Broad Bean Seed Chard Seed Clover S…" at bounding box center [349, 427] width 599 height 658
click at [511, 714] on button "Save" at bounding box center [496, 715] width 264 height 40
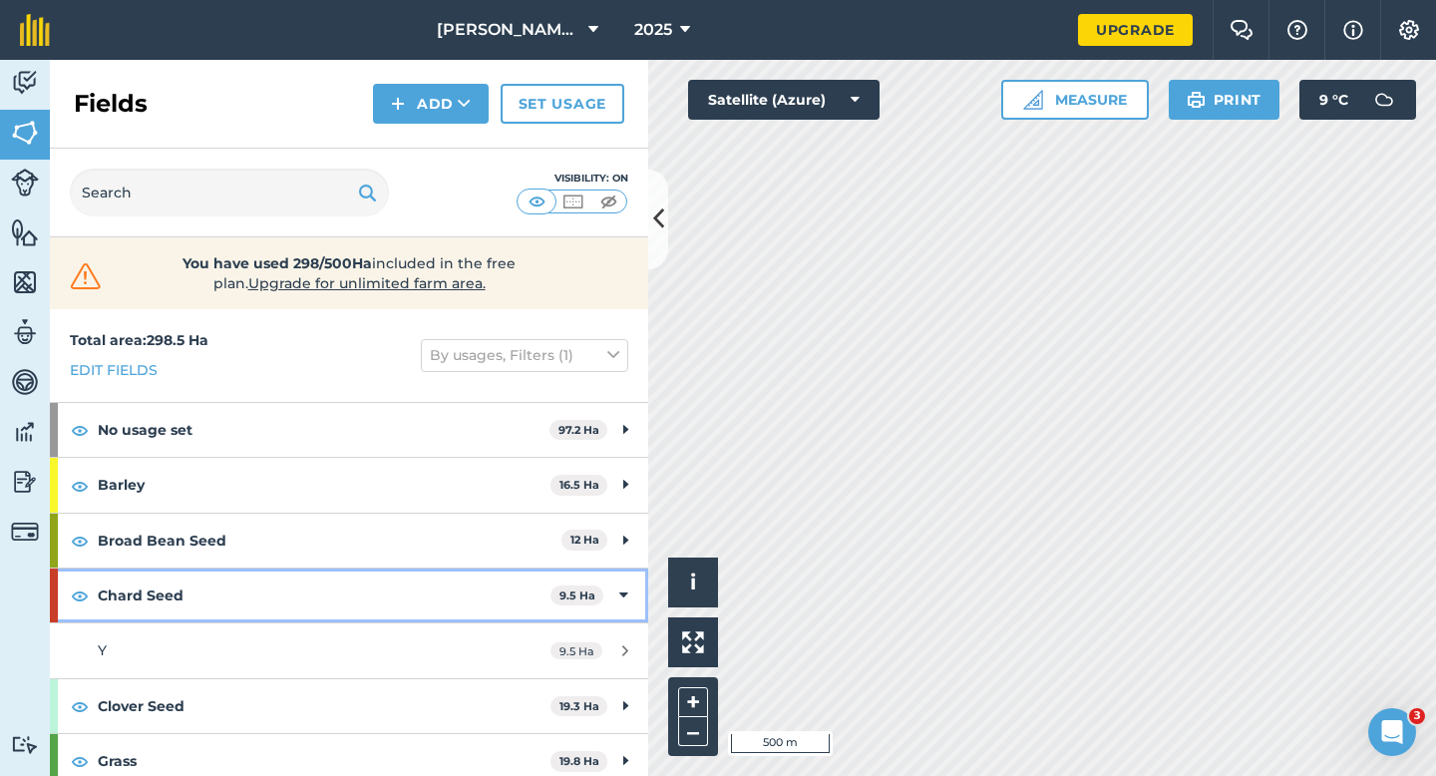
click at [624, 583] on div "Chard Seed 9.5 Ha" at bounding box center [349, 596] width 599 height 54
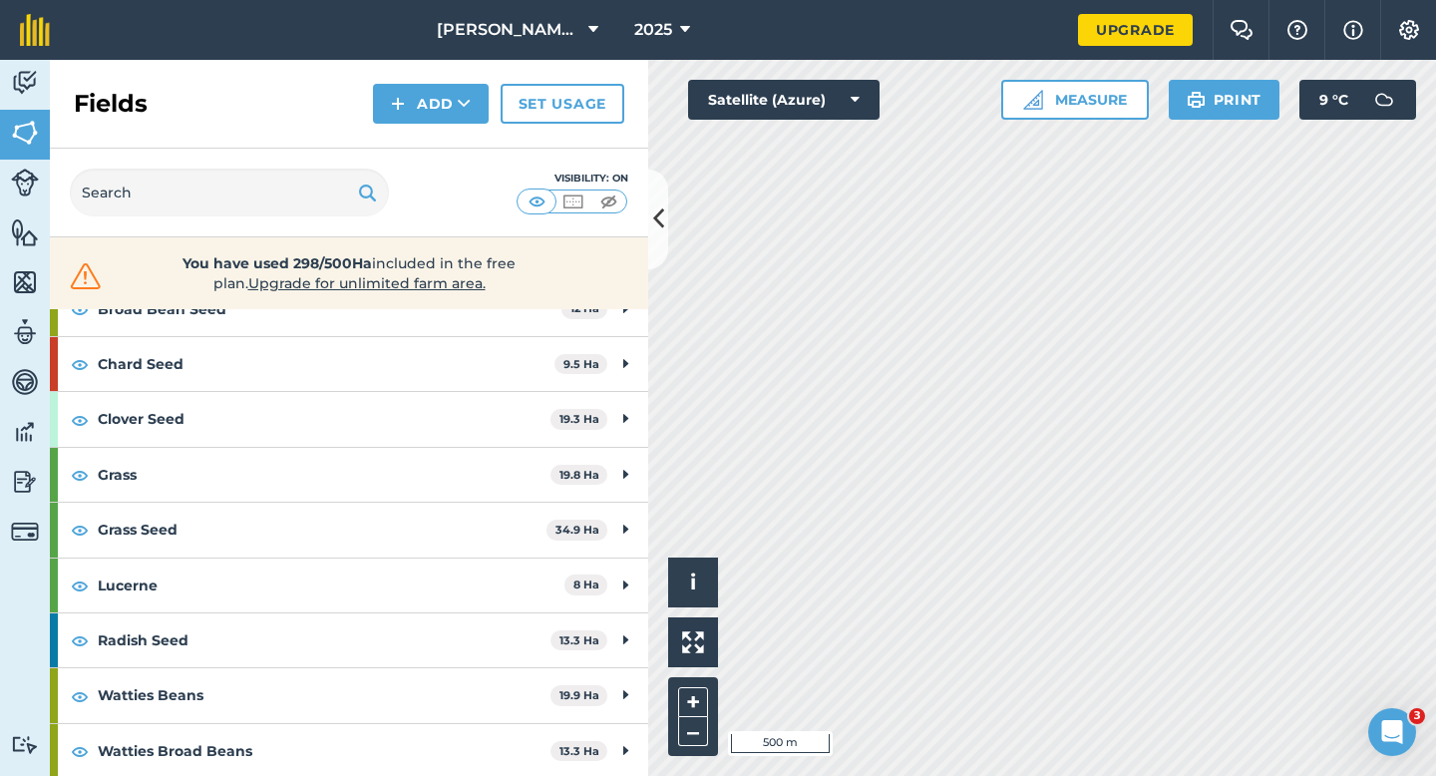
scroll to position [399, 0]
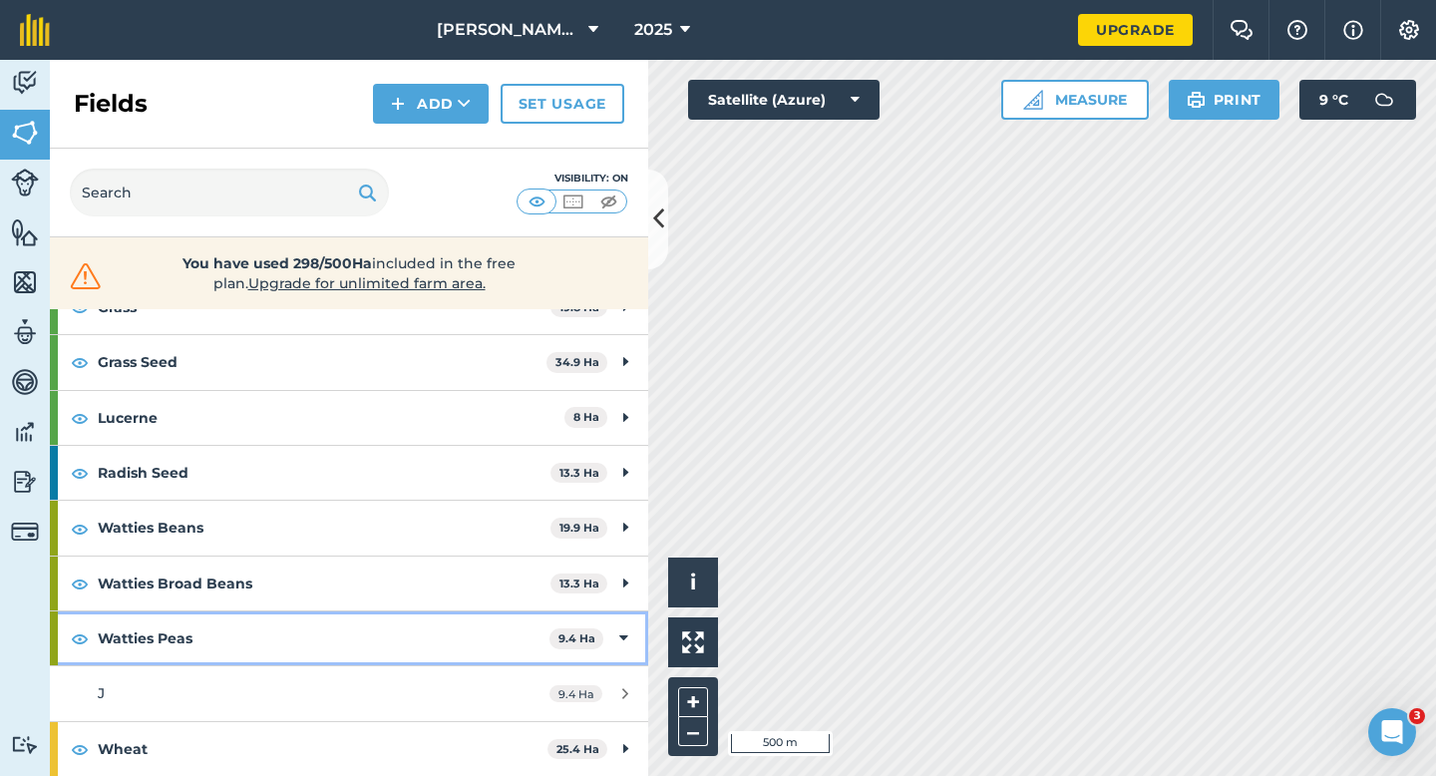
click at [514, 627] on strong "Watties Peas" at bounding box center [324, 638] width 452 height 54
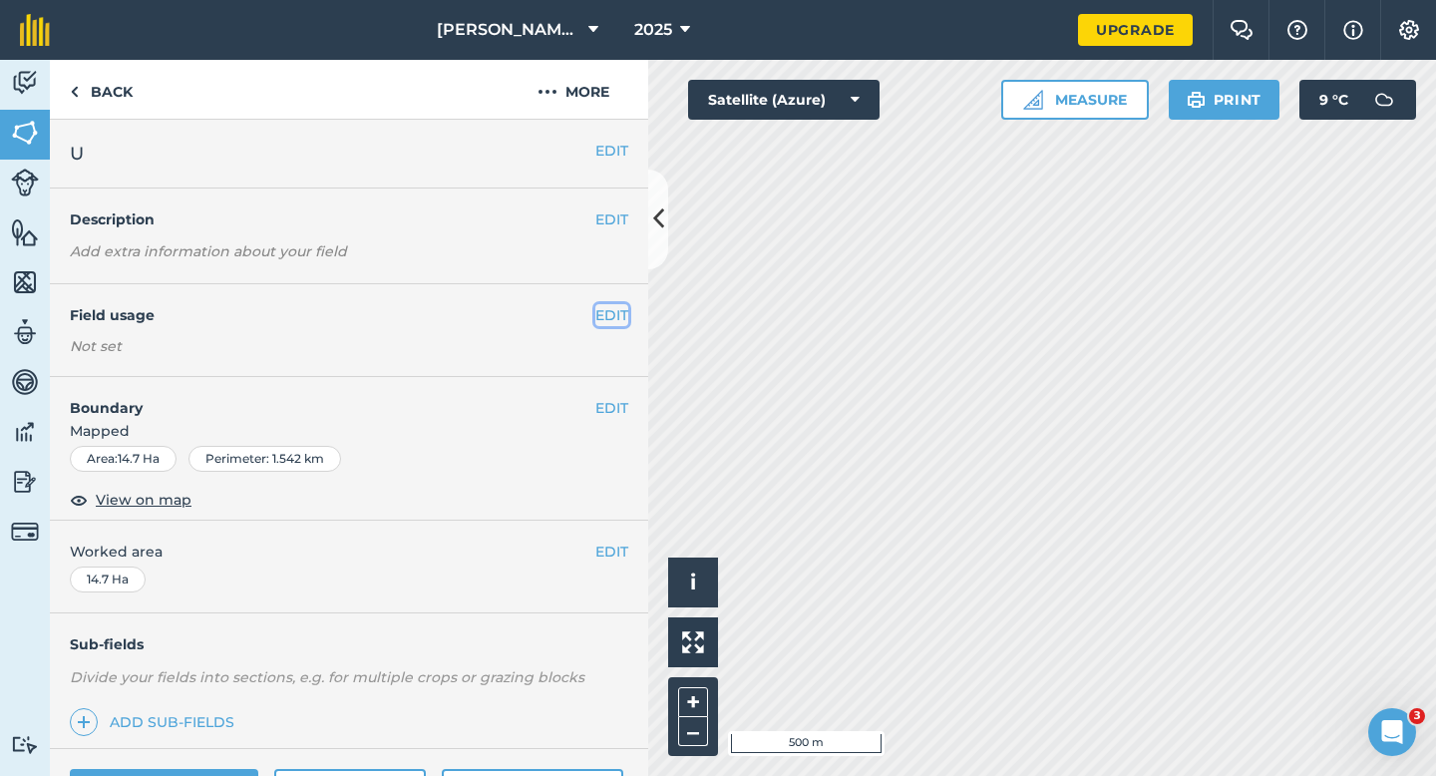
click at [621, 316] on button "EDIT" at bounding box center [612, 315] width 33 height 22
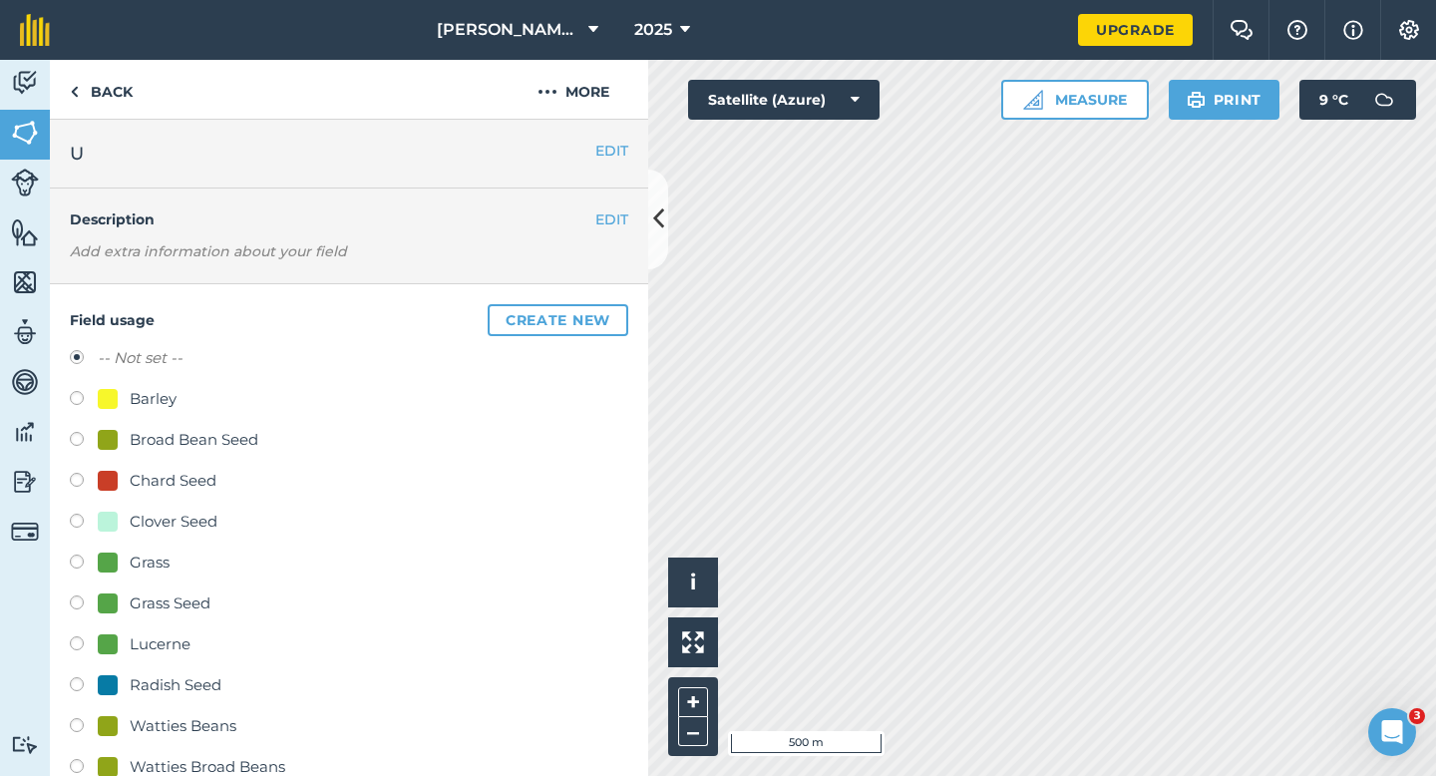
scroll to position [47, 0]
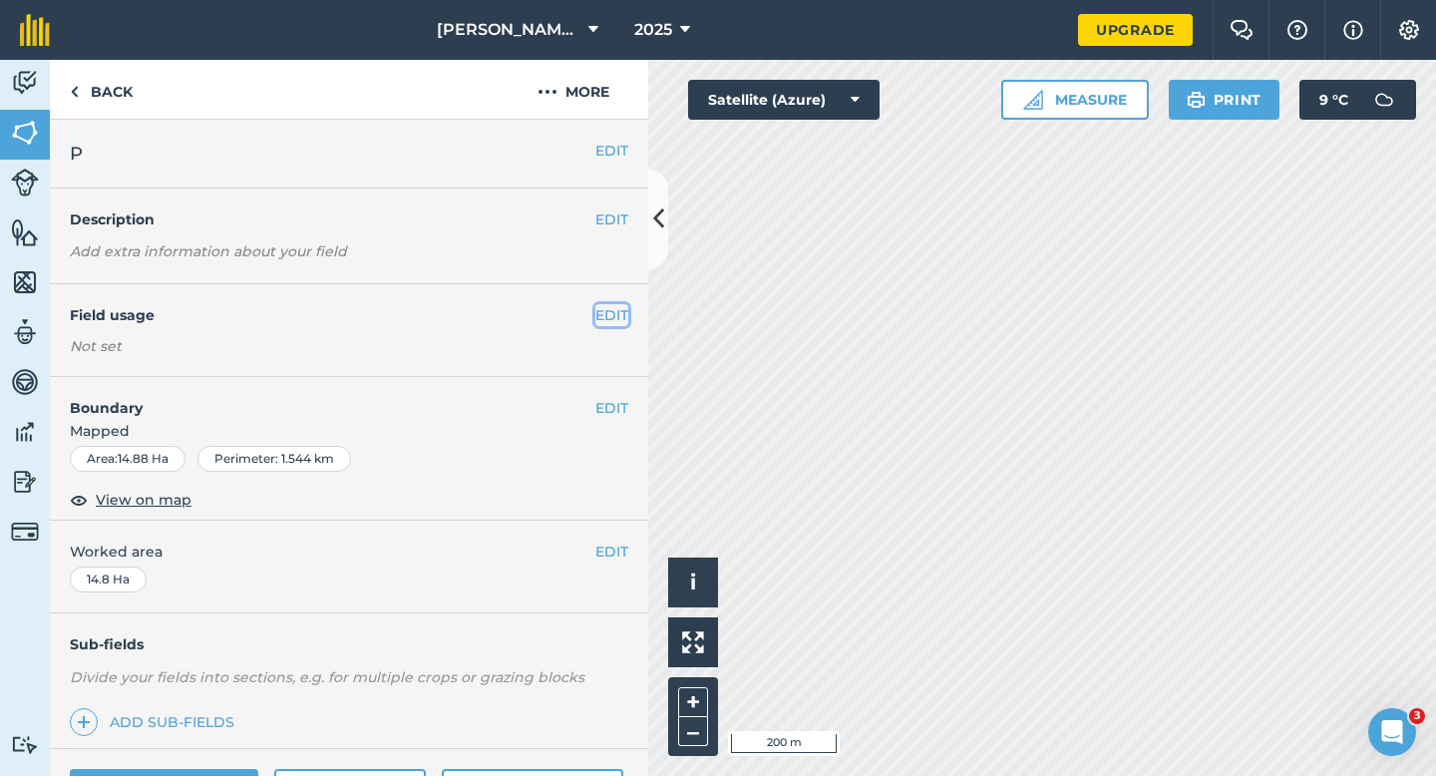
click at [604, 312] on button "EDIT" at bounding box center [612, 315] width 33 height 22
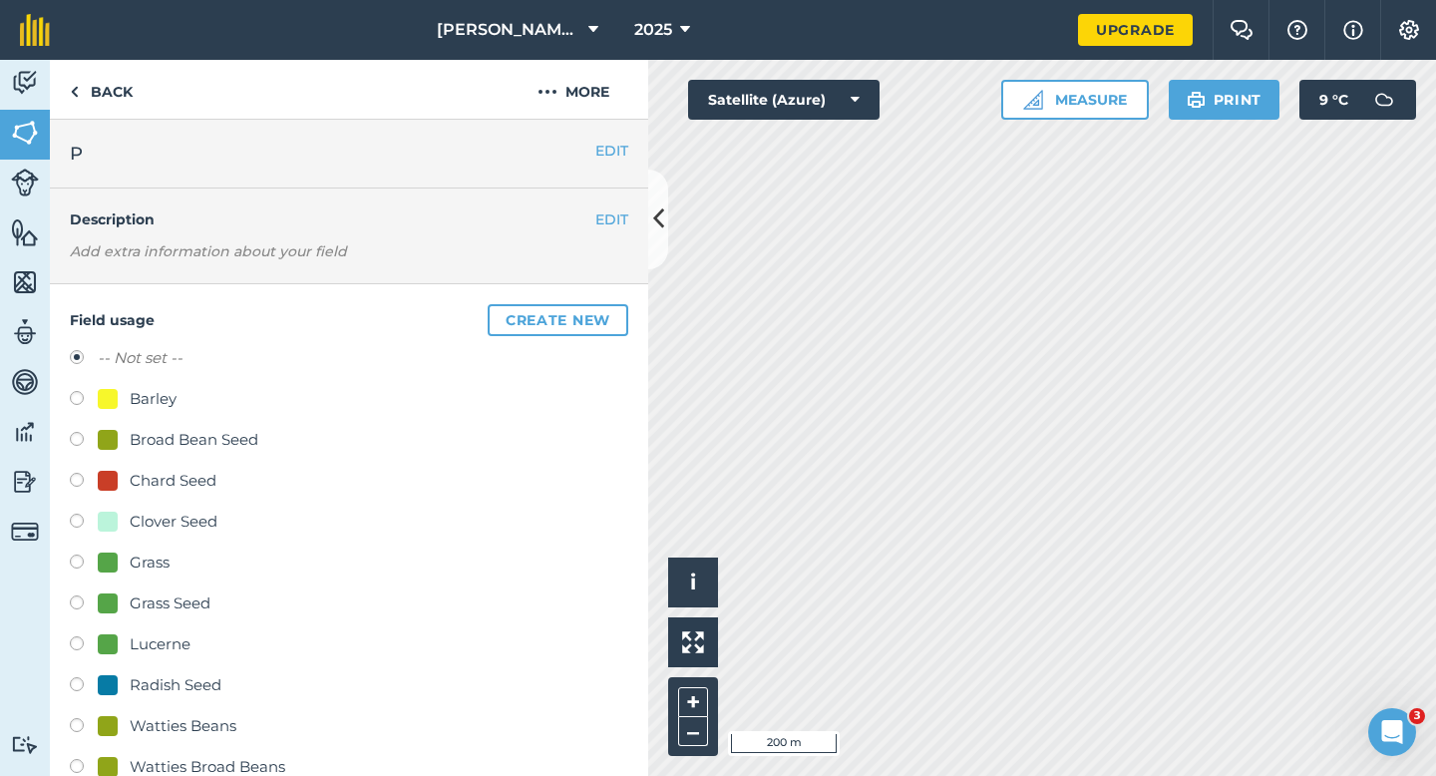
scroll to position [263, 0]
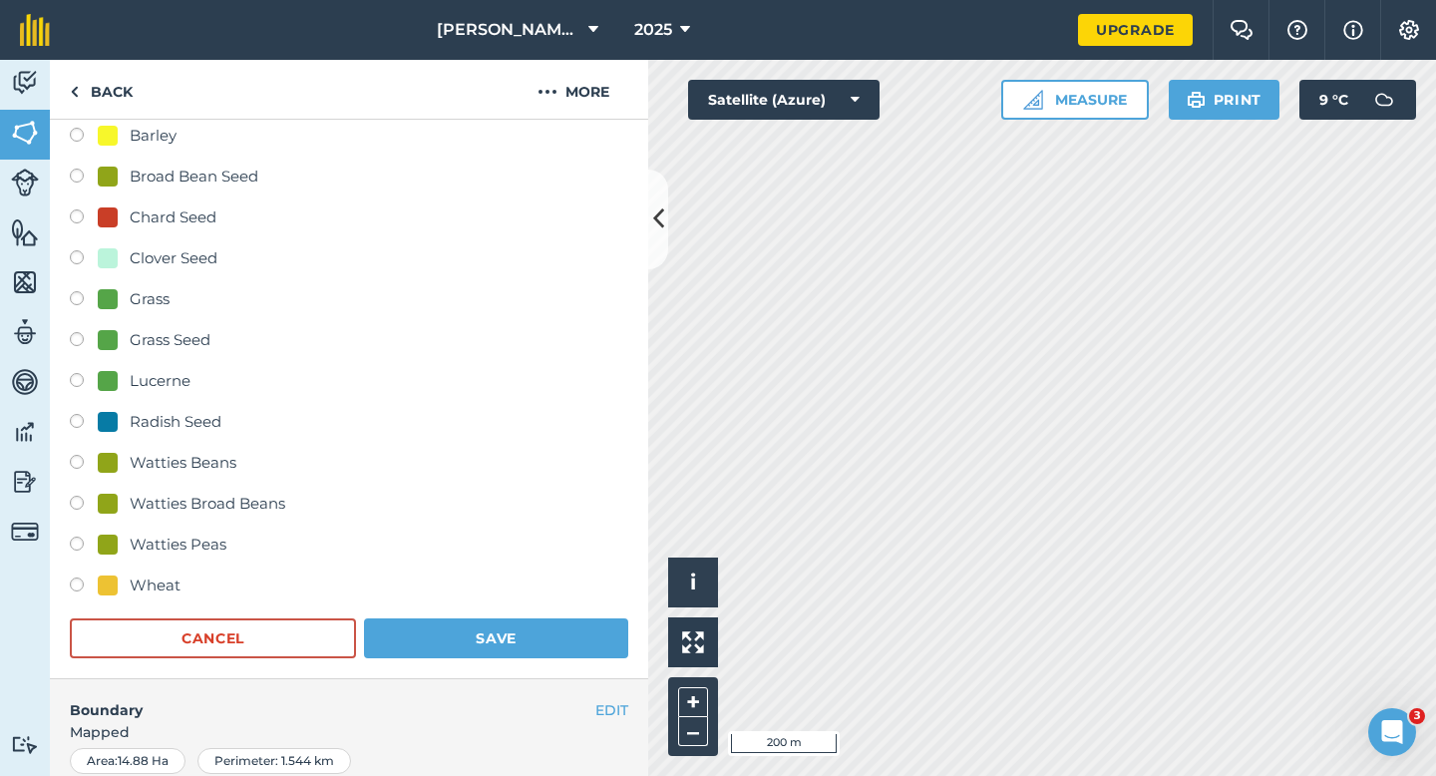
click at [178, 546] on div "Watties Peas" at bounding box center [178, 545] width 97 height 24
radio input "true"
radio input "false"
click at [500, 637] on button "Save" at bounding box center [496, 638] width 264 height 40
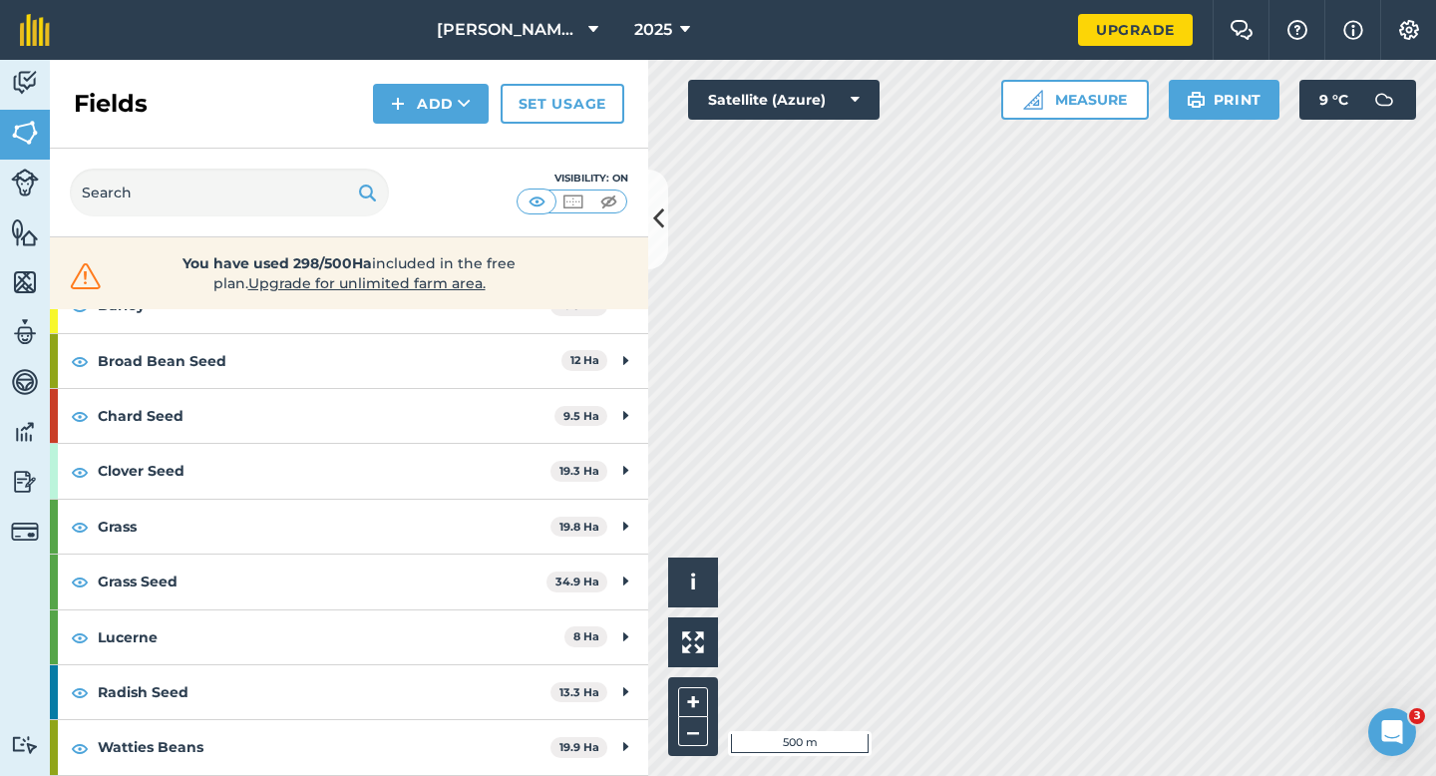
scroll to position [344, 0]
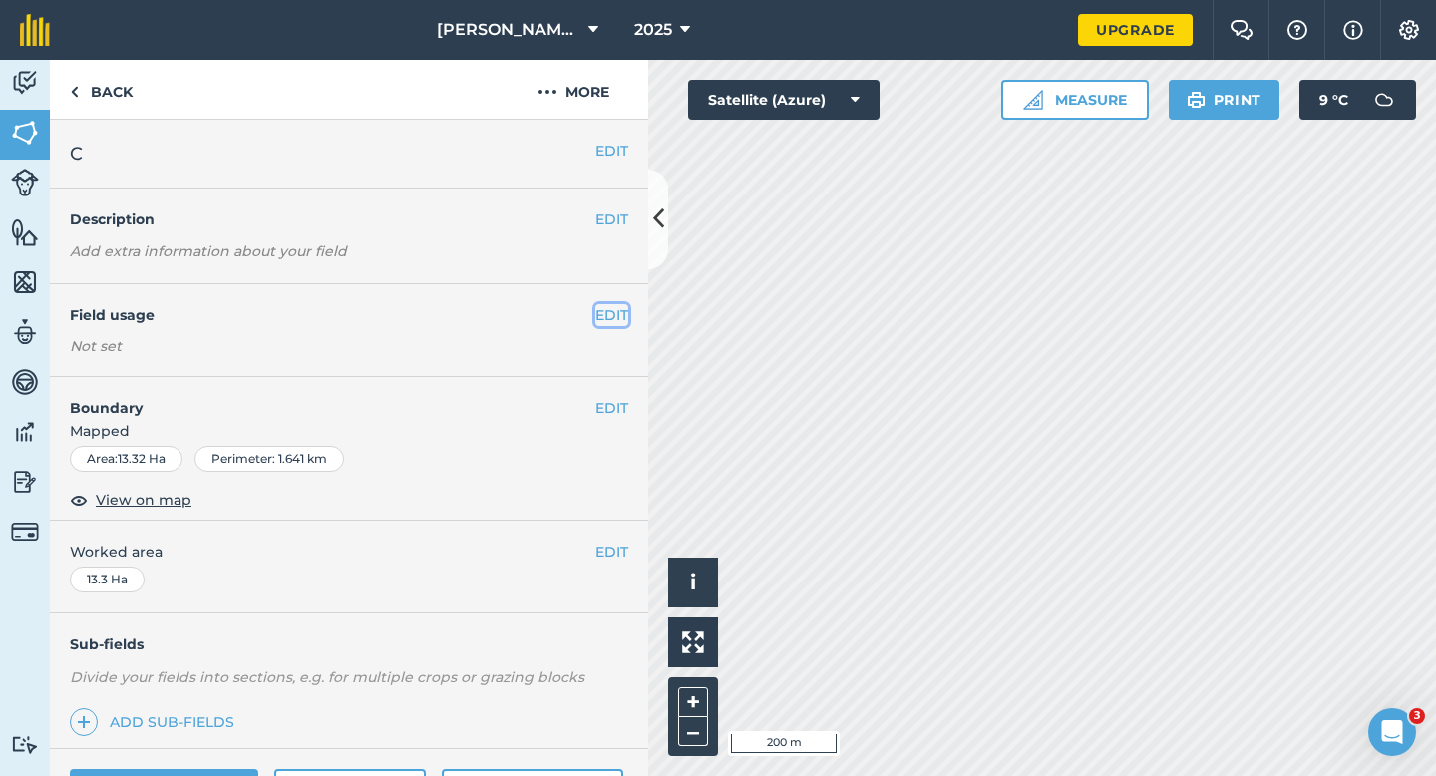
click at [603, 310] on button "EDIT" at bounding box center [612, 315] width 33 height 22
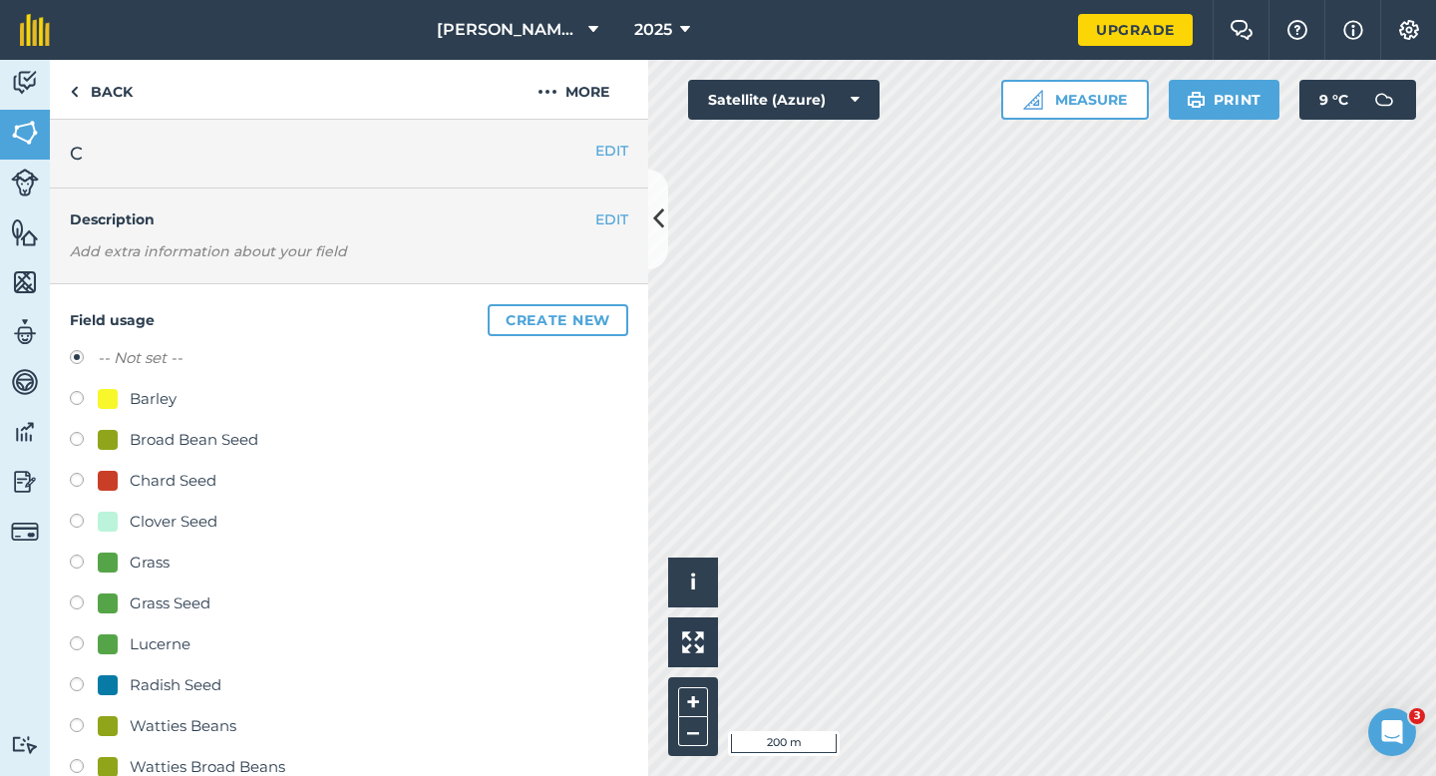
scroll to position [163, 0]
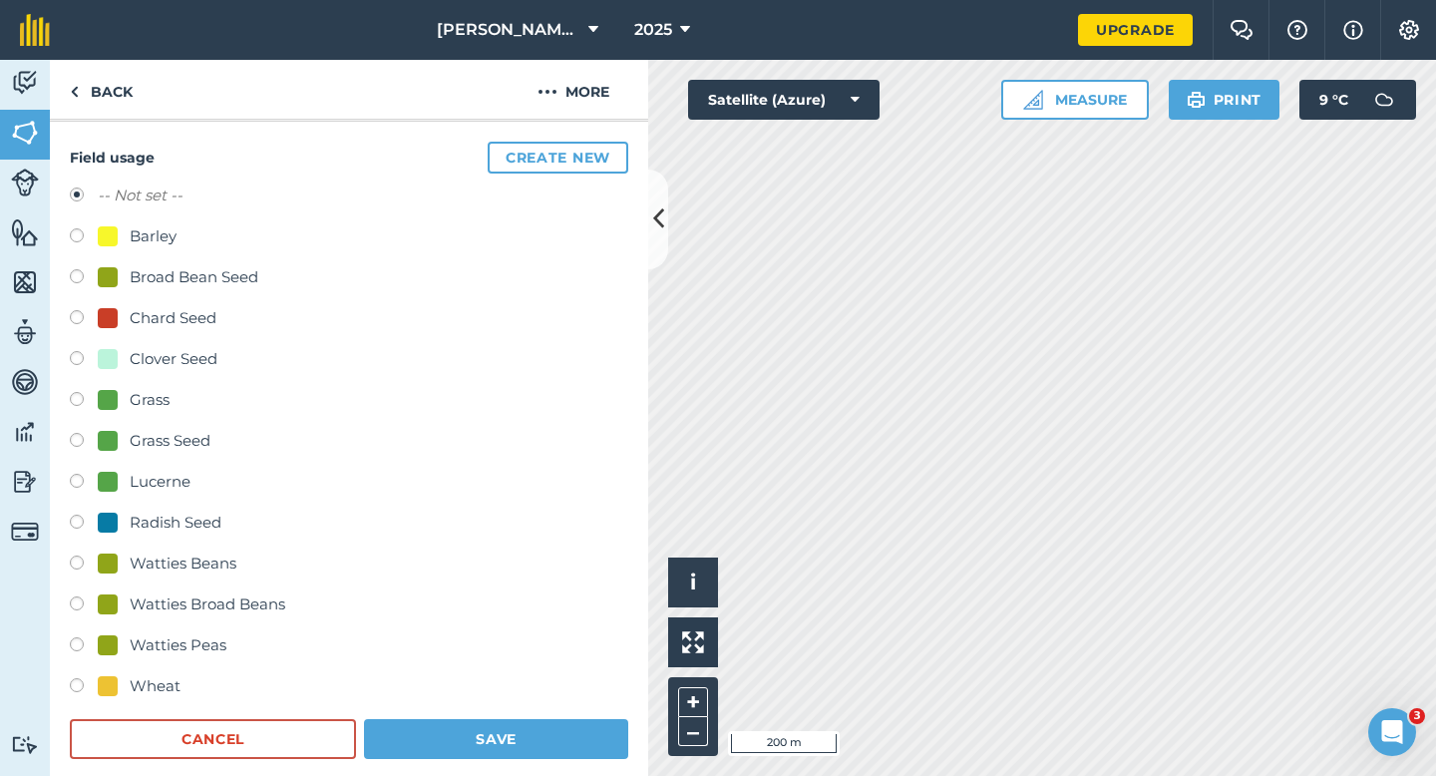
click at [156, 690] on div "Wheat" at bounding box center [155, 686] width 51 height 24
radio input "true"
radio input "false"
click at [519, 729] on button "Save" at bounding box center [496, 739] width 264 height 40
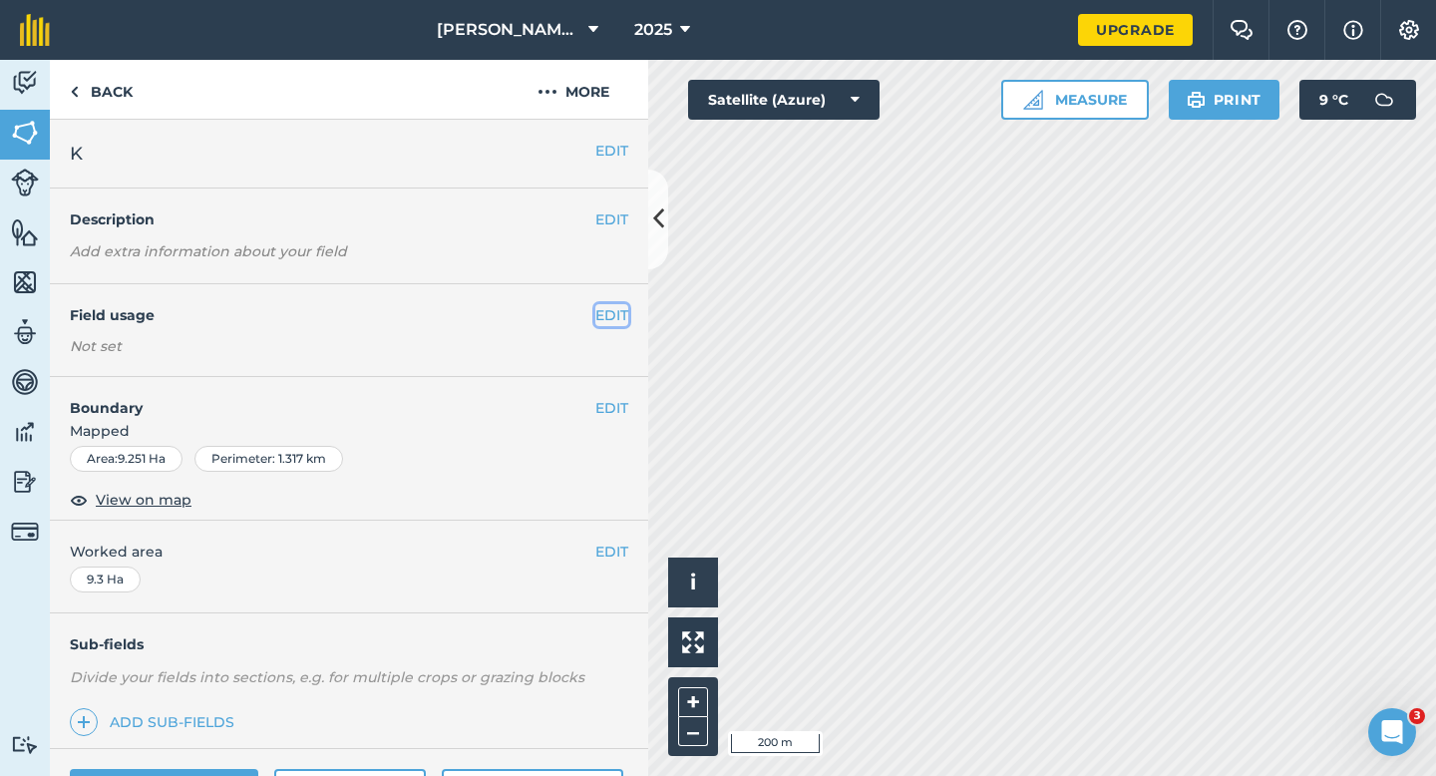
click at [620, 306] on button "EDIT" at bounding box center [612, 315] width 33 height 22
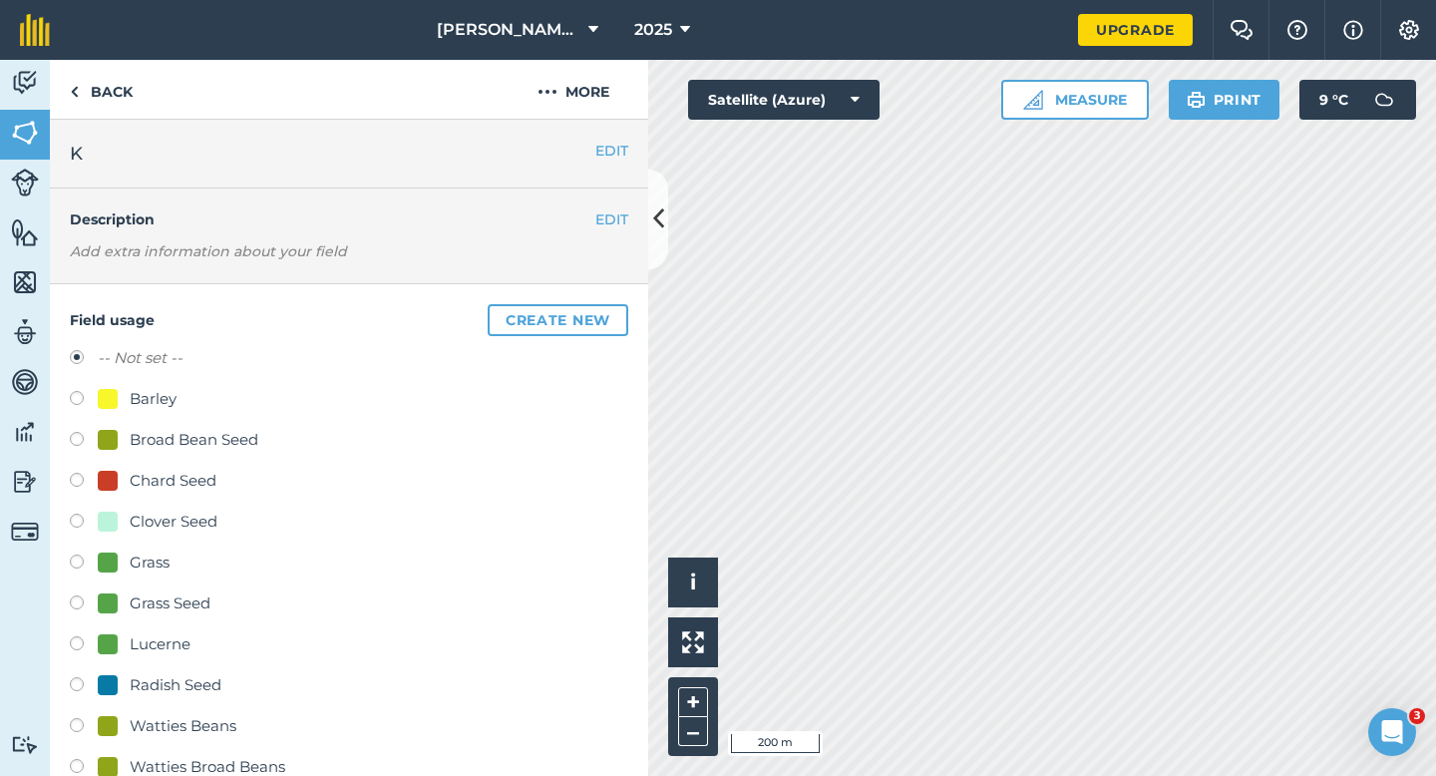
click at [141, 402] on div "Barley" at bounding box center [153, 399] width 47 height 24
radio input "true"
radio input "false"
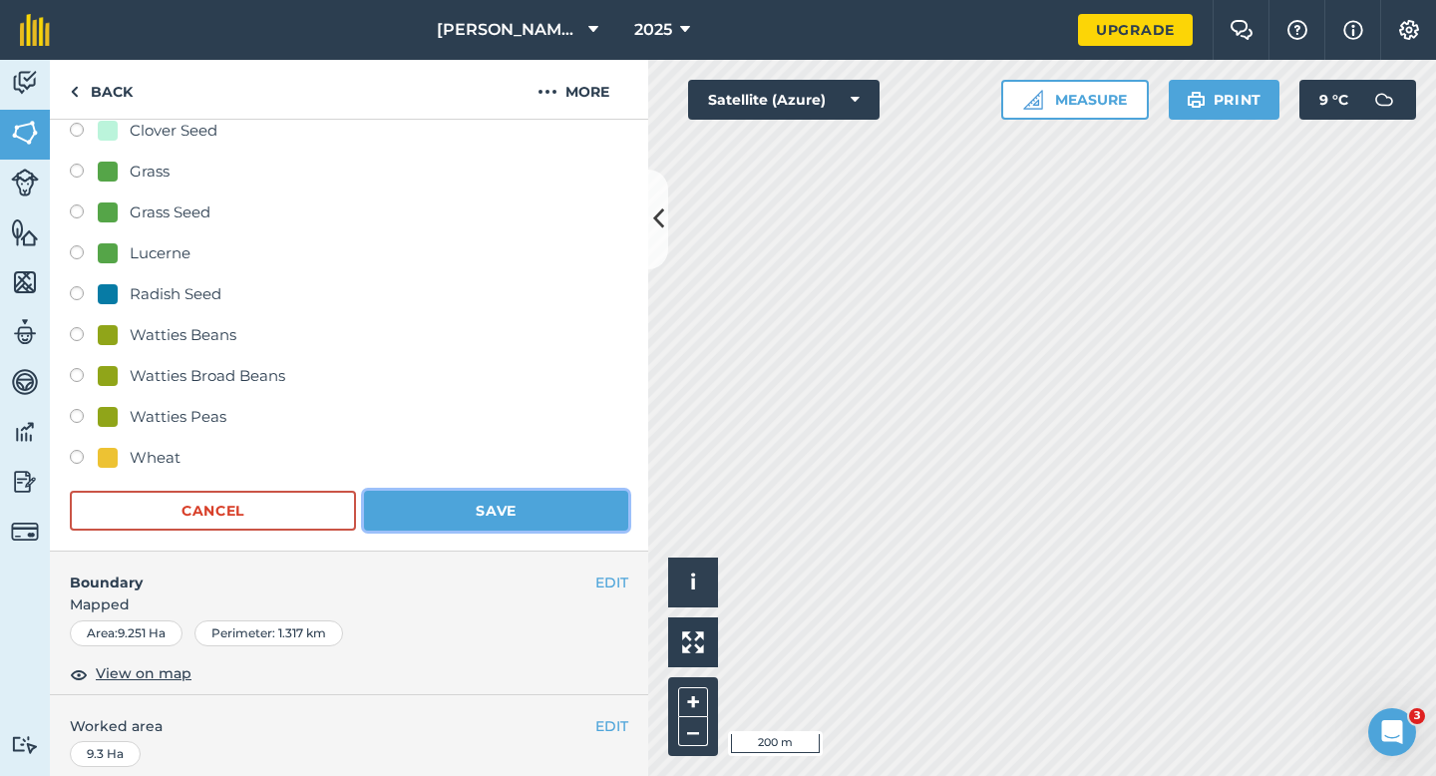
click at [438, 511] on button "Save" at bounding box center [496, 511] width 264 height 40
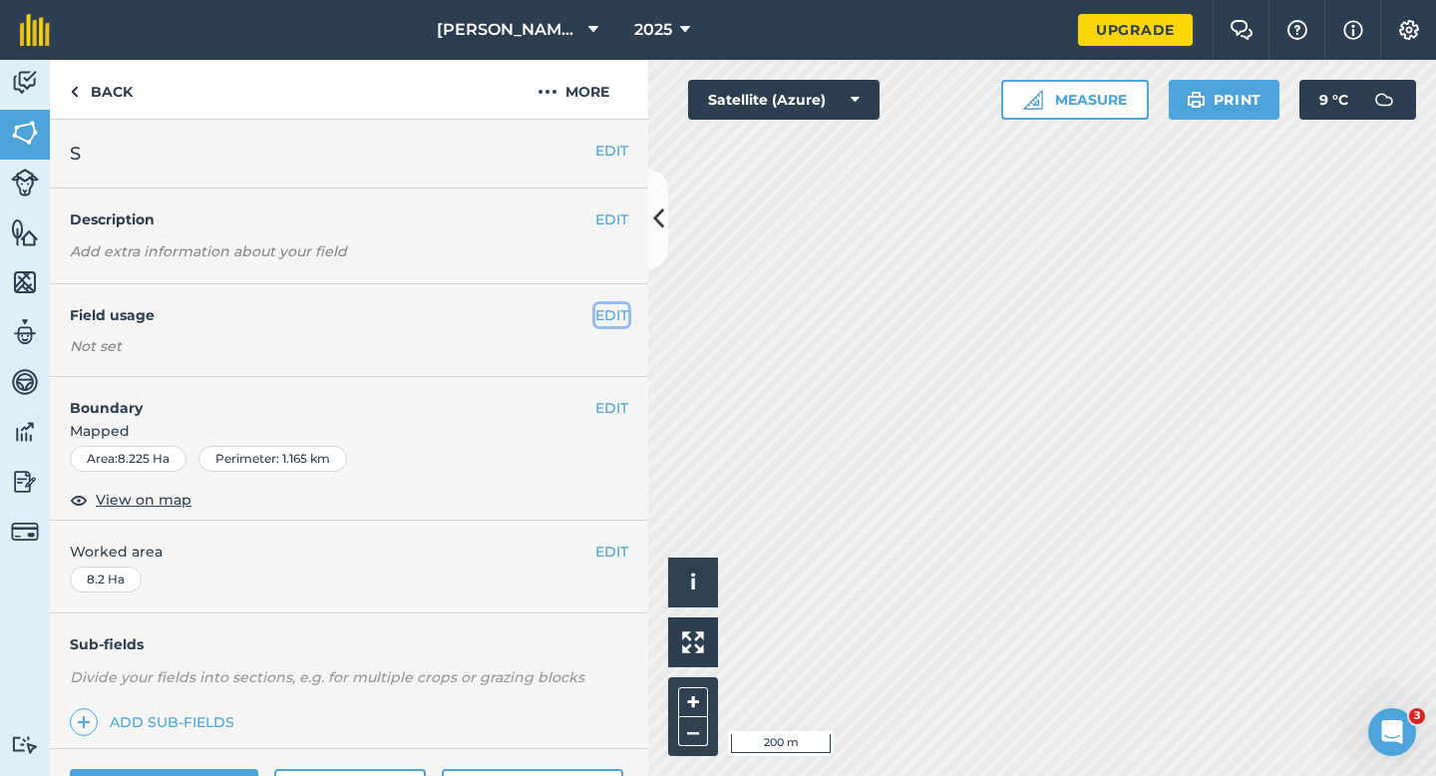
click at [625, 320] on button "EDIT" at bounding box center [612, 315] width 33 height 22
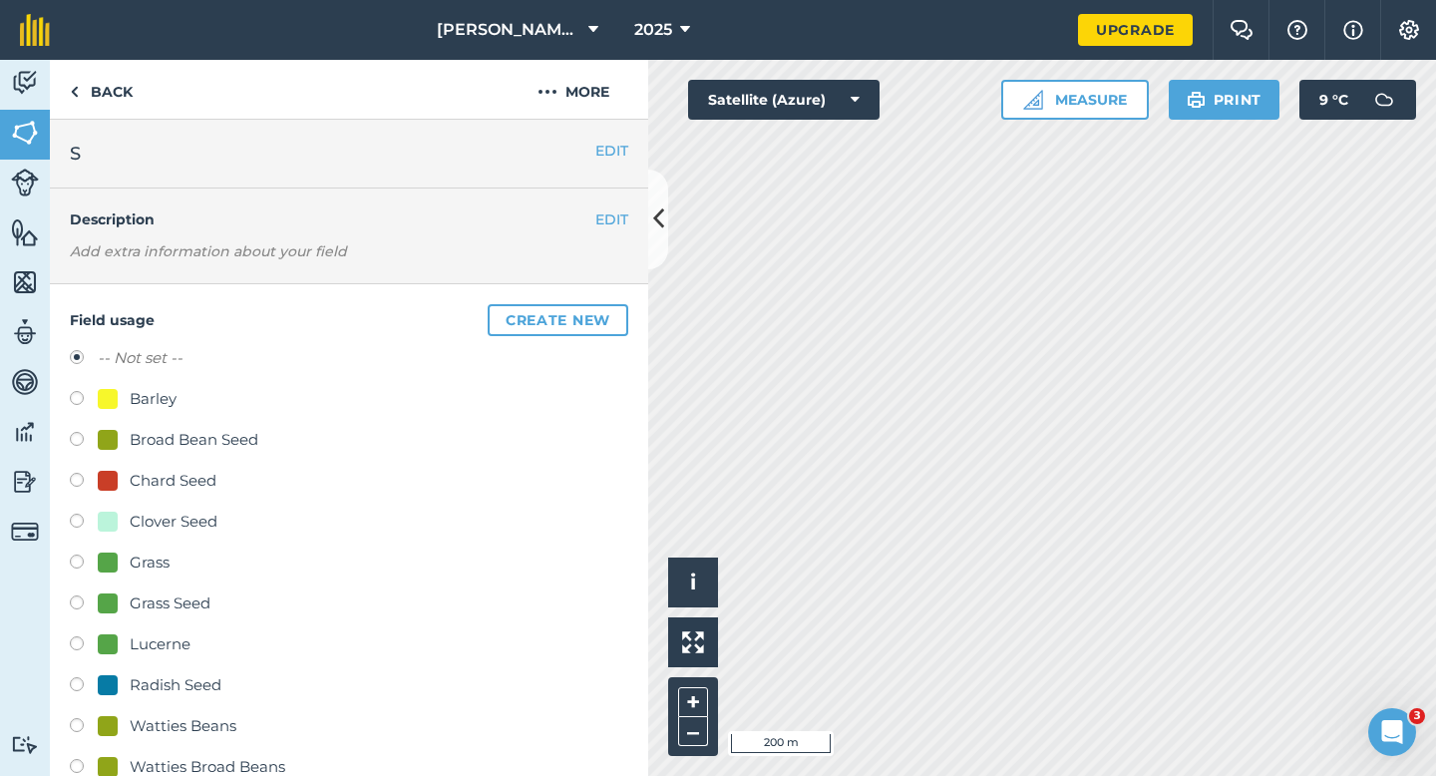
click at [171, 519] on div "Clover Seed" at bounding box center [174, 522] width 88 height 24
radio input "true"
radio input "false"
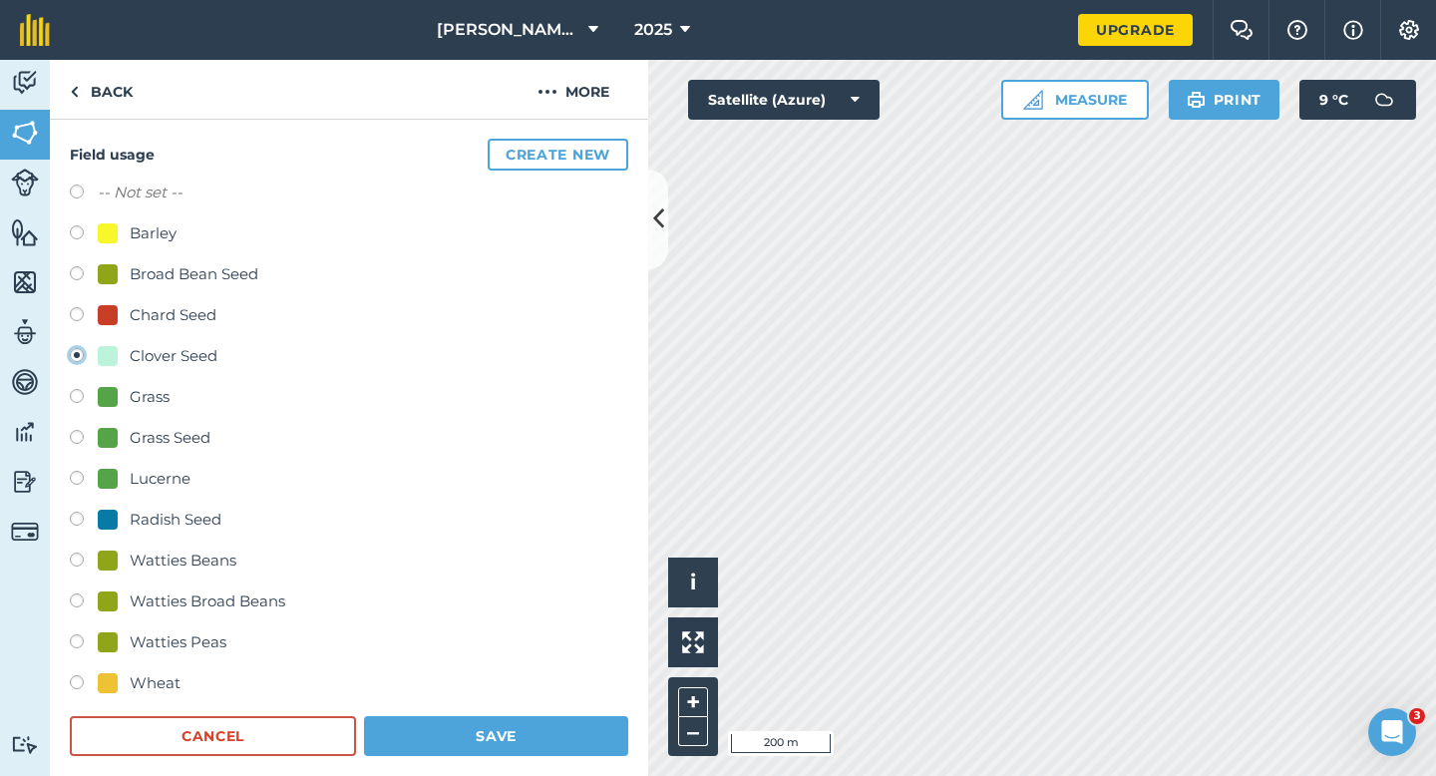
scroll to position [245, 0]
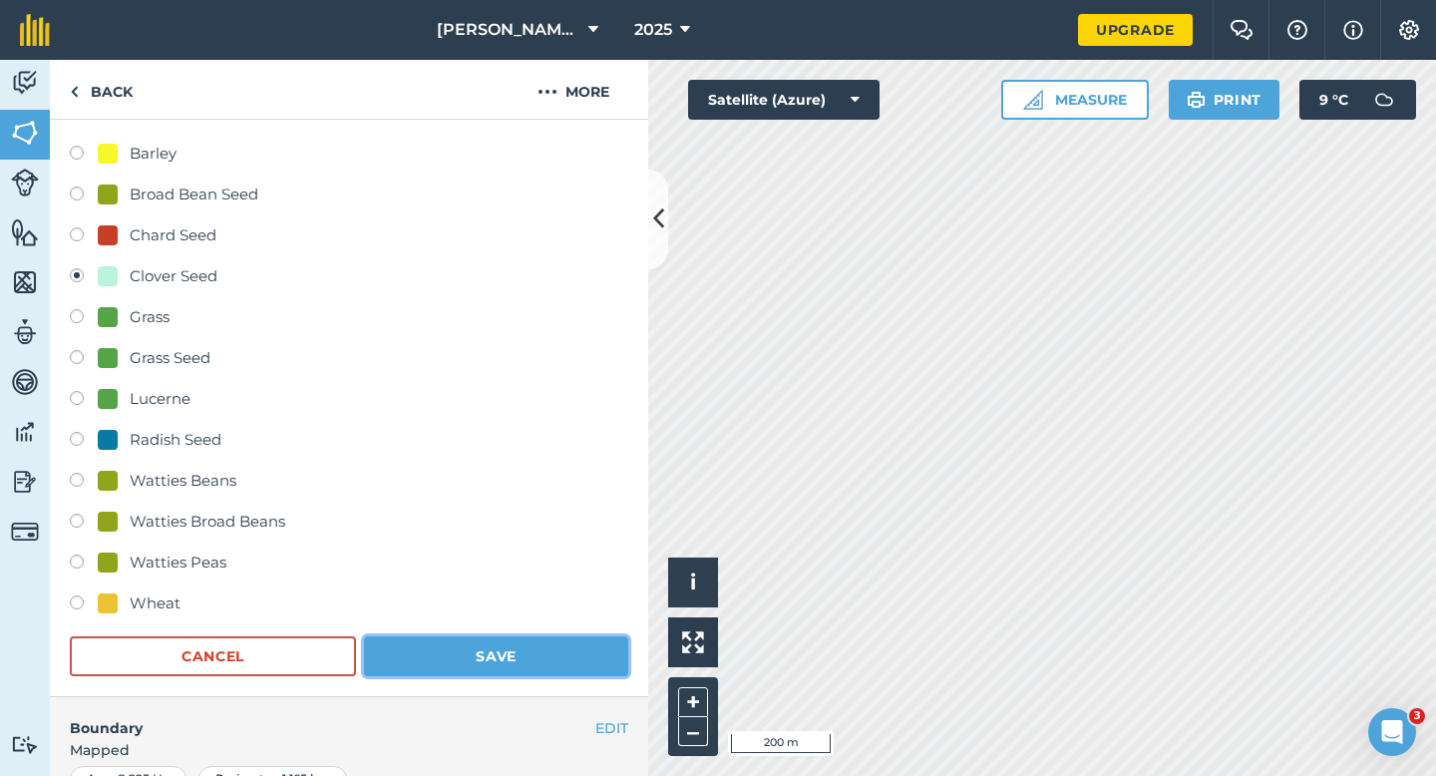
click at [473, 645] on button "Save" at bounding box center [496, 656] width 264 height 40
